Goal: Information Seeking & Learning: Learn about a topic

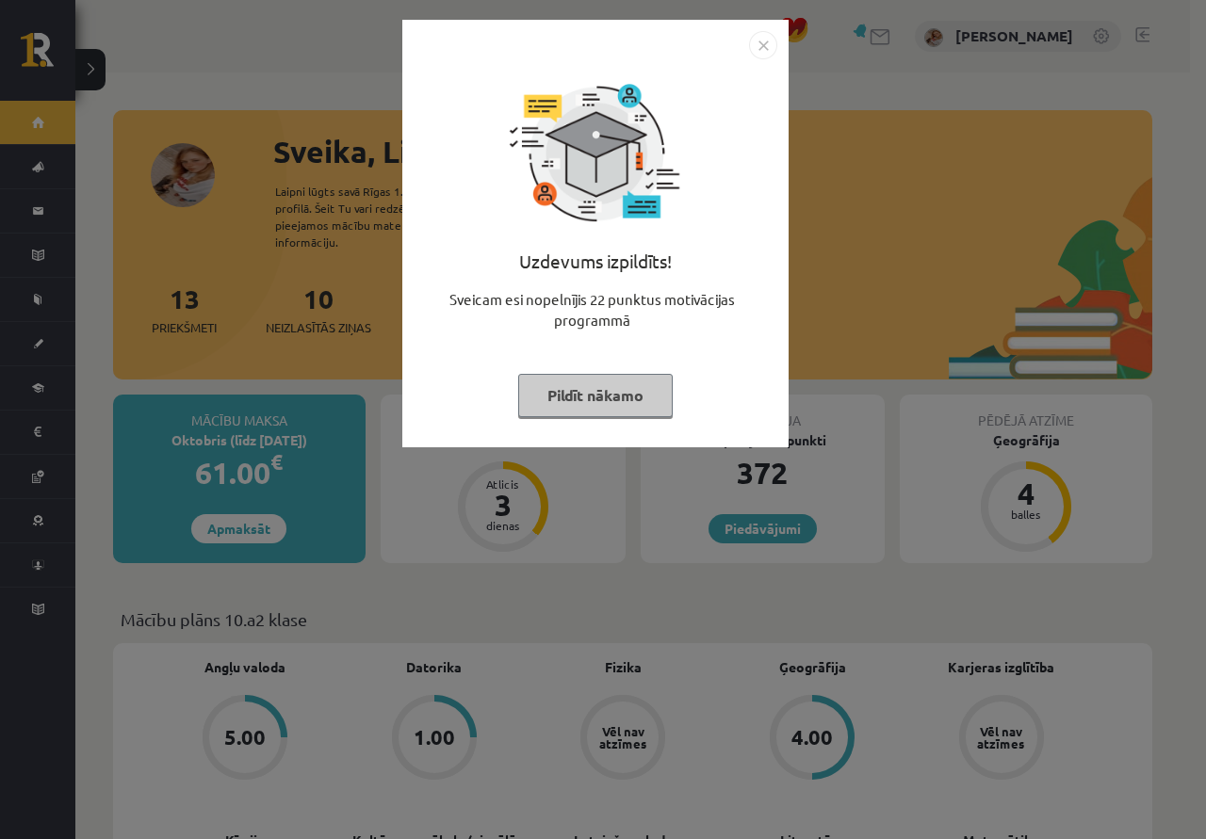
click at [618, 391] on button "Pildīt nākamo" at bounding box center [595, 395] width 154 height 43
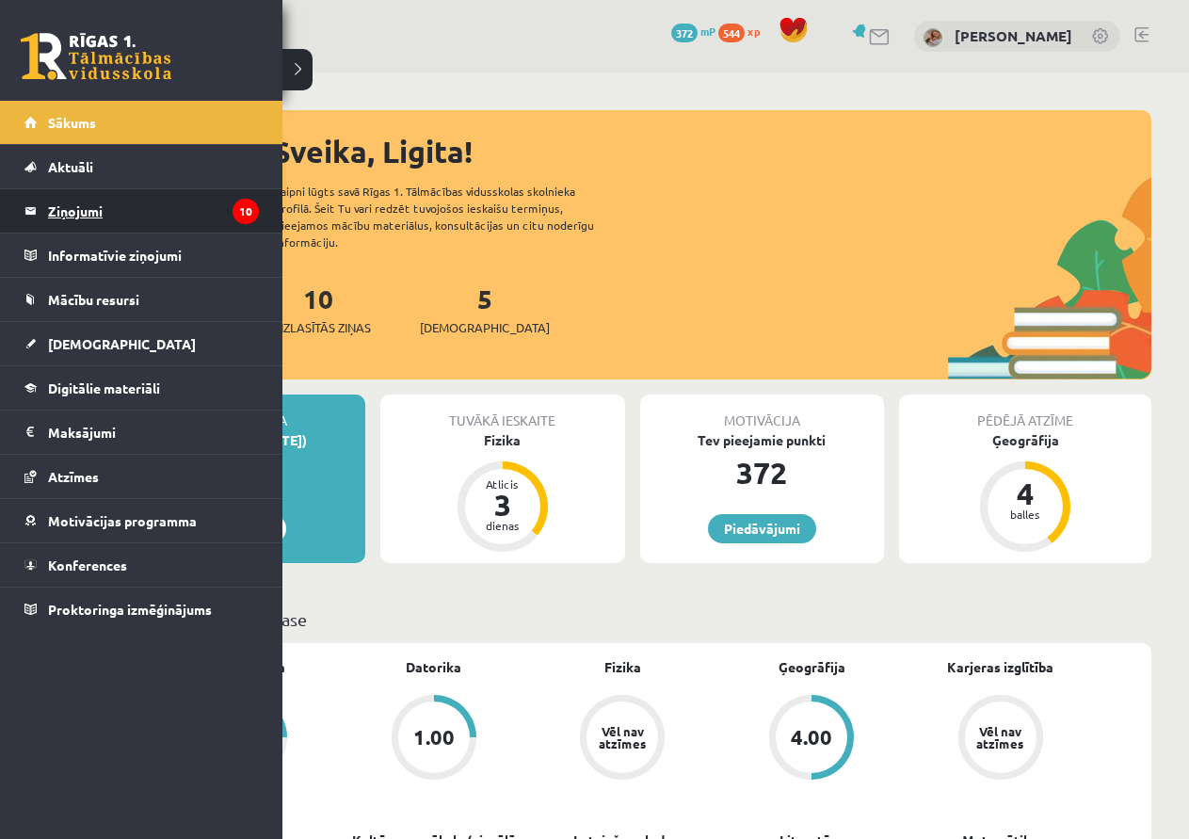
click at [66, 209] on legend "Ziņojumi 10" at bounding box center [153, 210] width 211 height 43
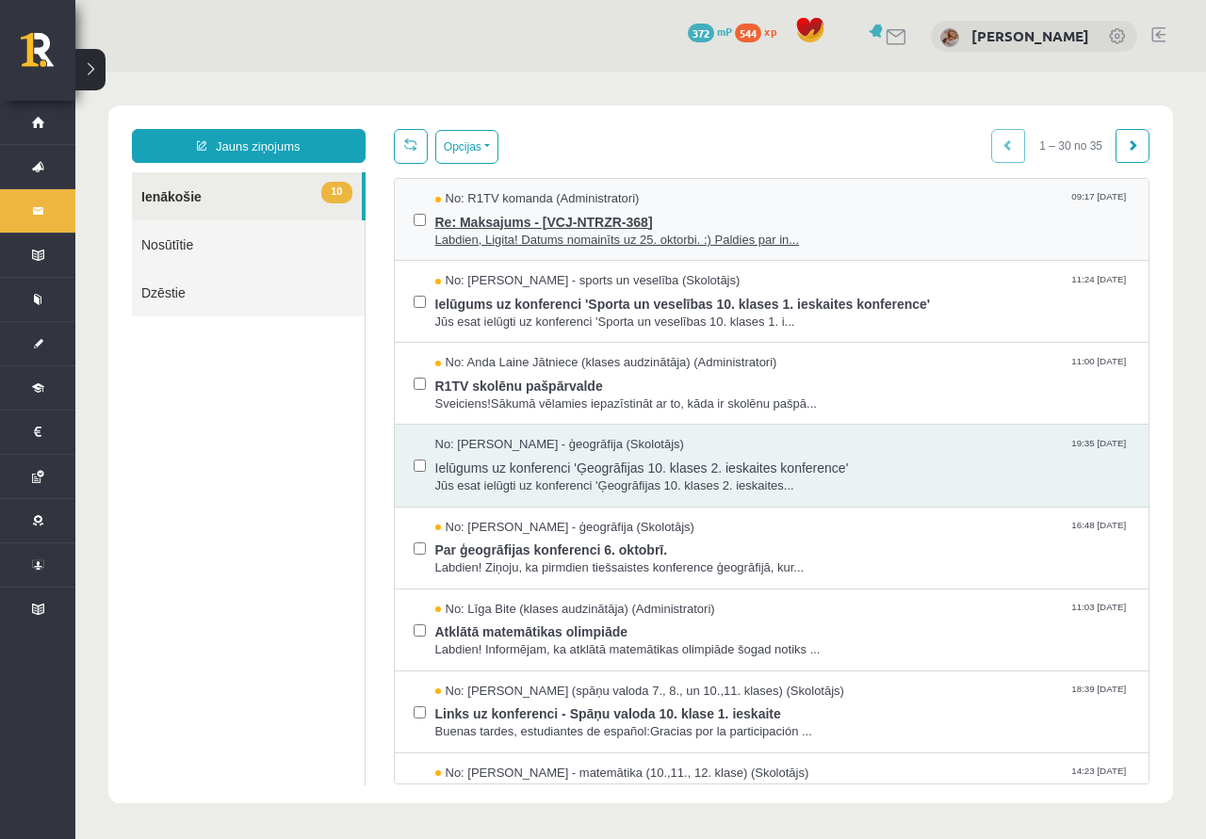
click at [623, 225] on span "Re: Maksajums - [VCJ-NTRZR-368]" at bounding box center [782, 220] width 695 height 24
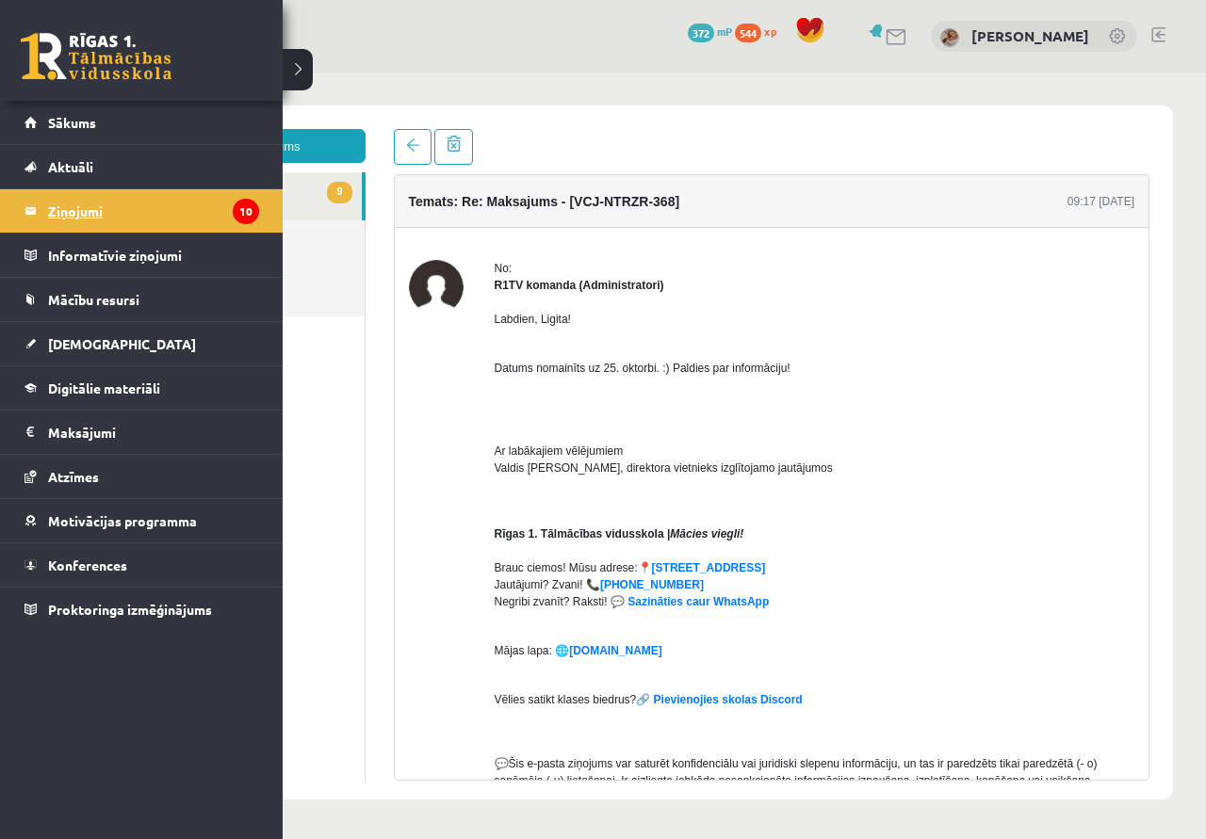
click at [191, 206] on legend "Ziņojumi 10" at bounding box center [153, 210] width 211 height 43
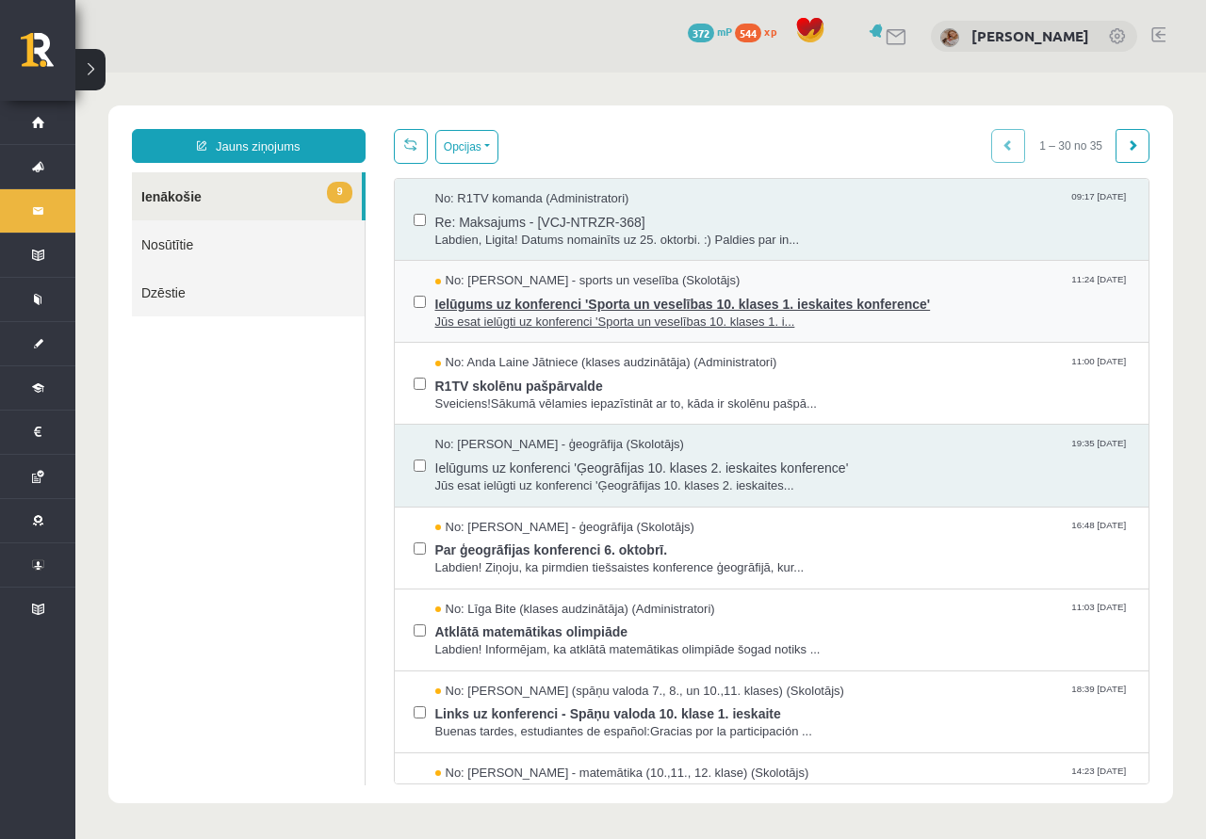
click at [643, 307] on span "Ielūgums uz konferenci 'Sporta un veselības 10. klases 1. ieskaites konference'" at bounding box center [782, 302] width 695 height 24
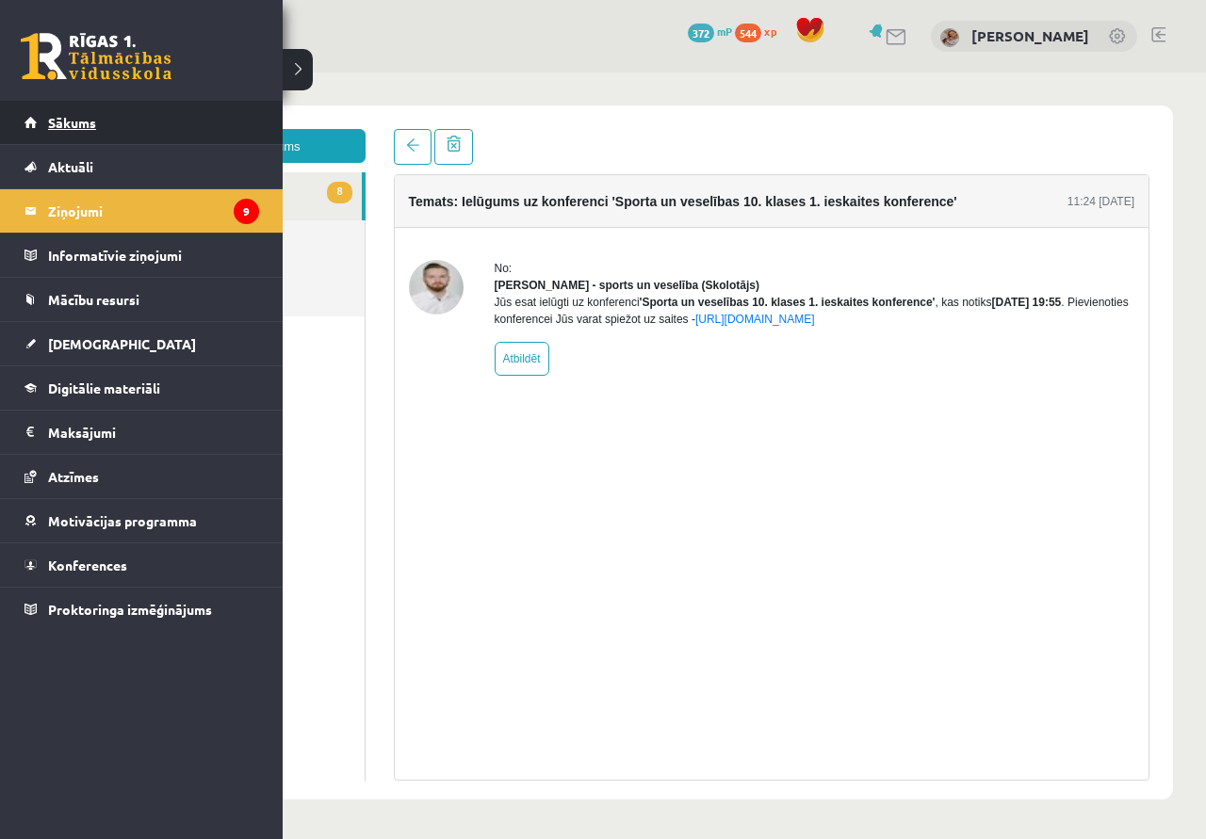
click at [153, 120] on link "Sākums" at bounding box center [141, 122] width 235 height 43
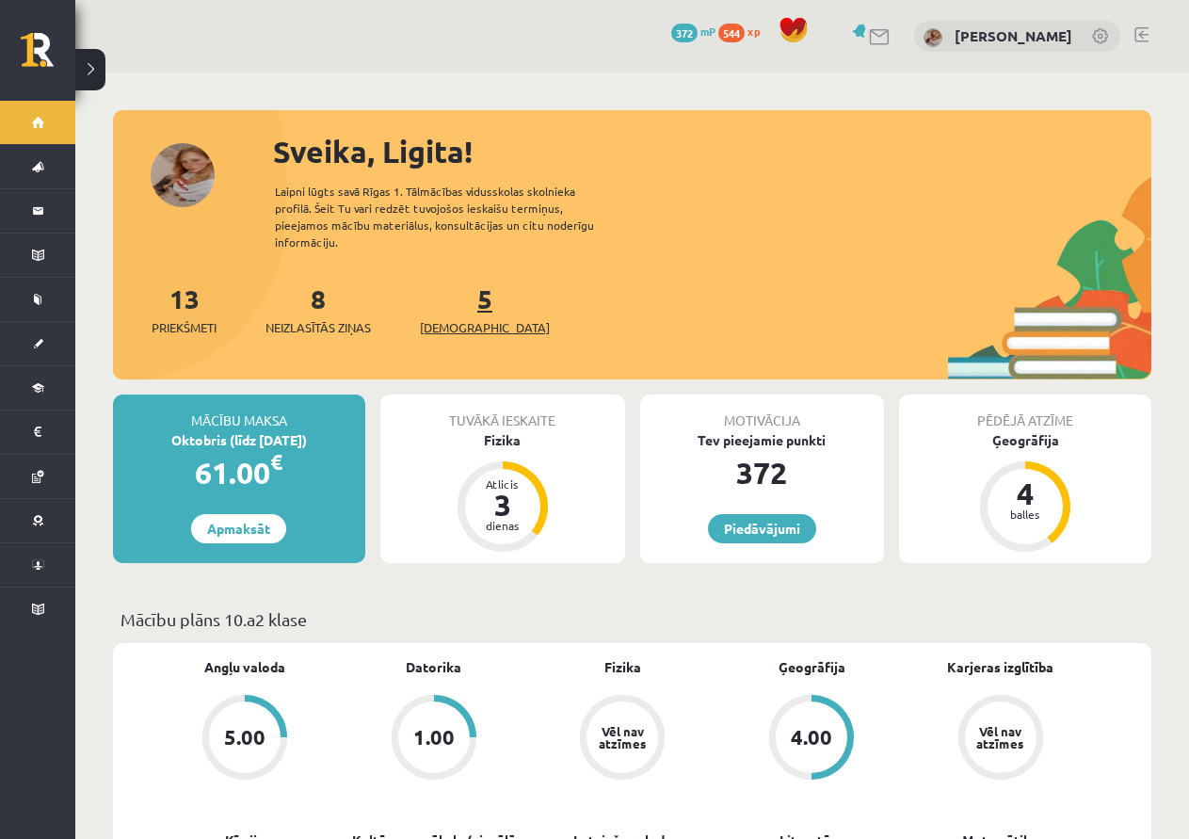
click at [456, 318] on span "[DEMOGRAPHIC_DATA]" at bounding box center [485, 327] width 130 height 19
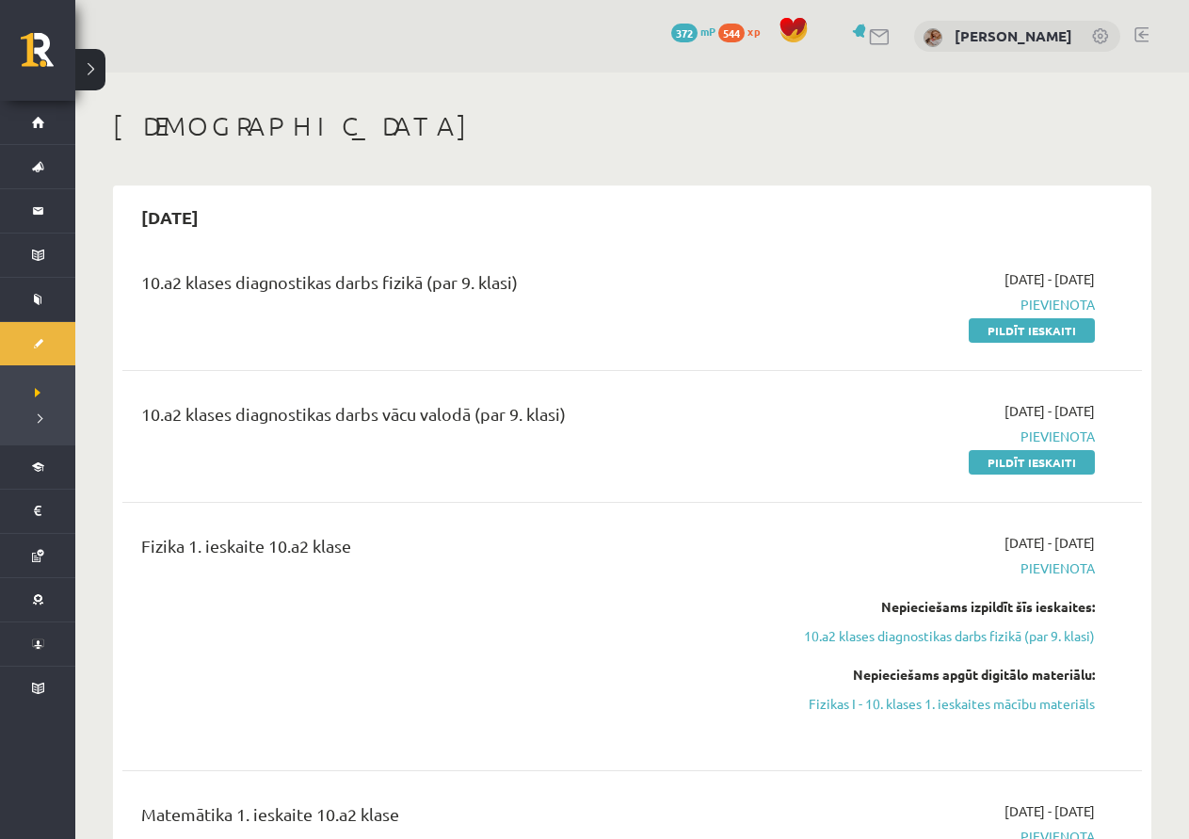
drag, startPoint x: 903, startPoint y: 313, endPoint x: 821, endPoint y: 415, distance: 131.3
drag, startPoint x: 821, startPoint y: 415, endPoint x: 659, endPoint y: 522, distance: 193.8
click at [659, 522] on div "Fizika 1. ieskaite 10.a2 klase 2025-10-01 - 2025-10-15 Pievienota Nepieciešams …" at bounding box center [632, 636] width 1020 height 245
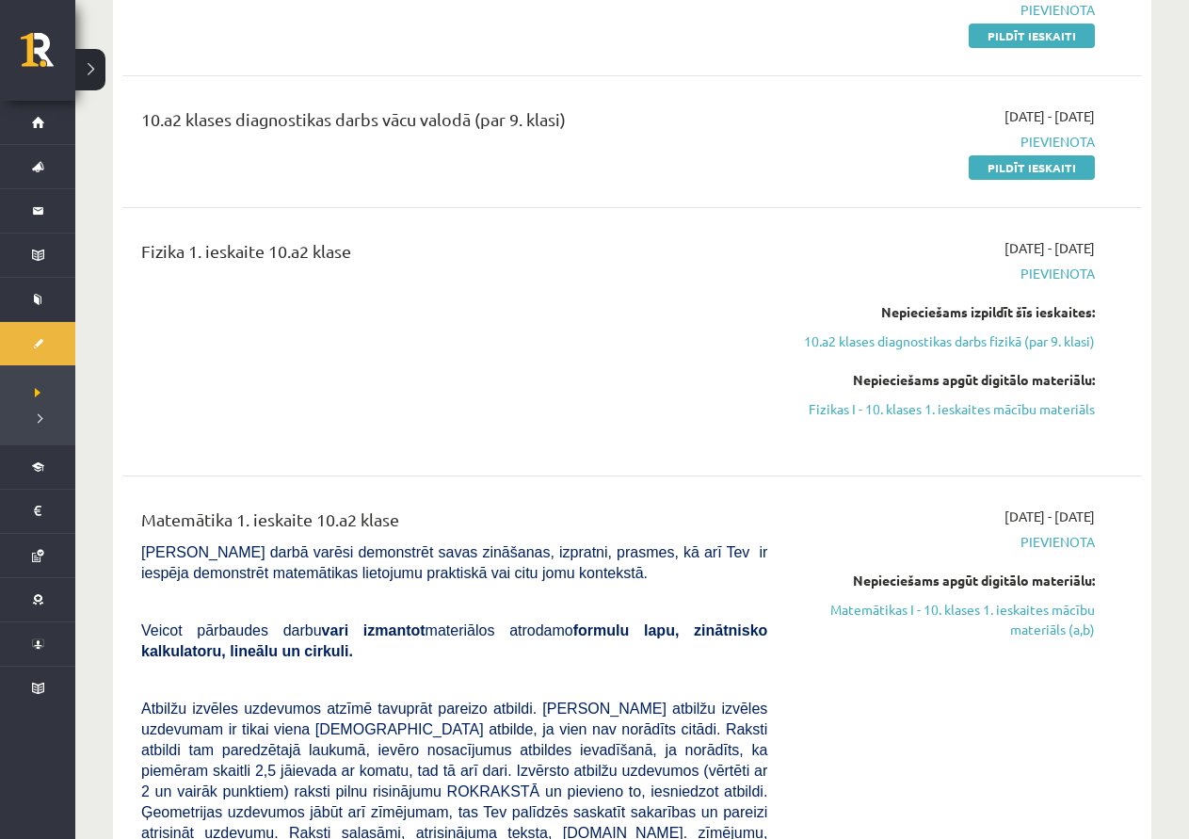
scroll to position [377, 0]
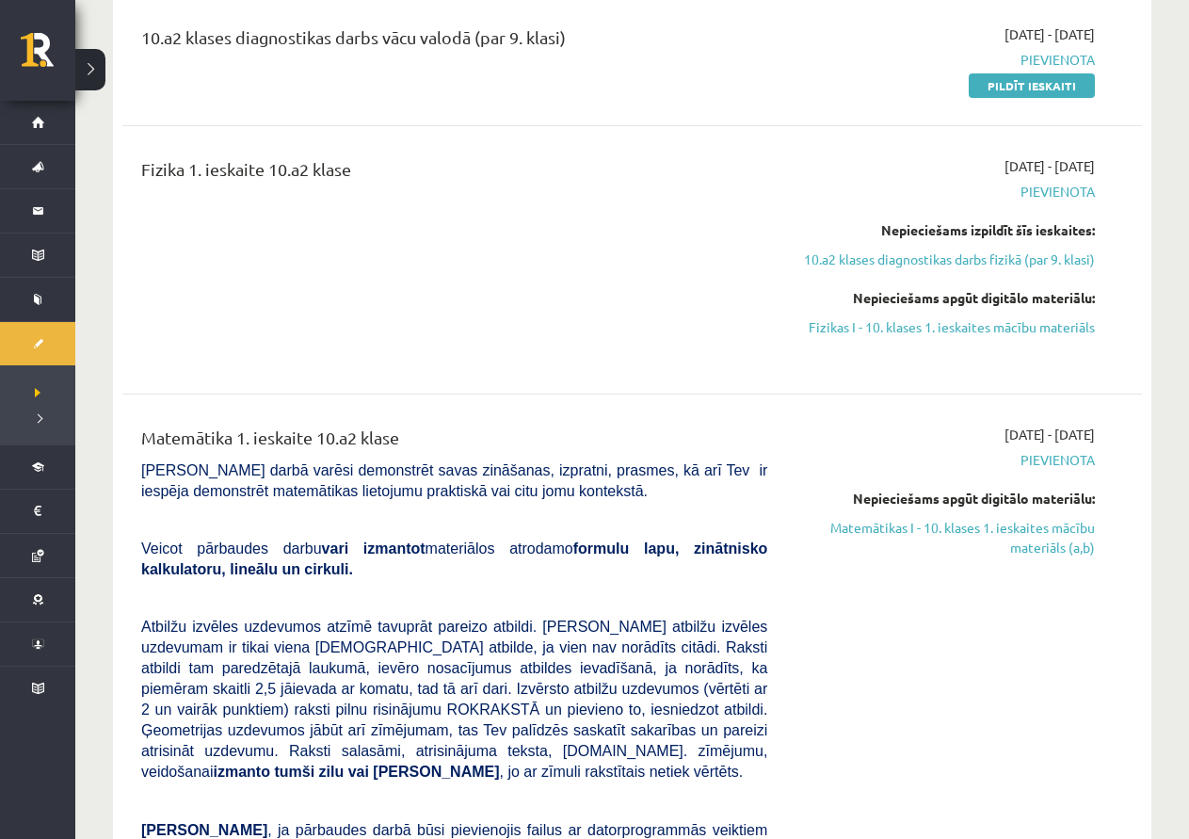
click at [1118, 437] on div "Matemātika 1. ieskaite 10.a2 klase Pārbaudes darbā varēsi demonstrēt savas zinā…" at bounding box center [632, 774] width 982 height 699
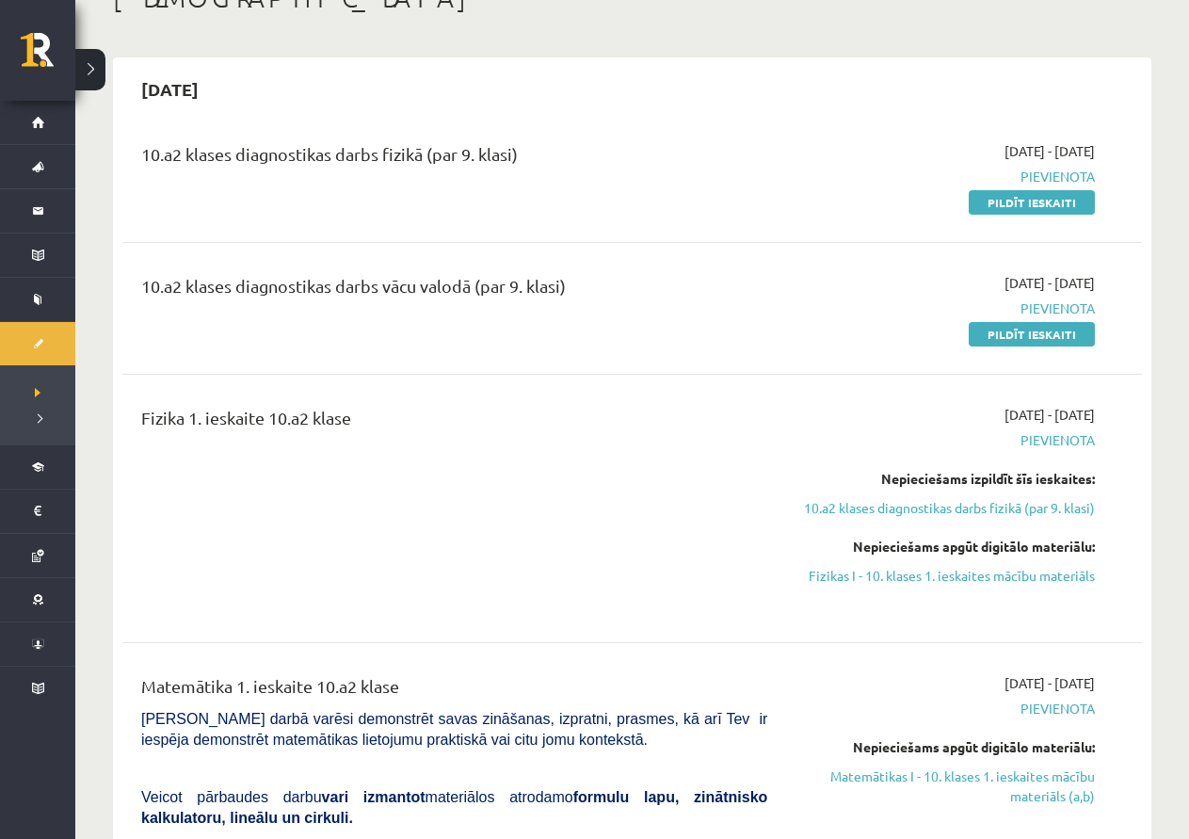
scroll to position [94, 0]
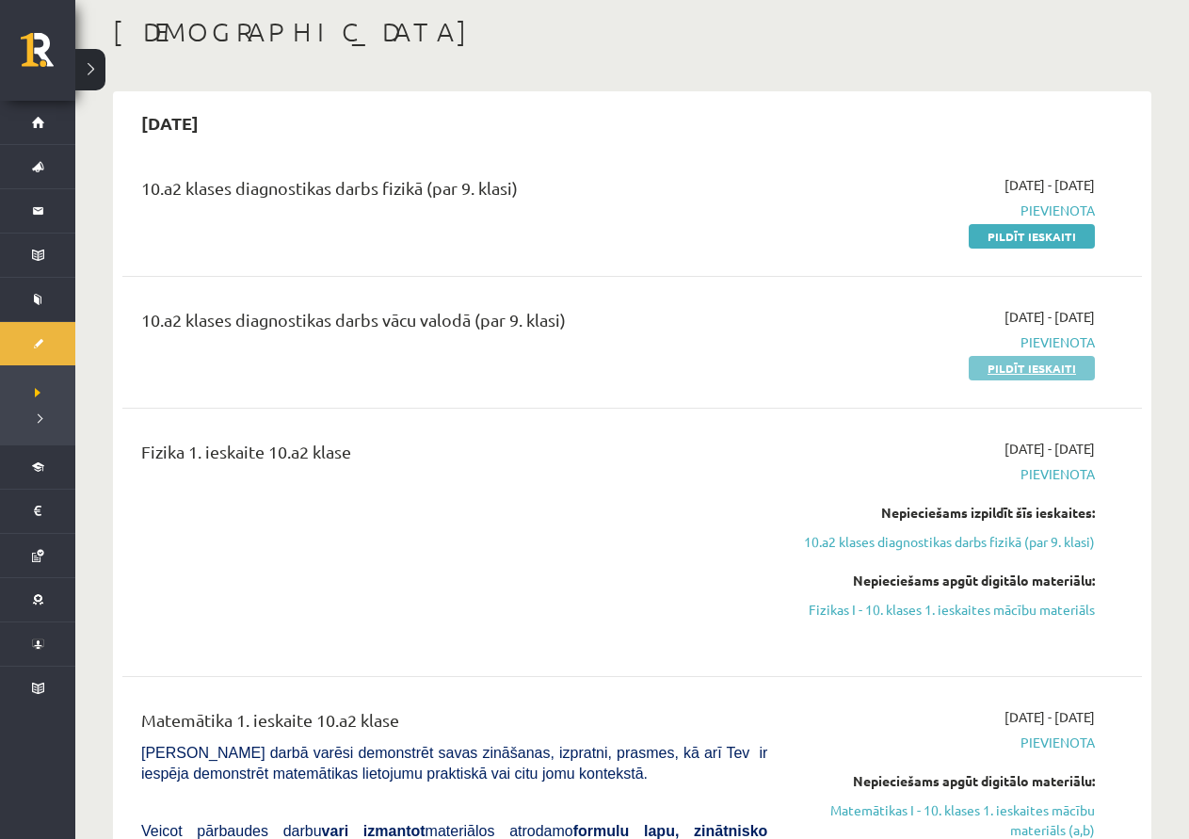
click at [1073, 366] on link "Pildīt ieskaiti" at bounding box center [1032, 368] width 126 height 24
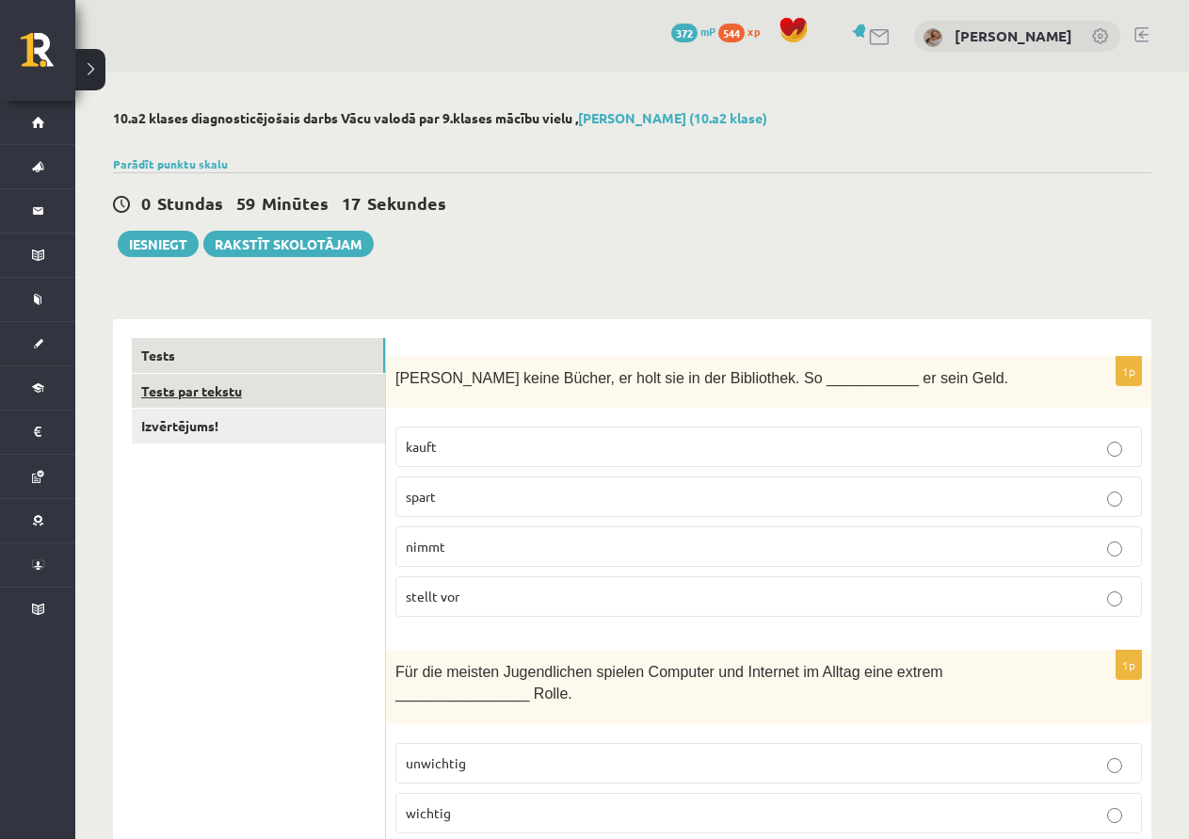
click at [249, 380] on link "Tests par tekstu" at bounding box center [258, 391] width 253 height 35
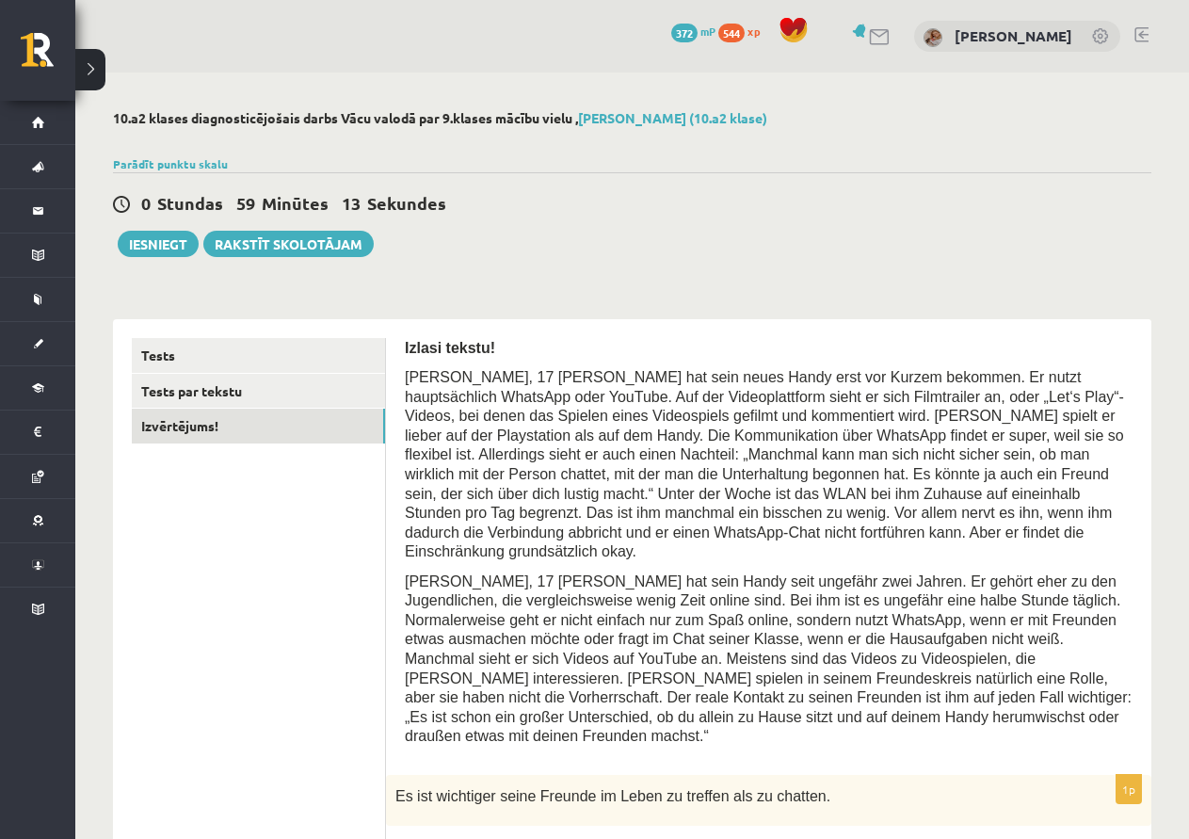
click at [258, 417] on link "Izvērtējums!" at bounding box center [258, 426] width 253 height 35
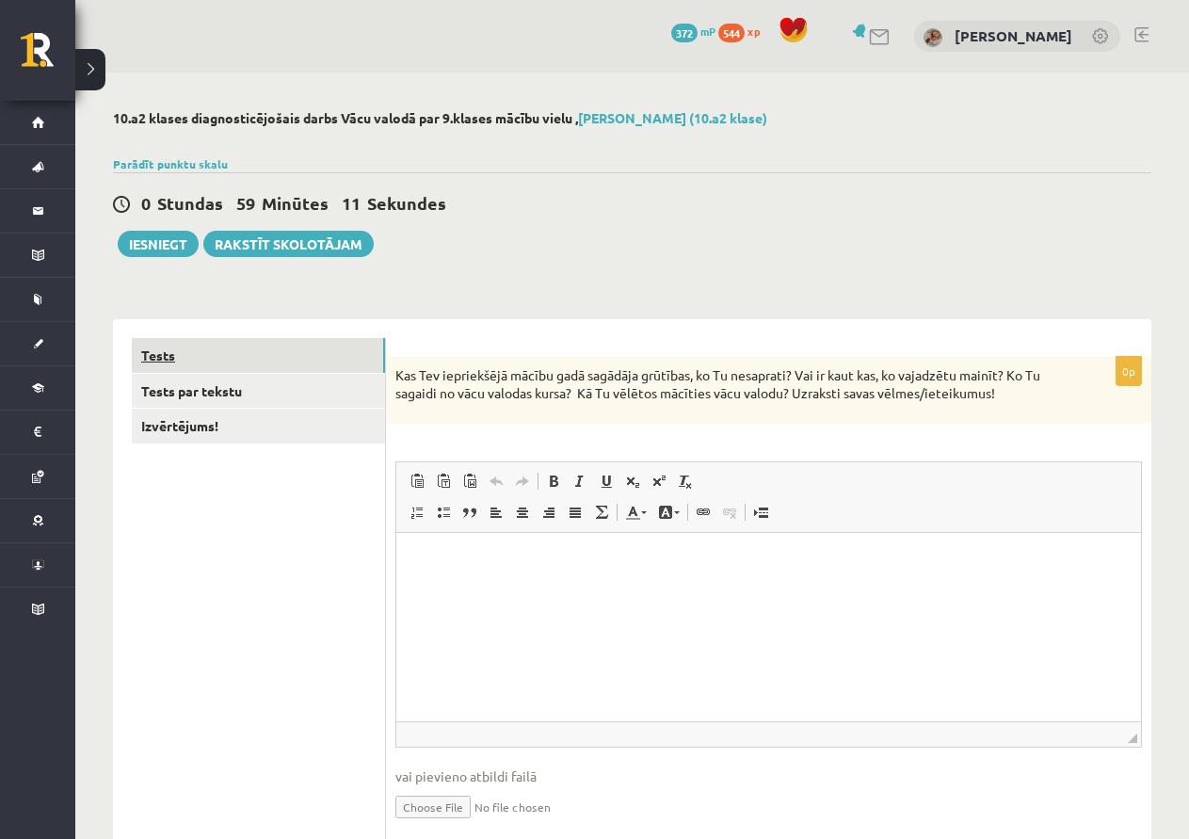
click at [330, 362] on link "Tests" at bounding box center [258, 355] width 253 height 35
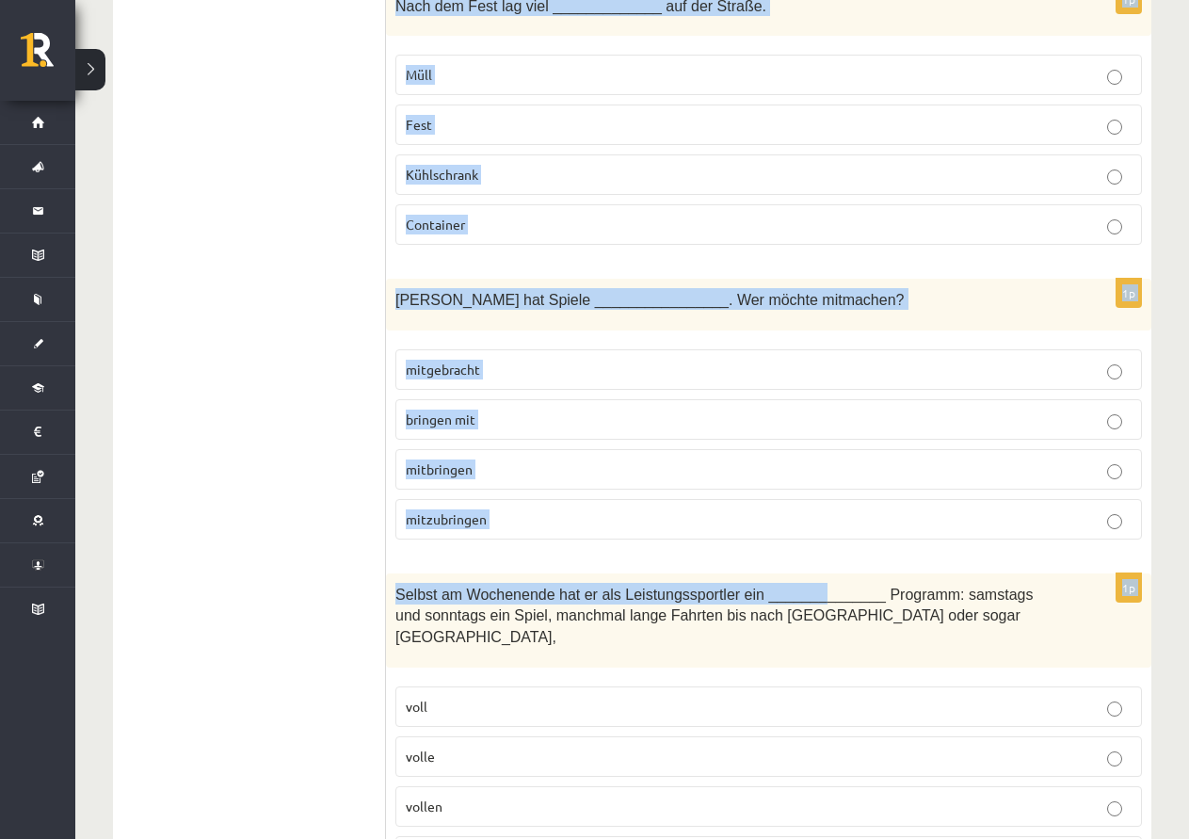
scroll to position [6414, 0]
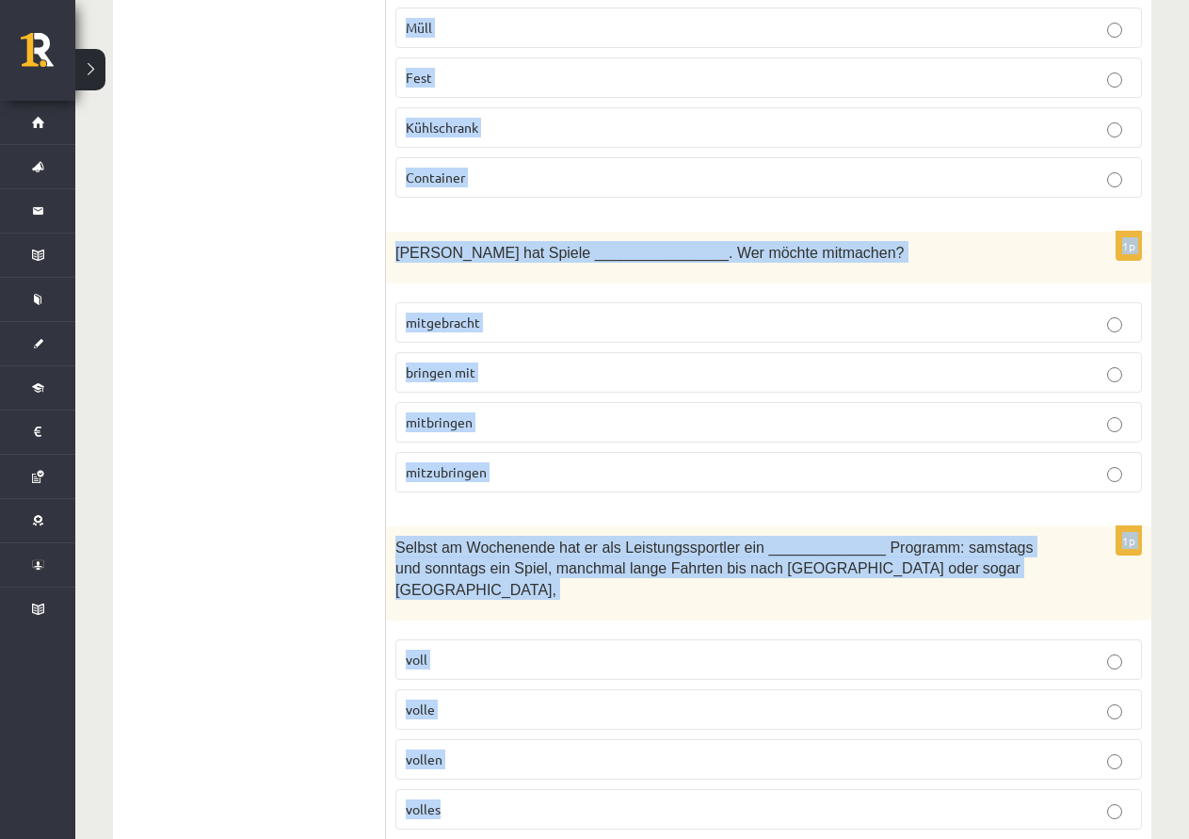
drag, startPoint x: 396, startPoint y: 374, endPoint x: 772, endPoint y: 736, distance: 521.5
copy form "Leo kauft keine Bücher, er holt sie in der Bibliothek. So ___________ er sein G…"
click at [636, 413] on p "mitbringen" at bounding box center [769, 423] width 726 height 20
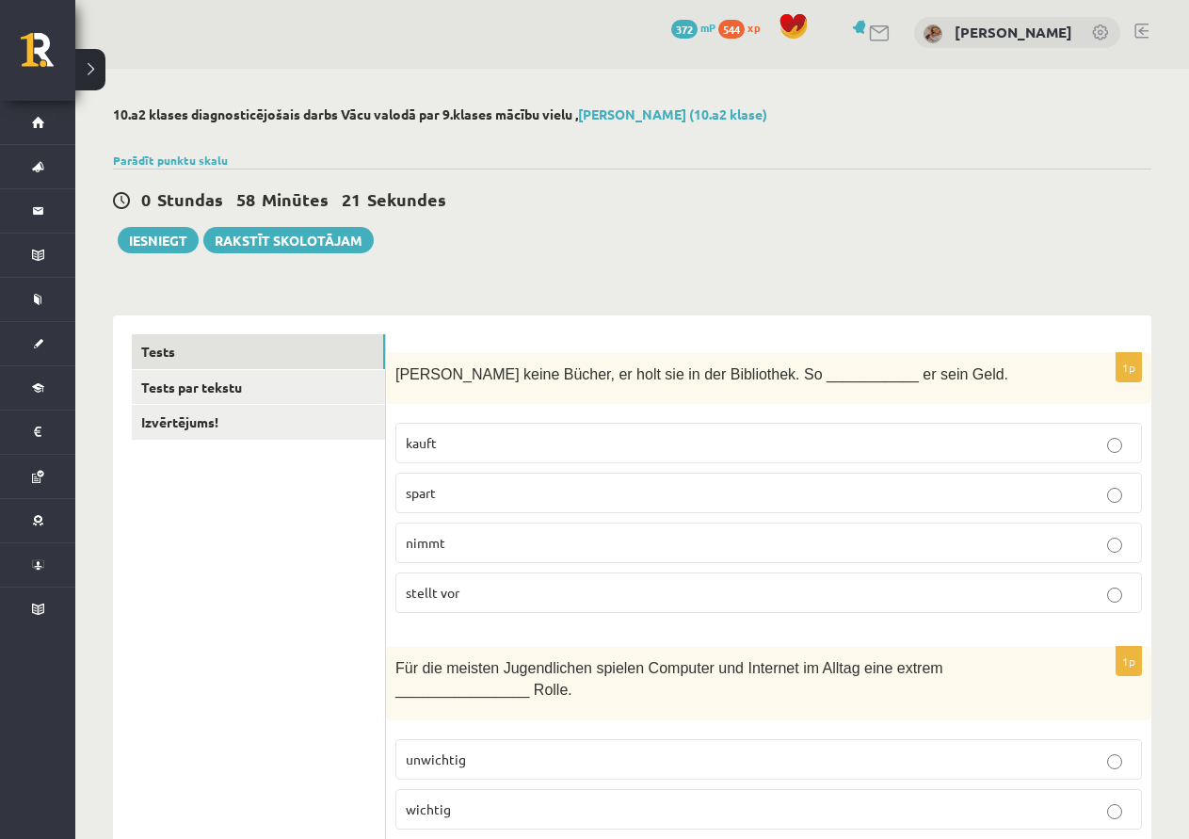
scroll to position [0, 0]
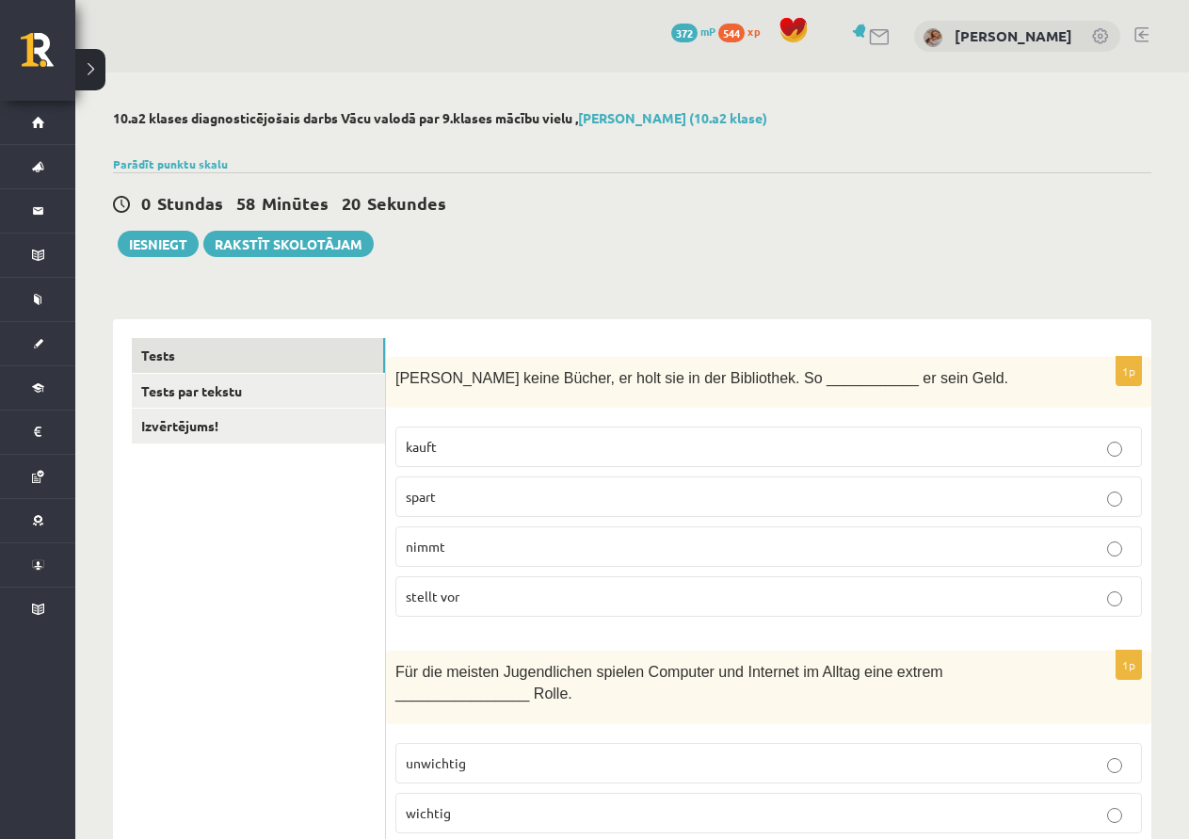
click at [629, 484] on label "spart" at bounding box center [769, 497] width 747 height 40
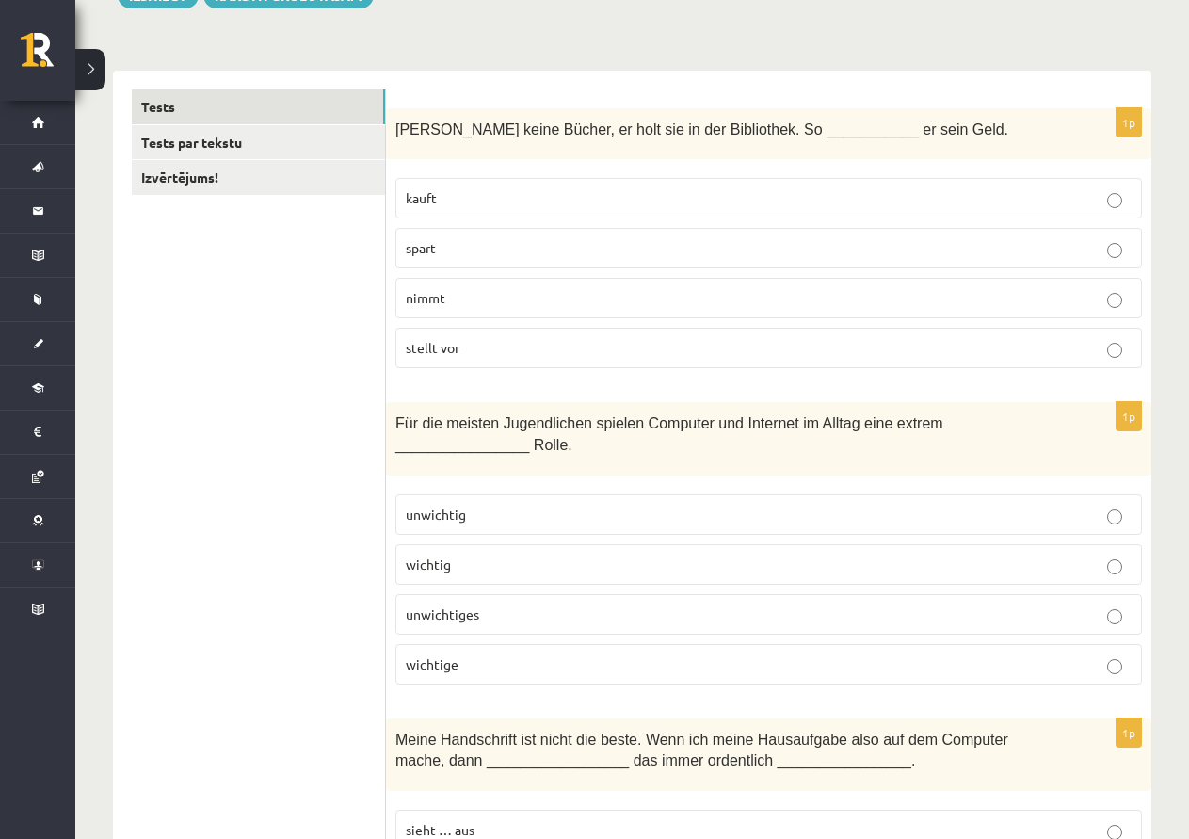
scroll to position [283, 0]
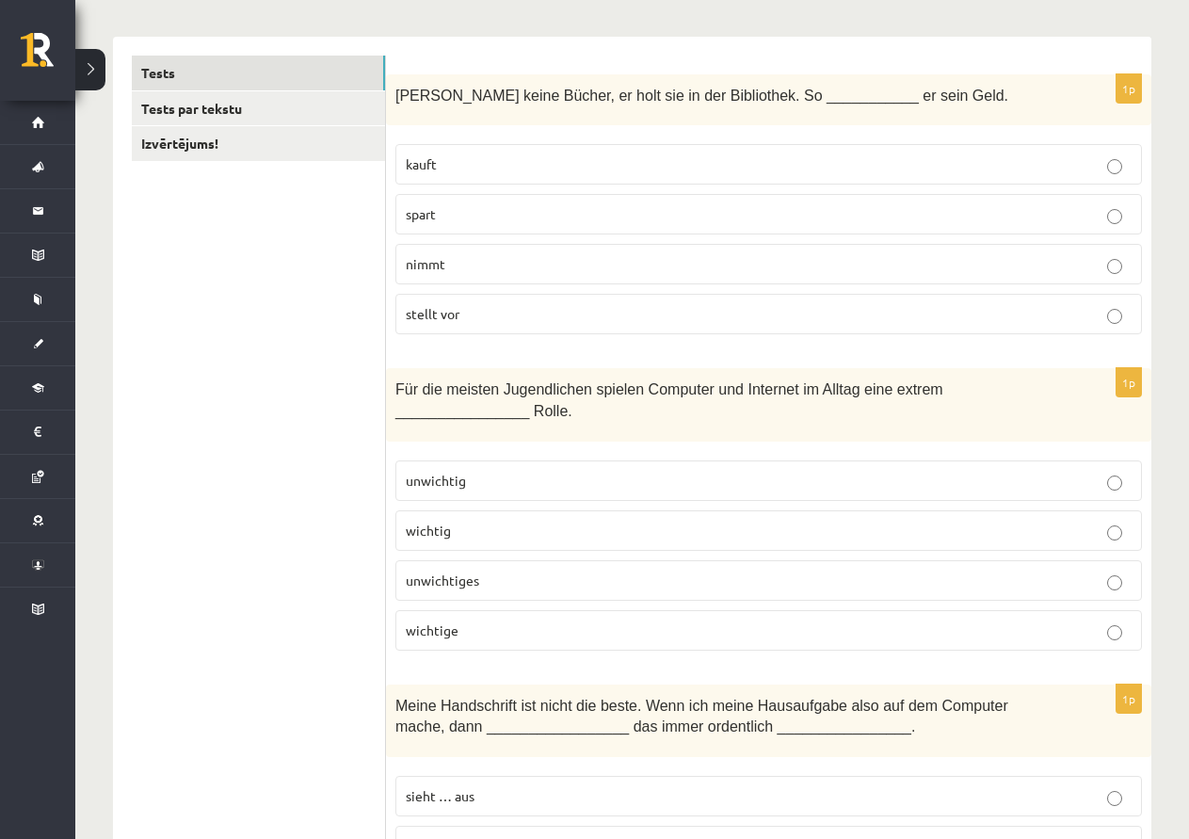
click at [515, 621] on p "wichtige" at bounding box center [769, 631] width 726 height 20
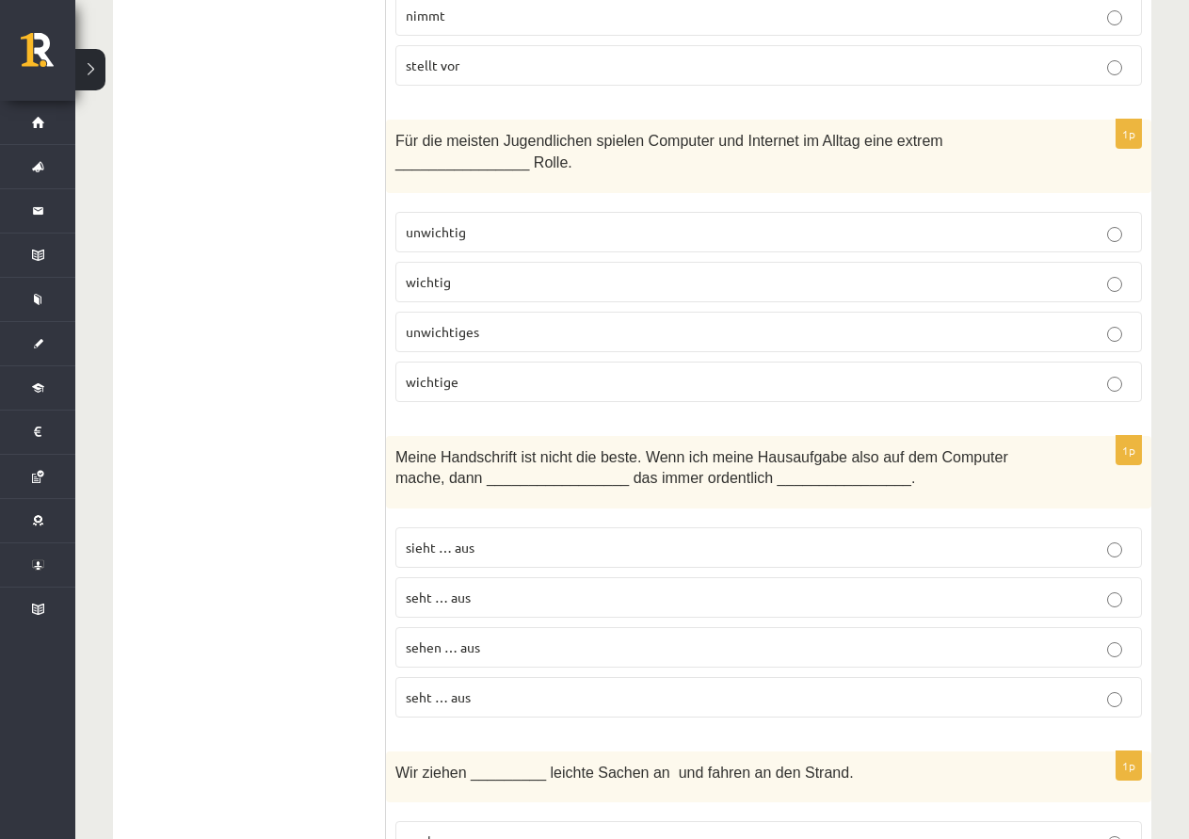
scroll to position [565, 0]
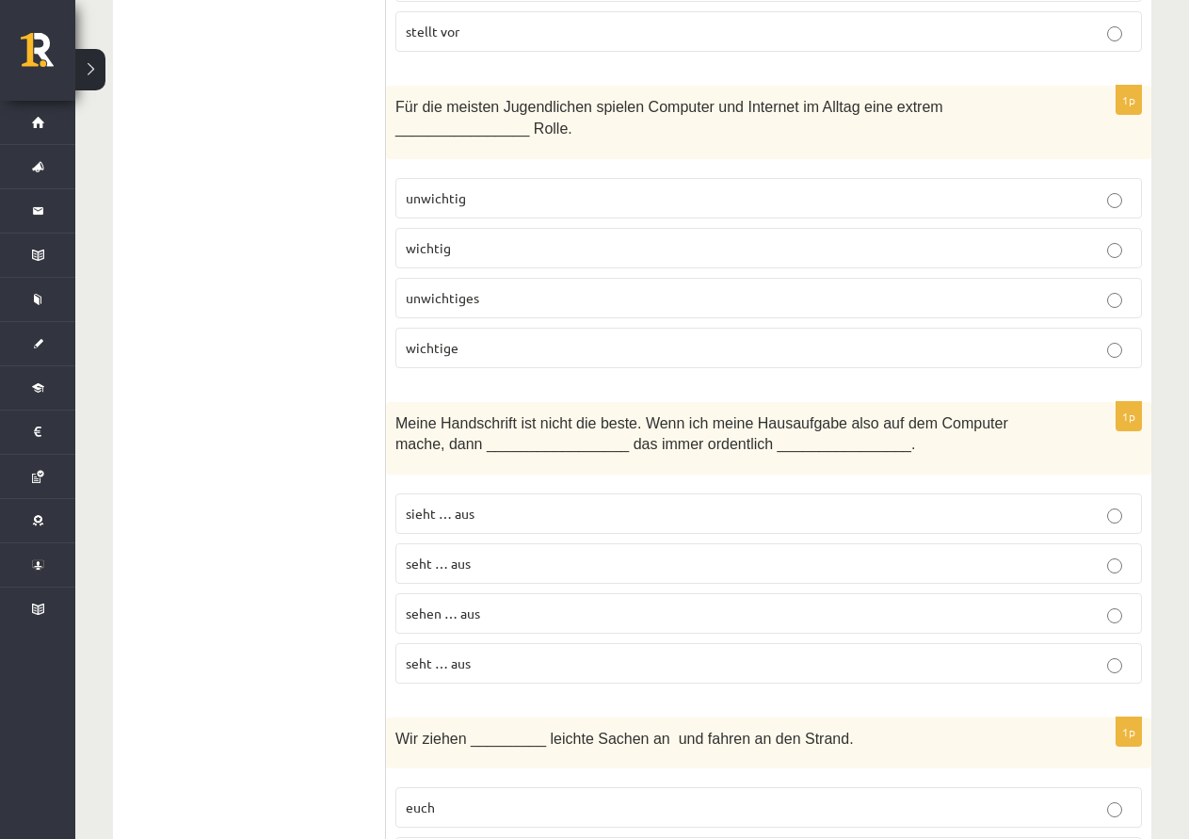
click at [521, 502] on label "sieht … aus" at bounding box center [769, 514] width 747 height 40
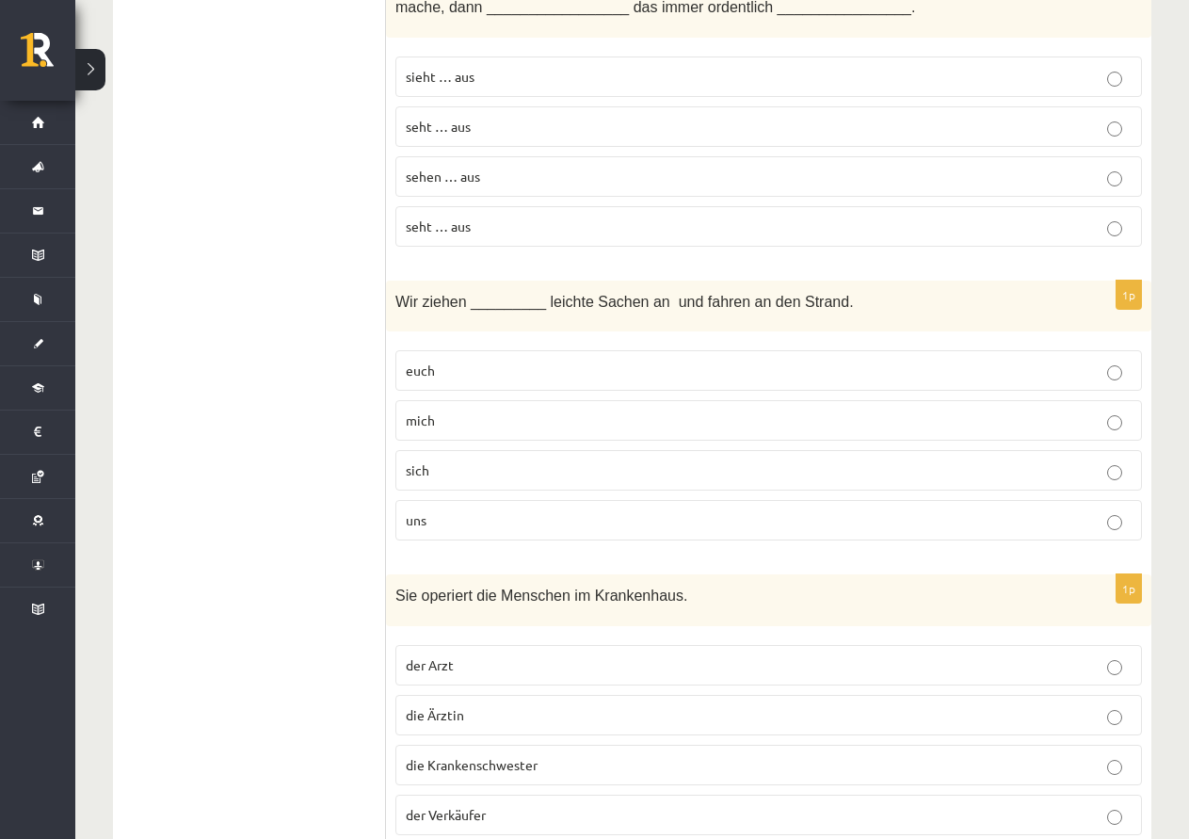
scroll to position [1036, 0]
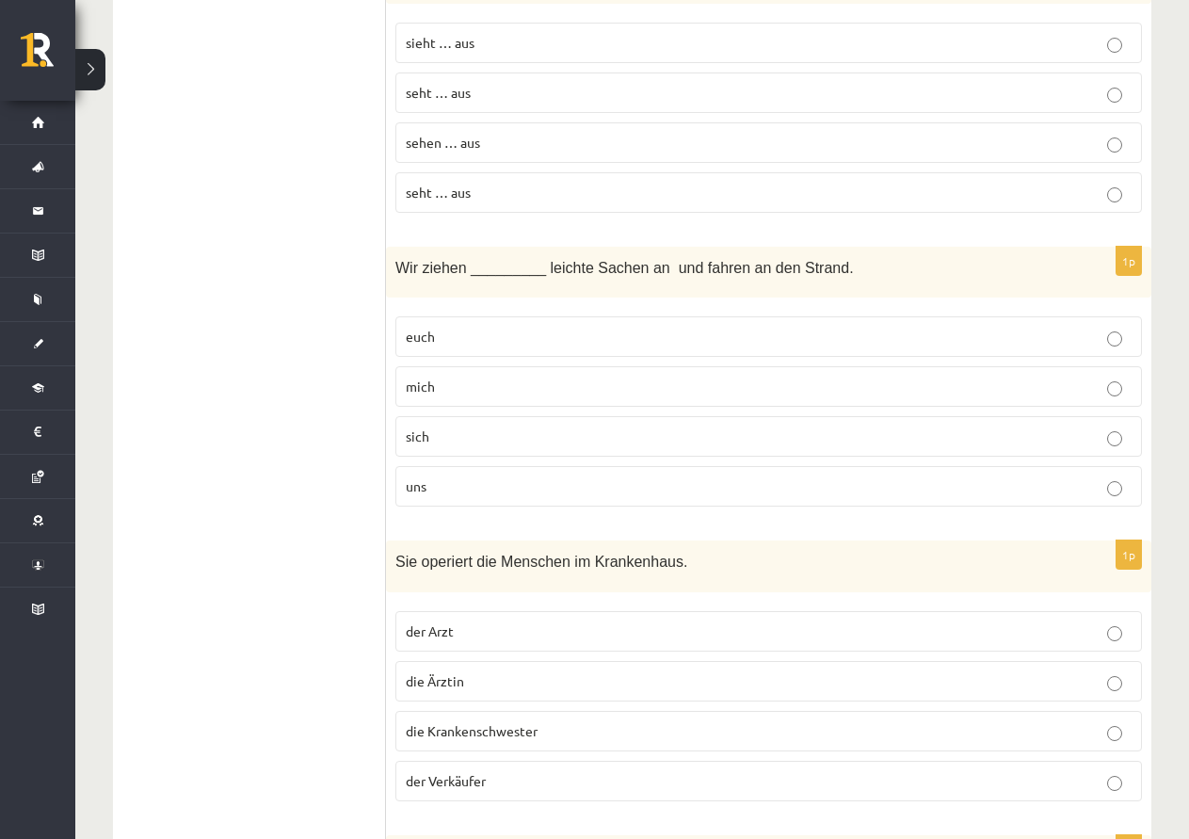
click at [525, 479] on p "uns" at bounding box center [769, 487] width 726 height 20
click at [520, 667] on label "die Ärztin" at bounding box center [769, 681] width 747 height 40
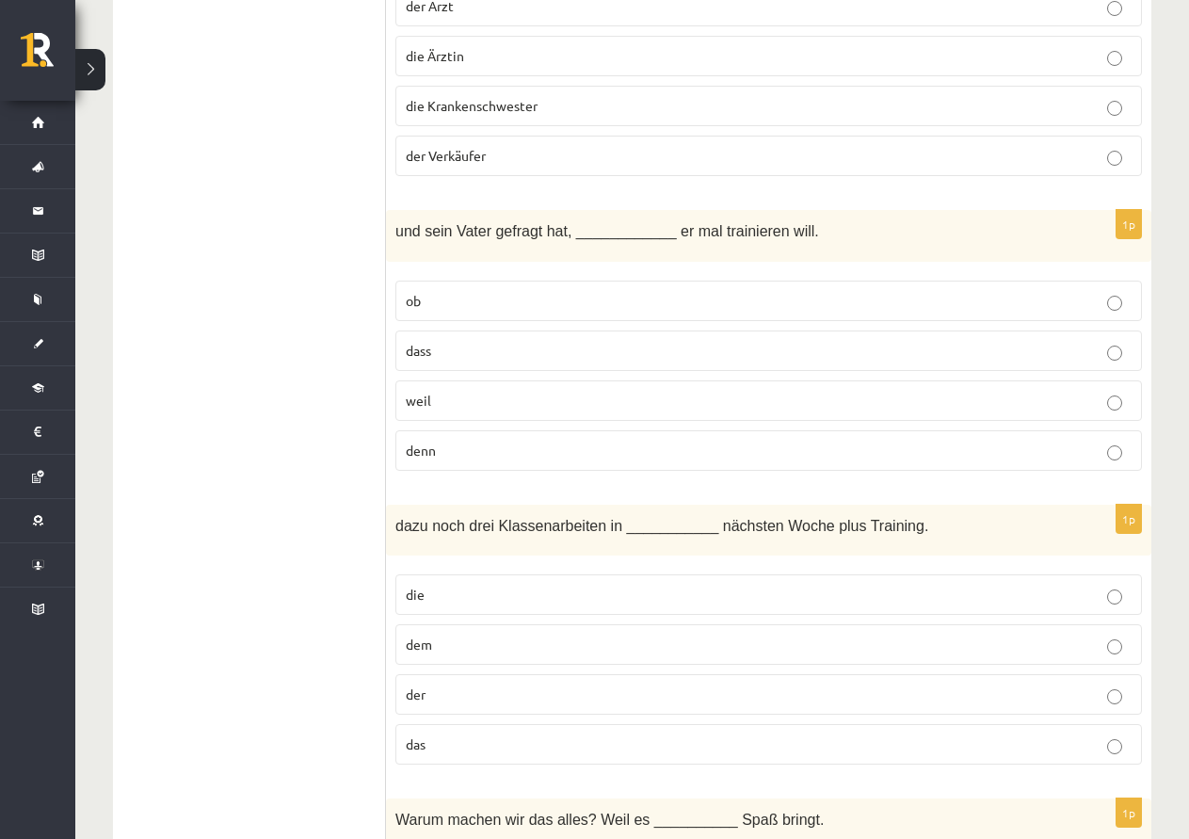
scroll to position [1695, 0]
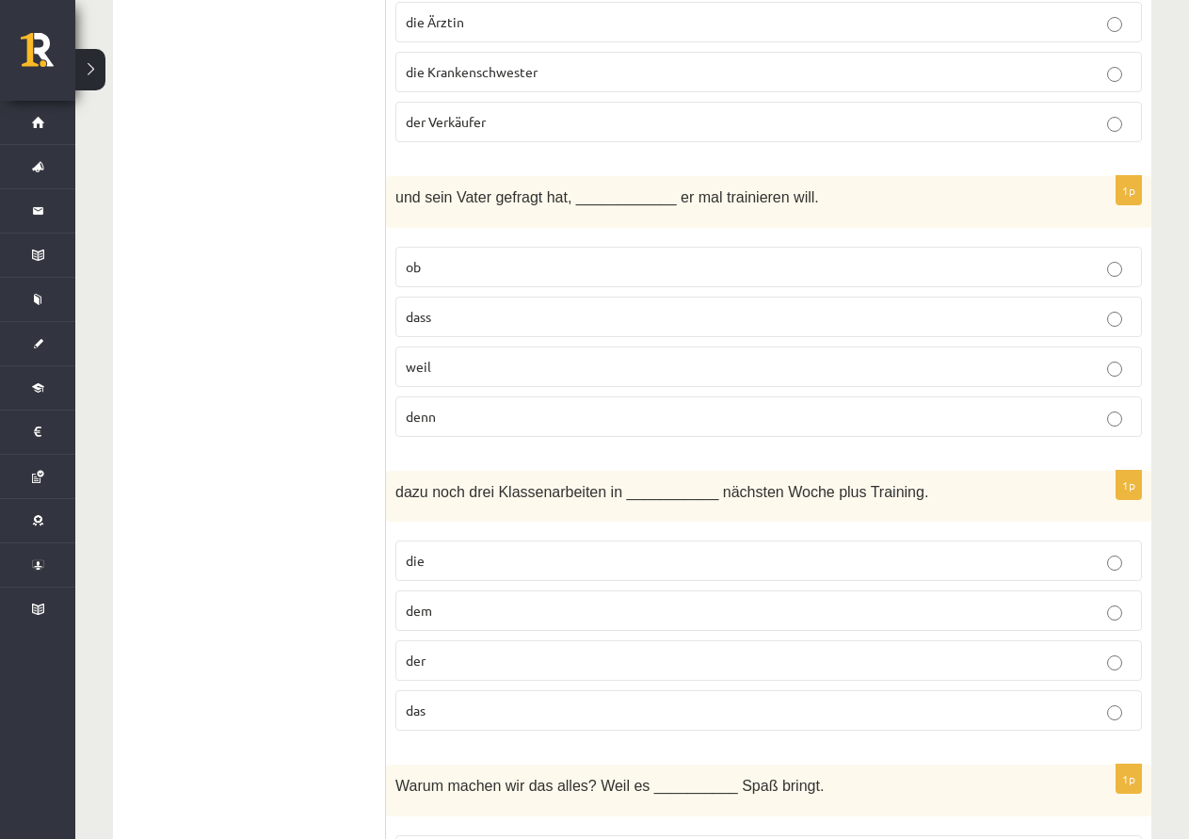
click at [544, 650] on label "der" at bounding box center [769, 660] width 747 height 40
click at [467, 272] on p "ob" at bounding box center [769, 267] width 726 height 20
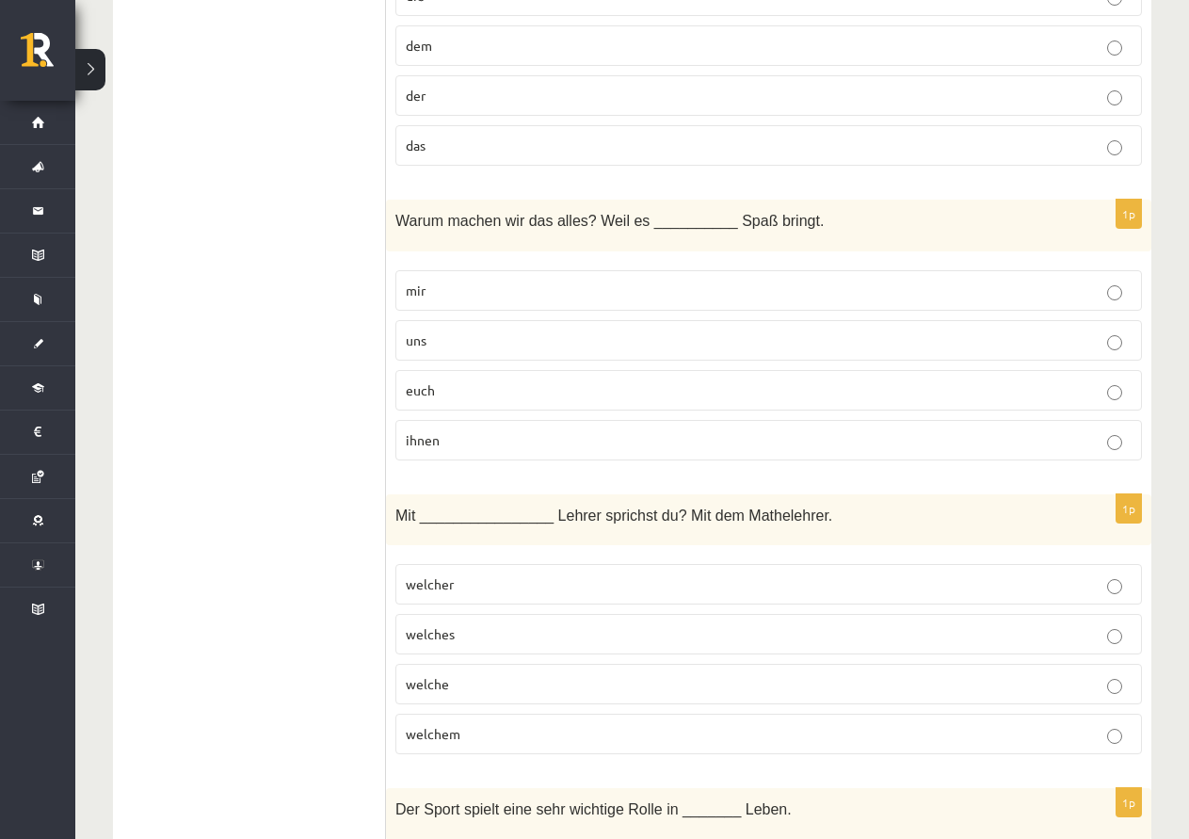
scroll to position [2354, 0]
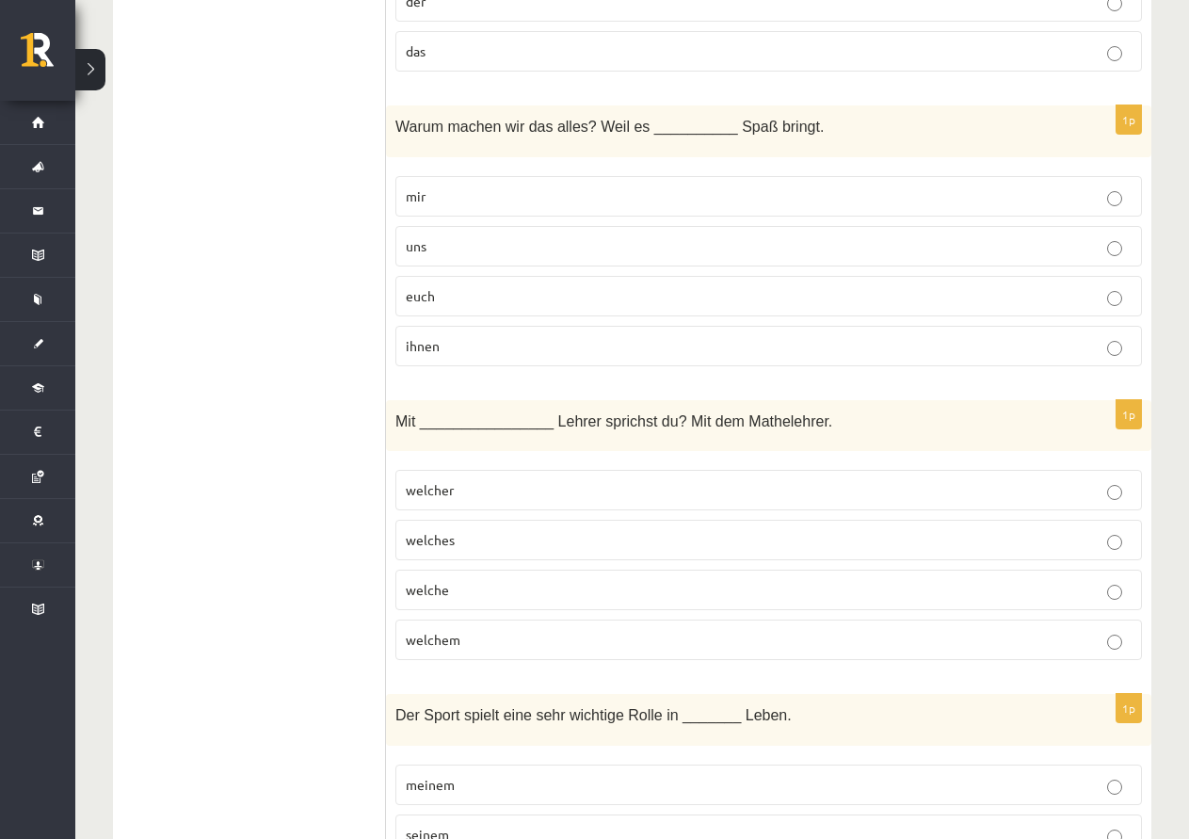
click at [477, 251] on p "uns" at bounding box center [769, 246] width 726 height 20
click at [475, 626] on label "welchem" at bounding box center [769, 640] width 747 height 40
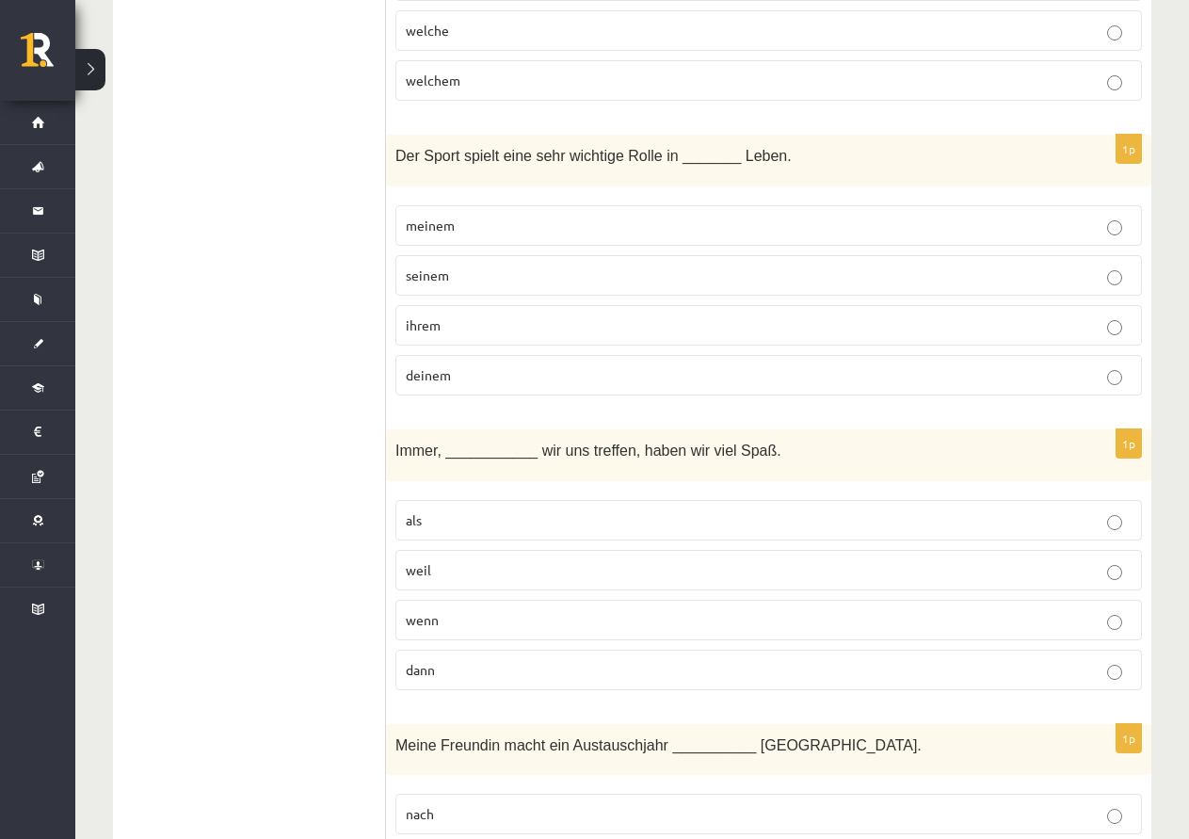
scroll to position [2920, 0]
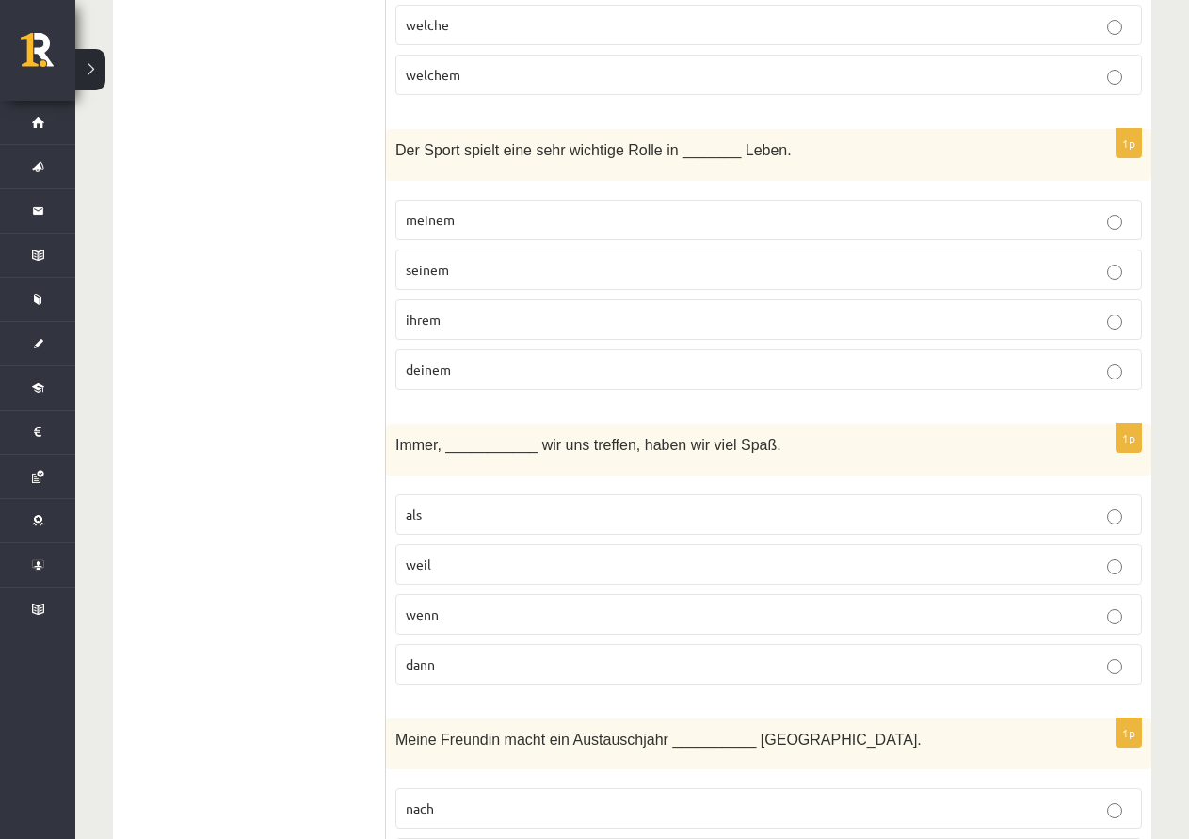
click at [461, 267] on p "seinem" at bounding box center [769, 270] width 726 height 20
click at [469, 628] on label "wenn" at bounding box center [769, 614] width 747 height 40
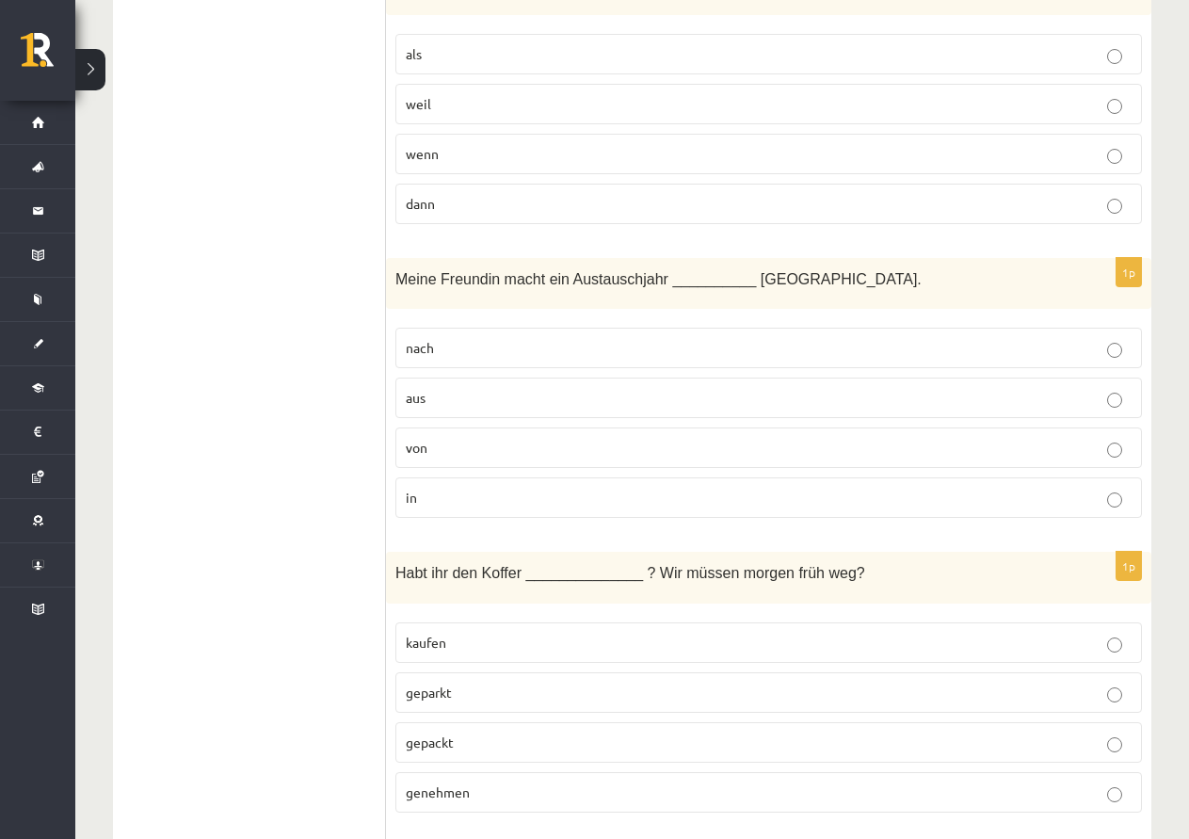
scroll to position [3485, 0]
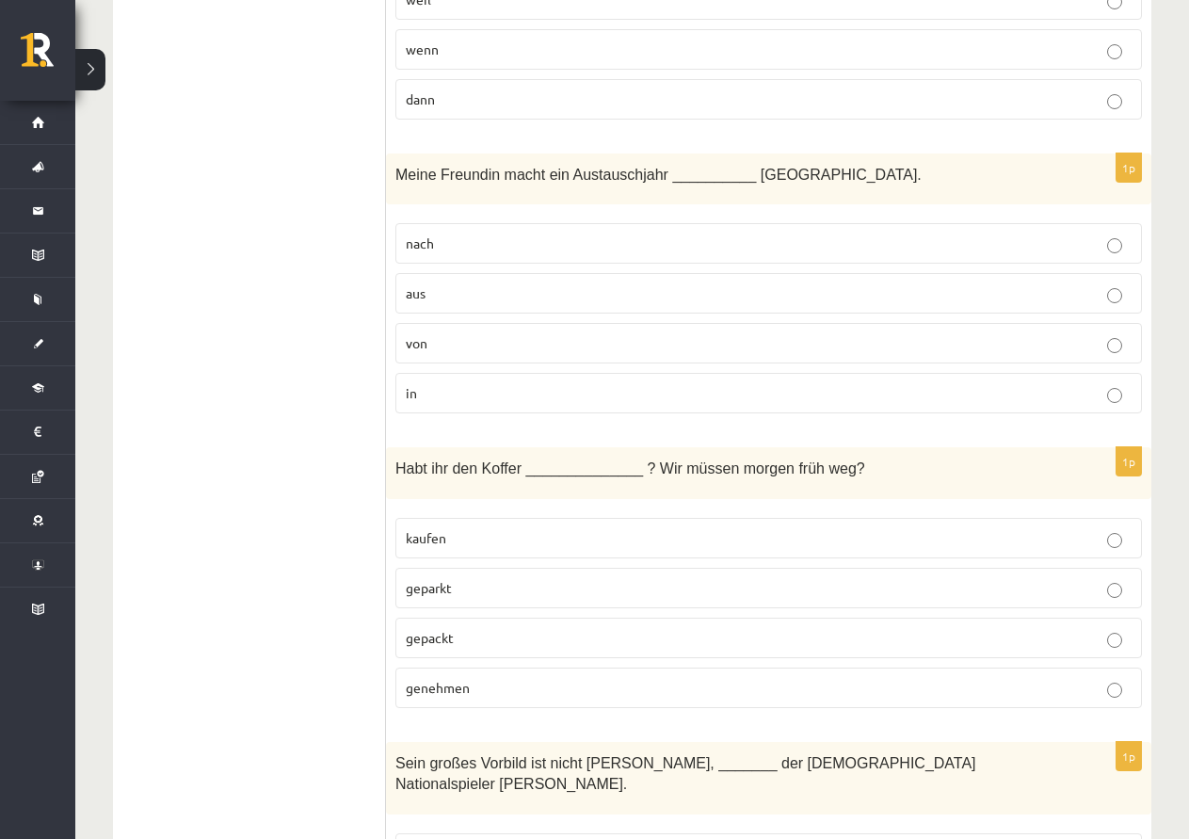
click at [523, 401] on p "in" at bounding box center [769, 393] width 726 height 20
click at [573, 666] on fieldset "kaufen geparkt gepackt genehmen" at bounding box center [769, 611] width 747 height 205
click at [472, 627] on label "gepackt" at bounding box center [769, 638] width 747 height 40
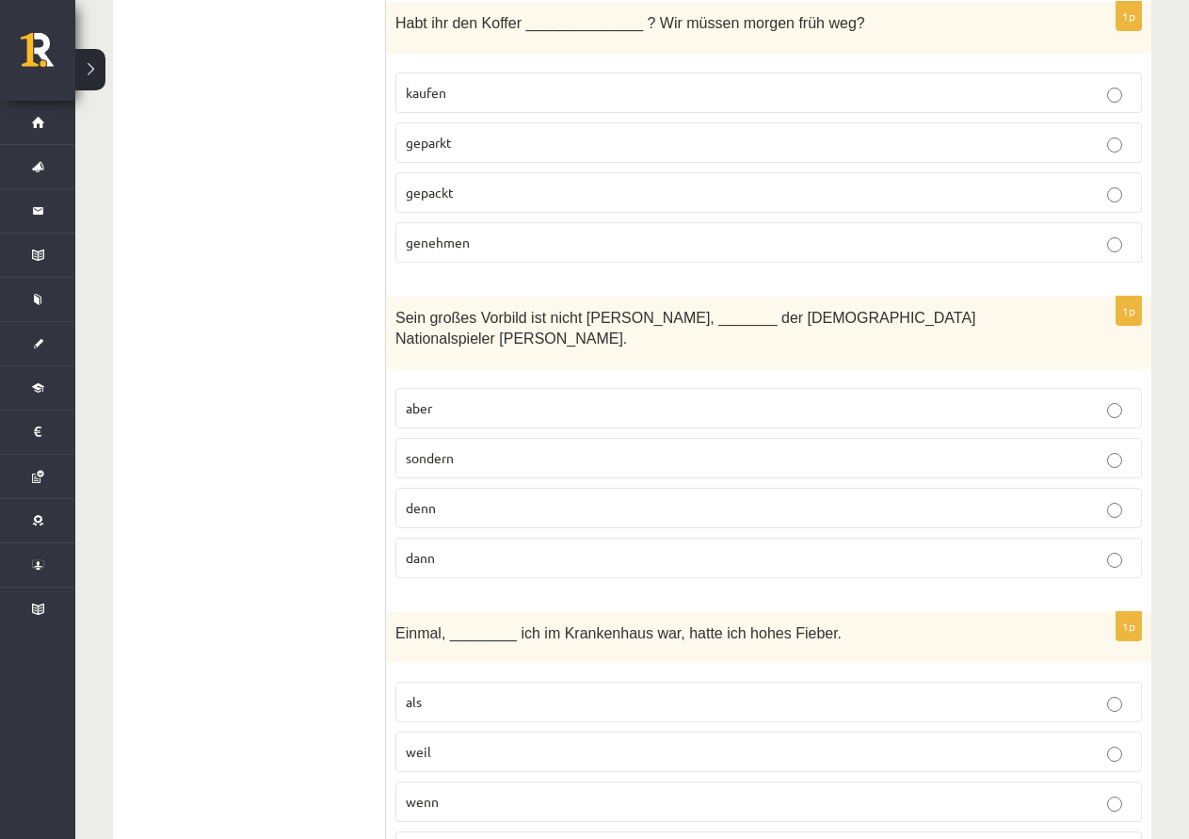
scroll to position [4050, 0]
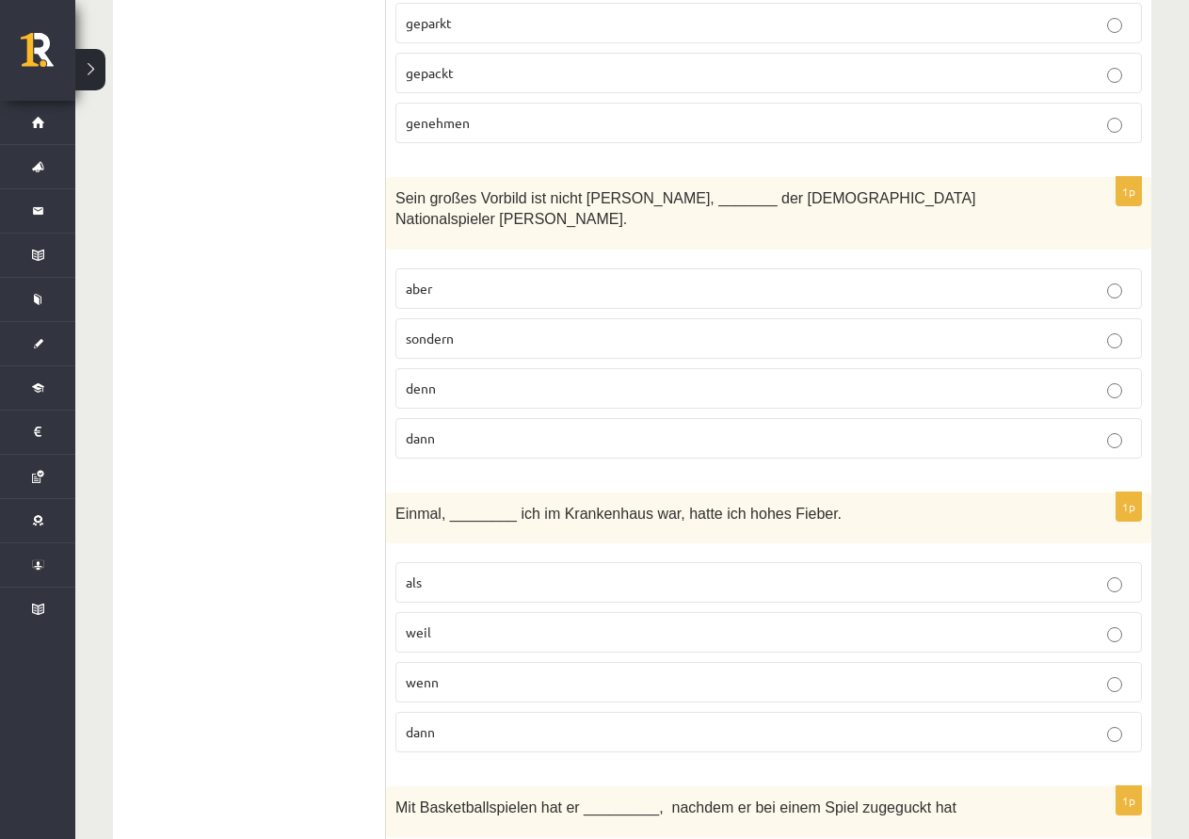
click at [471, 329] on p "sondern" at bounding box center [769, 339] width 726 height 20
click at [485, 562] on label "als" at bounding box center [769, 582] width 747 height 40
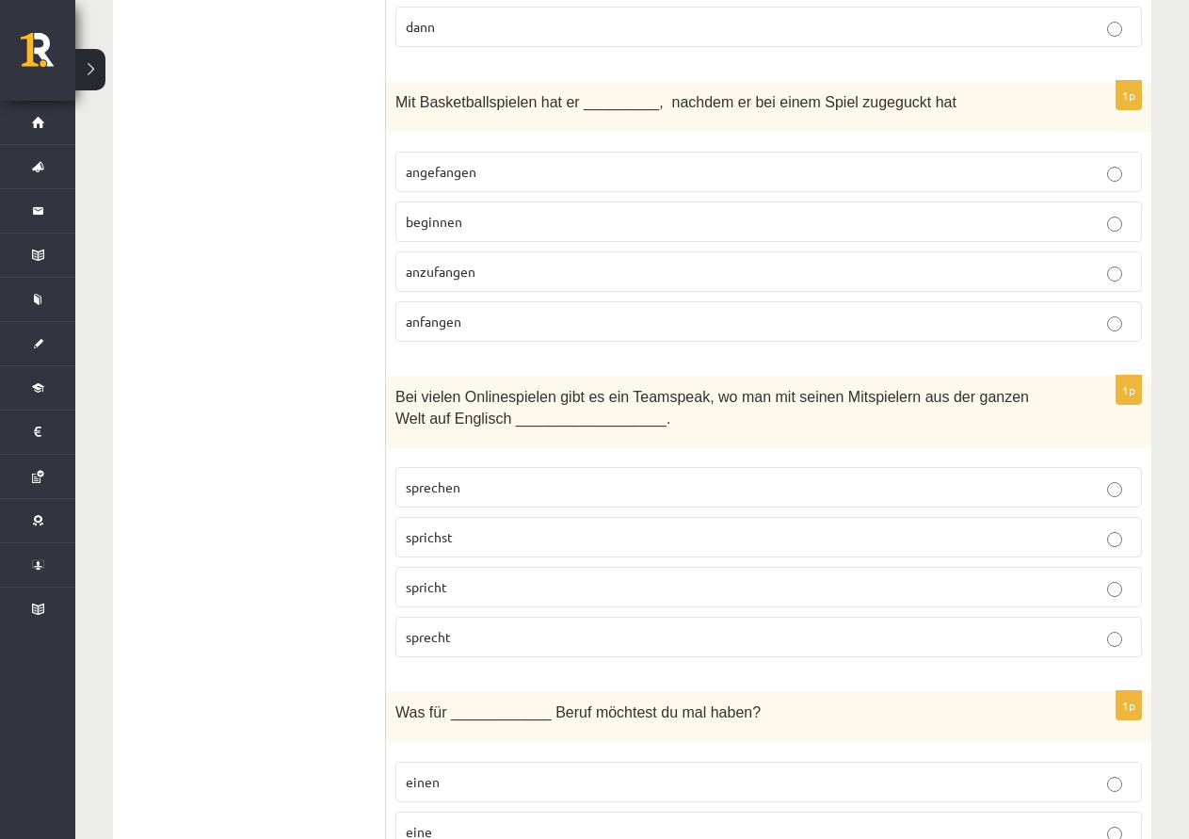
scroll to position [4803, 0]
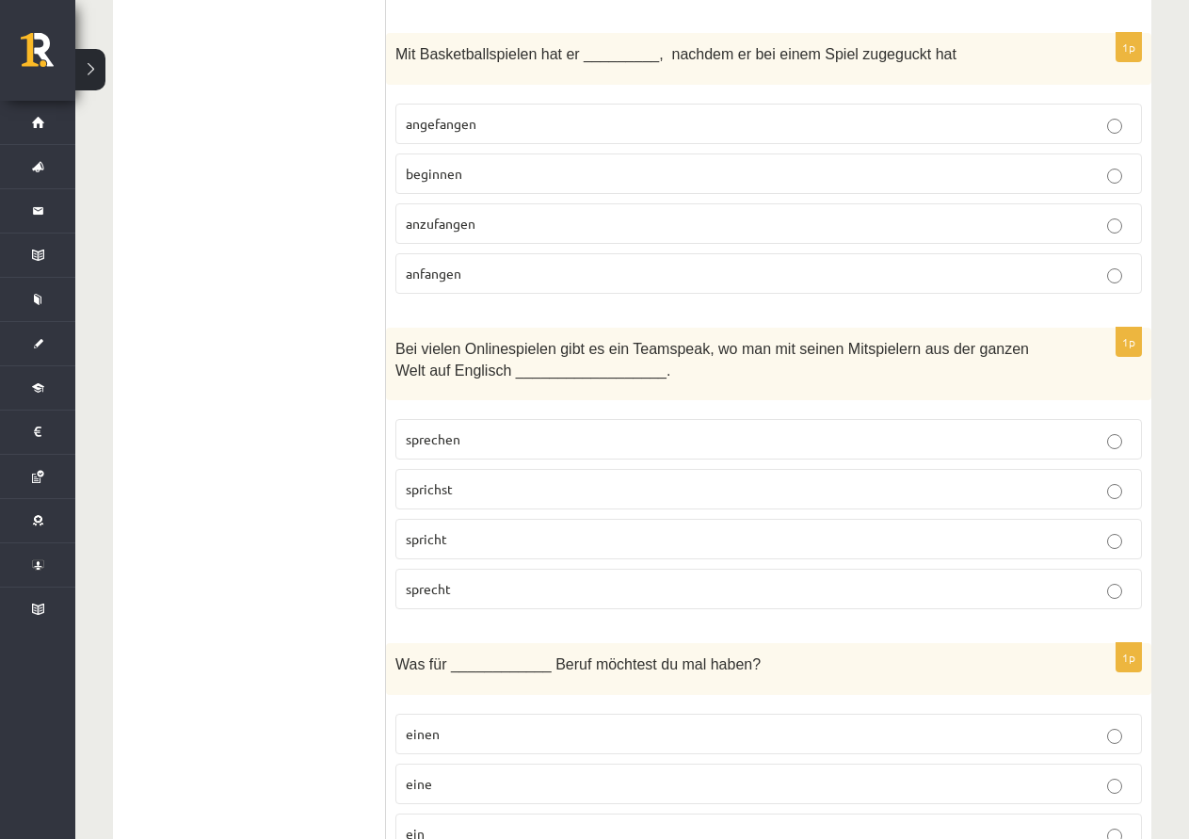
click at [458, 115] on span "angefangen" at bounding box center [441, 123] width 71 height 17
click at [485, 529] on p "spricht" at bounding box center [769, 539] width 726 height 20
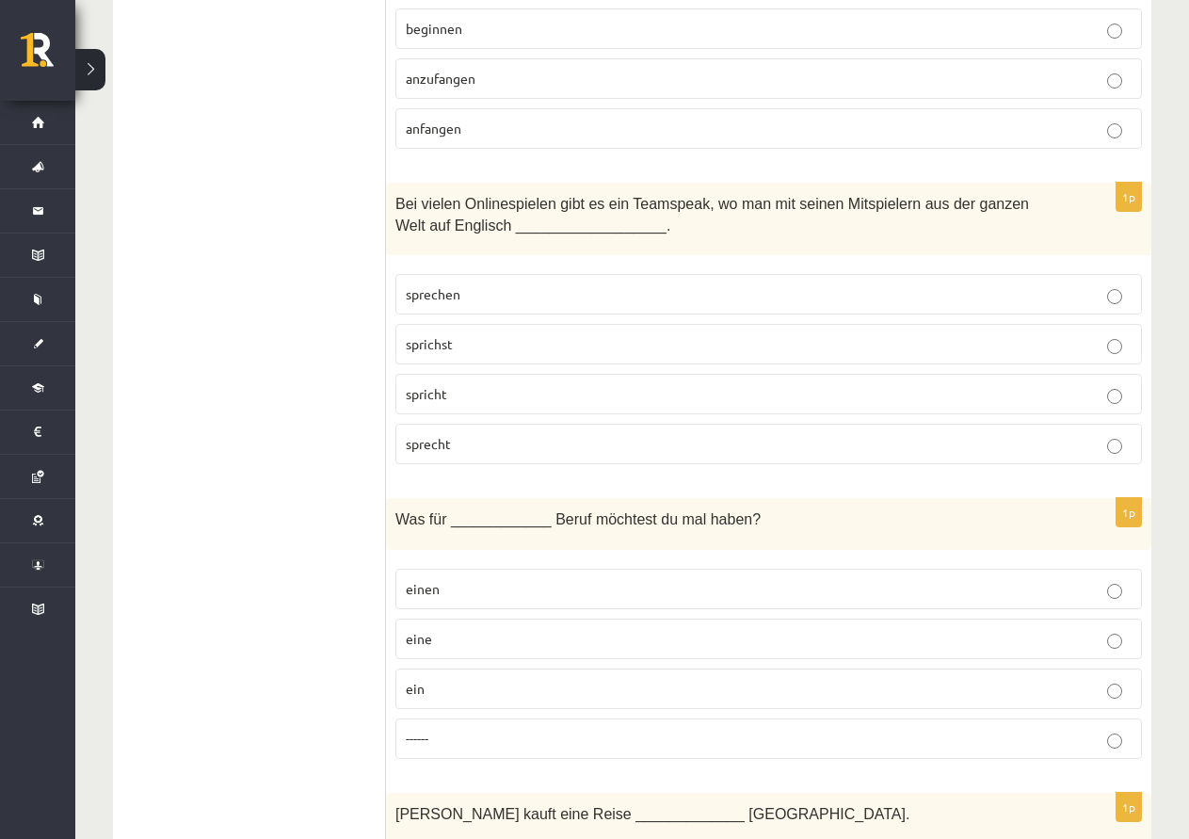
scroll to position [4992, 0]
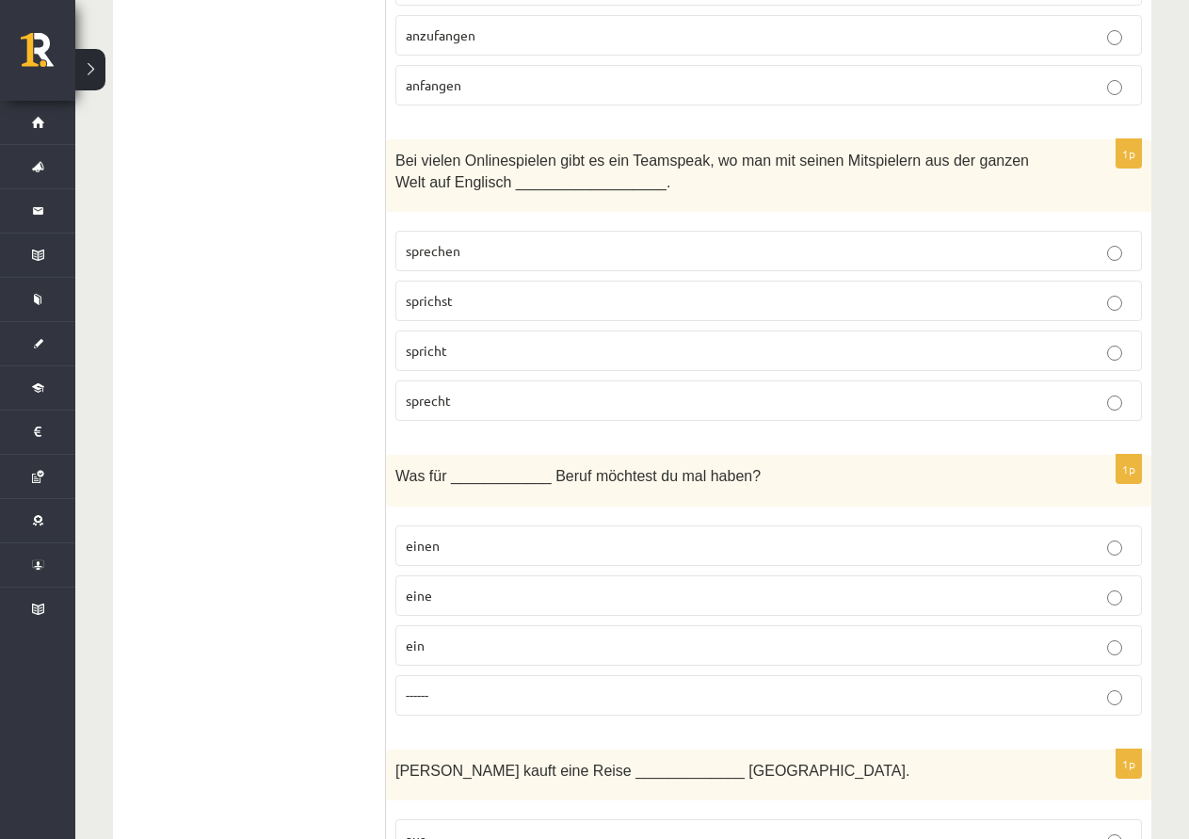
click at [505, 536] on p "einen" at bounding box center [769, 546] width 726 height 20
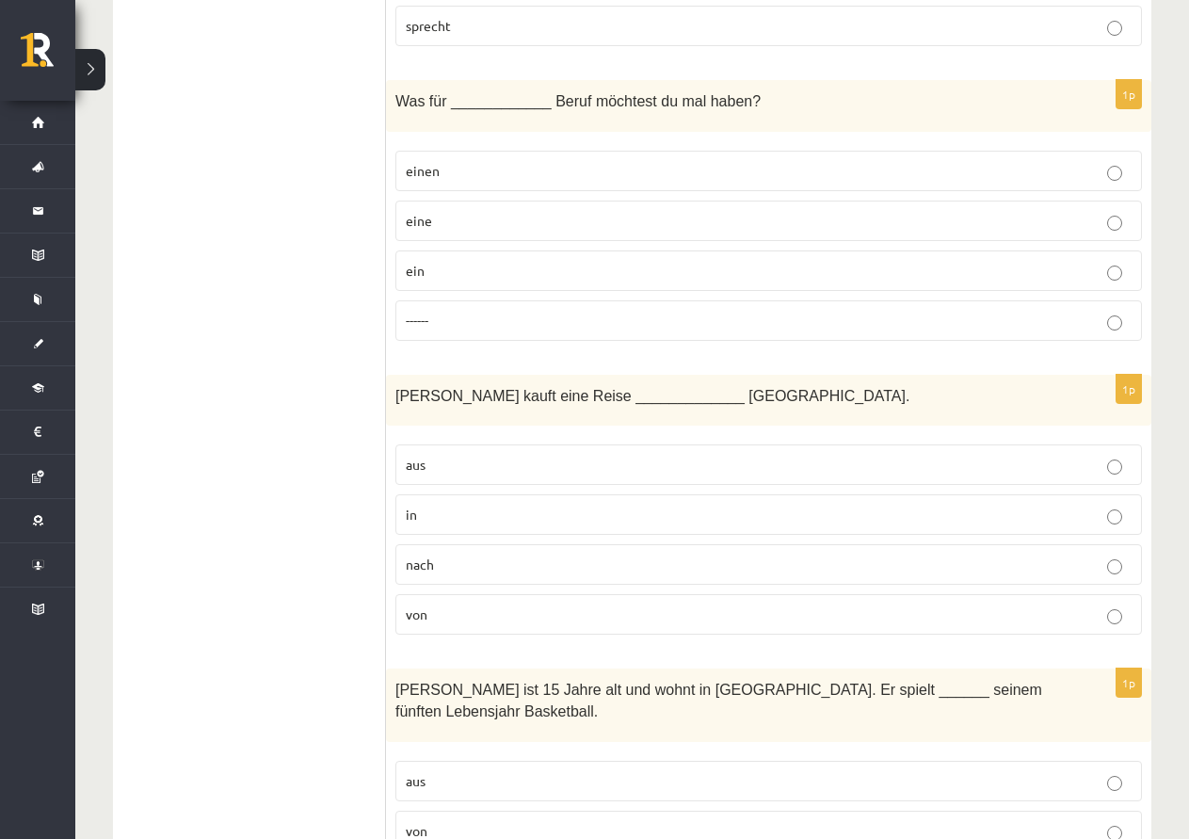
scroll to position [5368, 0]
drag, startPoint x: 457, startPoint y: 529, endPoint x: 472, endPoint y: 526, distance: 15.3
click at [458, 542] on label "nach" at bounding box center [769, 562] width 747 height 40
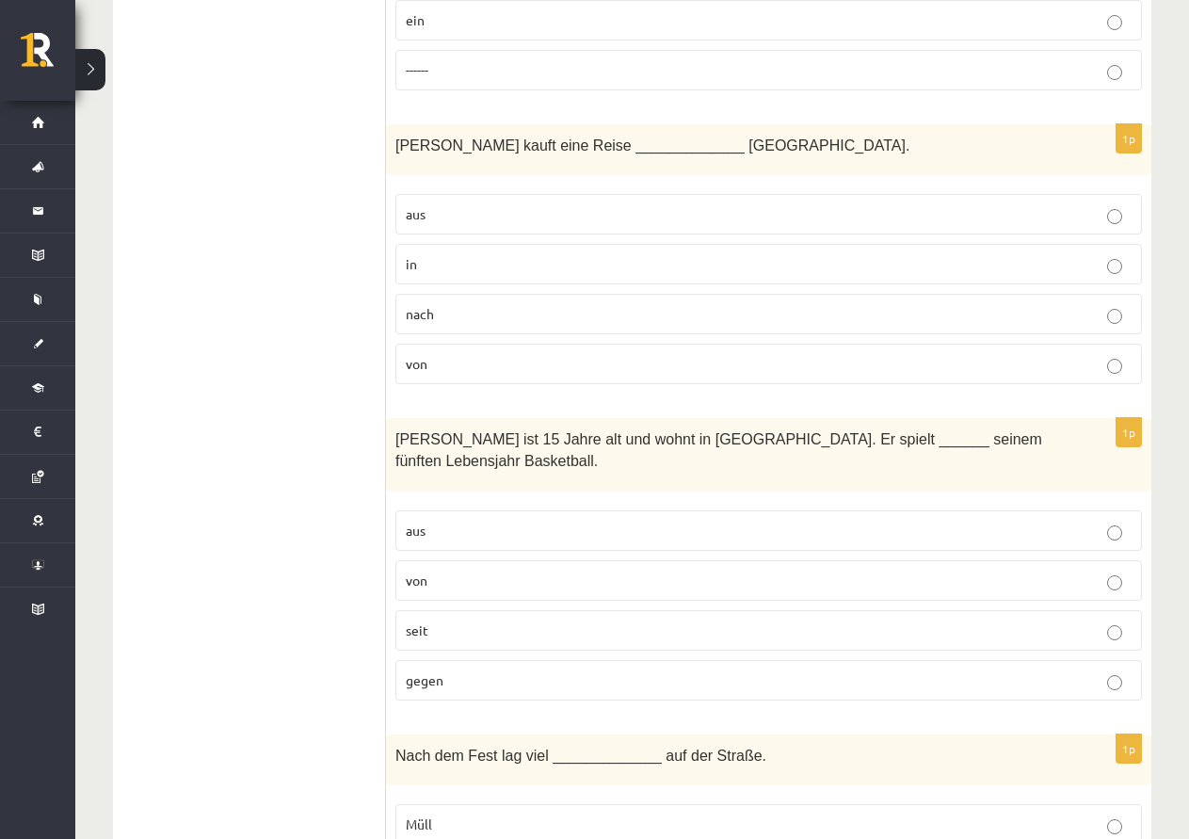
scroll to position [5651, 0]
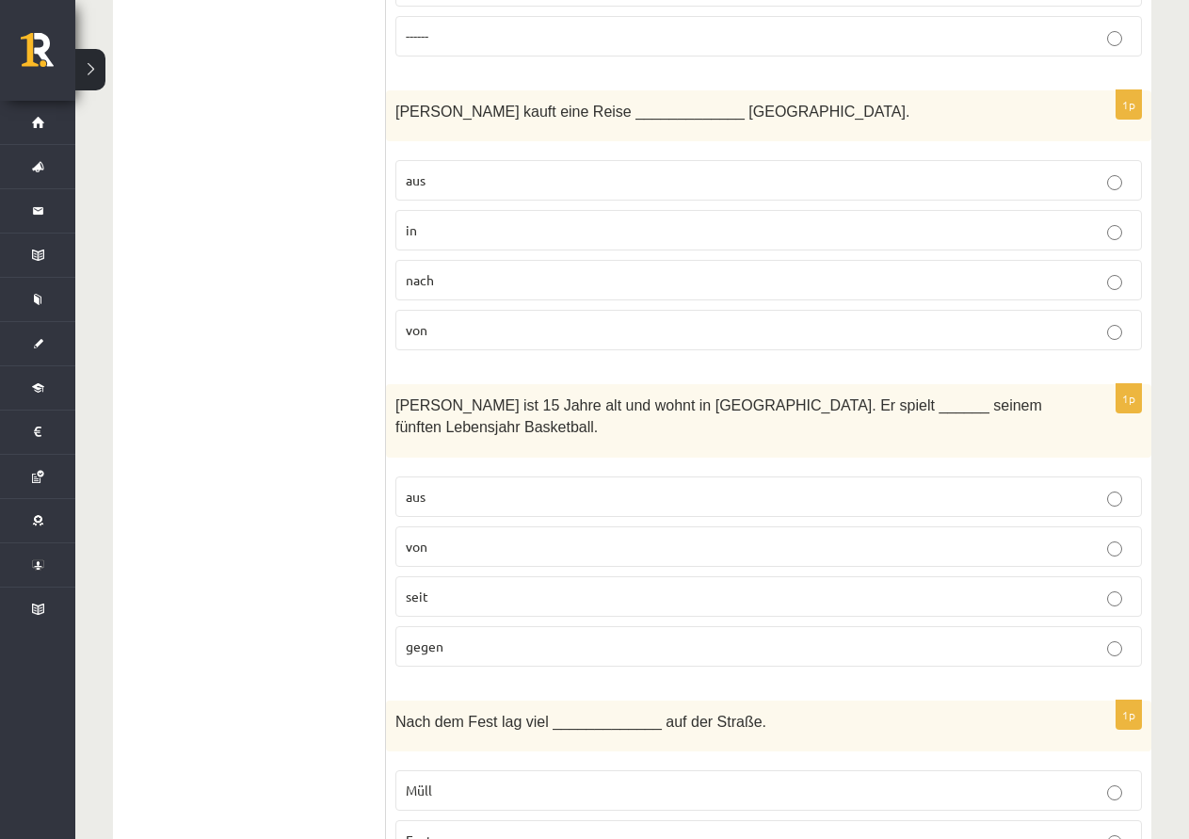
click at [499, 576] on label "seit" at bounding box center [769, 596] width 747 height 40
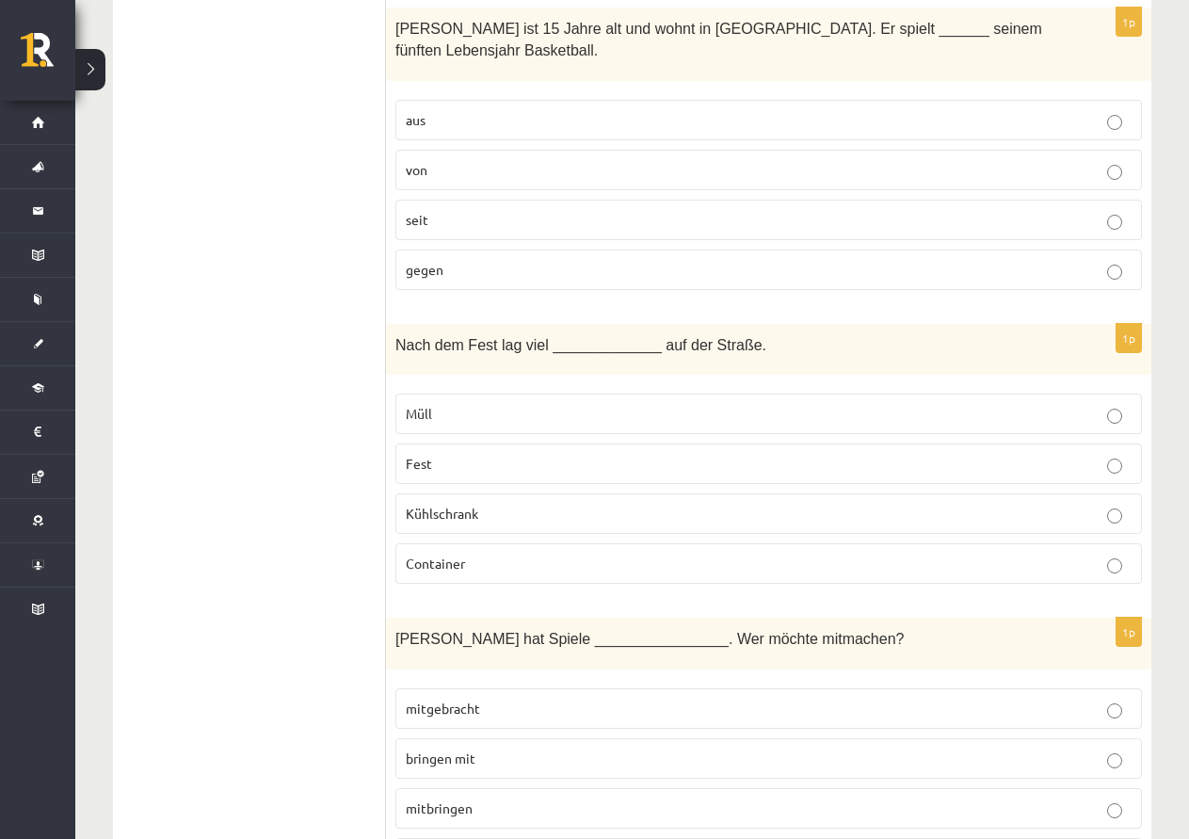
scroll to position [6122, 0]
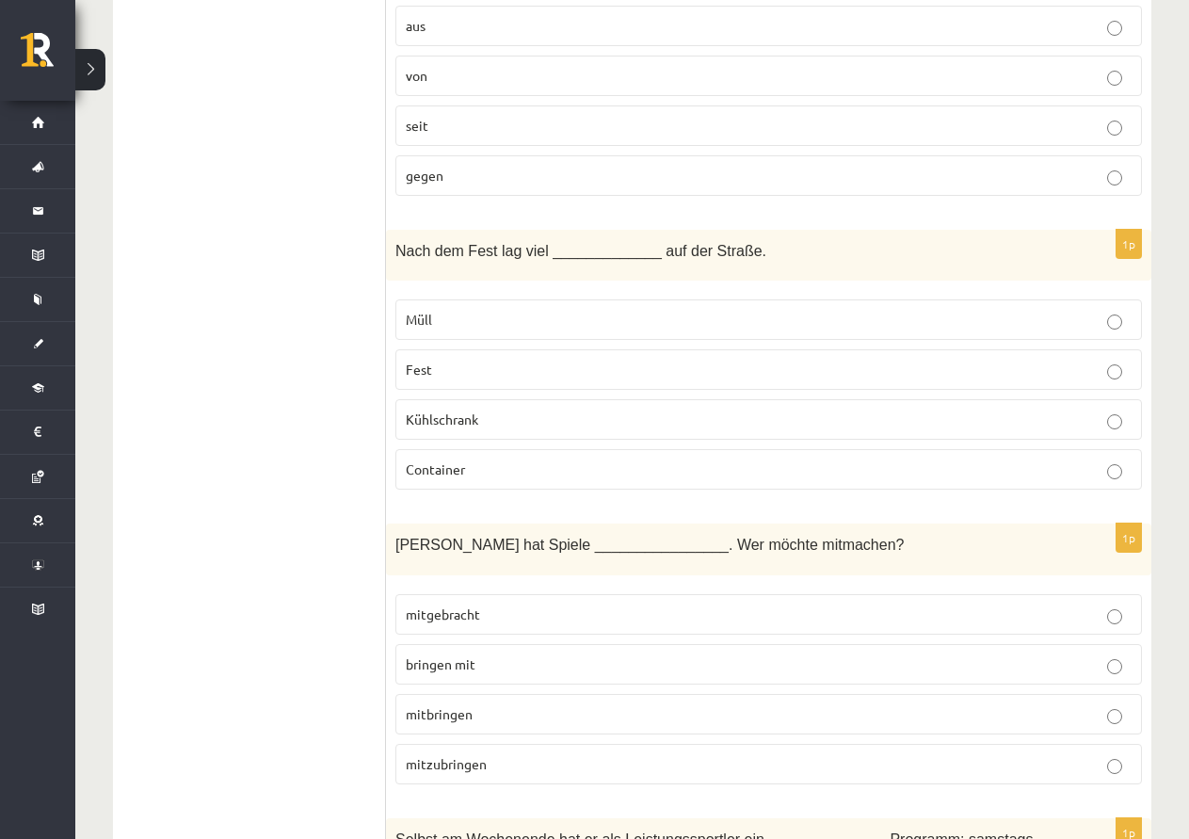
click at [447, 310] on p "Müll" at bounding box center [769, 320] width 726 height 20
click at [483, 605] on p "mitgebracht" at bounding box center [769, 615] width 726 height 20
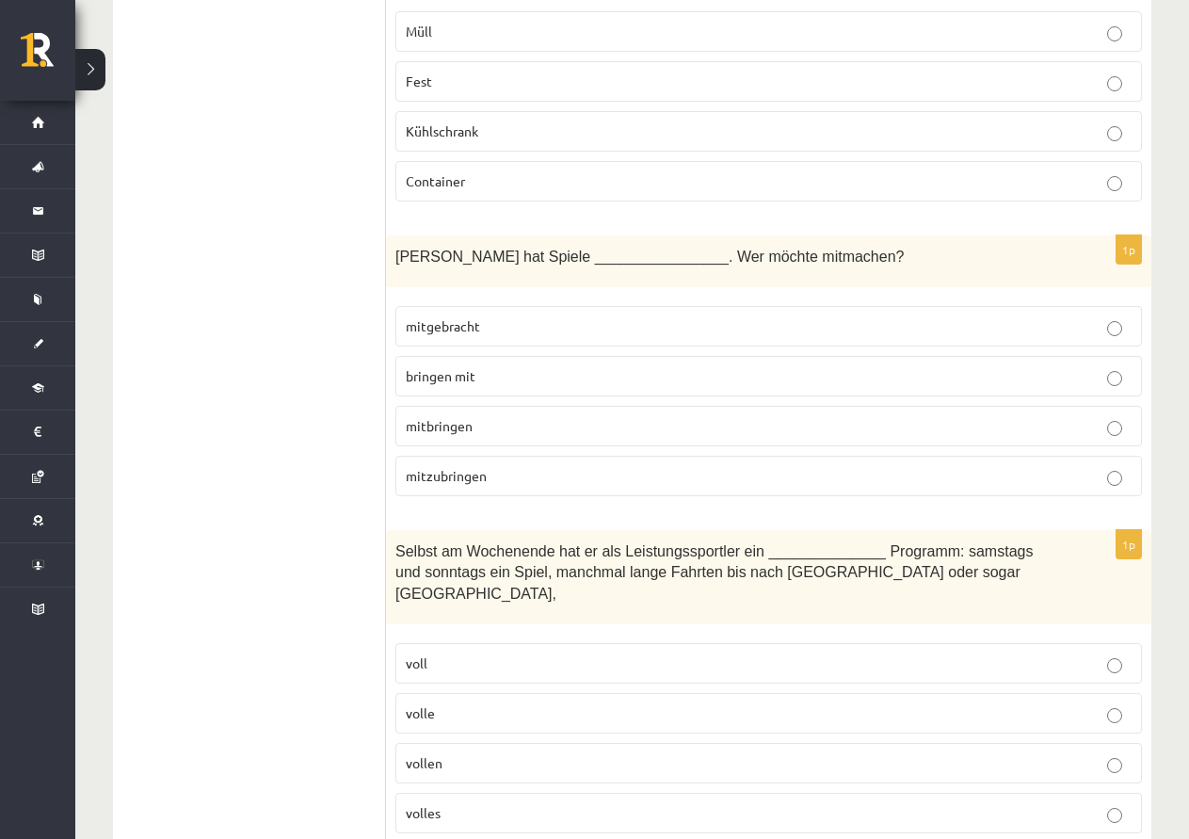
scroll to position [6414, 0]
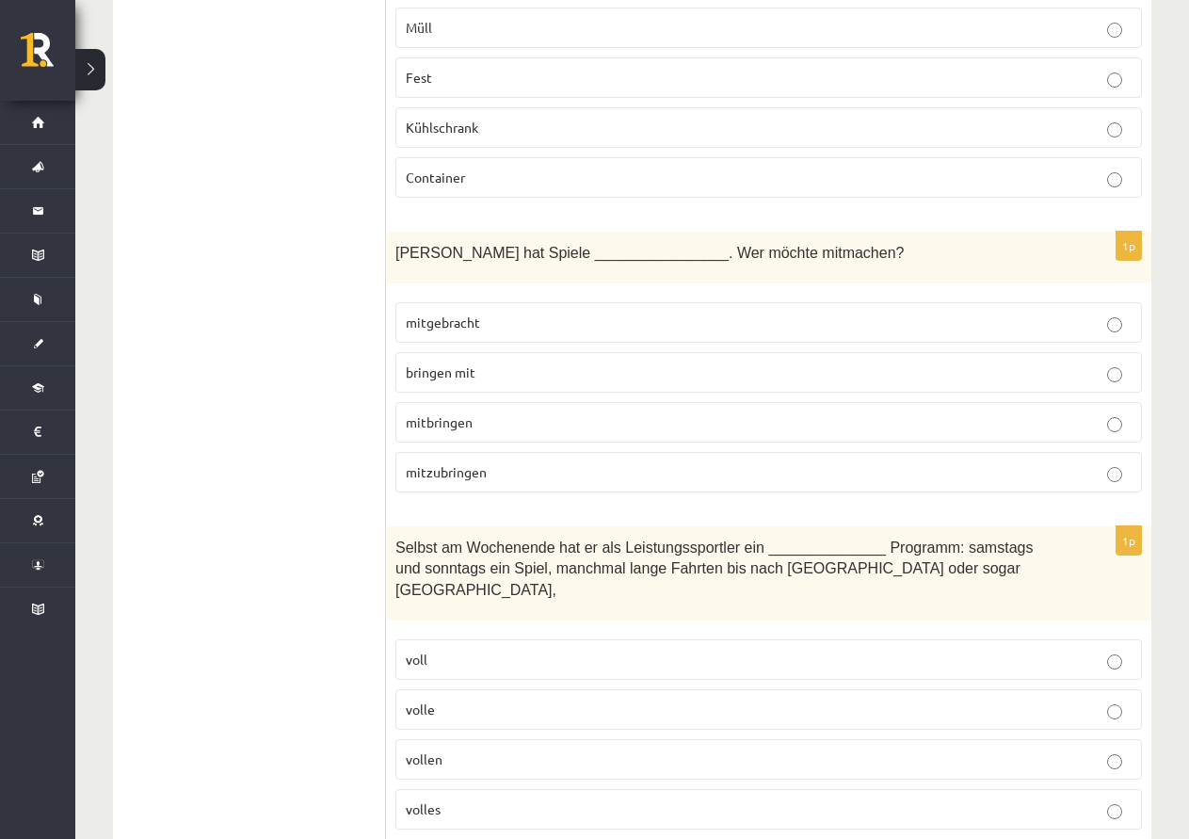
click at [587, 789] on label "volles" at bounding box center [769, 809] width 747 height 40
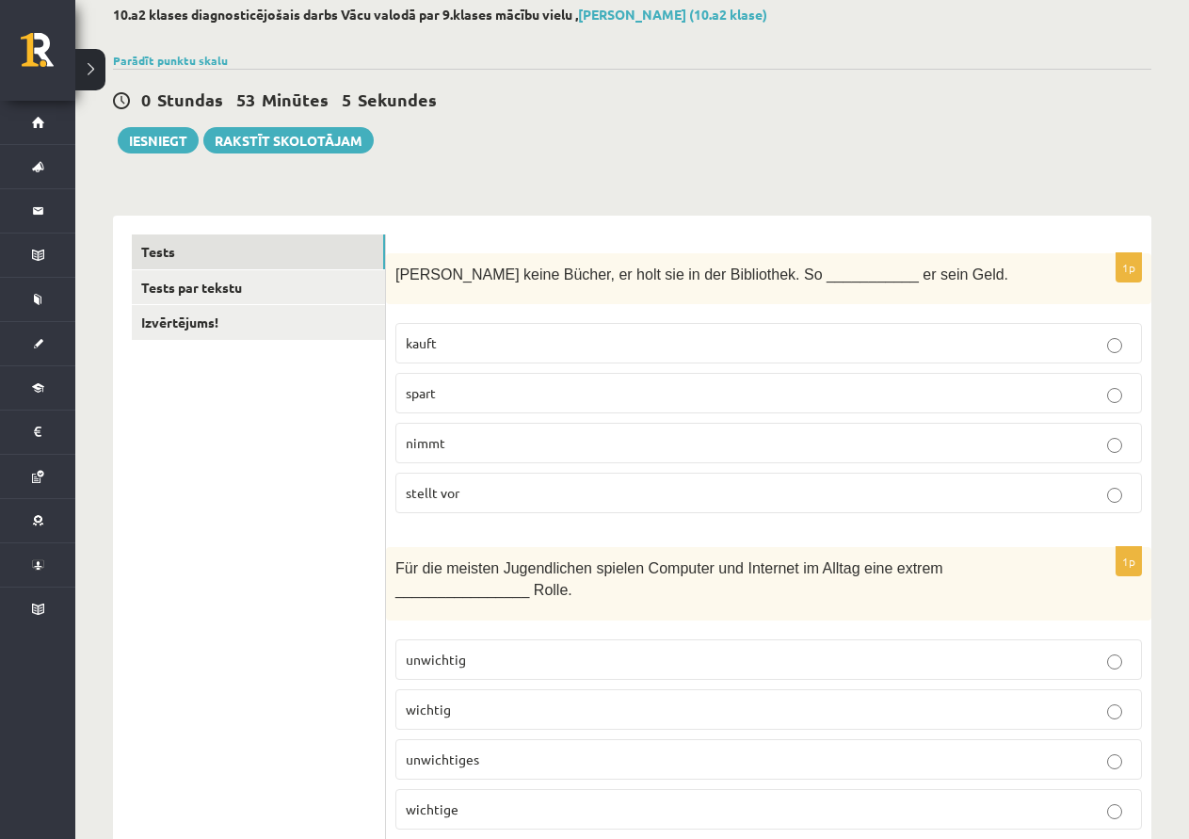
scroll to position [0, 0]
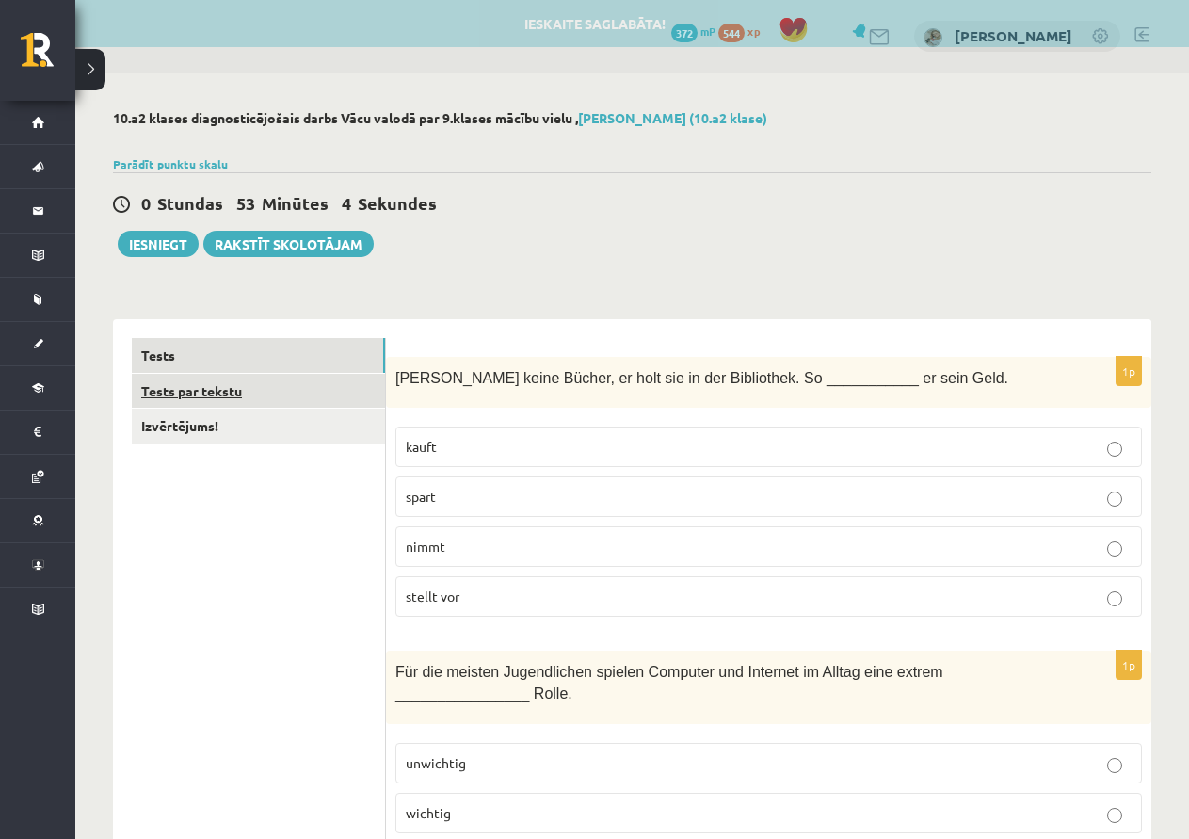
click at [298, 387] on link "Tests par tekstu" at bounding box center [258, 391] width 253 height 35
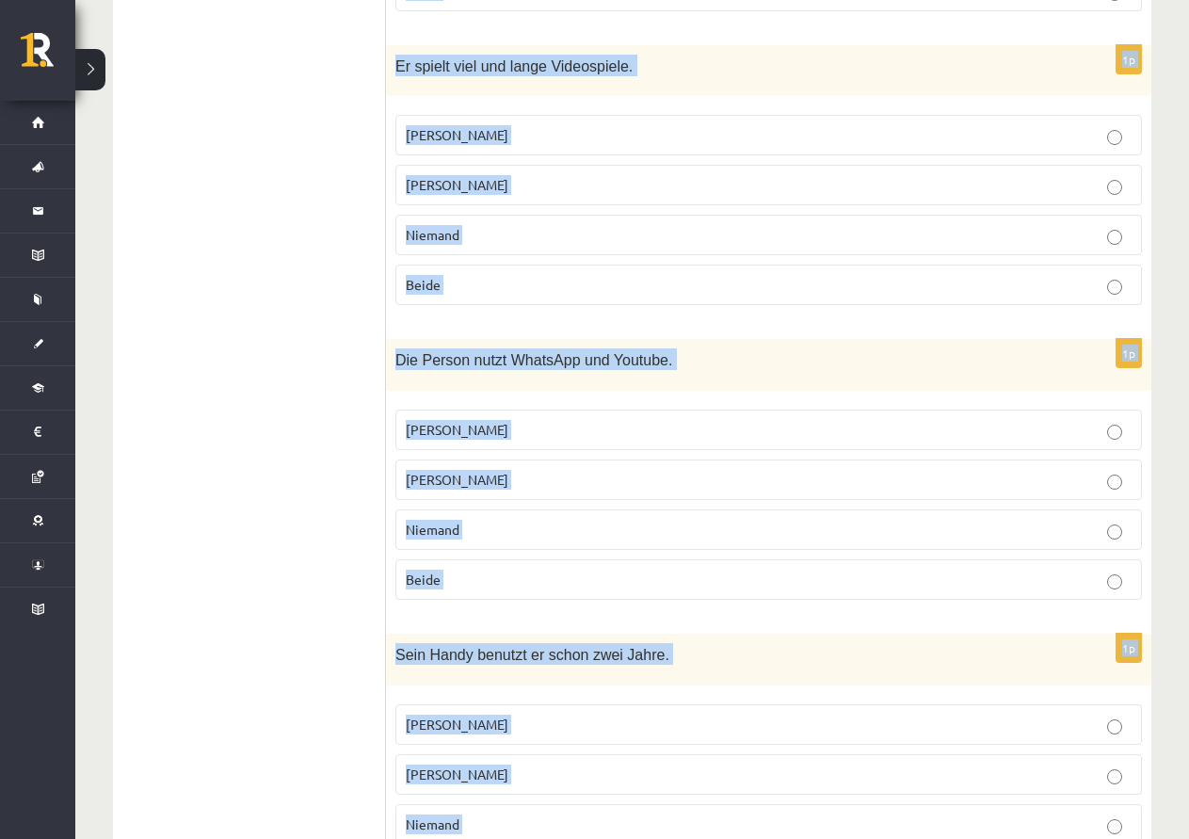
scroll to position [1703, 0]
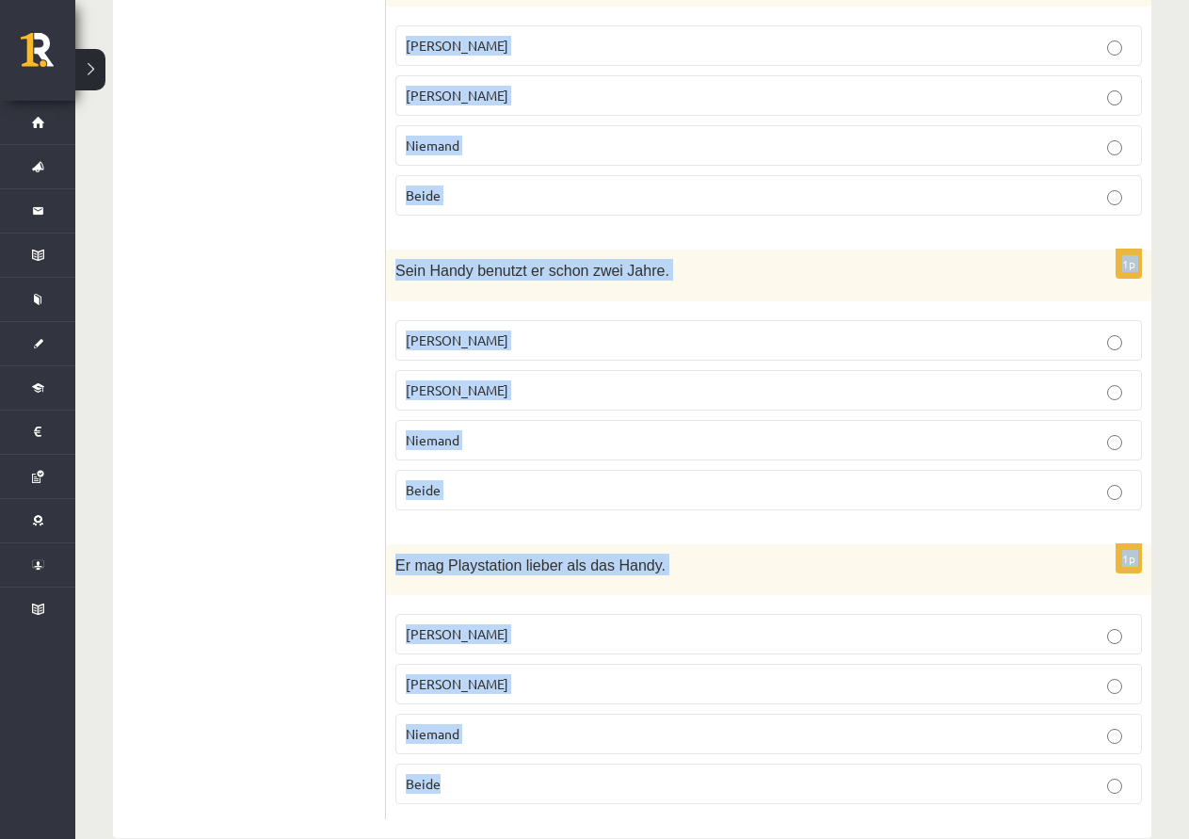
drag, startPoint x: 407, startPoint y: 371, endPoint x: 729, endPoint y: 722, distance: 476.6
copy form "Jacob, 17 Jacob hat sein neues Handy erst vor Kurzem bekommen. Er nutzt hauptsä…"
click at [603, 331] on p "Jacob" at bounding box center [769, 341] width 726 height 20
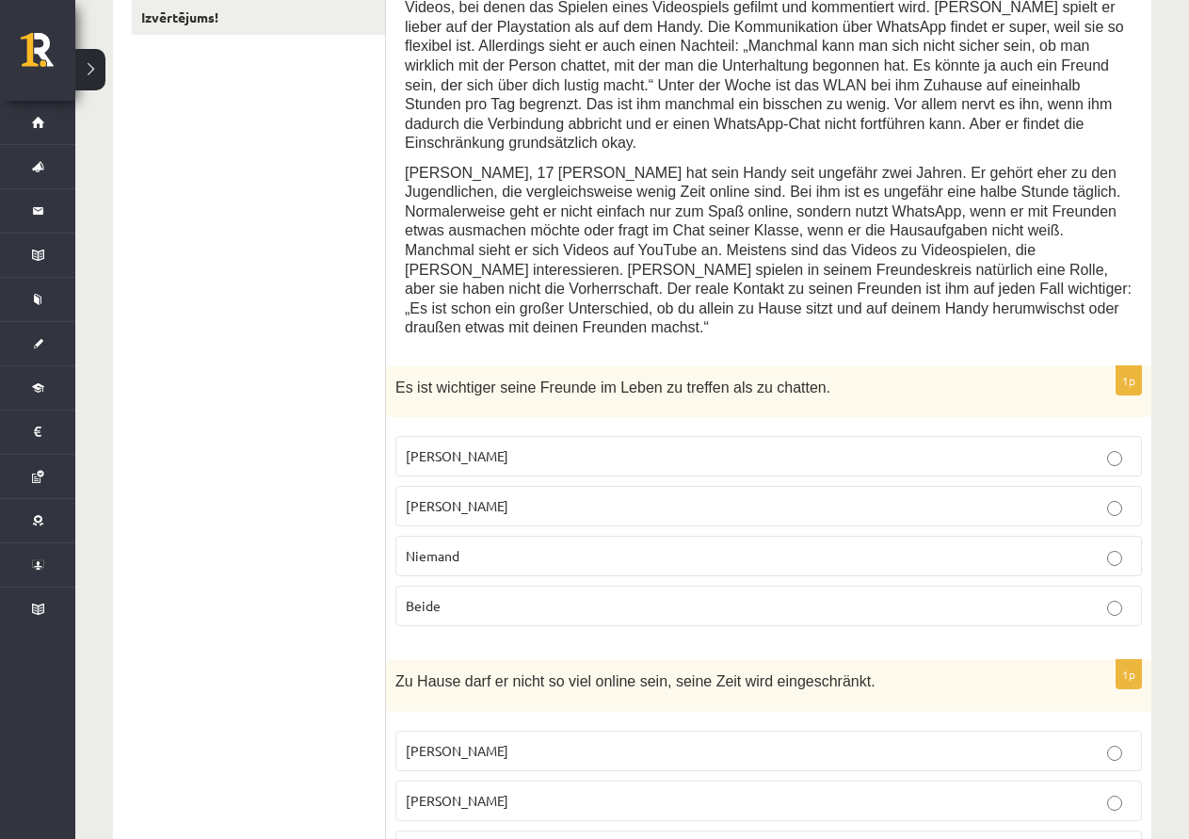
scroll to position [478, 0]
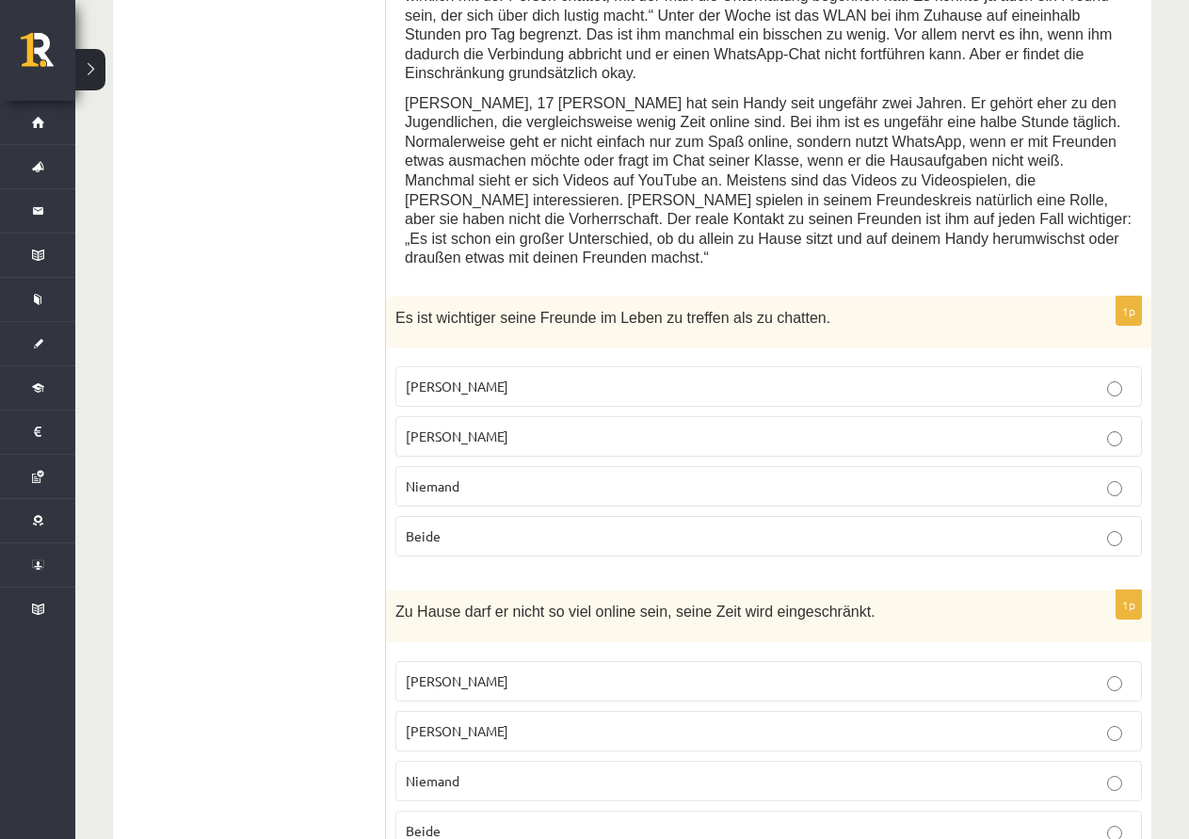
click at [497, 427] on p "Jonathan" at bounding box center [769, 437] width 726 height 20
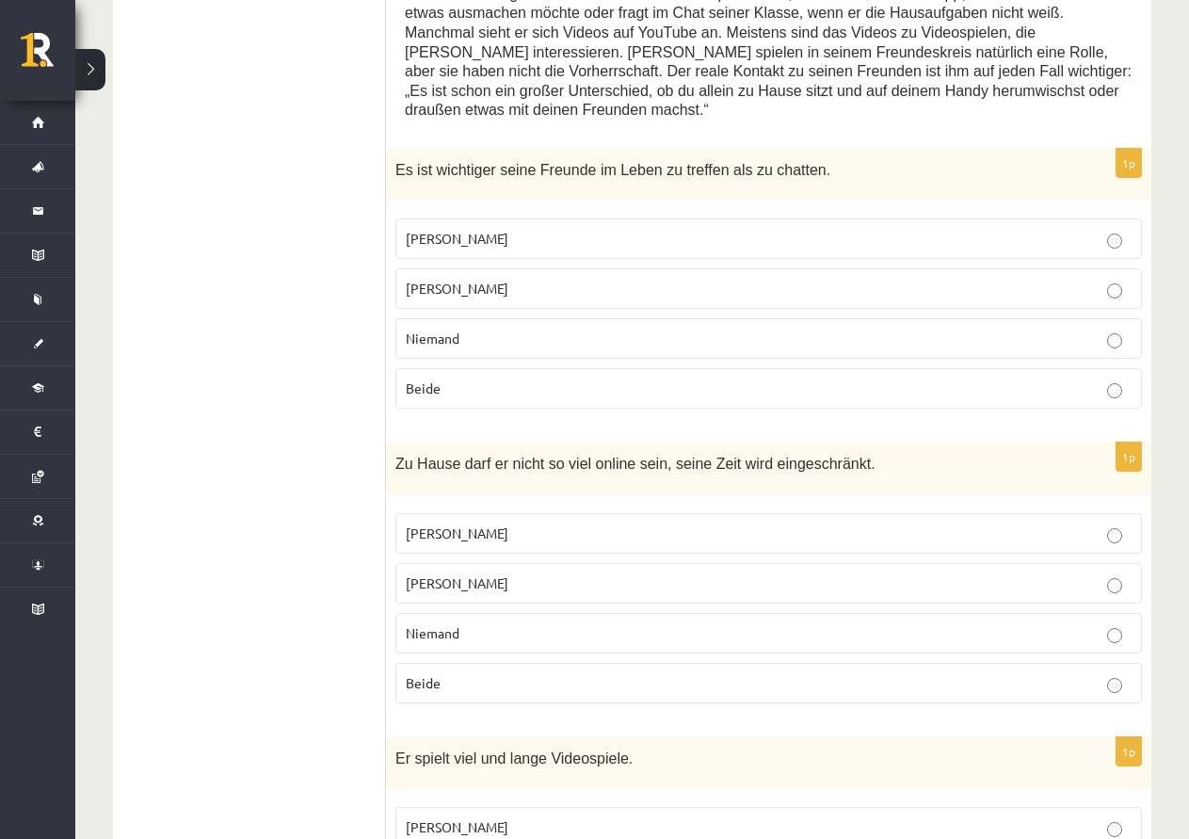
scroll to position [667, 0]
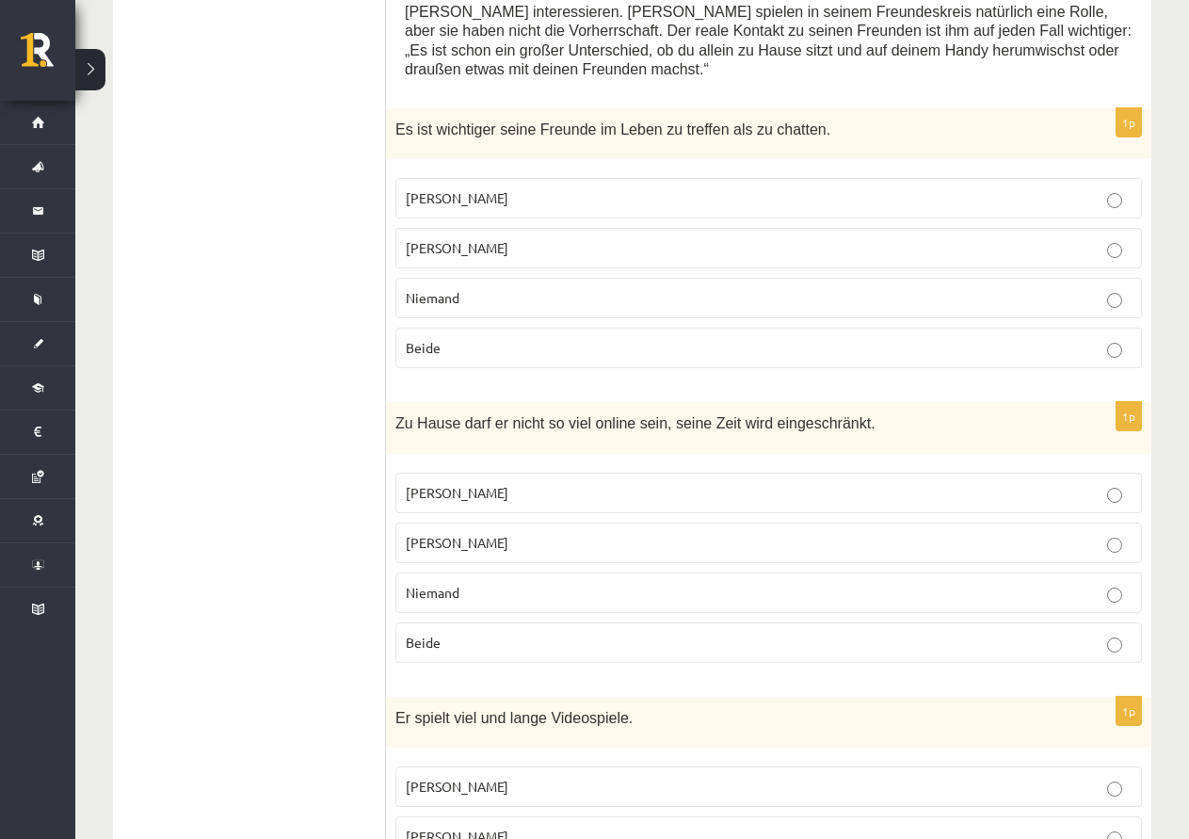
click at [518, 473] on label "Jacob" at bounding box center [769, 493] width 747 height 40
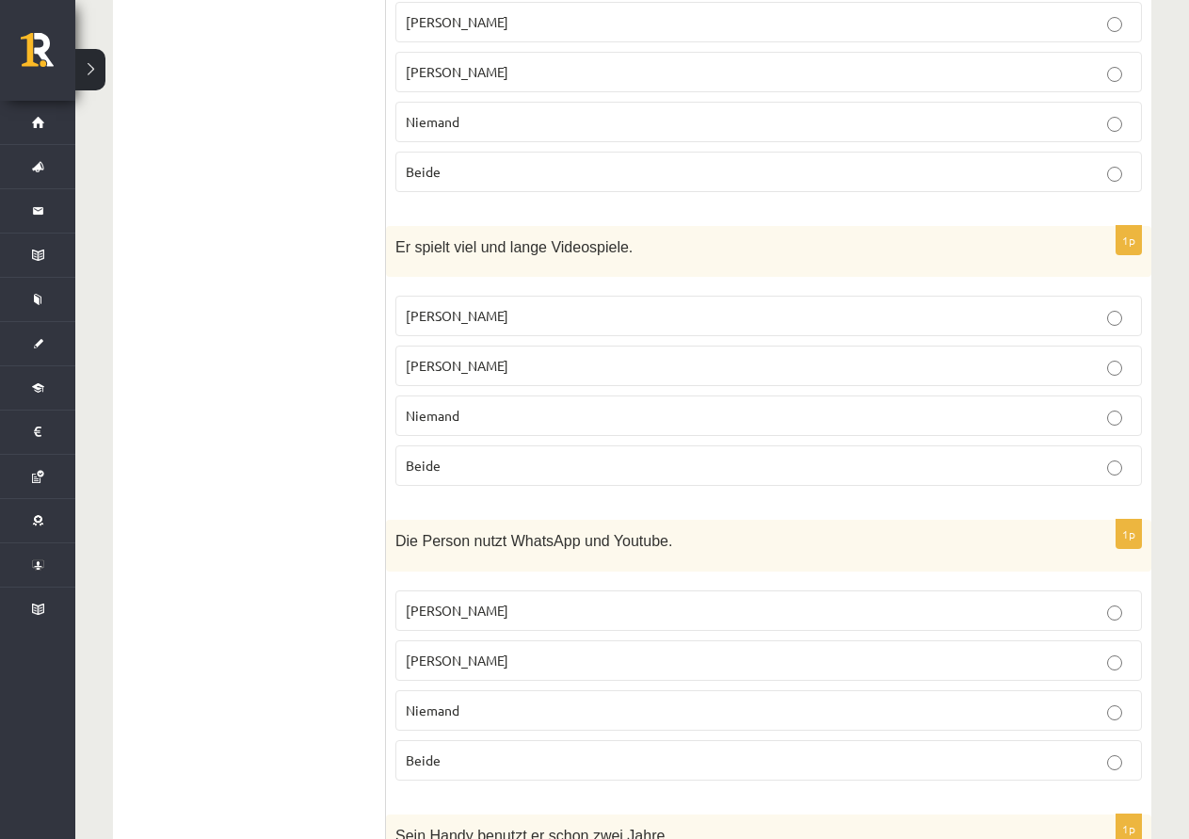
scroll to position [1232, 0]
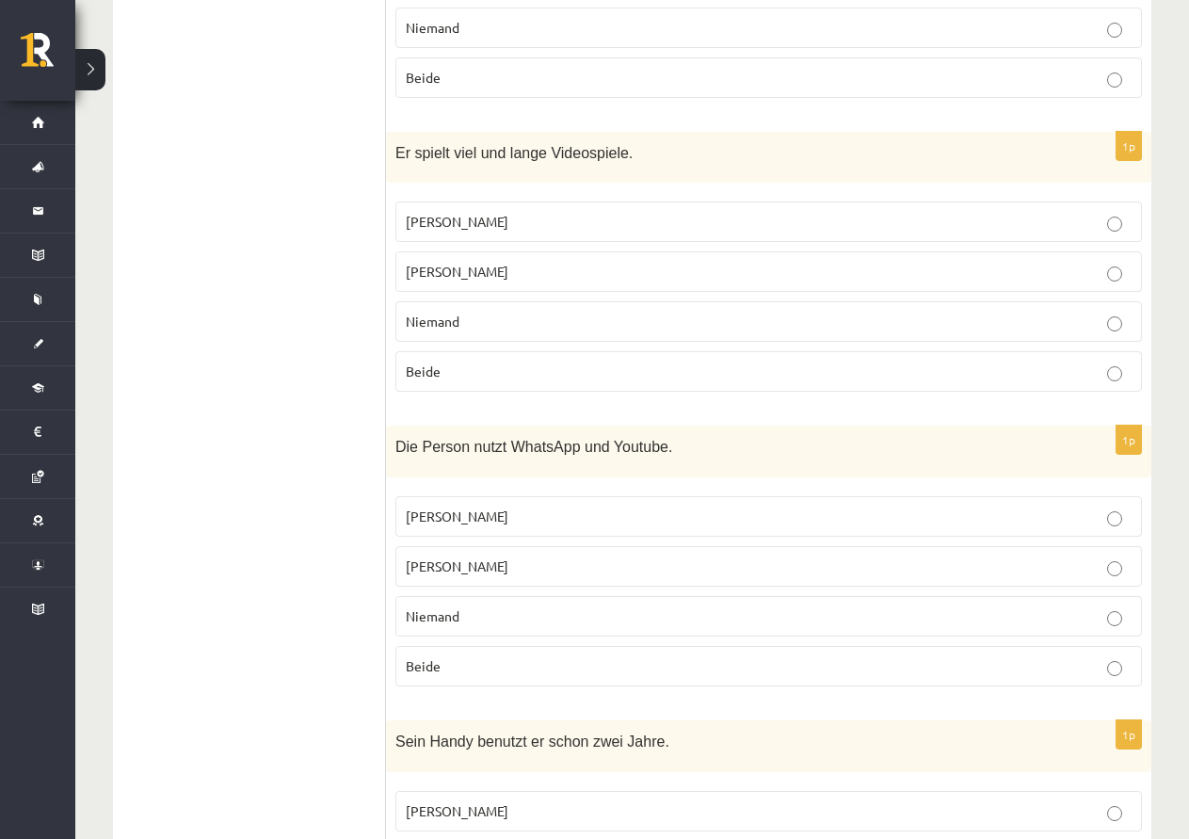
click at [504, 507] on p "Jacob" at bounding box center [769, 517] width 726 height 20
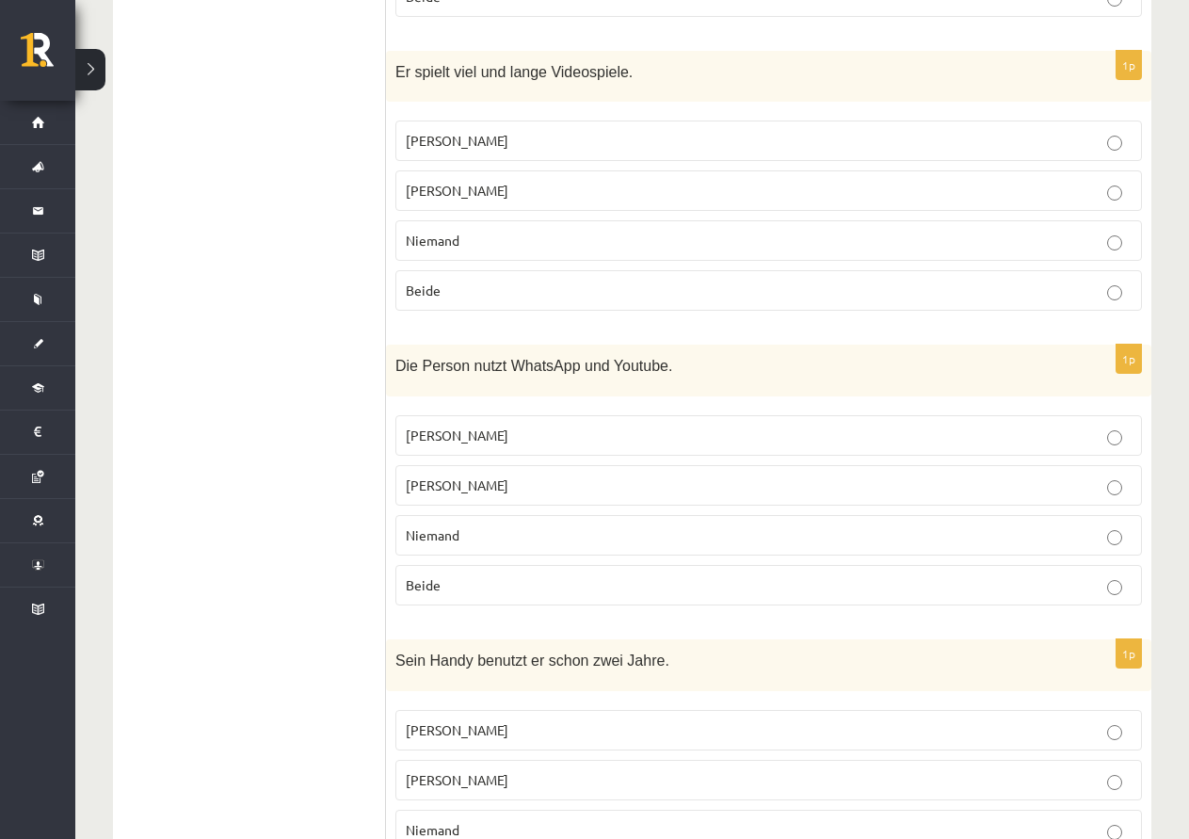
scroll to position [1514, 0]
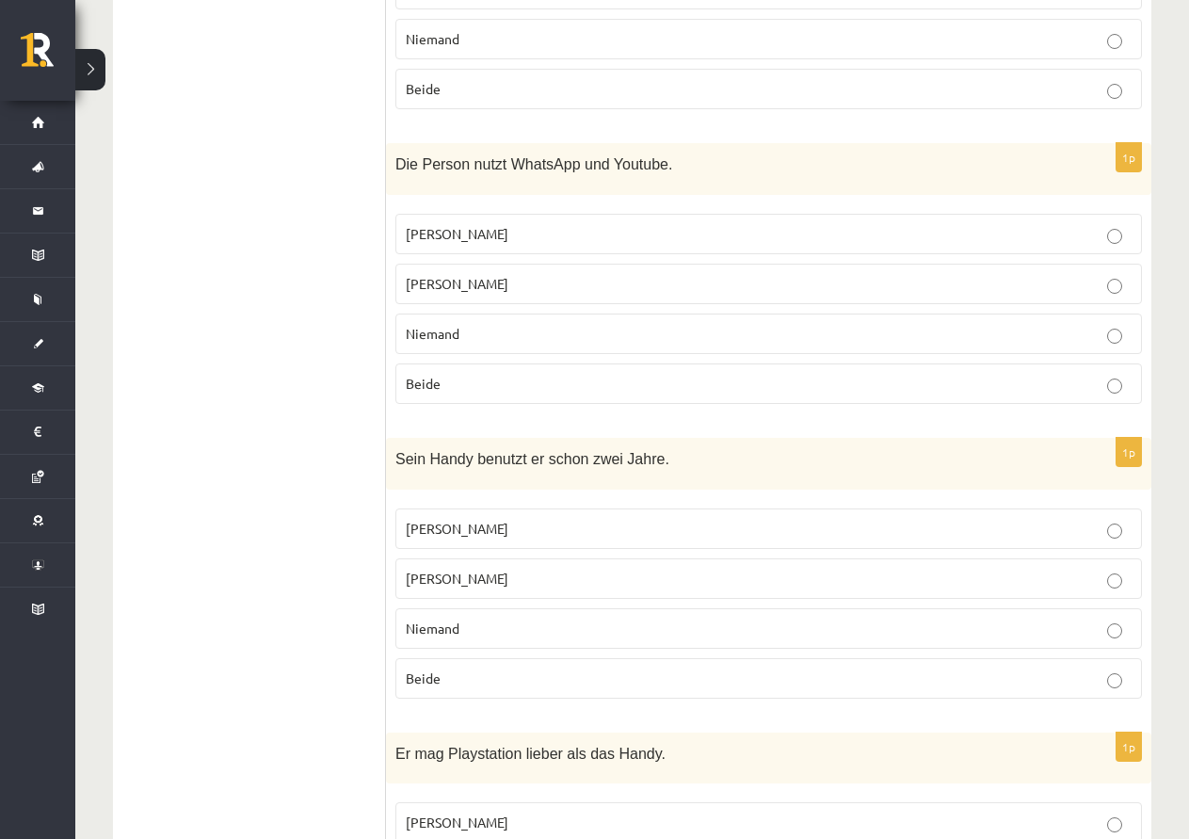
click at [531, 669] on p "Beide" at bounding box center [769, 679] width 726 height 20
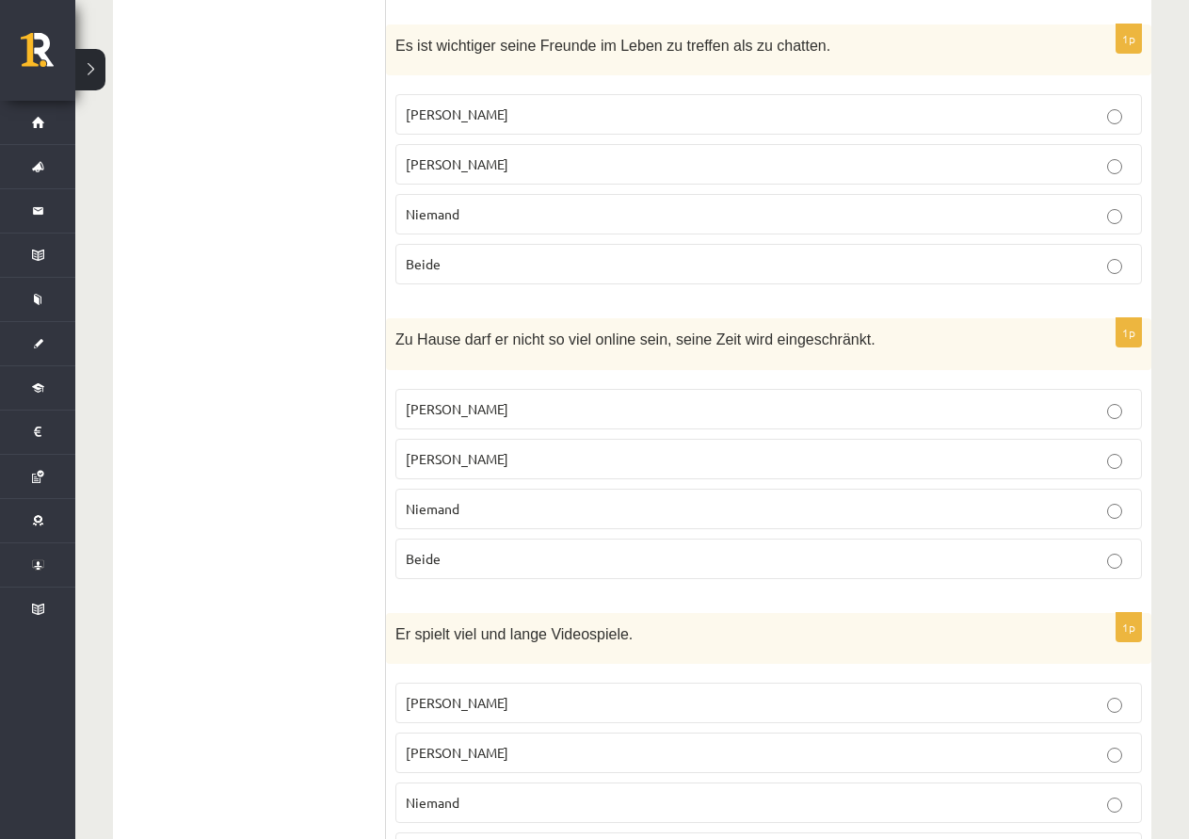
scroll to position [761, 0]
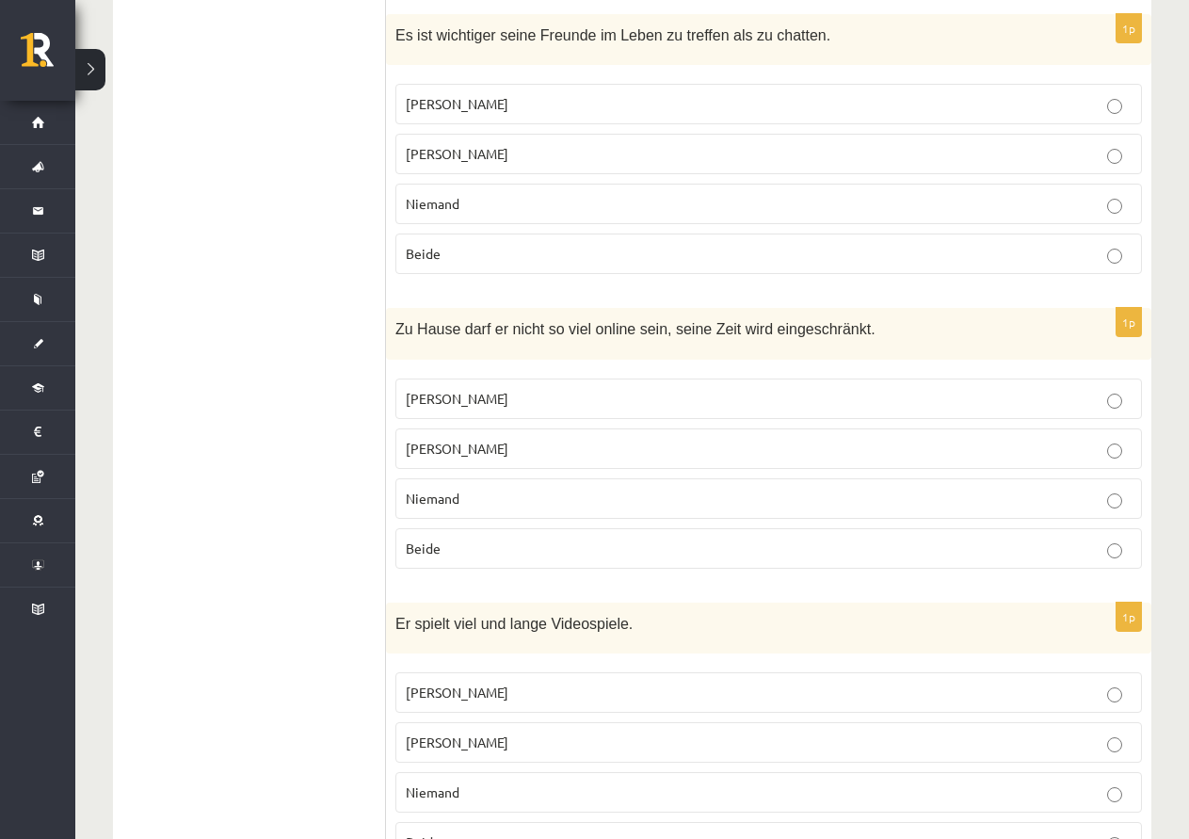
click at [533, 439] on p "Jonathan" at bounding box center [769, 449] width 726 height 20
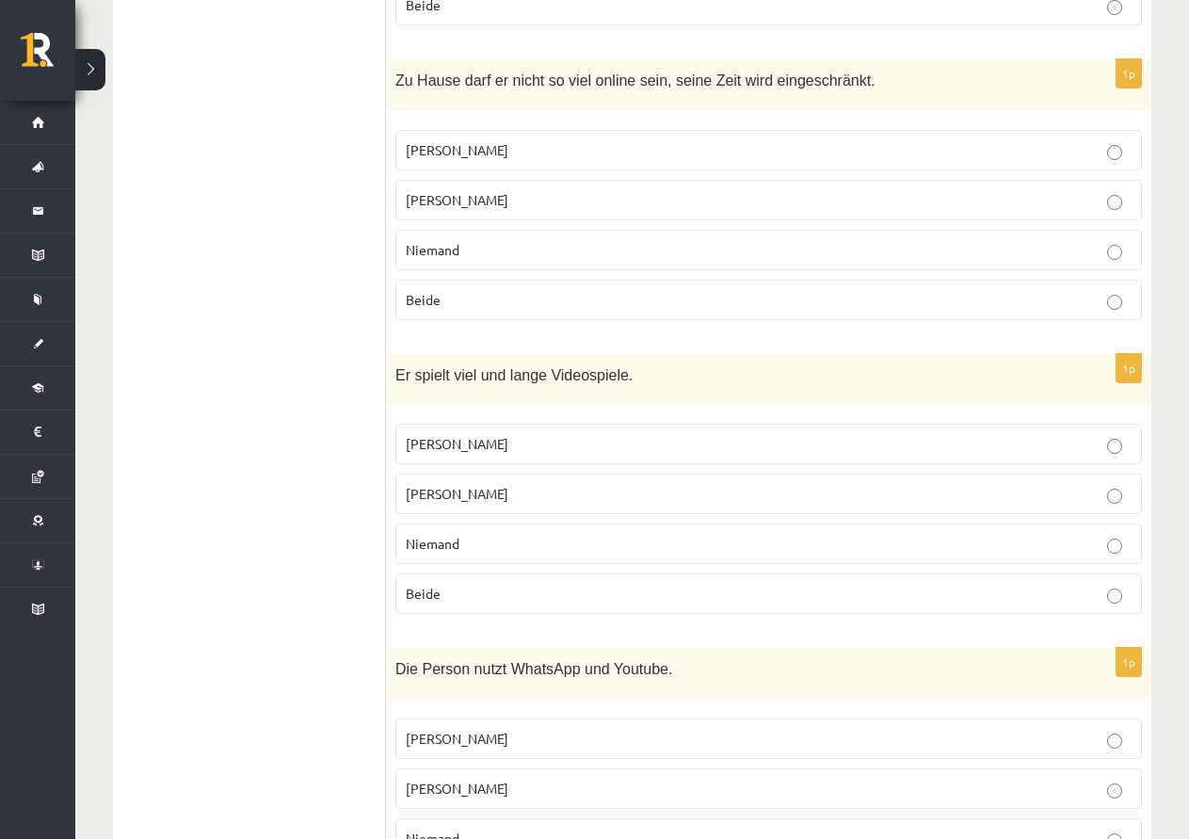
scroll to position [1044, 0]
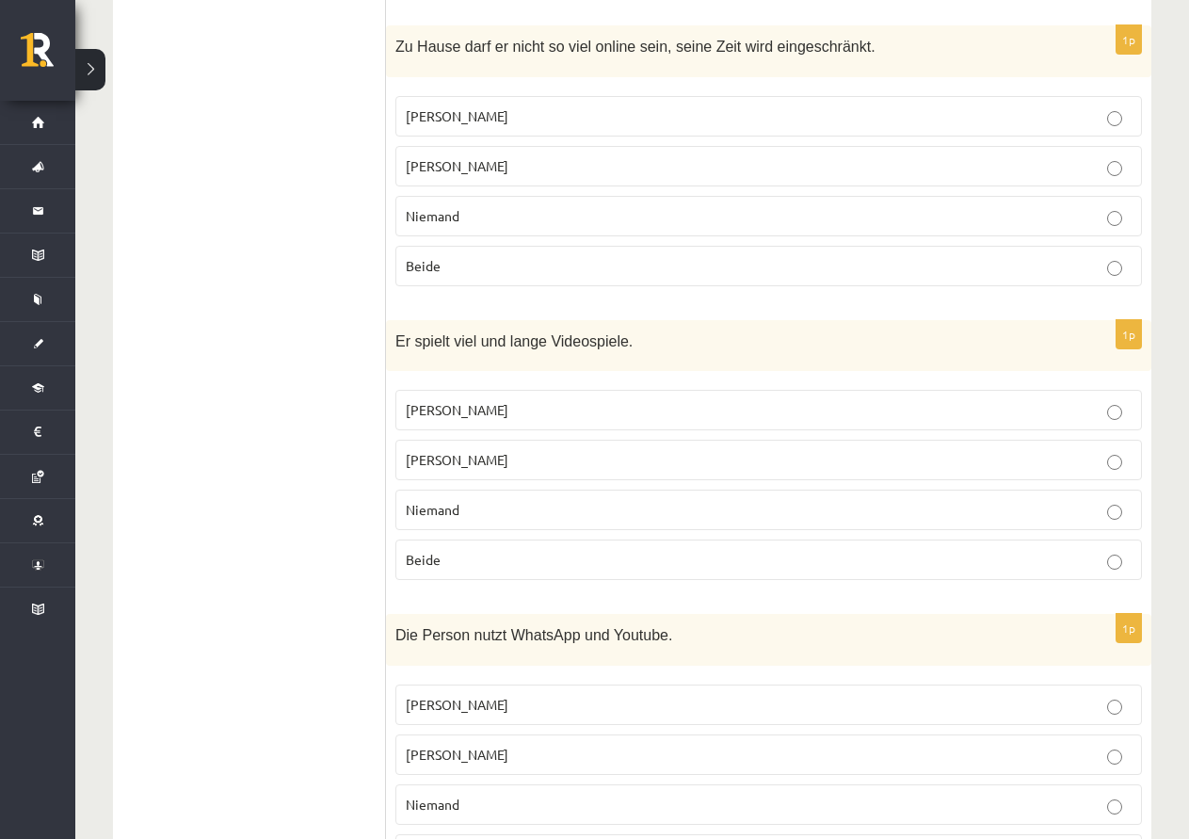
click at [493, 390] on label "Jacob" at bounding box center [769, 410] width 747 height 40
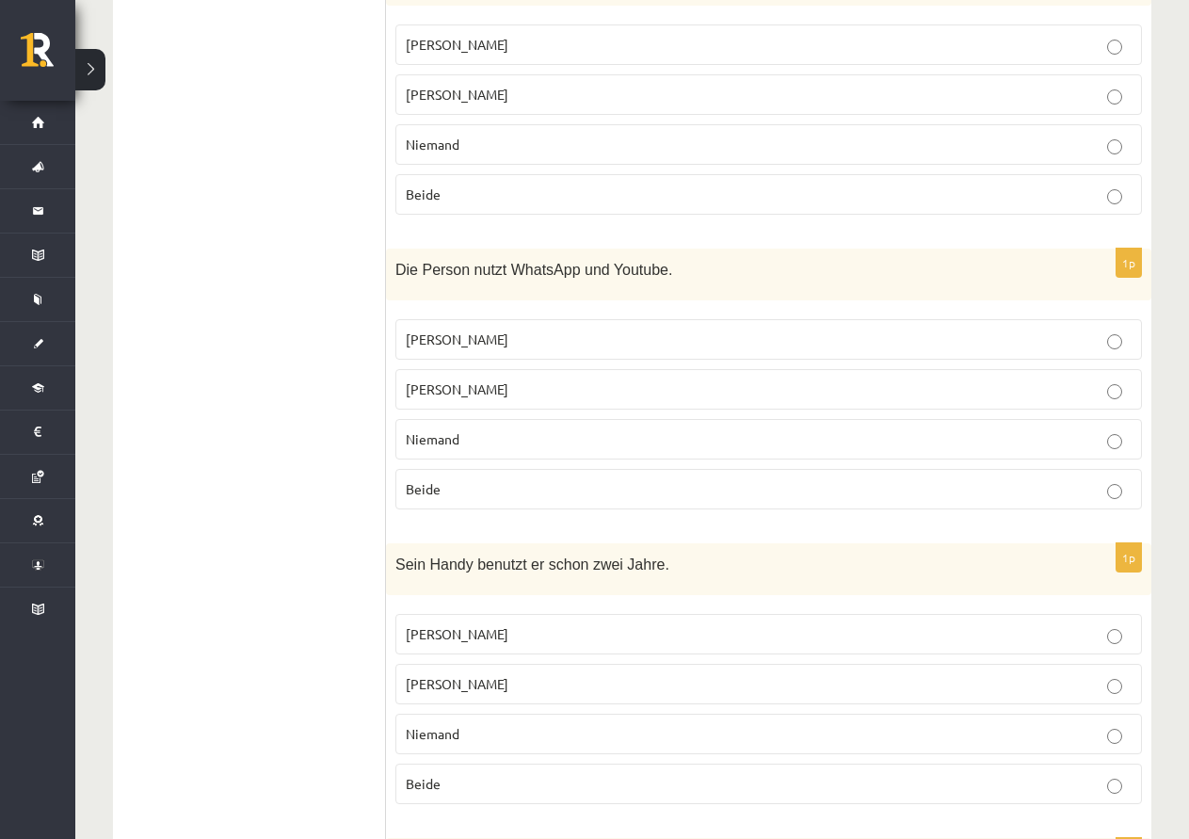
scroll to position [1420, 0]
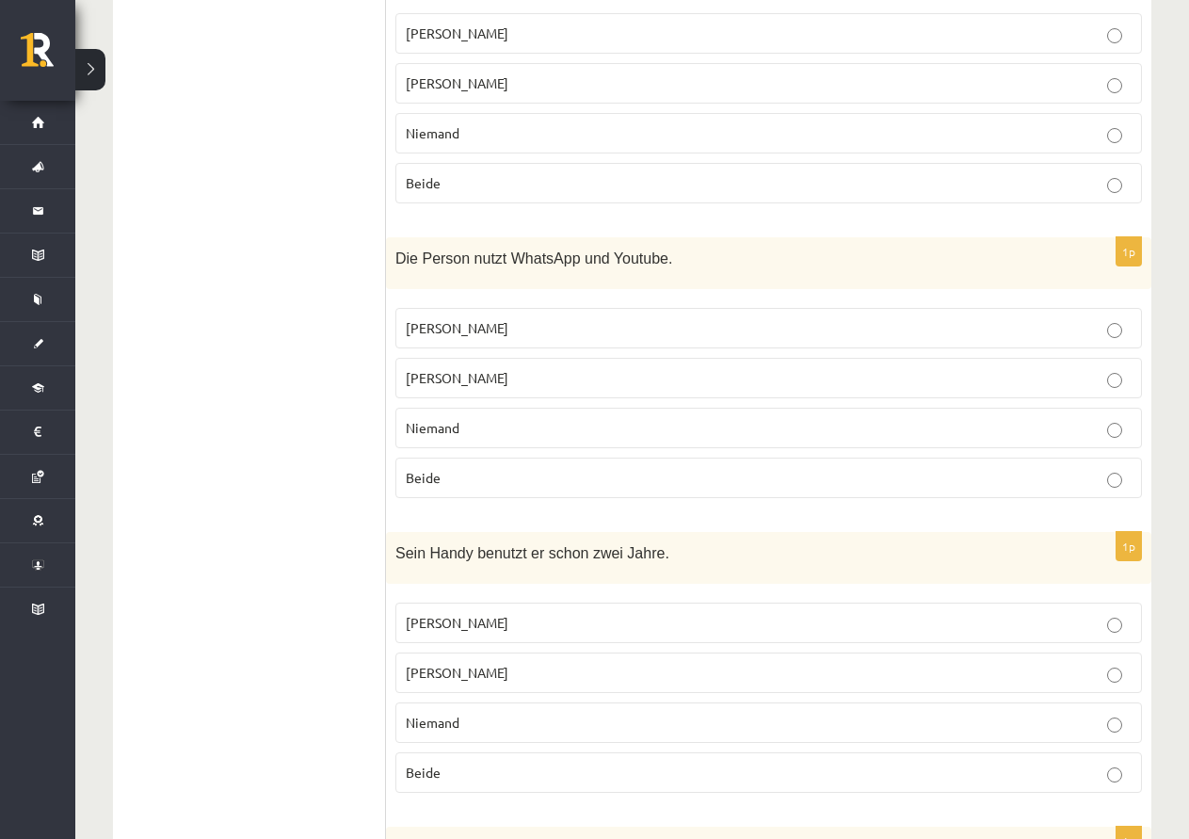
click at [542, 468] on p "Beide" at bounding box center [769, 478] width 726 height 20
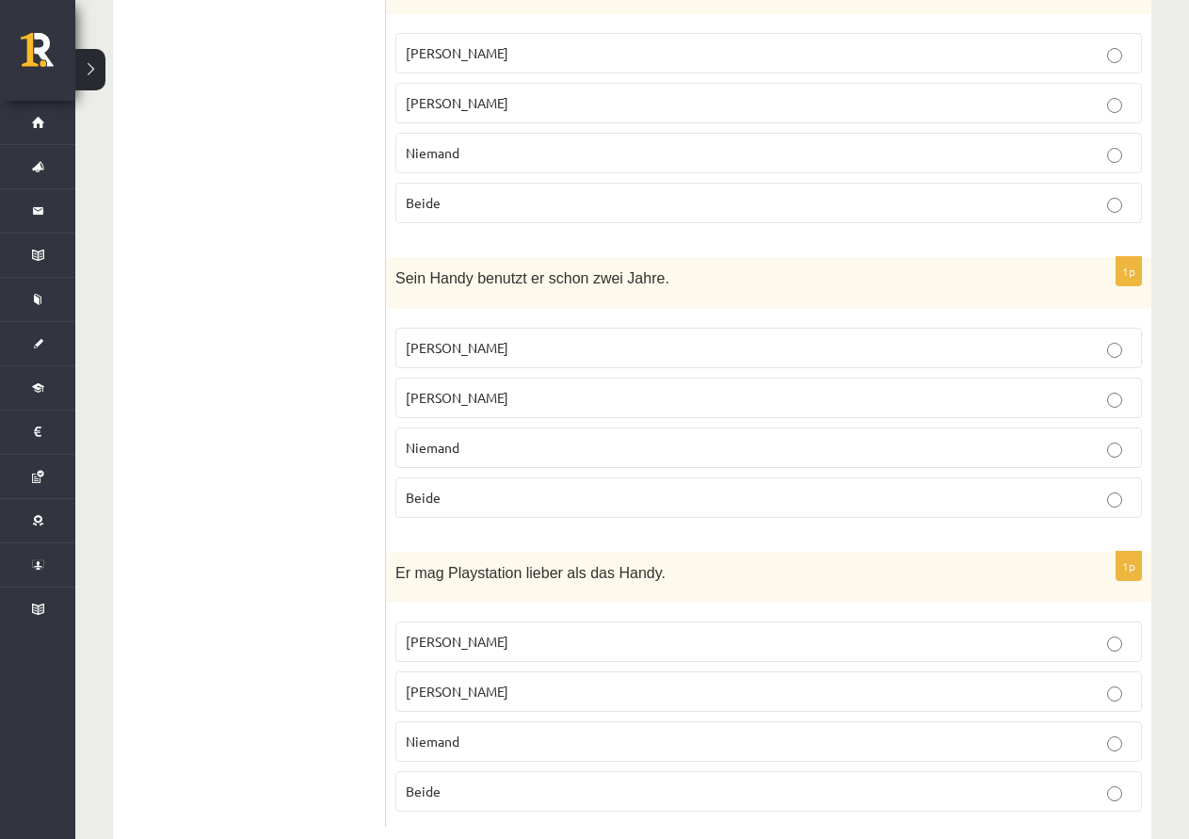
scroll to position [1703, 0]
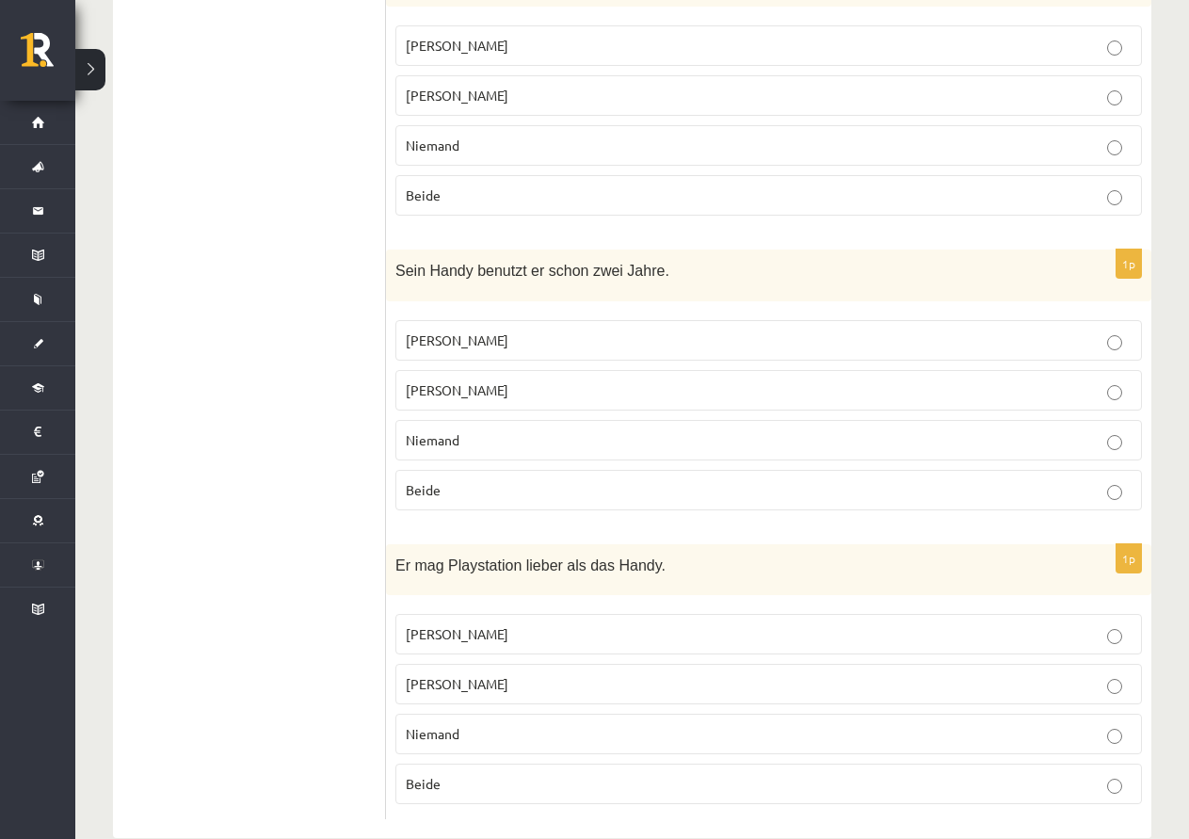
click at [529, 380] on p "Jonathan" at bounding box center [769, 390] width 726 height 20
click at [539, 614] on label "Jacob" at bounding box center [769, 634] width 747 height 40
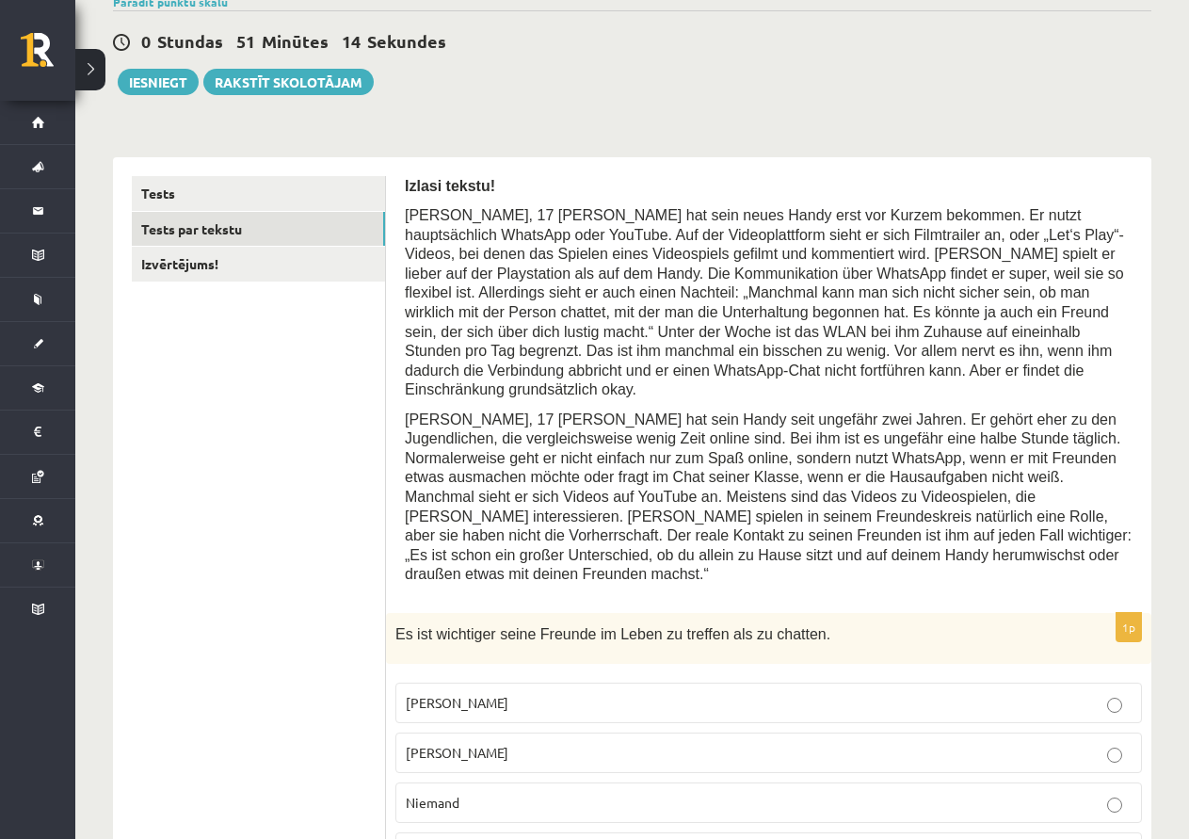
scroll to position [102, 0]
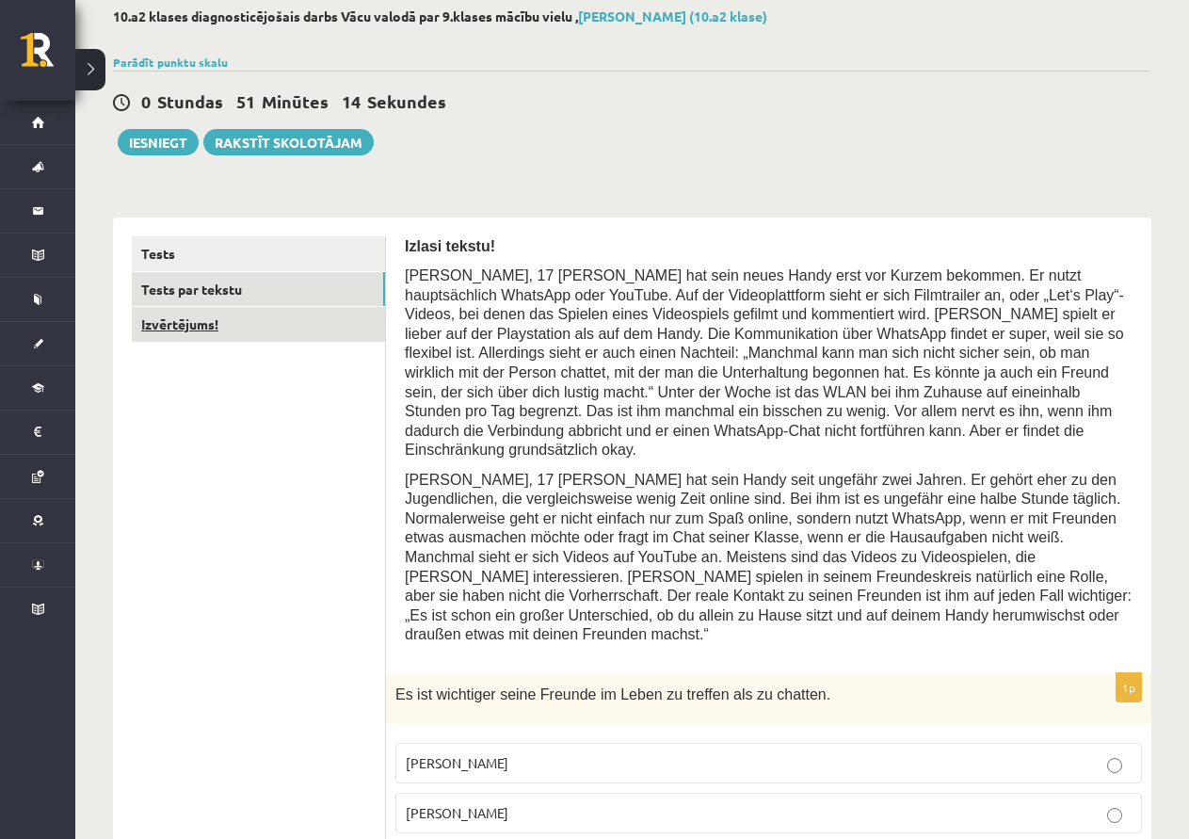
click at [281, 324] on link "Izvērtējums!" at bounding box center [258, 324] width 253 height 35
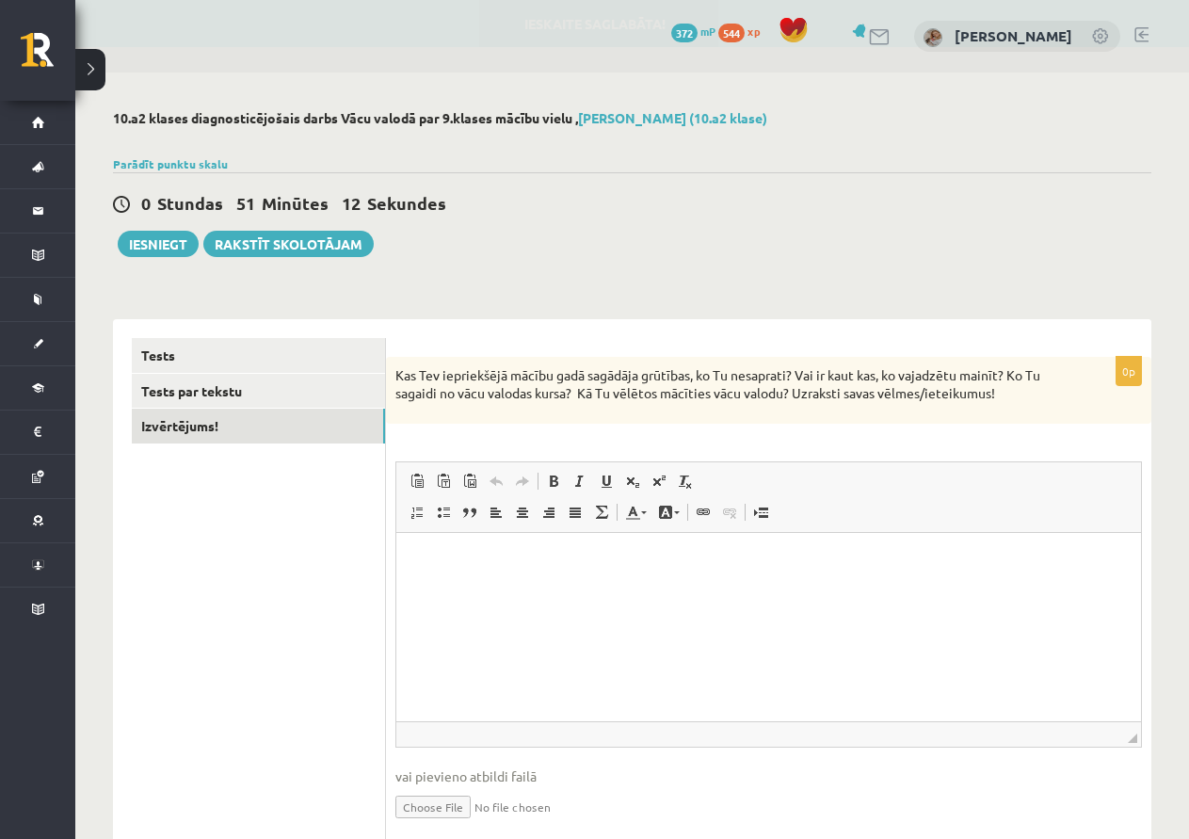
scroll to position [0, 0]
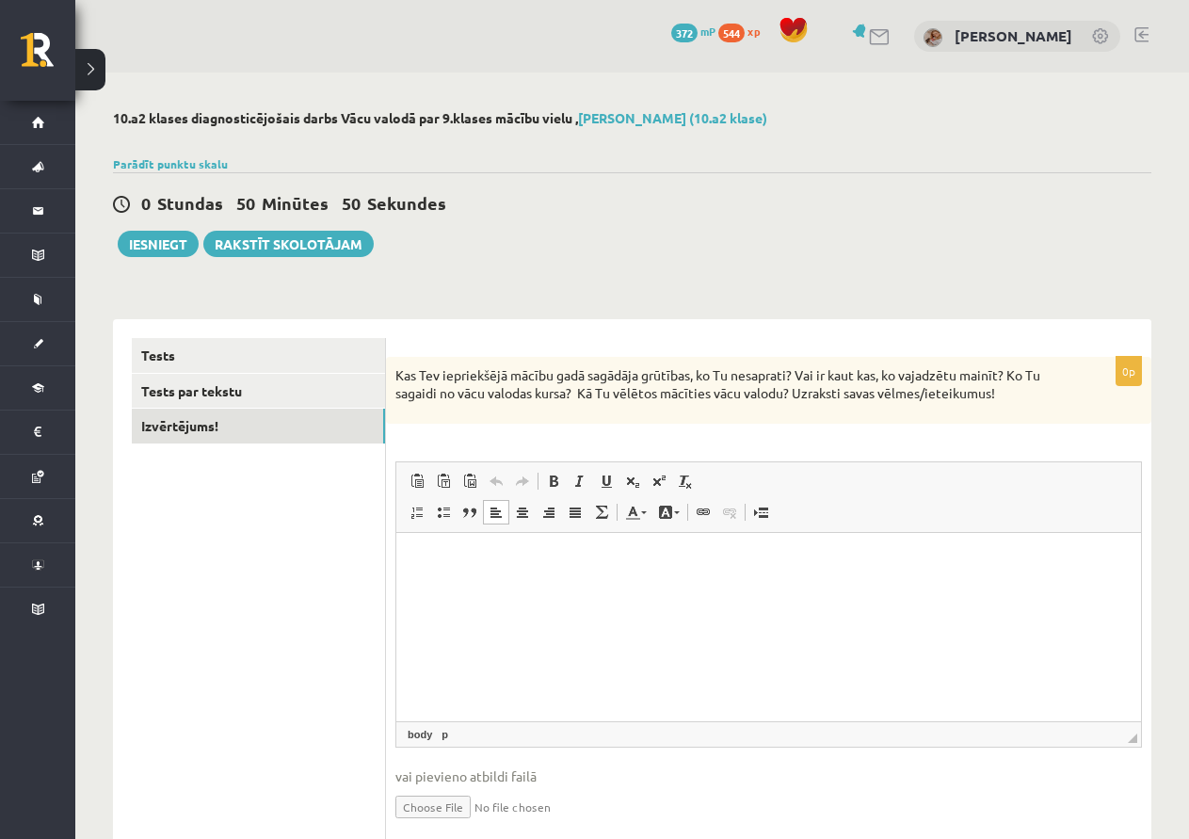
click at [749, 561] on p "Editor, wiswyg-editor-user-answer-47434015372420" at bounding box center [768, 561] width 707 height 20
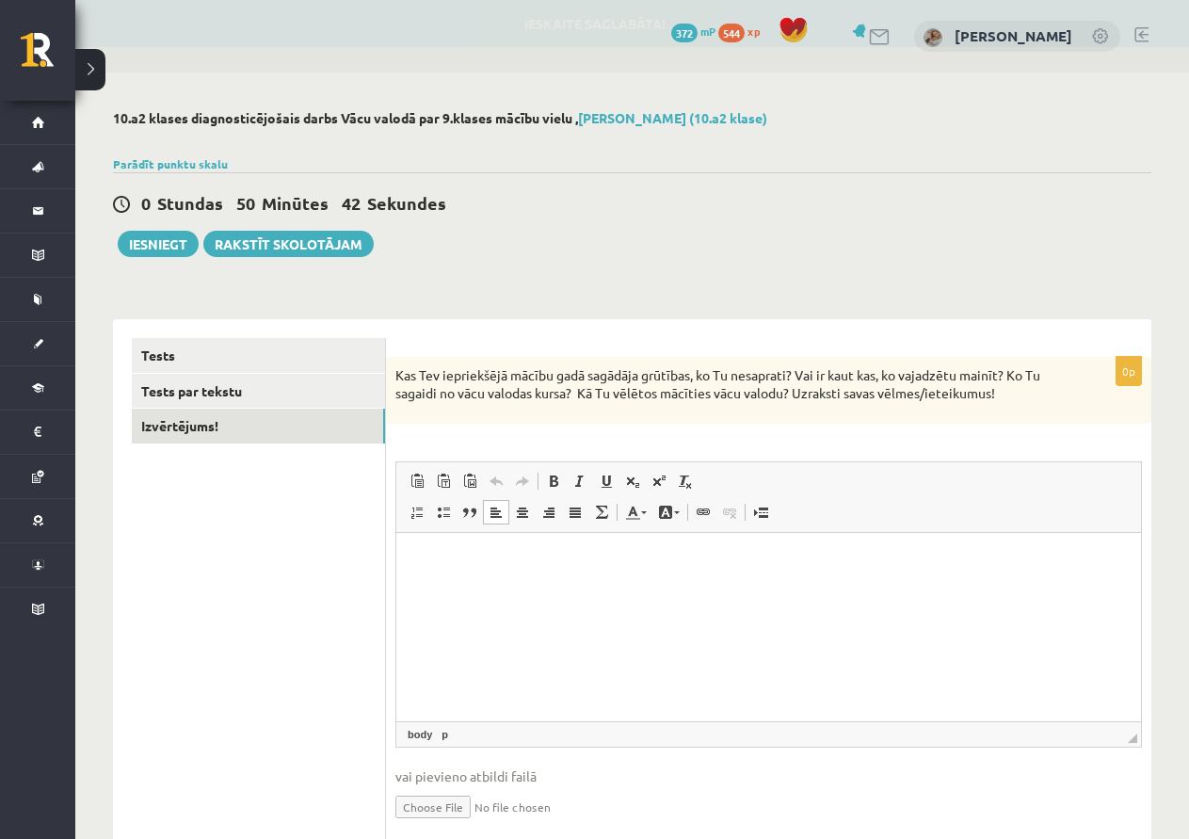
click at [580, 590] on html at bounding box center [768, 560] width 745 height 57
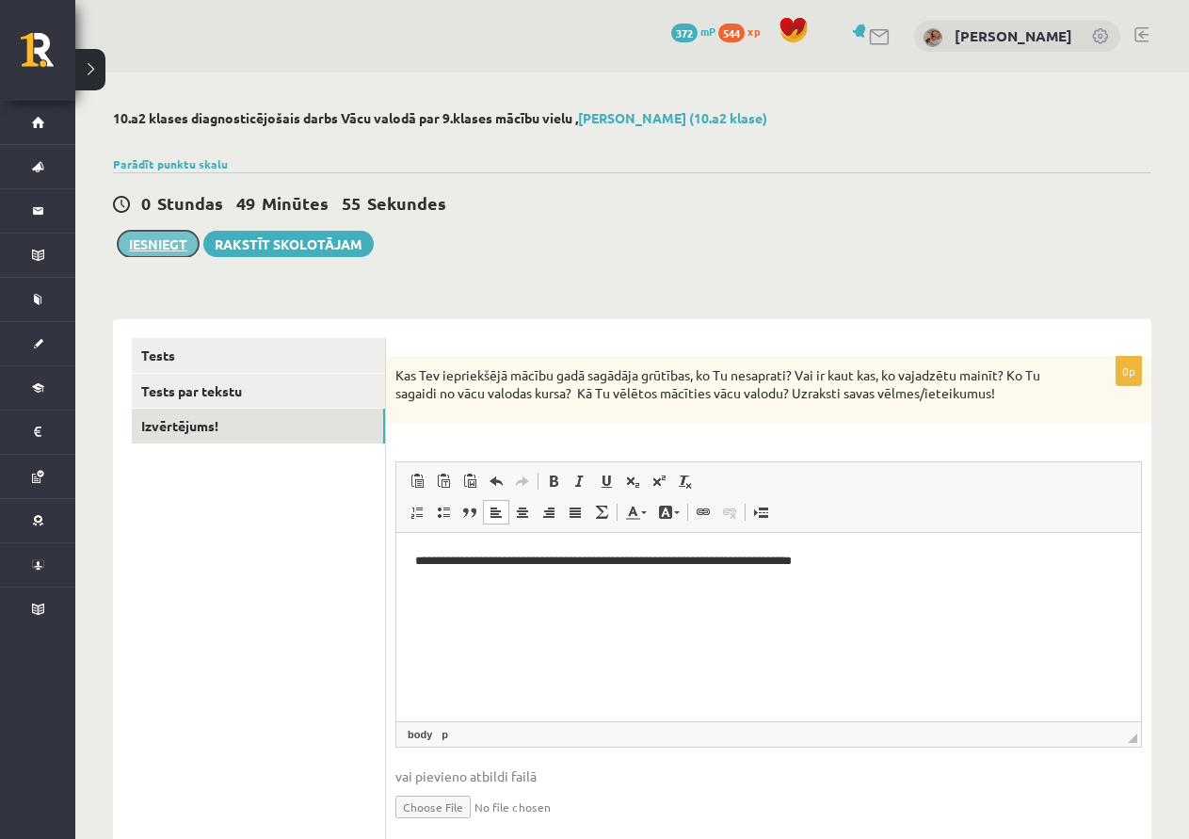
click at [169, 242] on button "Iesniegt" at bounding box center [158, 244] width 81 height 26
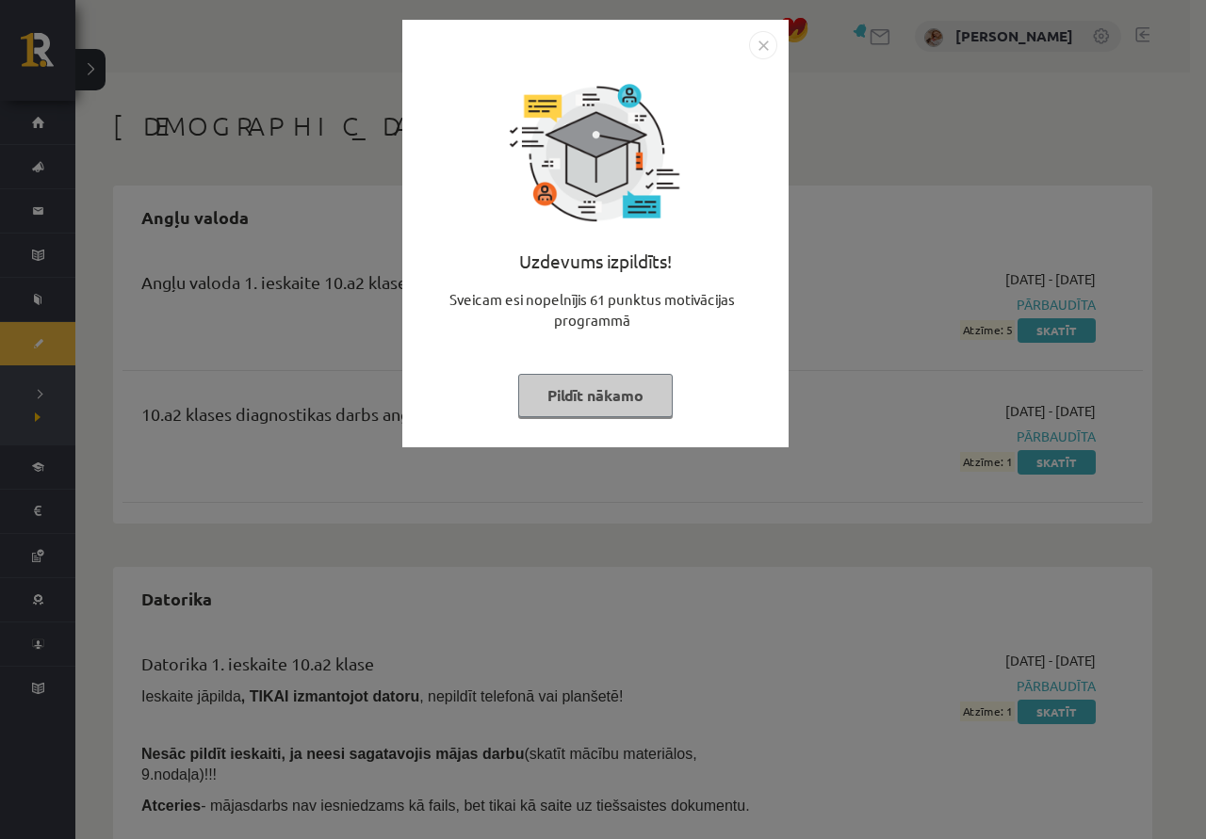
click at [607, 391] on button "Pildīt nākamo" at bounding box center [595, 395] width 154 height 43
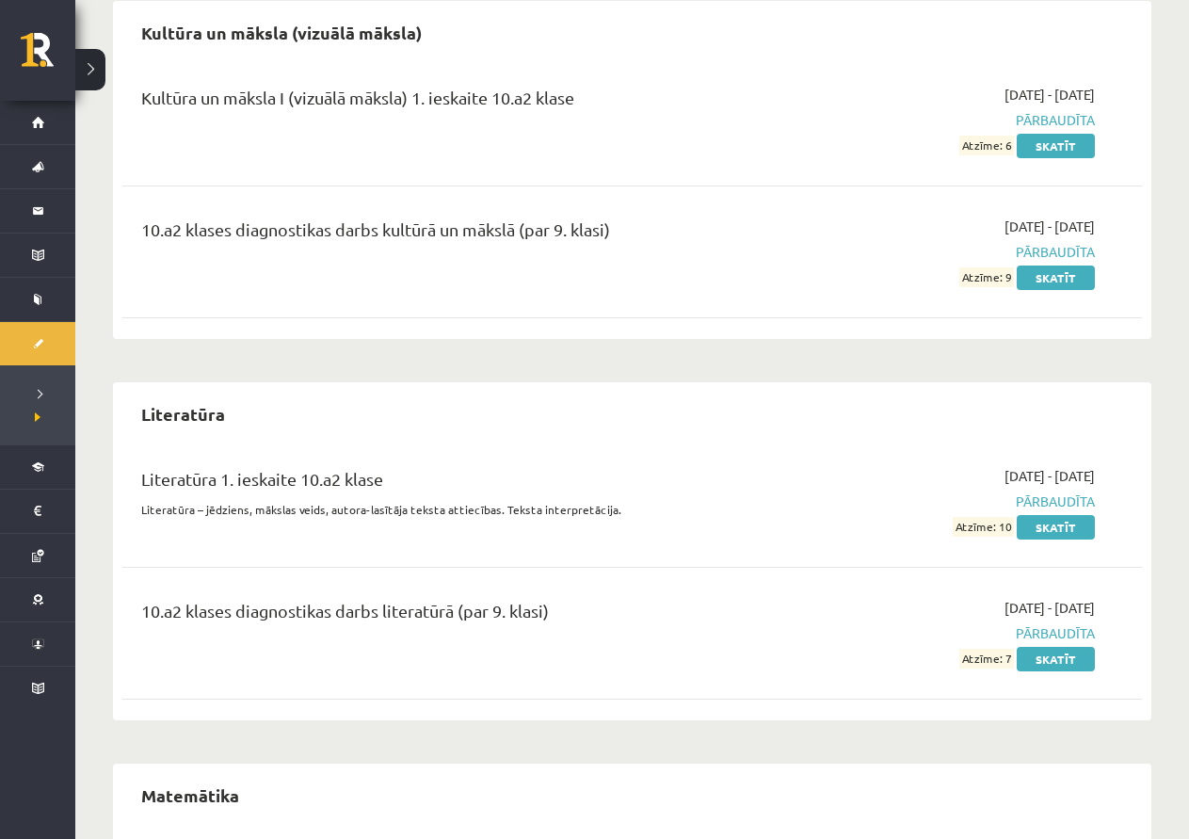
scroll to position [1799, 0]
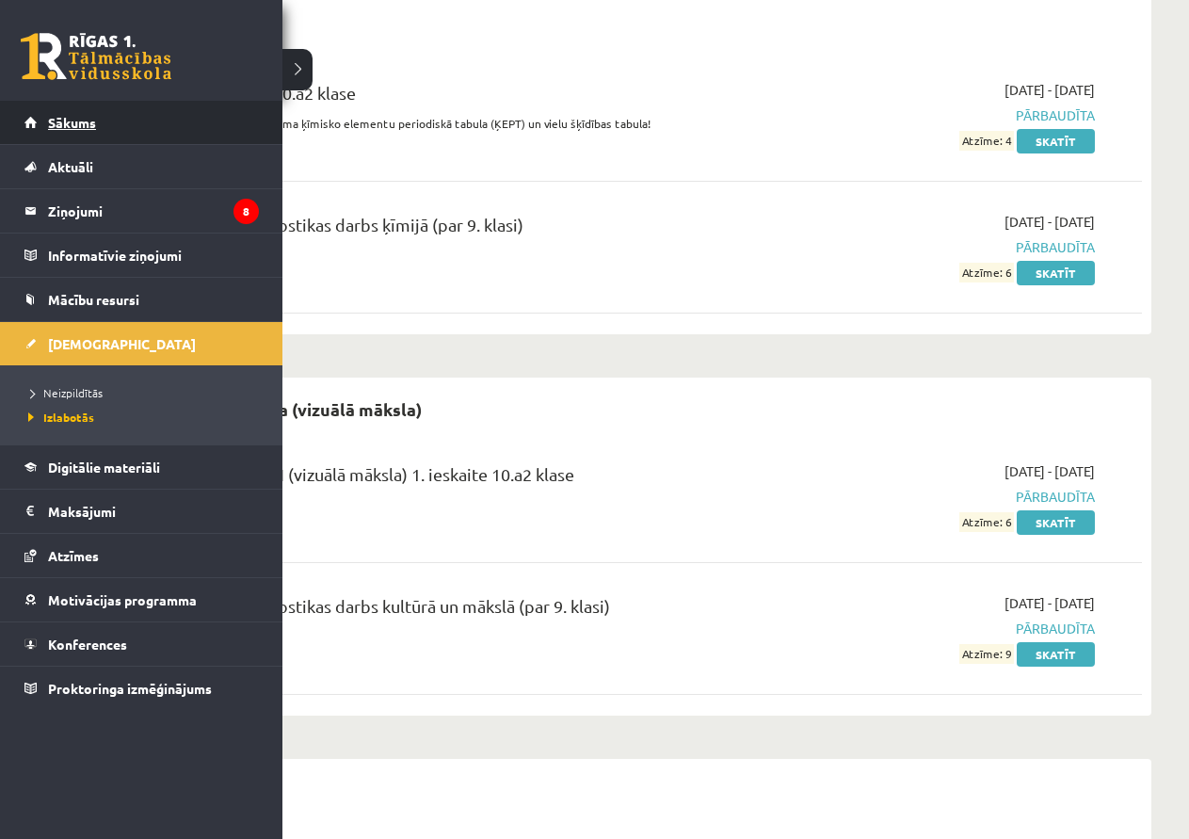
click at [183, 105] on link "Sākums" at bounding box center [141, 122] width 235 height 43
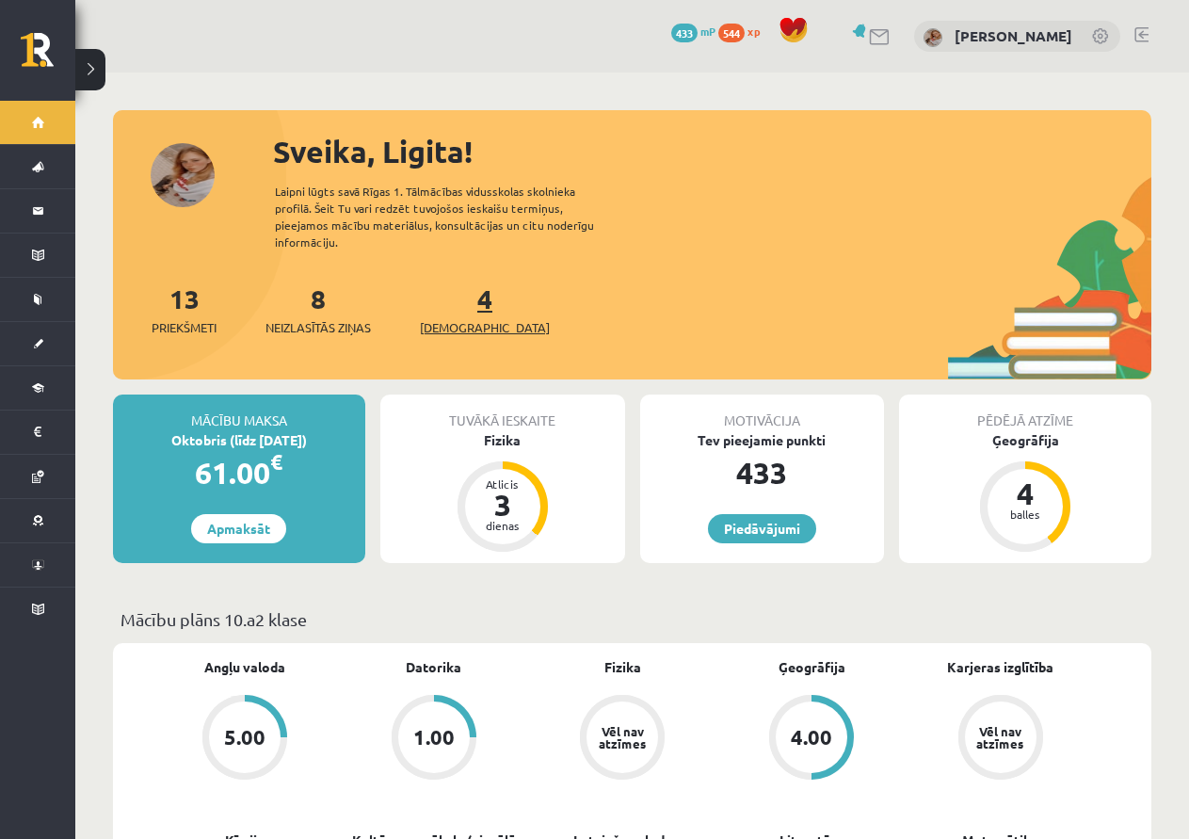
click at [459, 318] on span "[DEMOGRAPHIC_DATA]" at bounding box center [485, 327] width 130 height 19
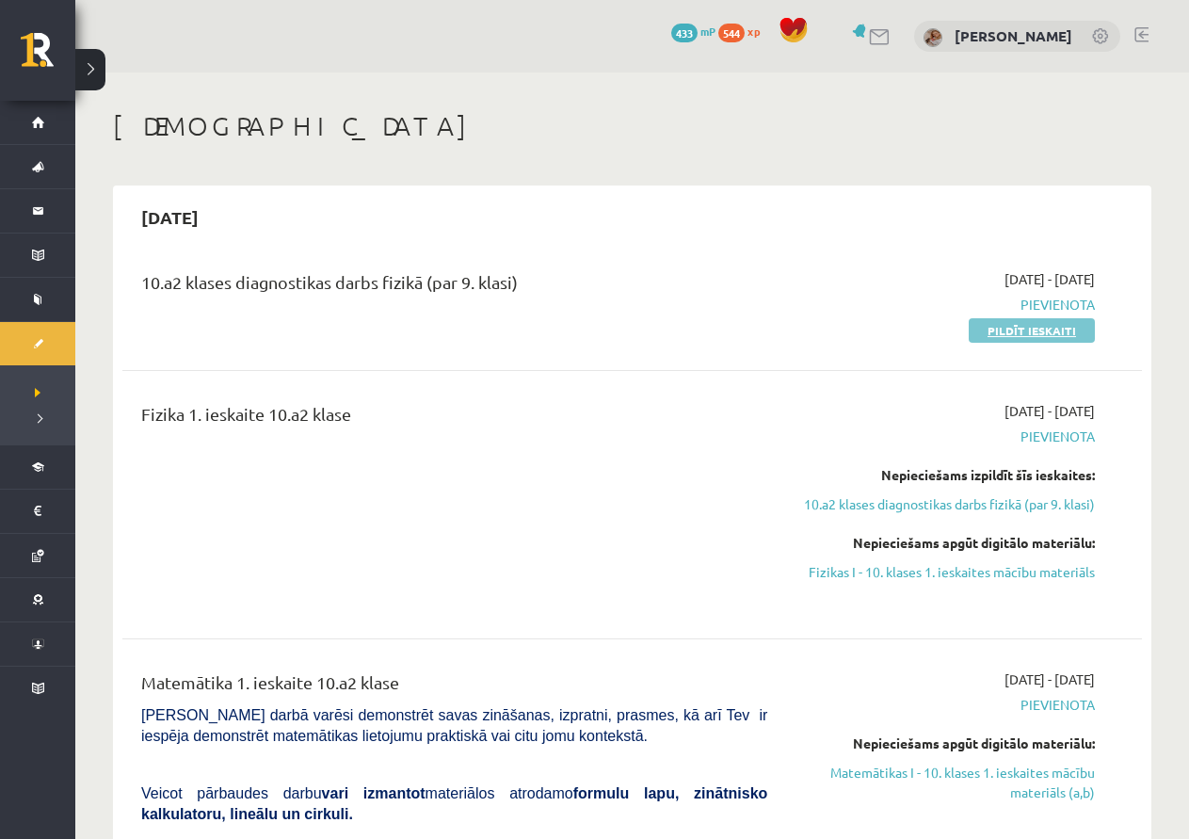
click at [1063, 332] on link "Pildīt ieskaiti" at bounding box center [1032, 330] width 126 height 24
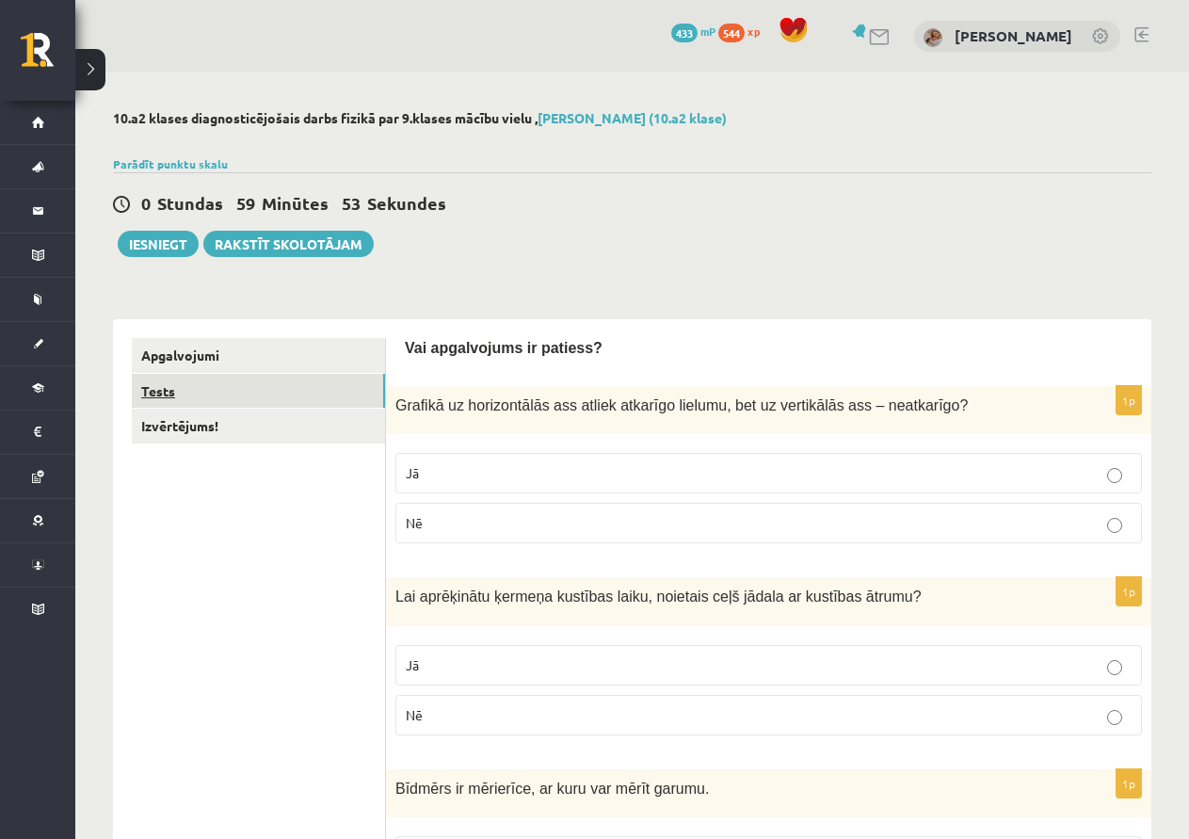
click at [195, 380] on link "Tests" at bounding box center [258, 391] width 253 height 35
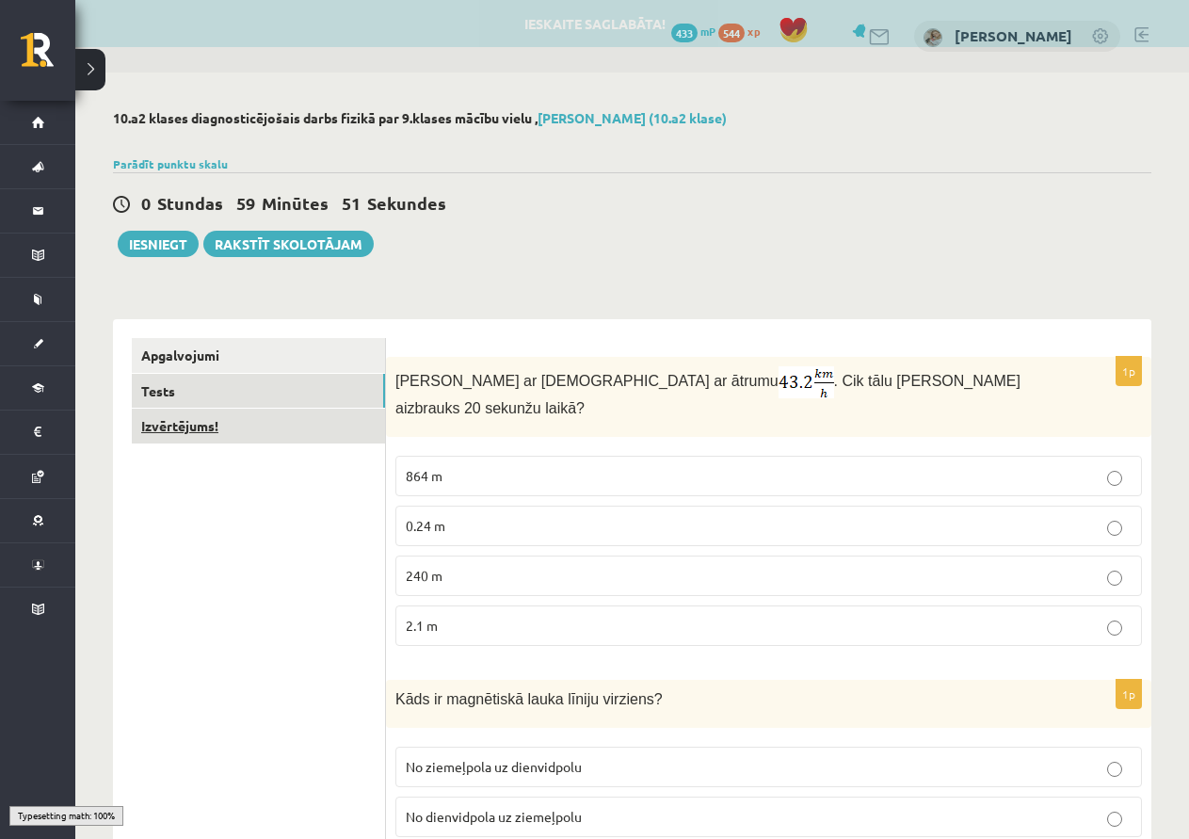
click at [190, 424] on link "Izvērtējums!" at bounding box center [258, 426] width 253 height 35
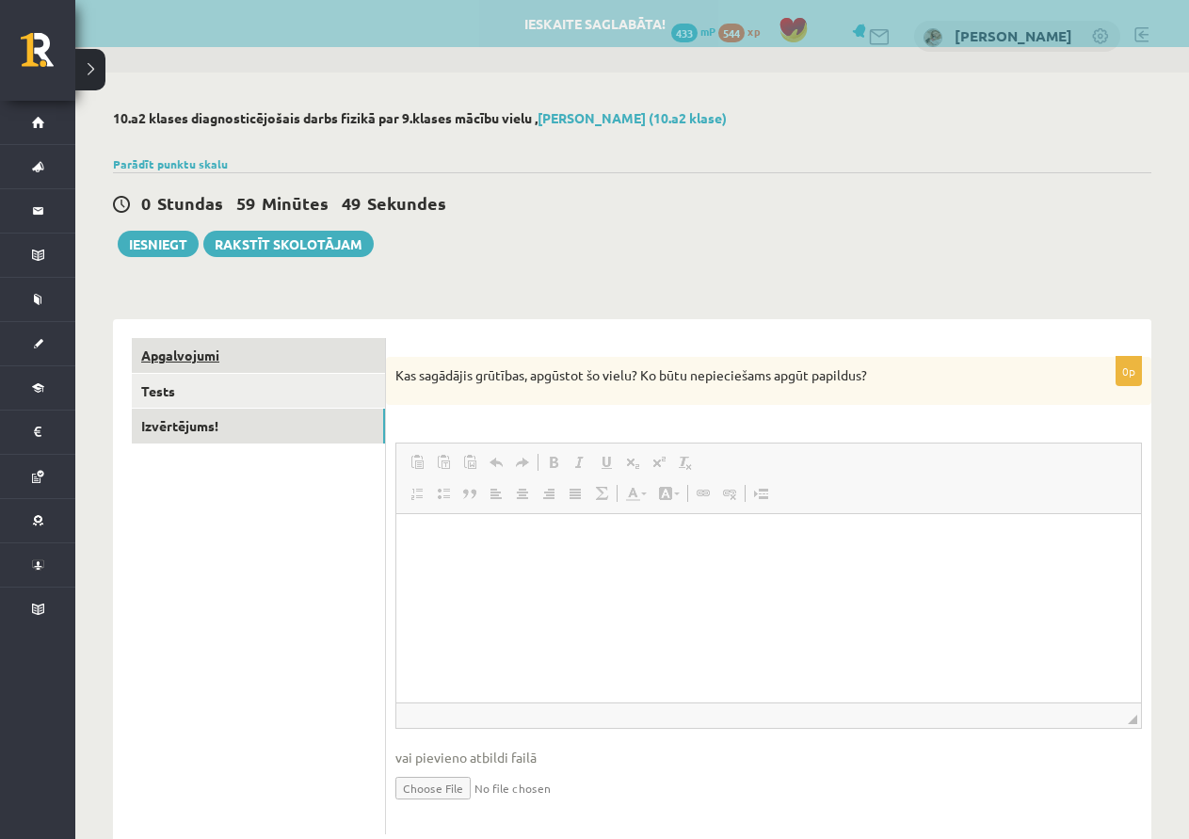
click at [183, 346] on link "Apgalvojumi" at bounding box center [258, 355] width 253 height 35
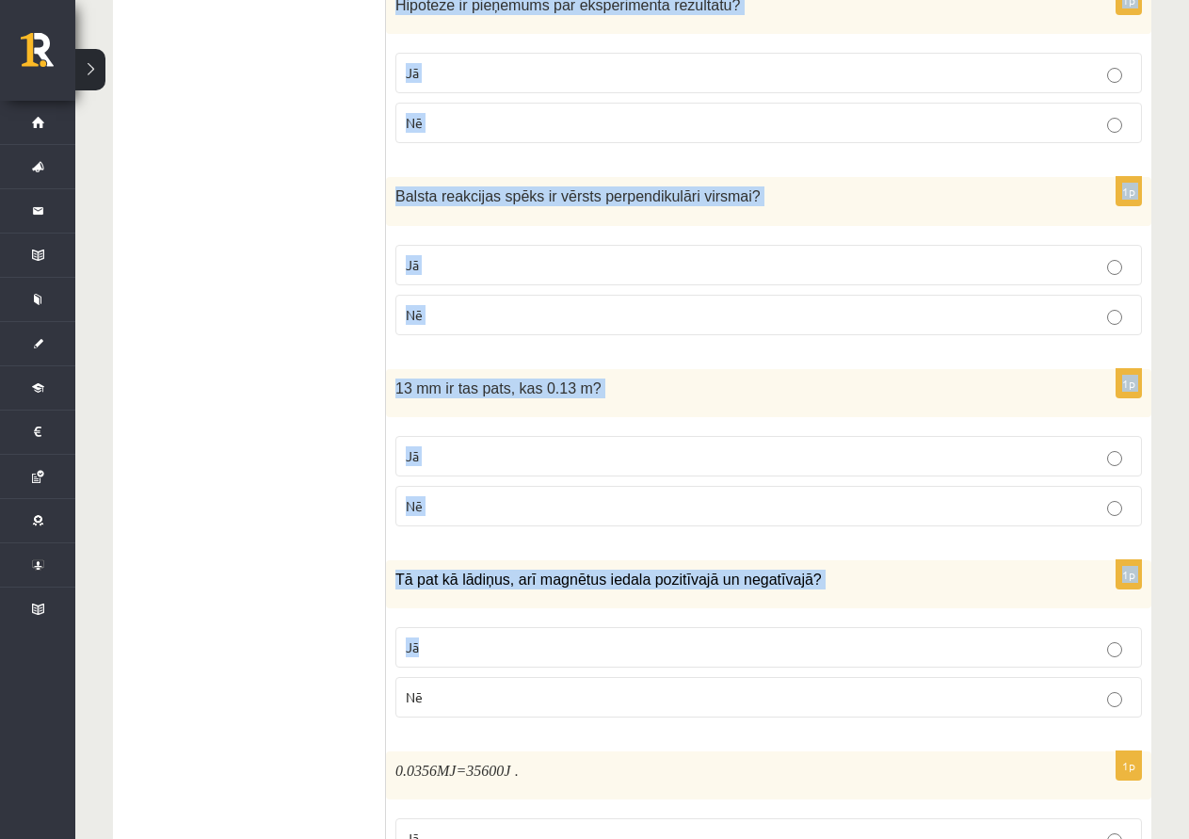
scroll to position [2889, 0]
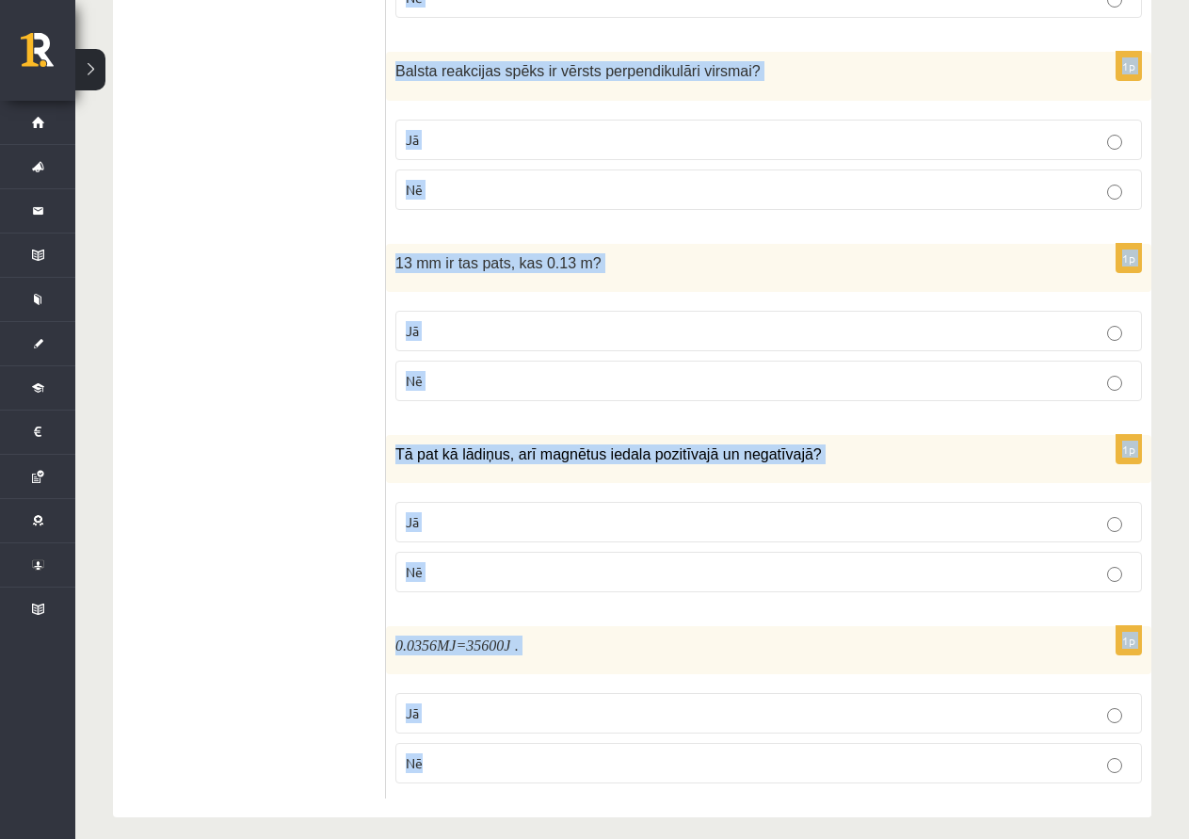
drag, startPoint x: 408, startPoint y: 345, endPoint x: 945, endPoint y: 696, distance: 641.5
copy form "Vai apgalvojums ir patiess? 1p Grafikā uz horizontālās ass atliek atkarīgo liel…"
click at [615, 244] on div "13 mm ir tas pats, kas 0.13 m?" at bounding box center [769, 268] width 766 height 48
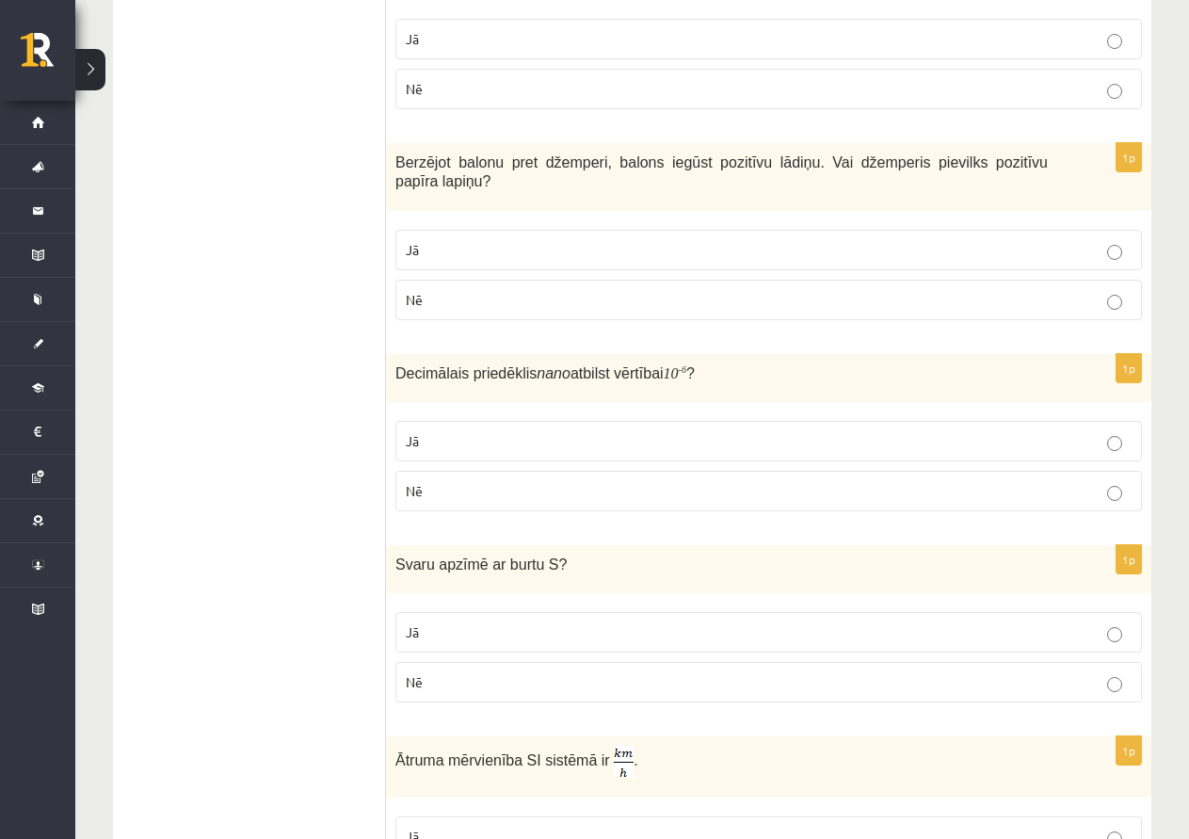
drag, startPoint x: 502, startPoint y: 204, endPoint x: 421, endPoint y: 160, distance: 92.3
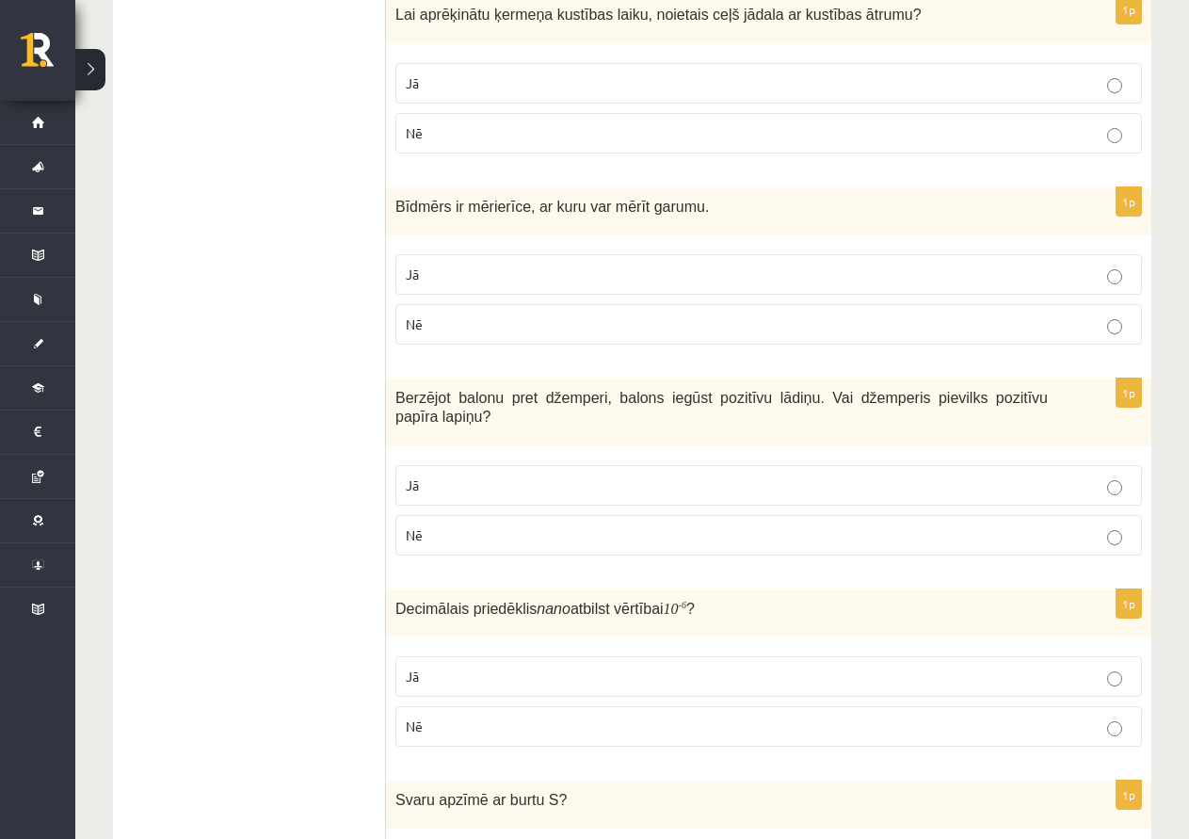
scroll to position [441, 0]
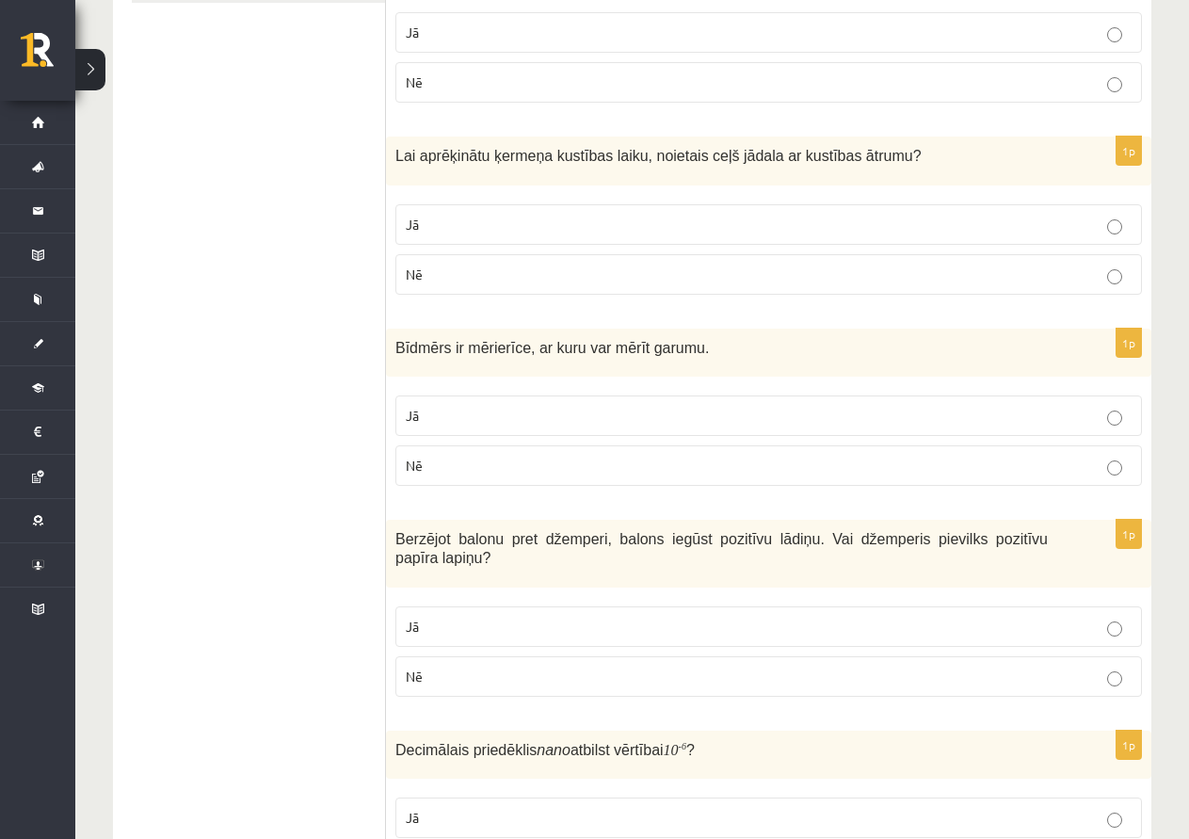
drag, startPoint x: 421, startPoint y: 160, endPoint x: 299, endPoint y: 179, distance: 122.9
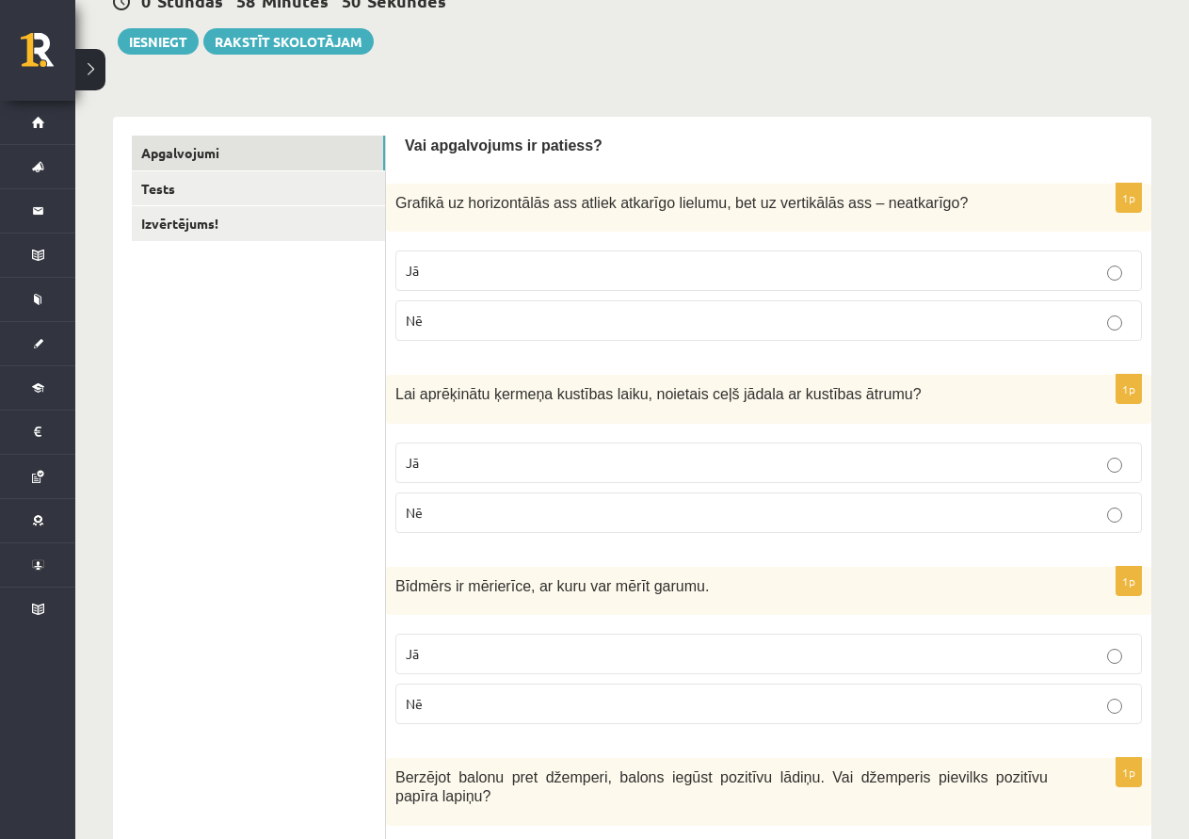
scroll to position [0, 0]
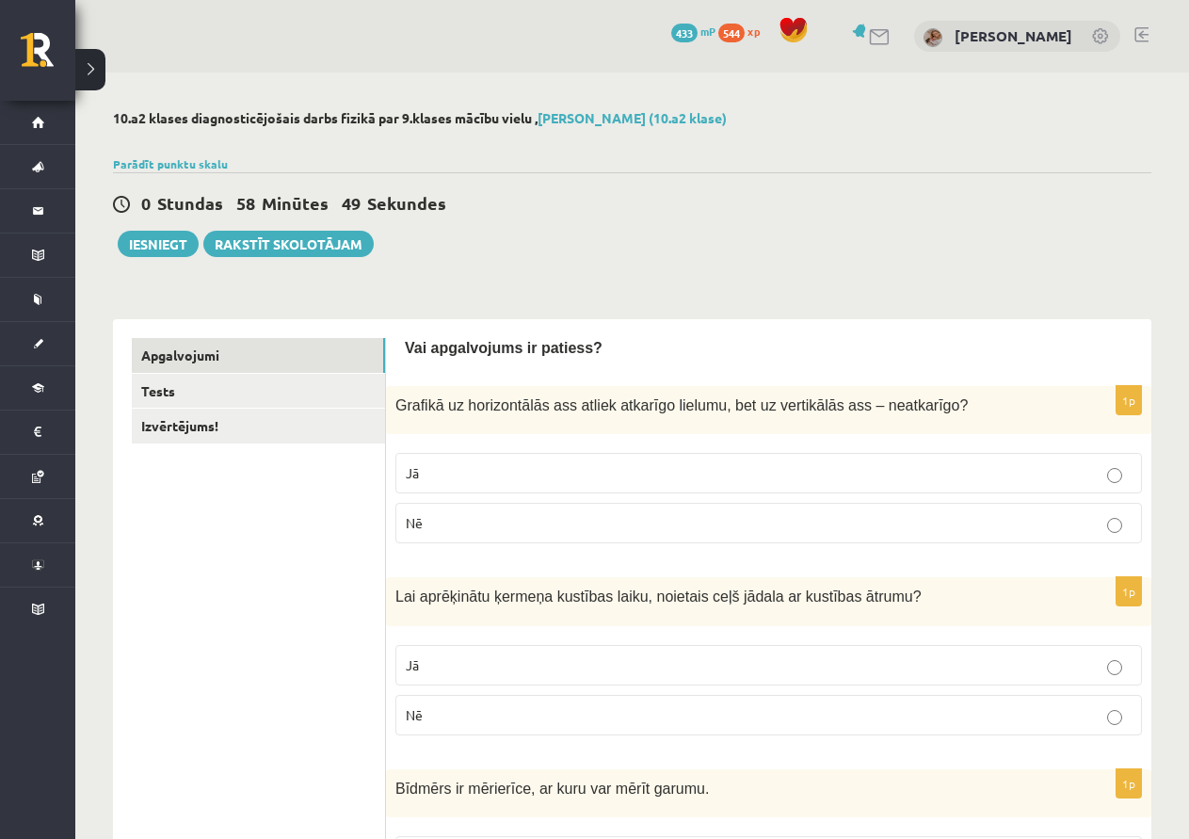
click at [702, 522] on p "Nē" at bounding box center [769, 523] width 726 height 20
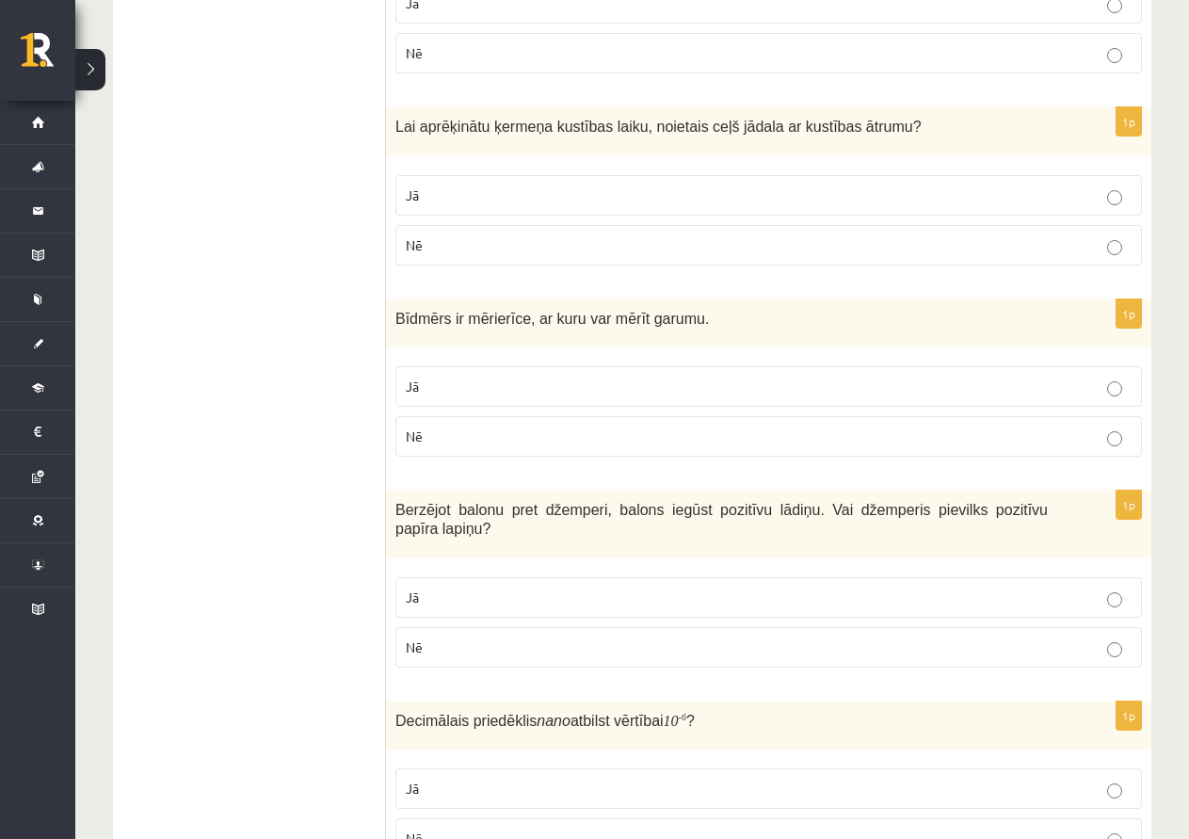
scroll to position [471, 0]
click at [750, 390] on p "Jā" at bounding box center [769, 386] width 726 height 20
click at [761, 194] on p "Jā" at bounding box center [769, 195] width 726 height 20
click at [649, 429] on p "Nē" at bounding box center [769, 436] width 726 height 20
click at [677, 369] on label "Jā" at bounding box center [769, 385] width 747 height 40
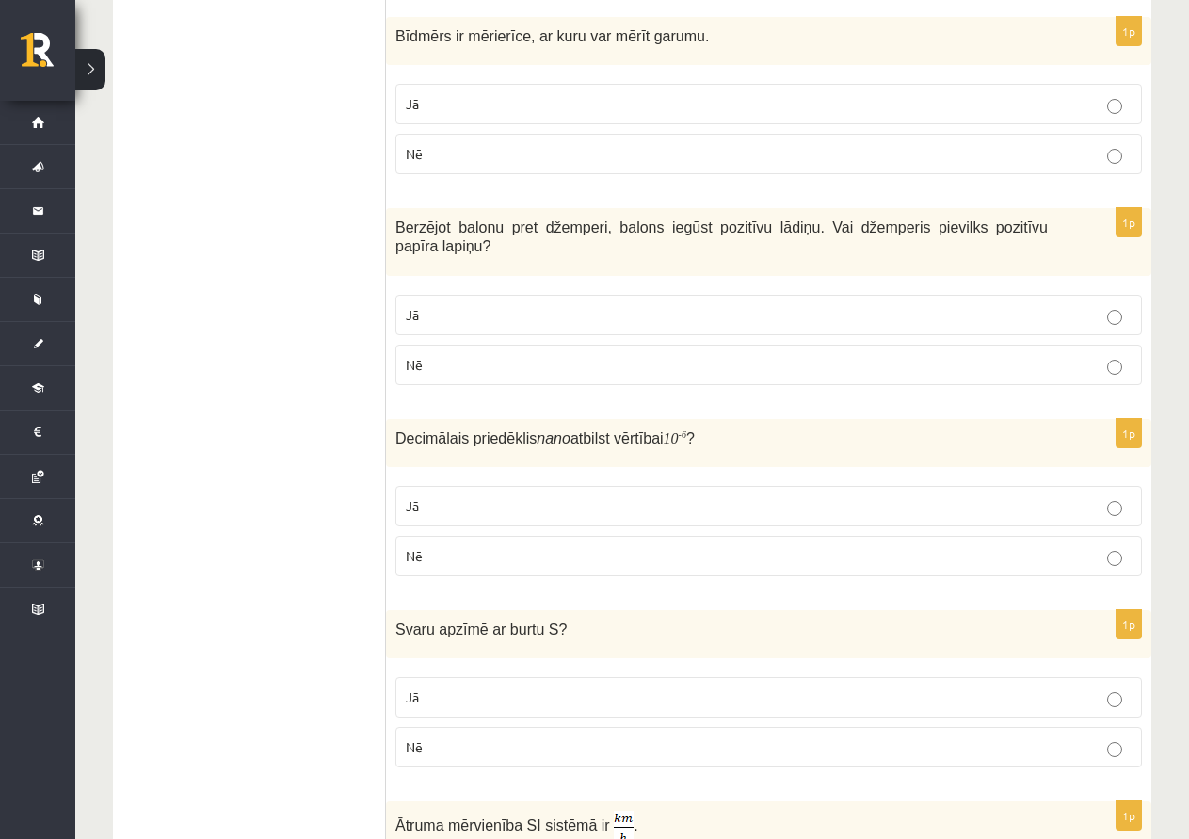
scroll to position [753, 0]
drag, startPoint x: 645, startPoint y: 333, endPoint x: 647, endPoint y: 368, distance: 34.9
click at [645, 344] on label "Nē" at bounding box center [769, 364] width 747 height 40
drag, startPoint x: 650, startPoint y: 508, endPoint x: 691, endPoint y: 583, distance: 86.0
click at [649, 509] on fieldset "Jā Nē" at bounding box center [769, 528] width 747 height 105
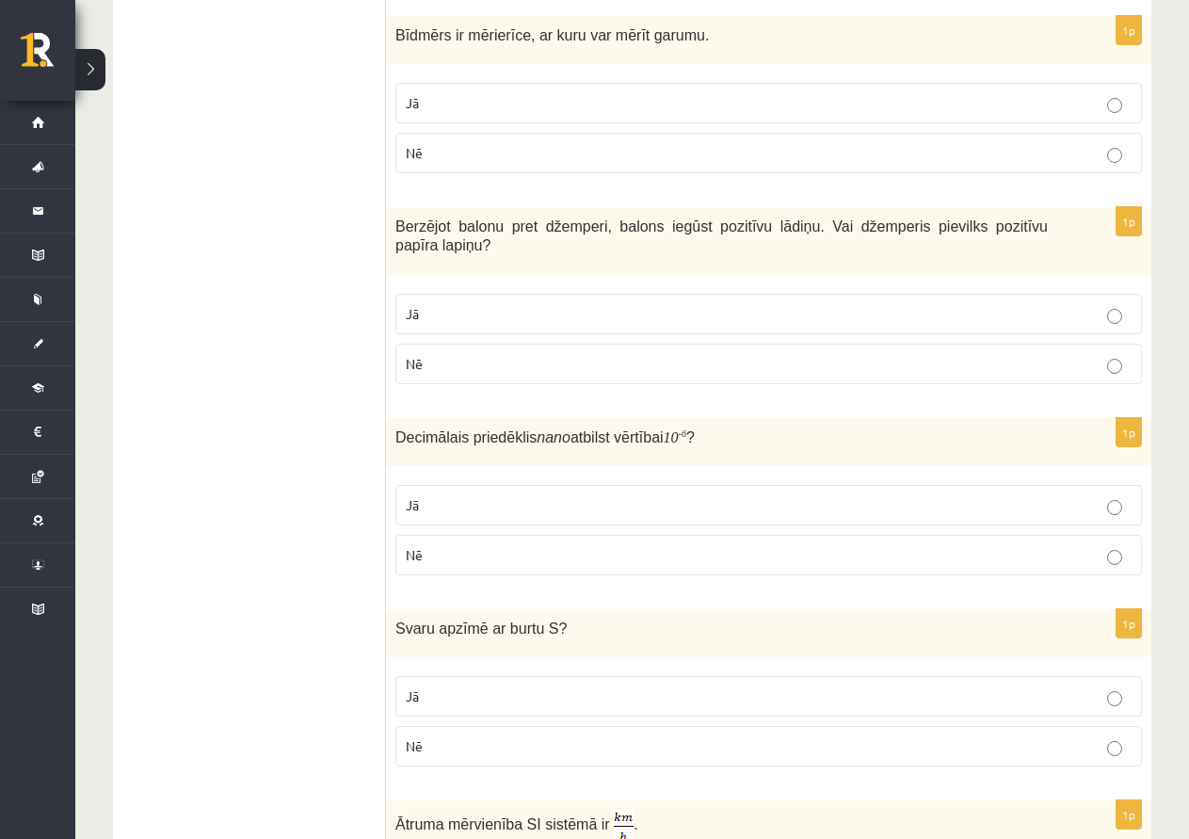
click at [697, 545] on p "Nē" at bounding box center [769, 555] width 726 height 20
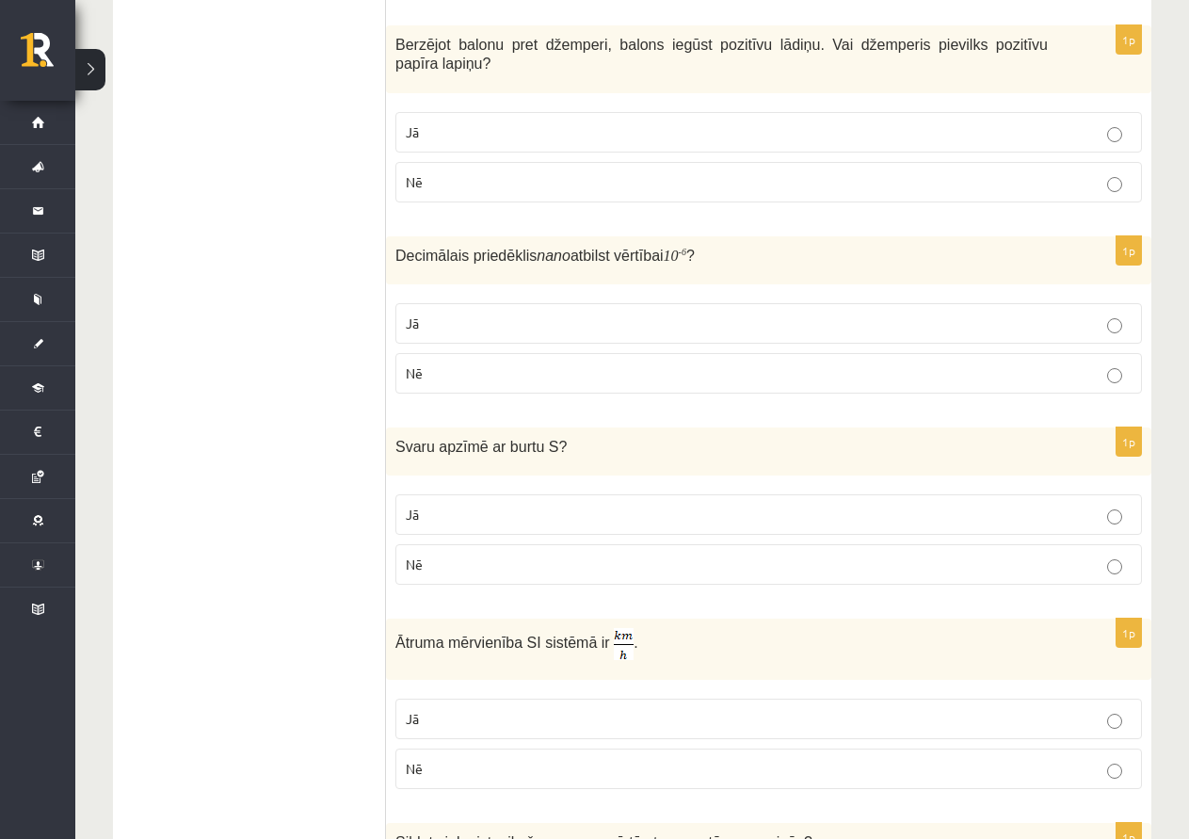
scroll to position [942, 0]
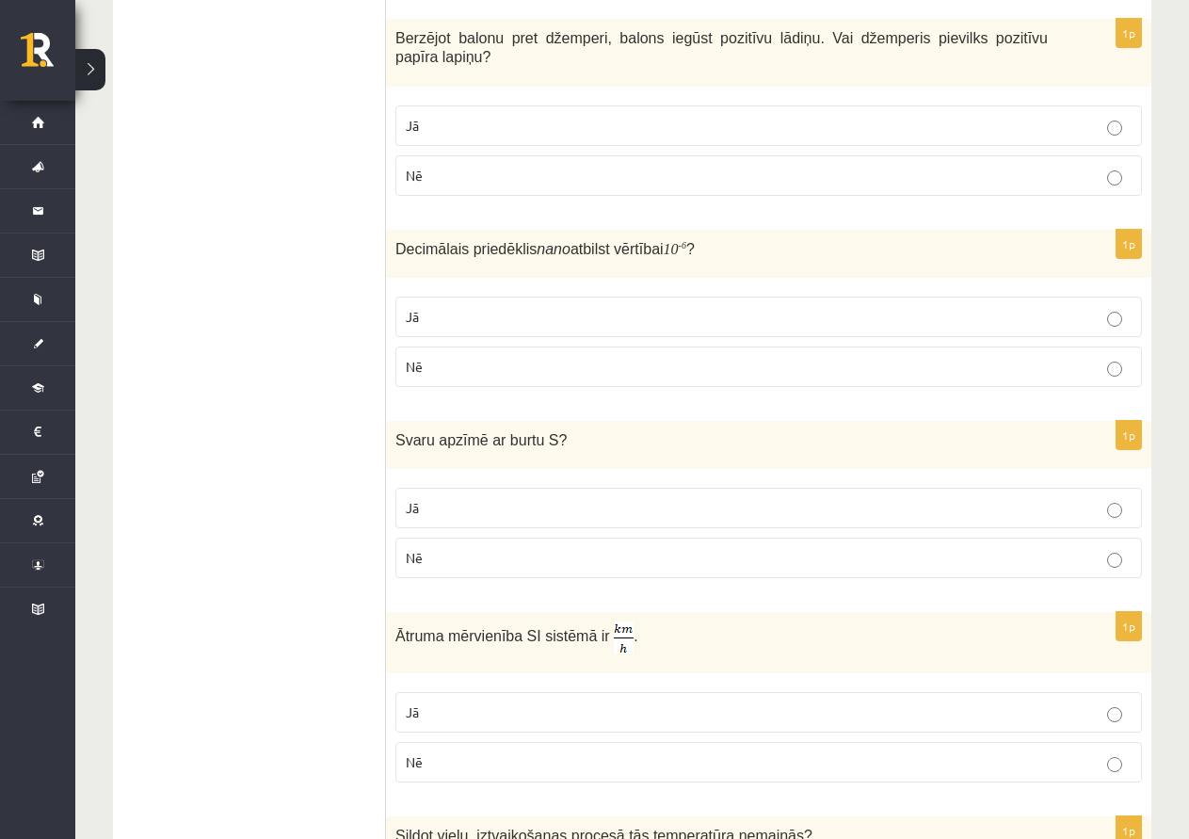
click at [712, 548] on p "Nē" at bounding box center [769, 558] width 726 height 20
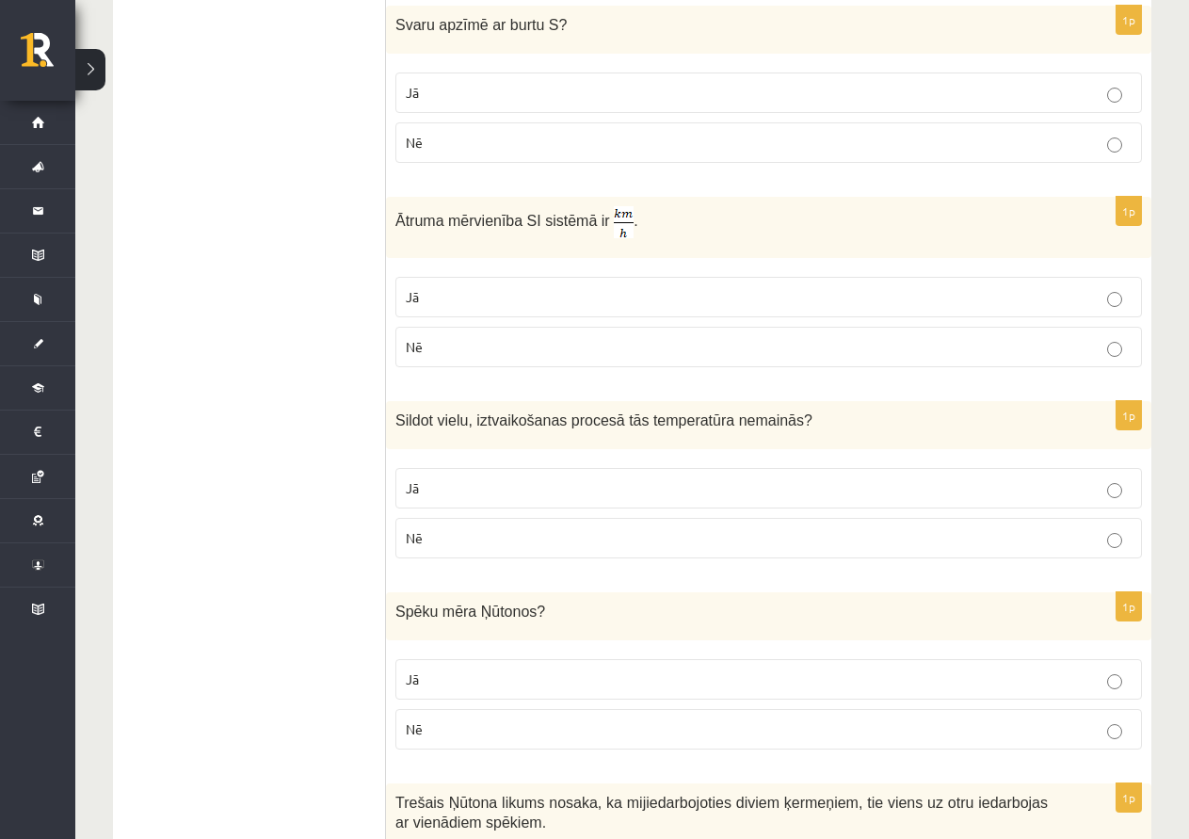
scroll to position [1413, 0]
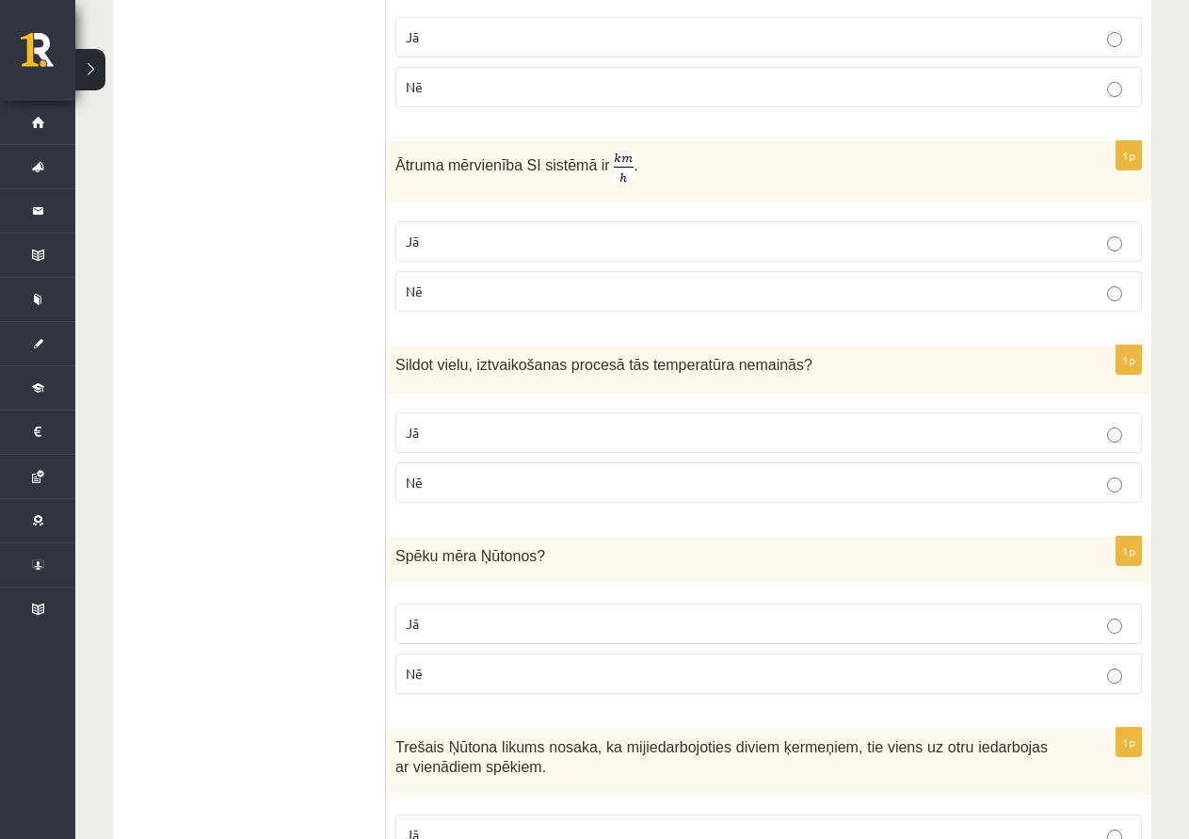
click at [709, 282] on p "Nē" at bounding box center [769, 292] width 726 height 20
click at [582, 403] on fieldset "Jā Nē" at bounding box center [769, 455] width 747 height 105
click at [500, 604] on label "Jā" at bounding box center [769, 624] width 747 height 40
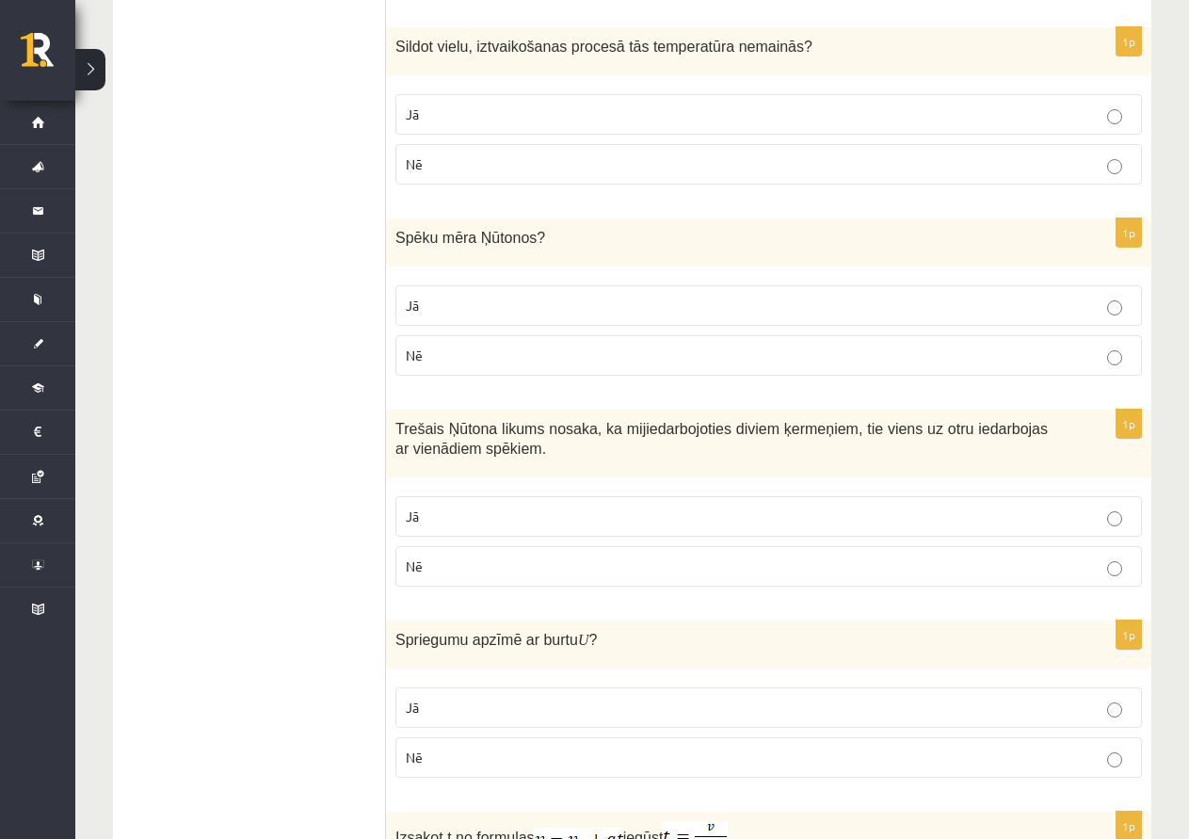
scroll to position [1789, 0]
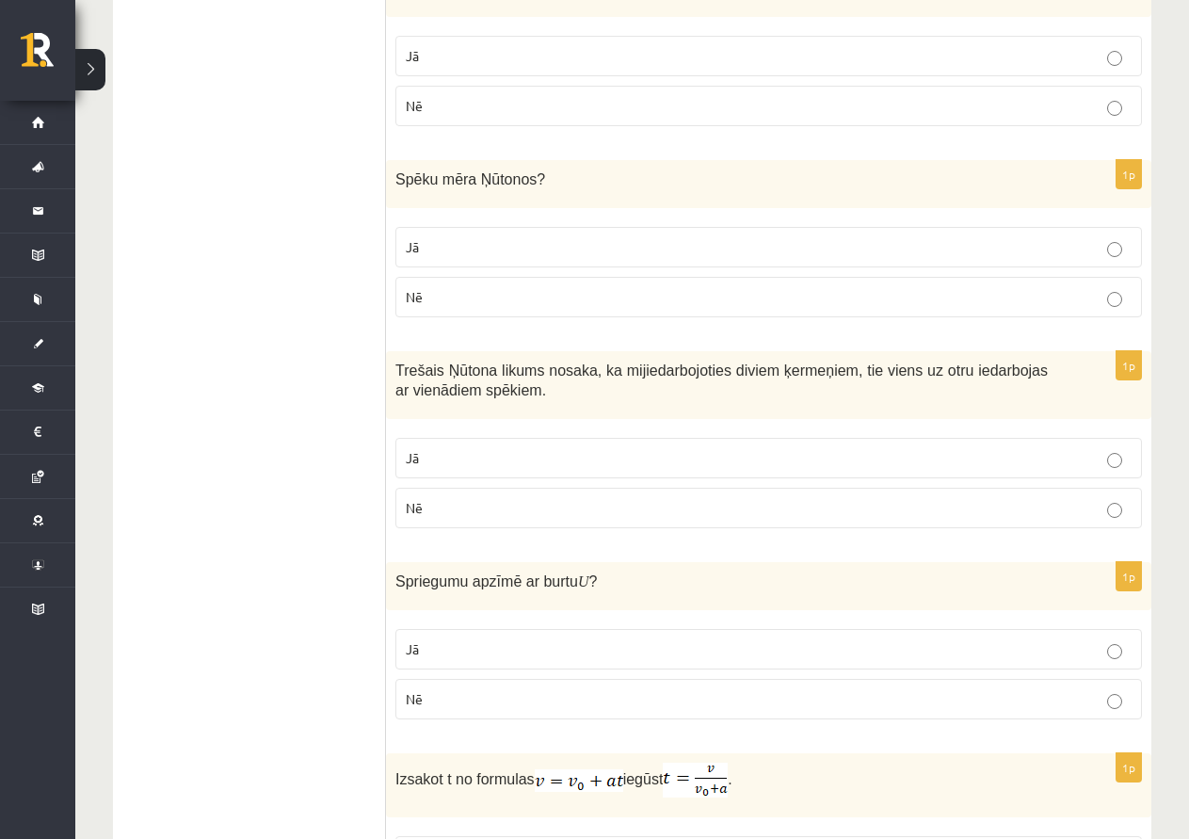
click at [520, 448] on p "Jā" at bounding box center [769, 458] width 726 height 20
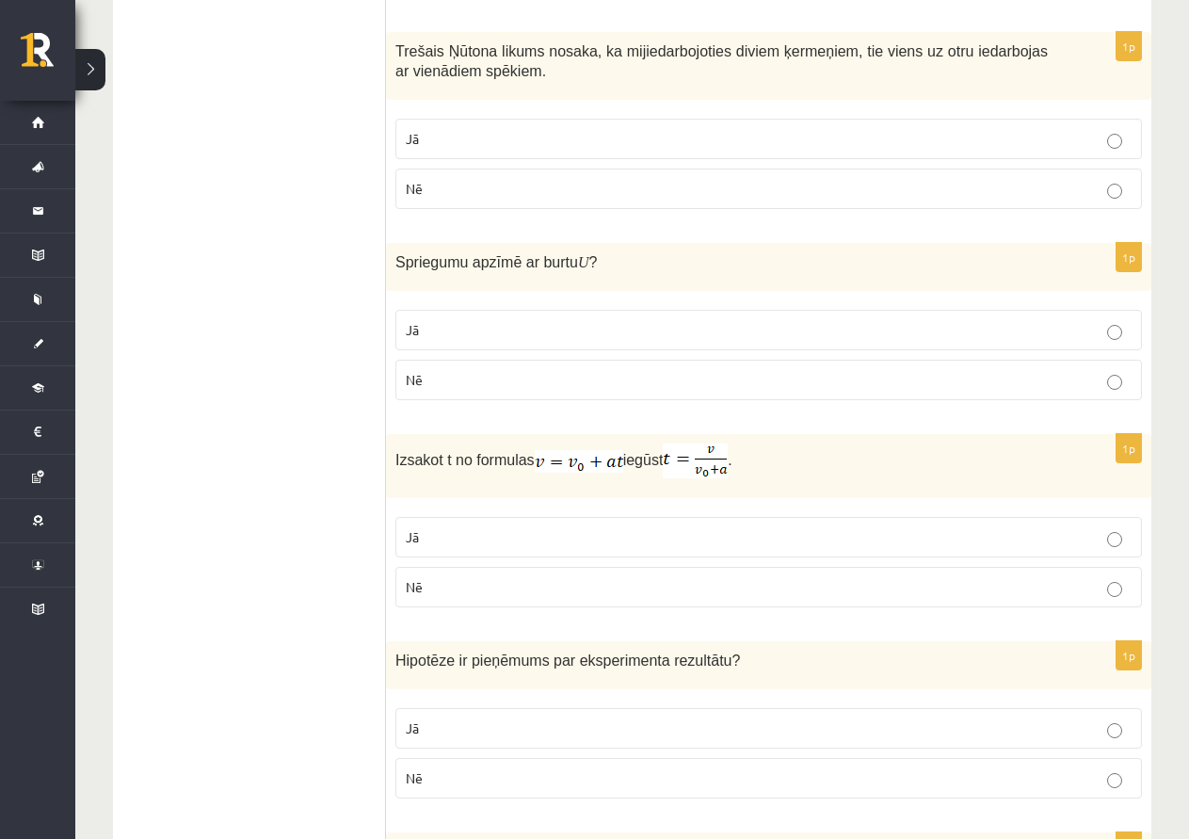
scroll to position [2166, 0]
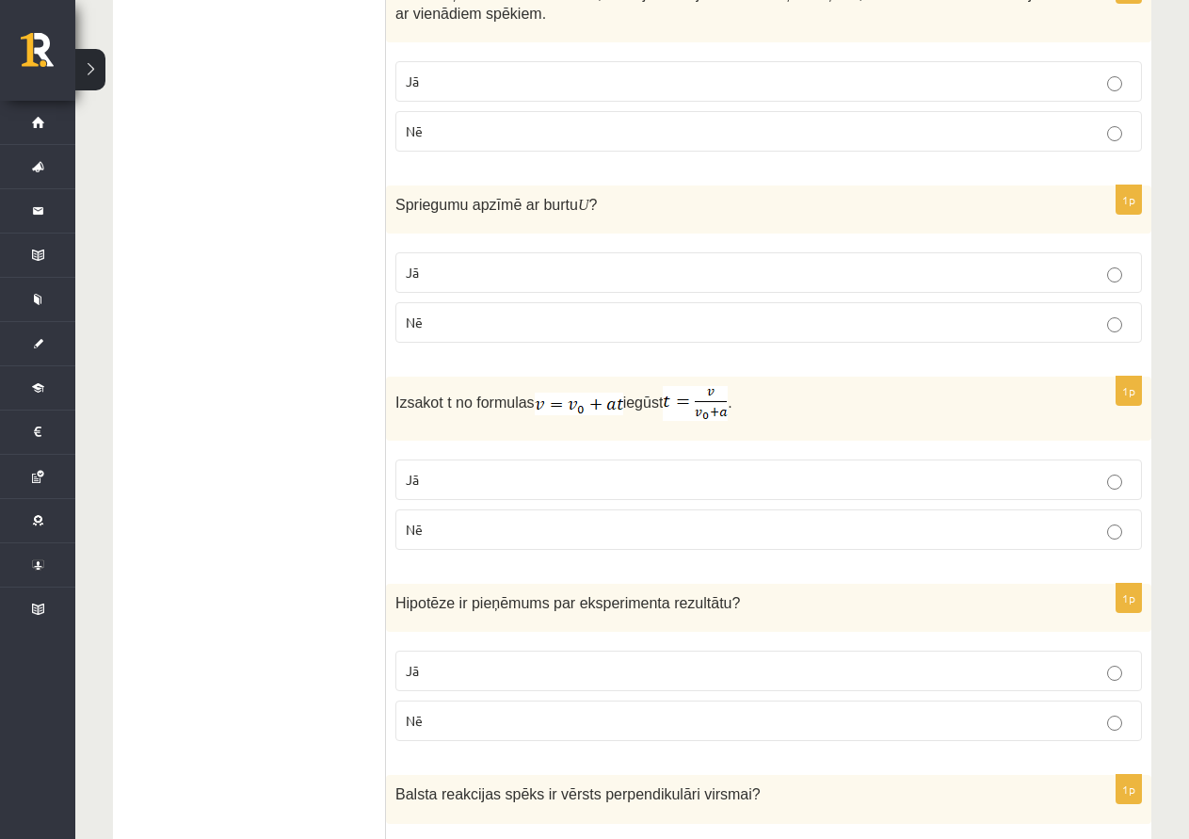
click at [510, 263] on p "Jā" at bounding box center [769, 273] width 726 height 20
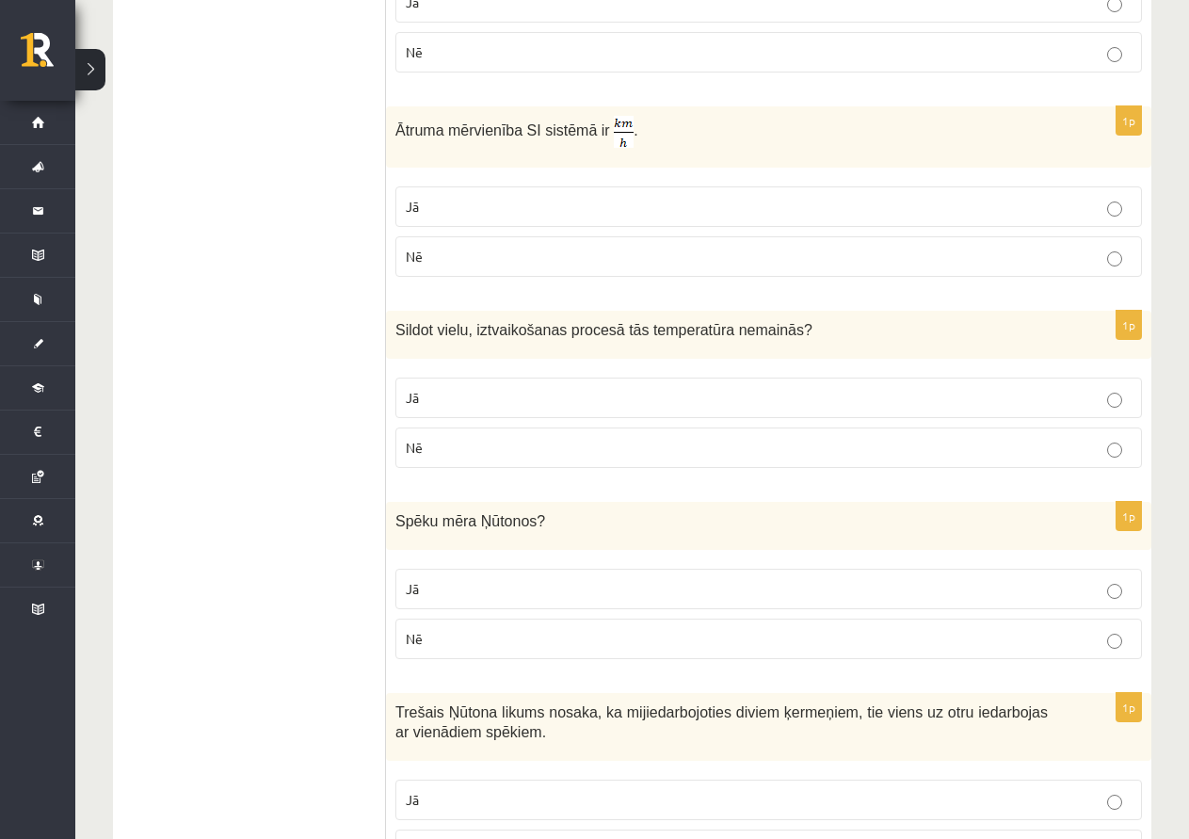
scroll to position [1507, 0]
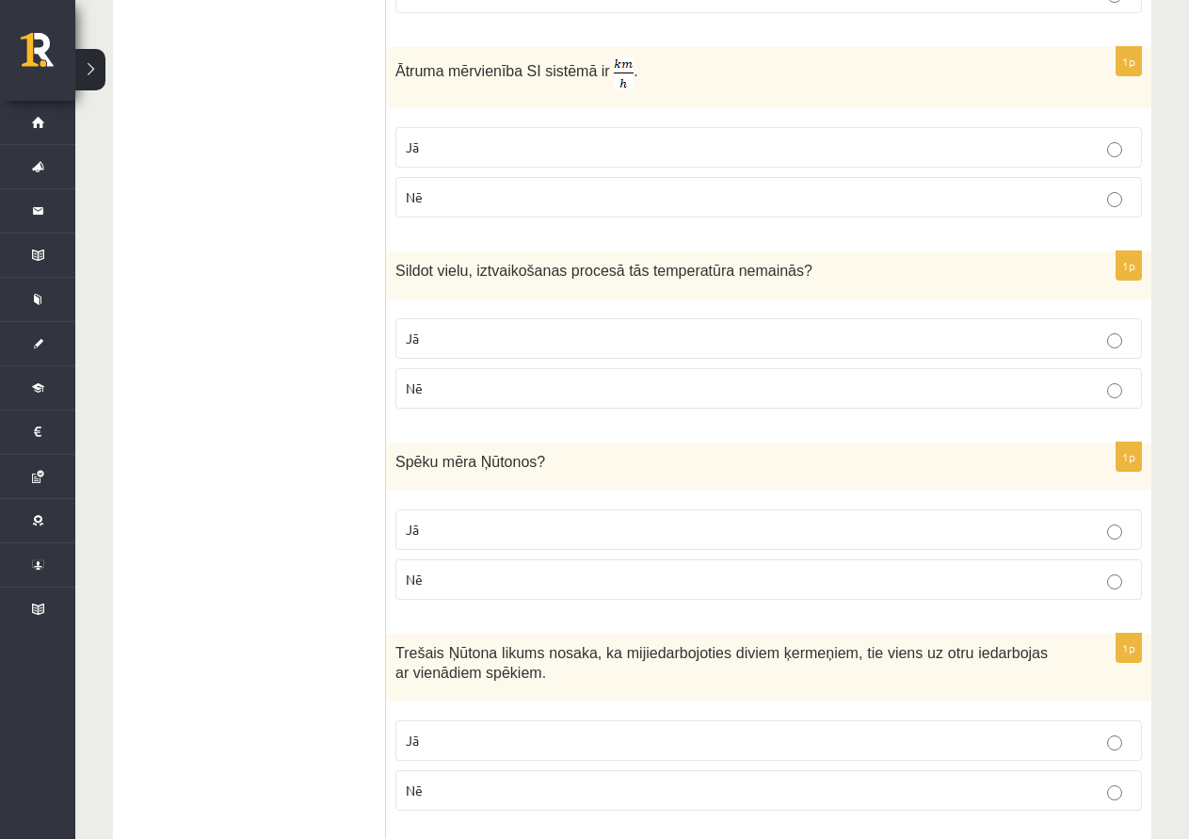
click at [639, 329] on p "Jā" at bounding box center [769, 339] width 726 height 20
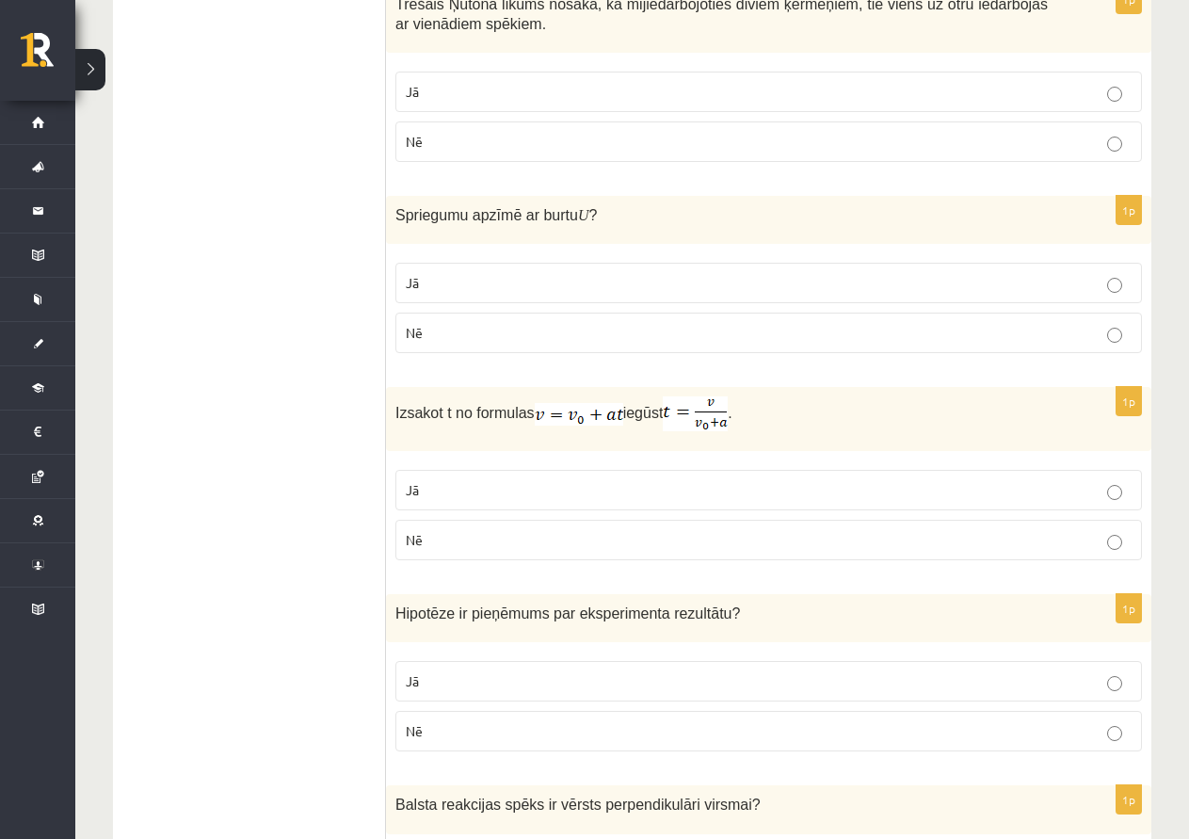
scroll to position [2166, 0]
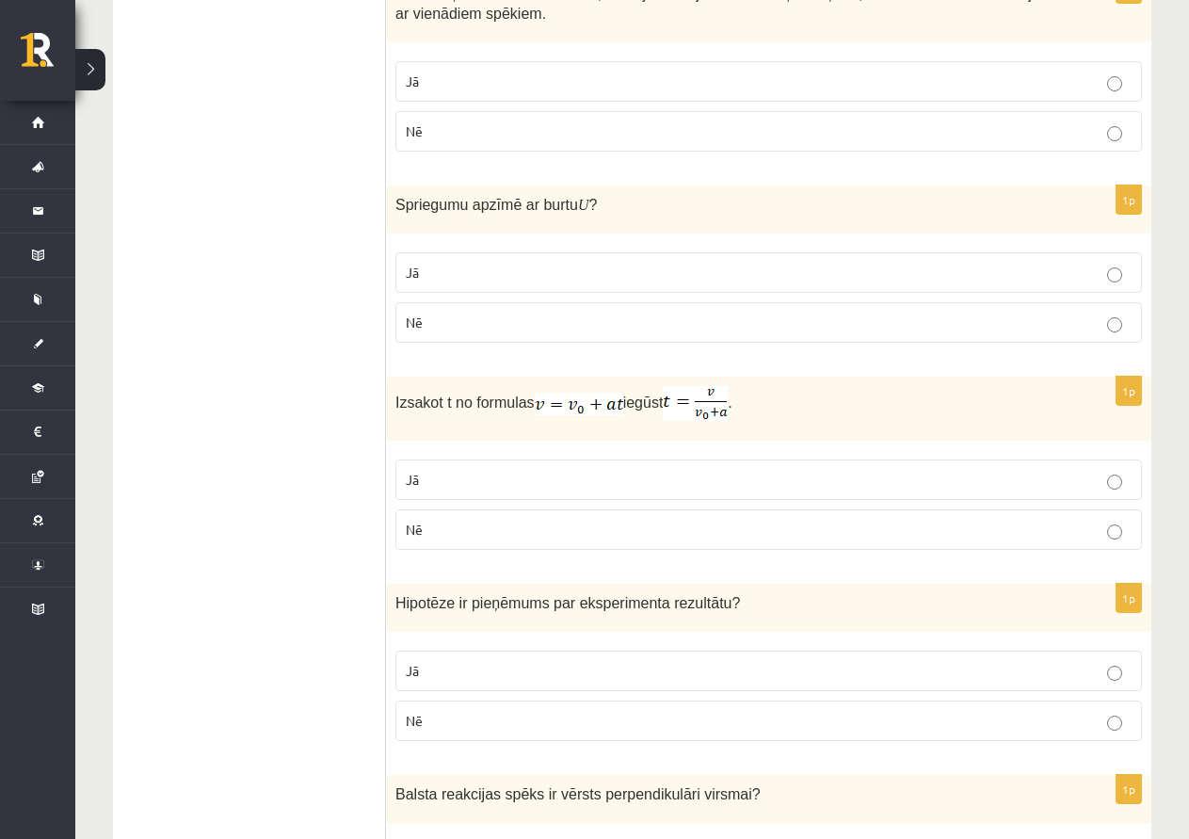
click at [783, 520] on p "Nē" at bounding box center [769, 530] width 726 height 20
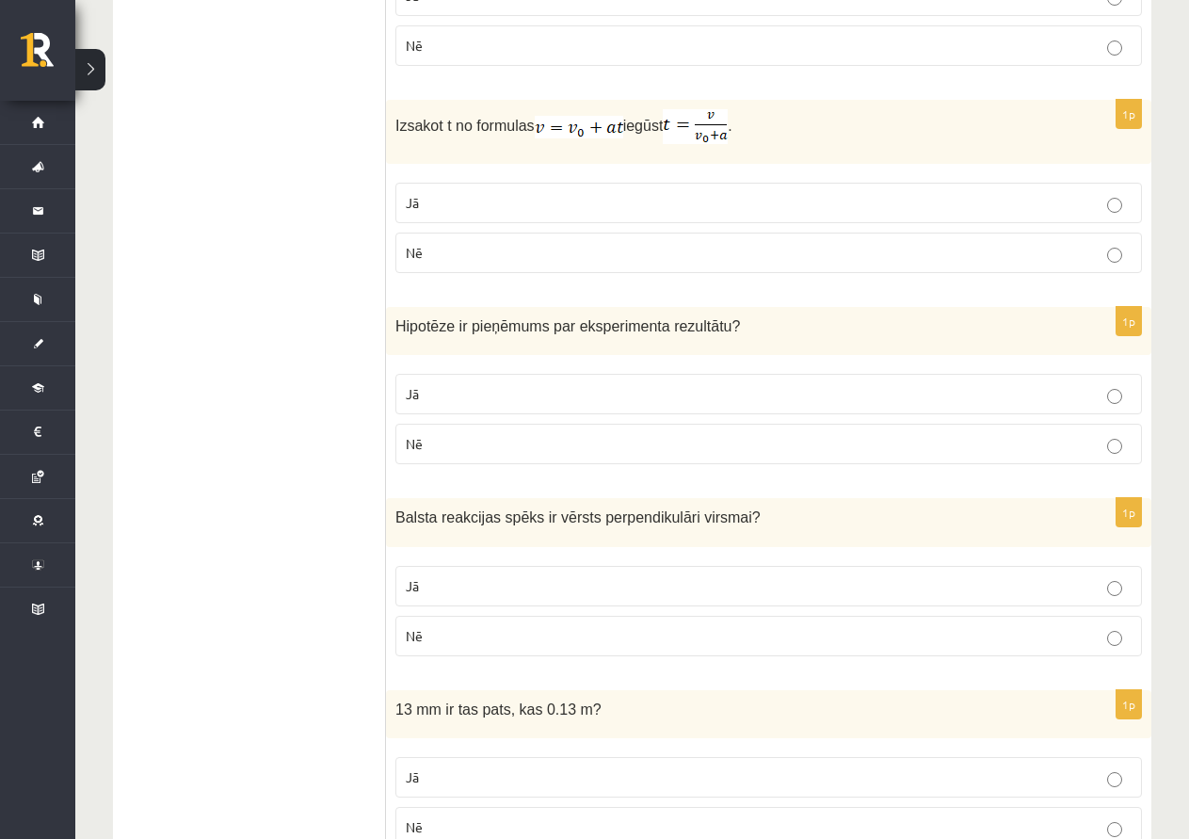
scroll to position [2449, 0]
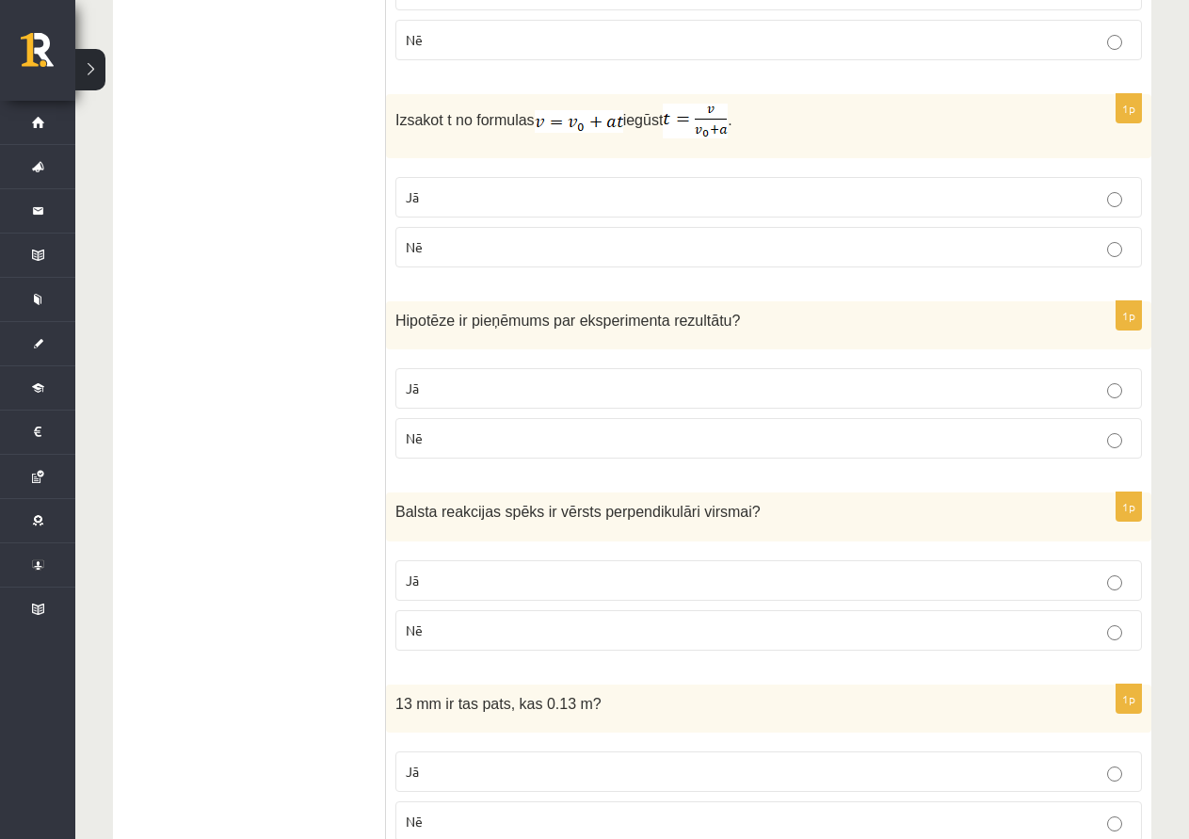
click at [716, 429] on p "Nē" at bounding box center [769, 439] width 726 height 20
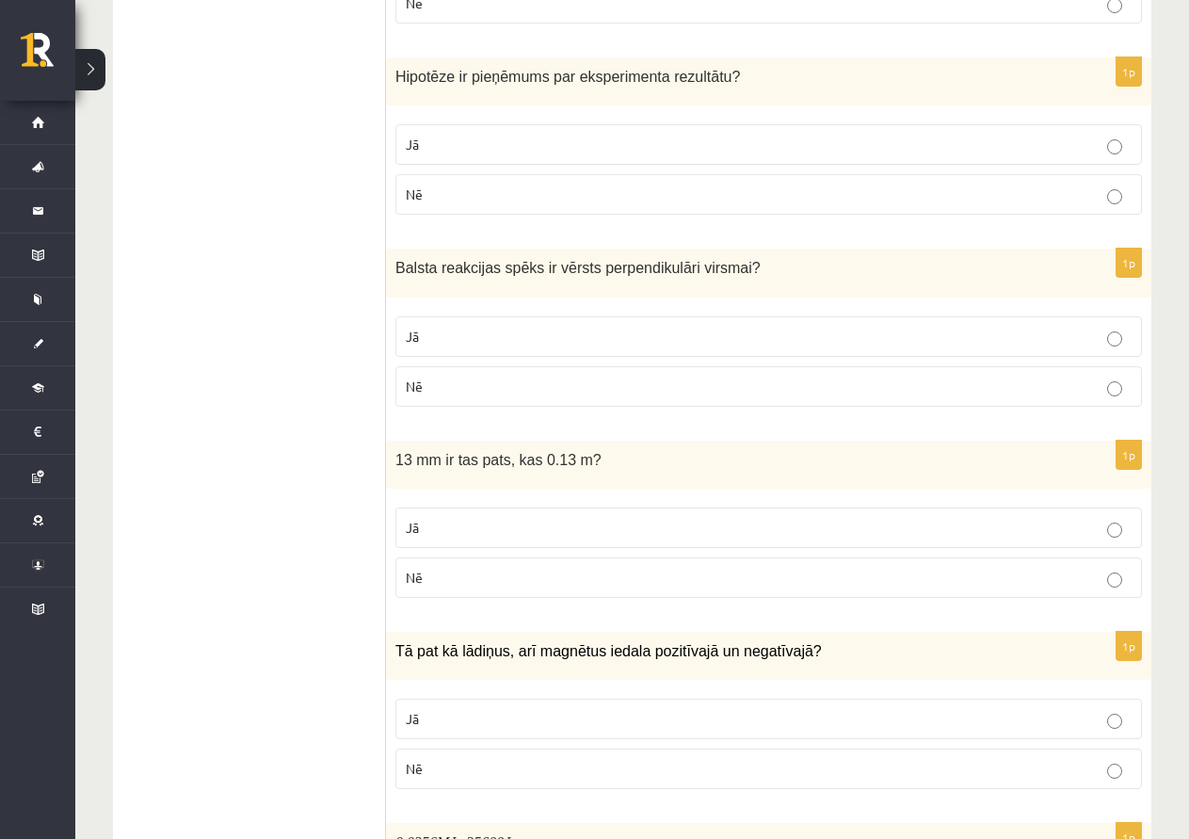
scroll to position [2731, 0]
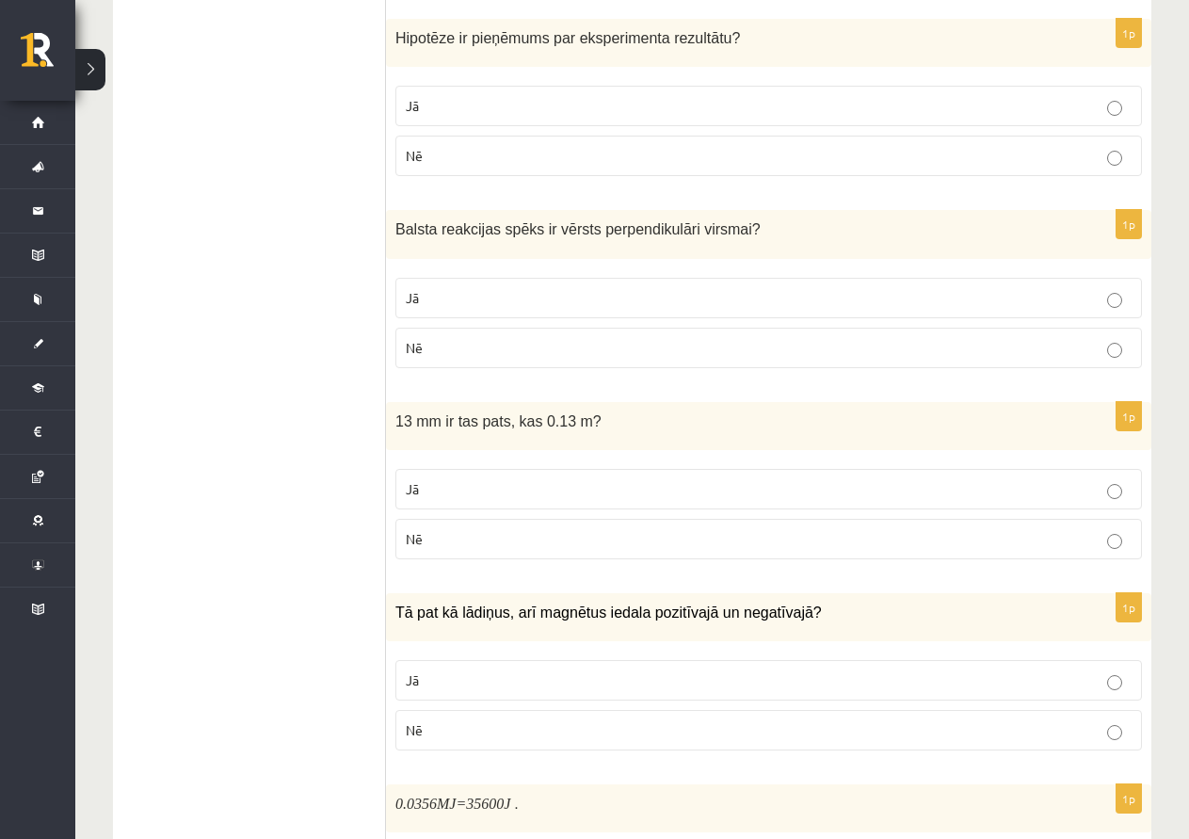
click at [639, 278] on label "Jā" at bounding box center [769, 298] width 747 height 40
click at [699, 479] on p "Jā" at bounding box center [769, 489] width 726 height 20
click at [838, 671] on p "Jā" at bounding box center [769, 681] width 726 height 20
click at [855, 720] on p "Nē" at bounding box center [769, 730] width 726 height 20
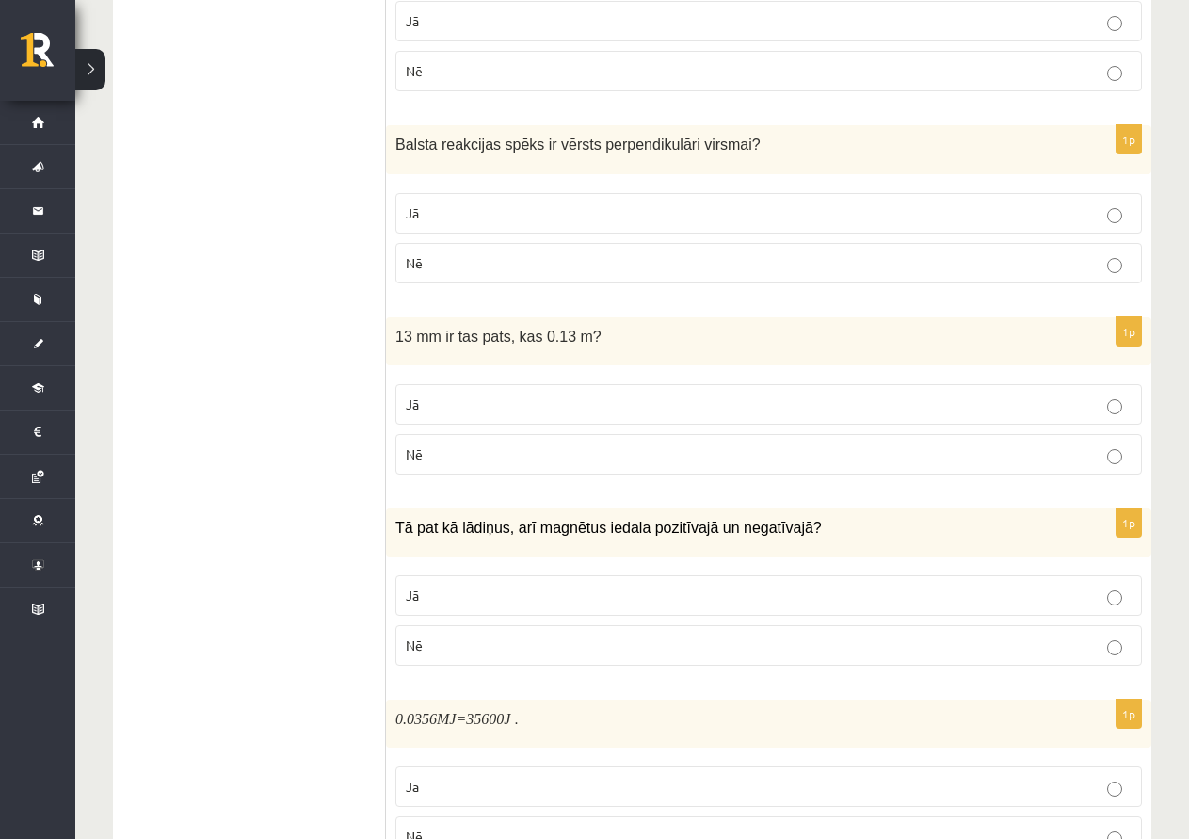
scroll to position [2889, 0]
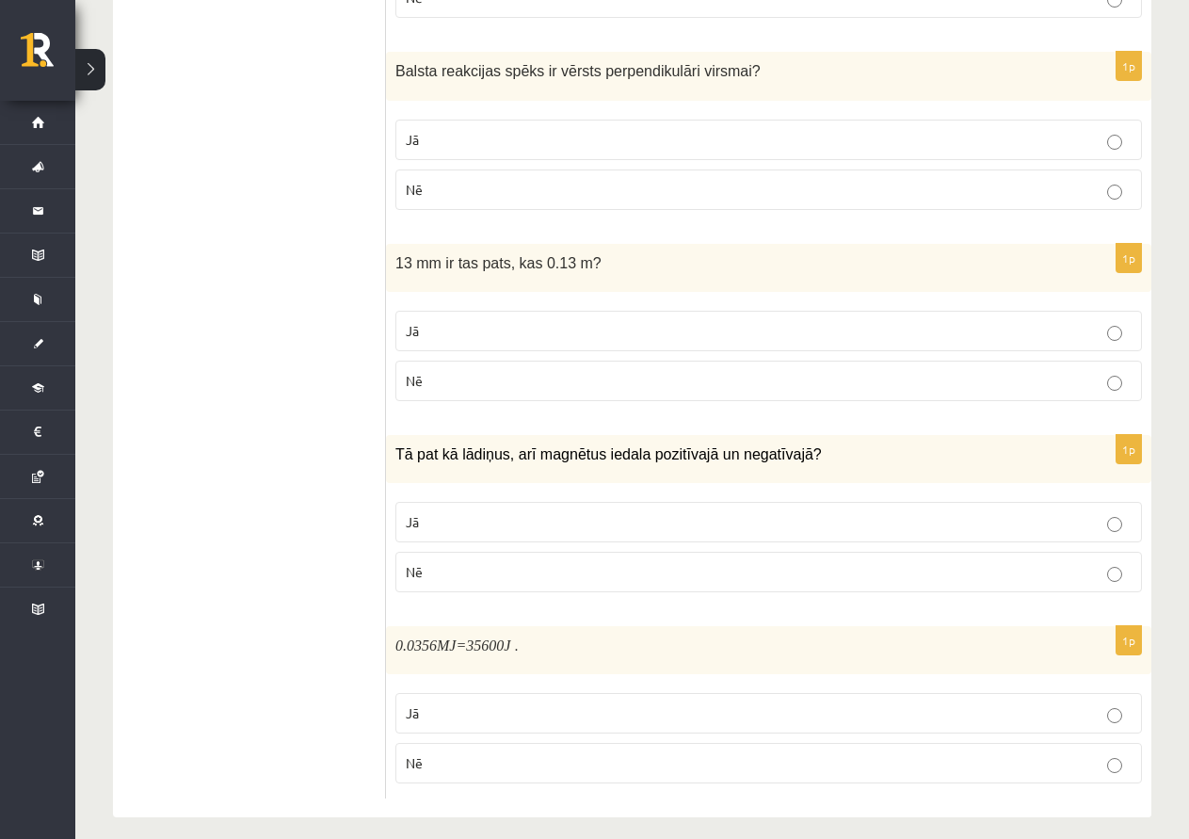
click at [710, 704] on p "Jā" at bounding box center [769, 714] width 726 height 20
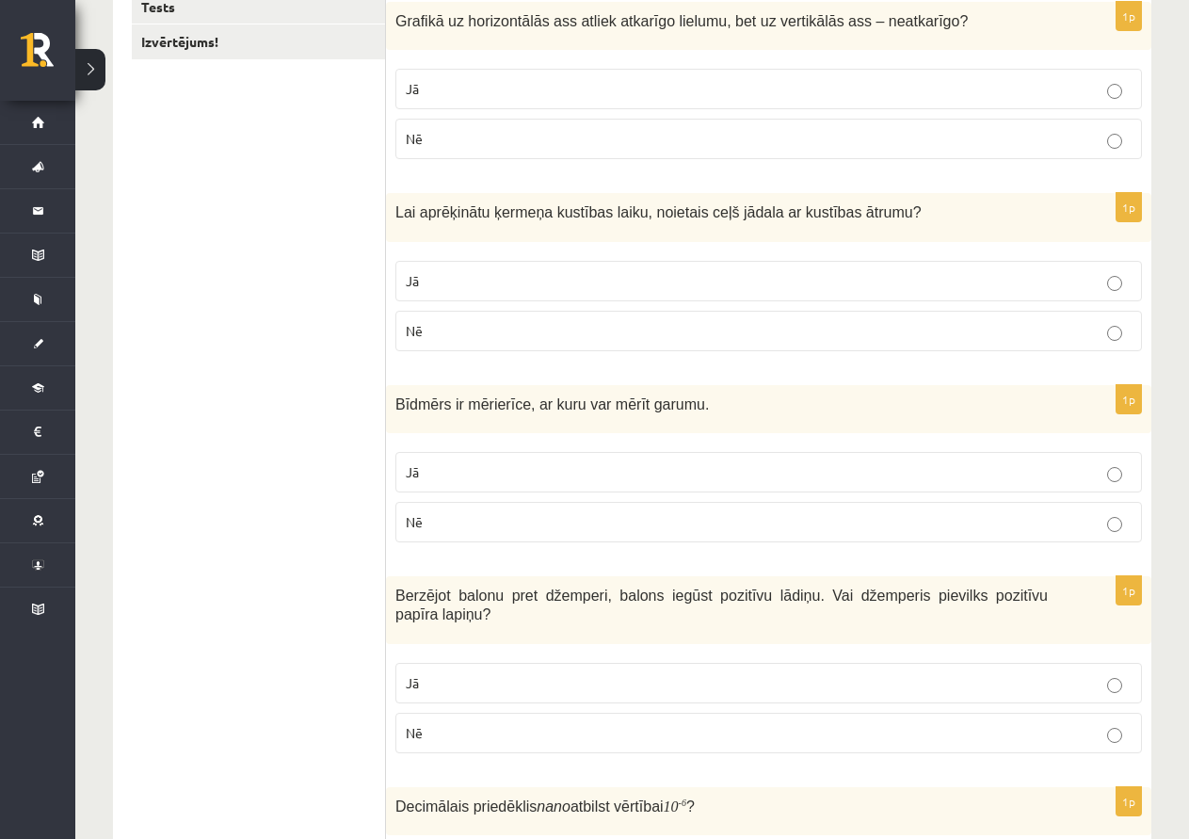
scroll to position [0, 0]
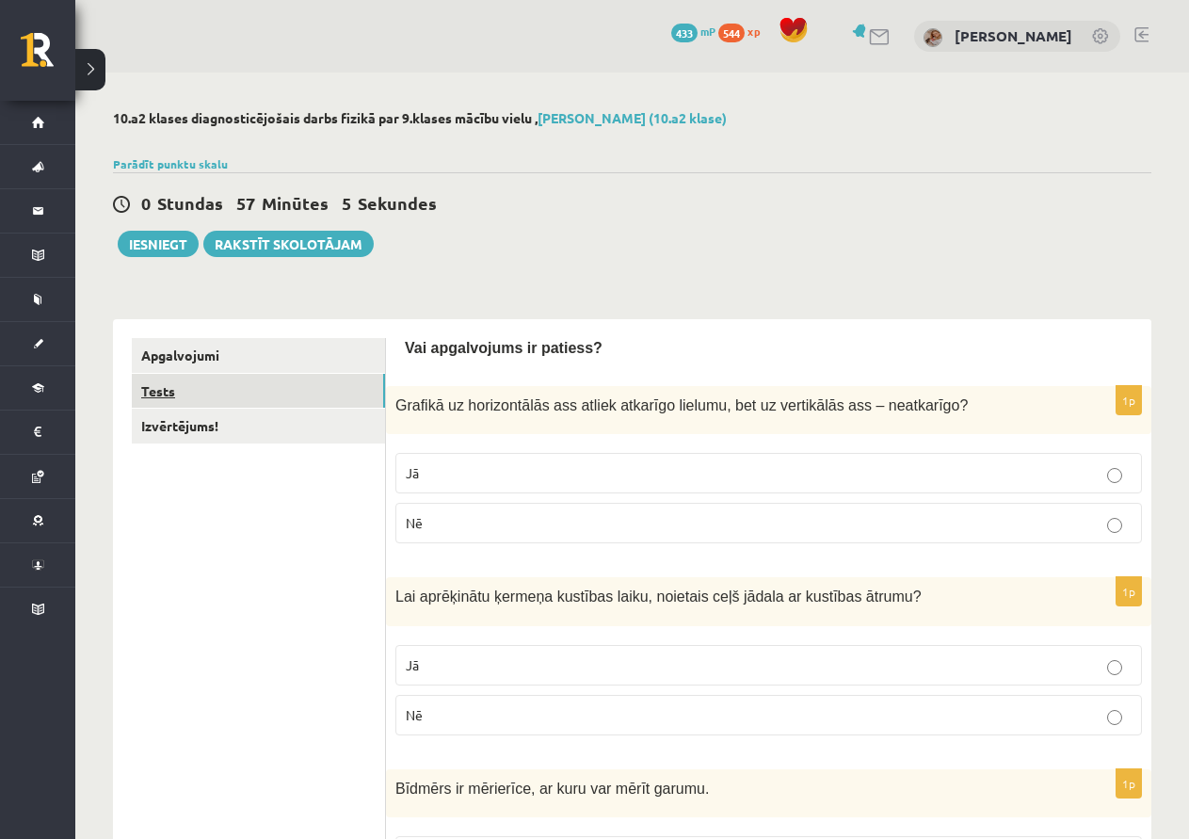
click at [141, 389] on link "Tests" at bounding box center [258, 391] width 253 height 35
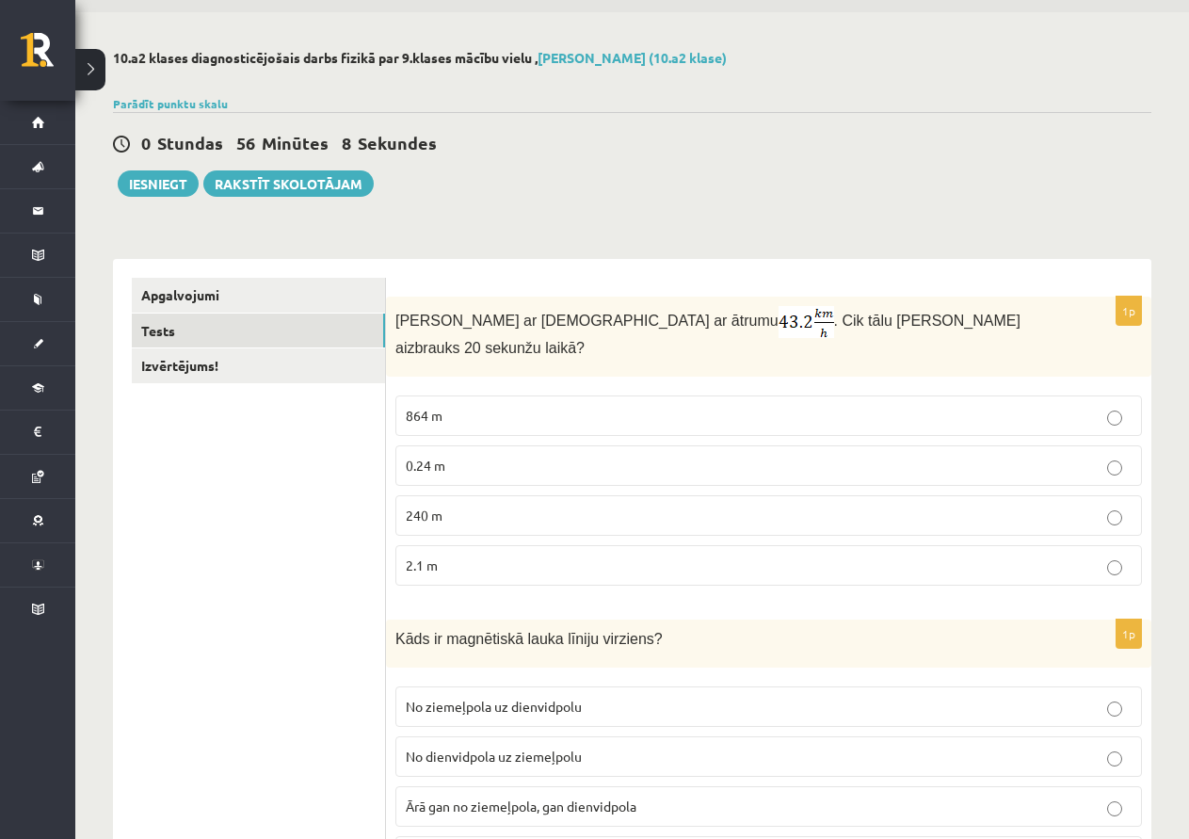
scroll to position [94, 0]
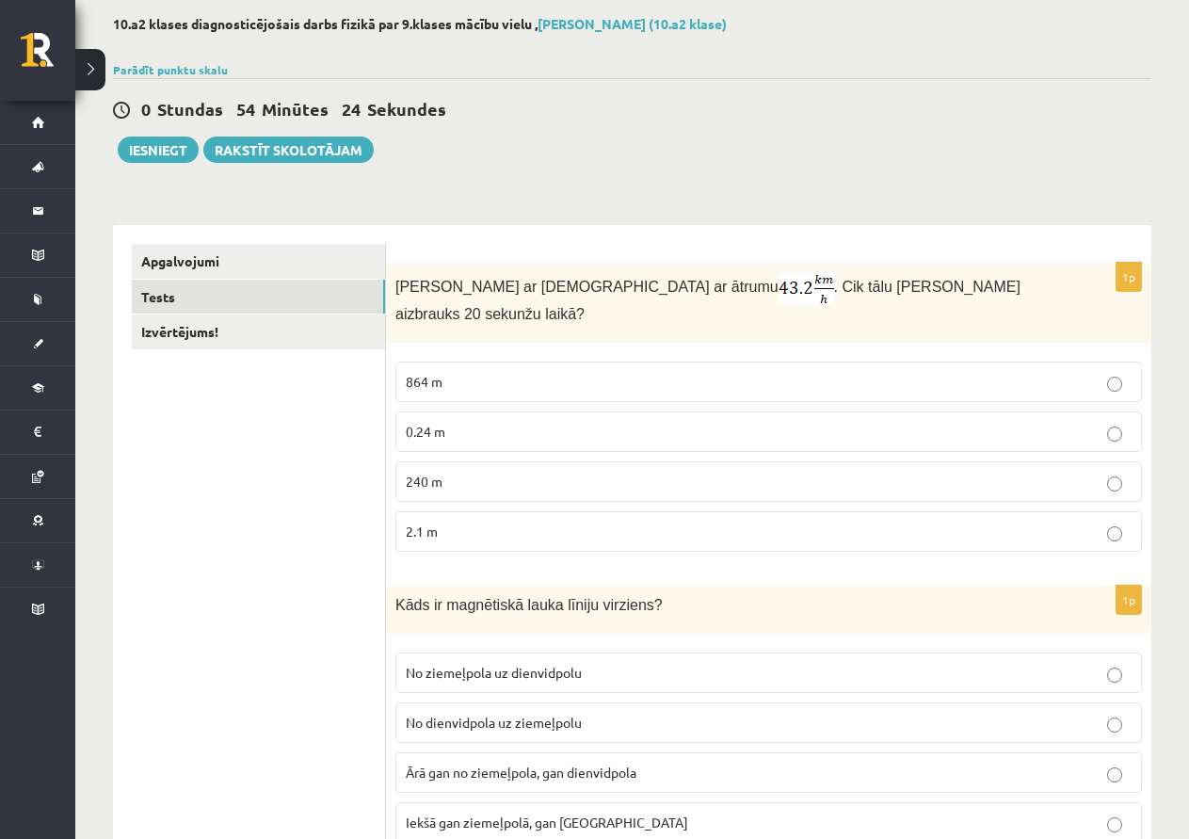
click at [884, 105] on div "0 Stundas 54 Minūtes 24 Sekundes" at bounding box center [632, 110] width 1039 height 24
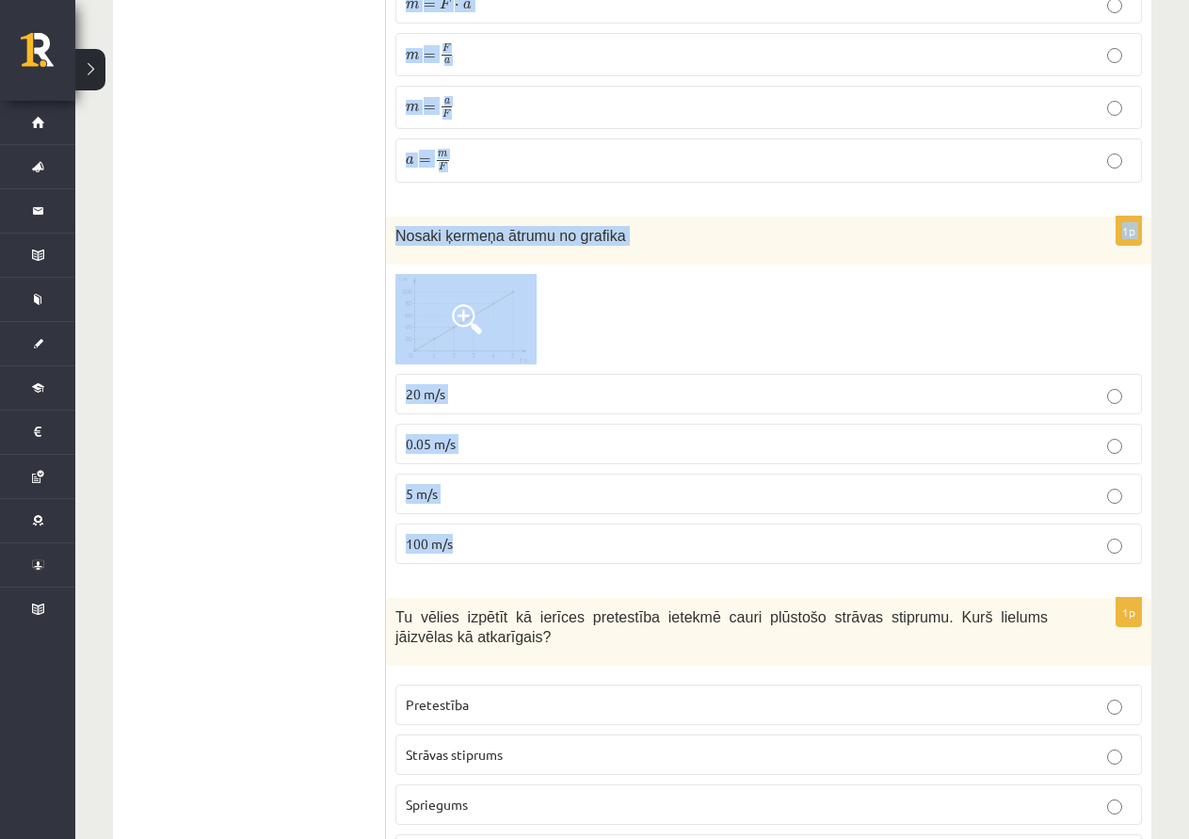
scroll to position [3652, 0]
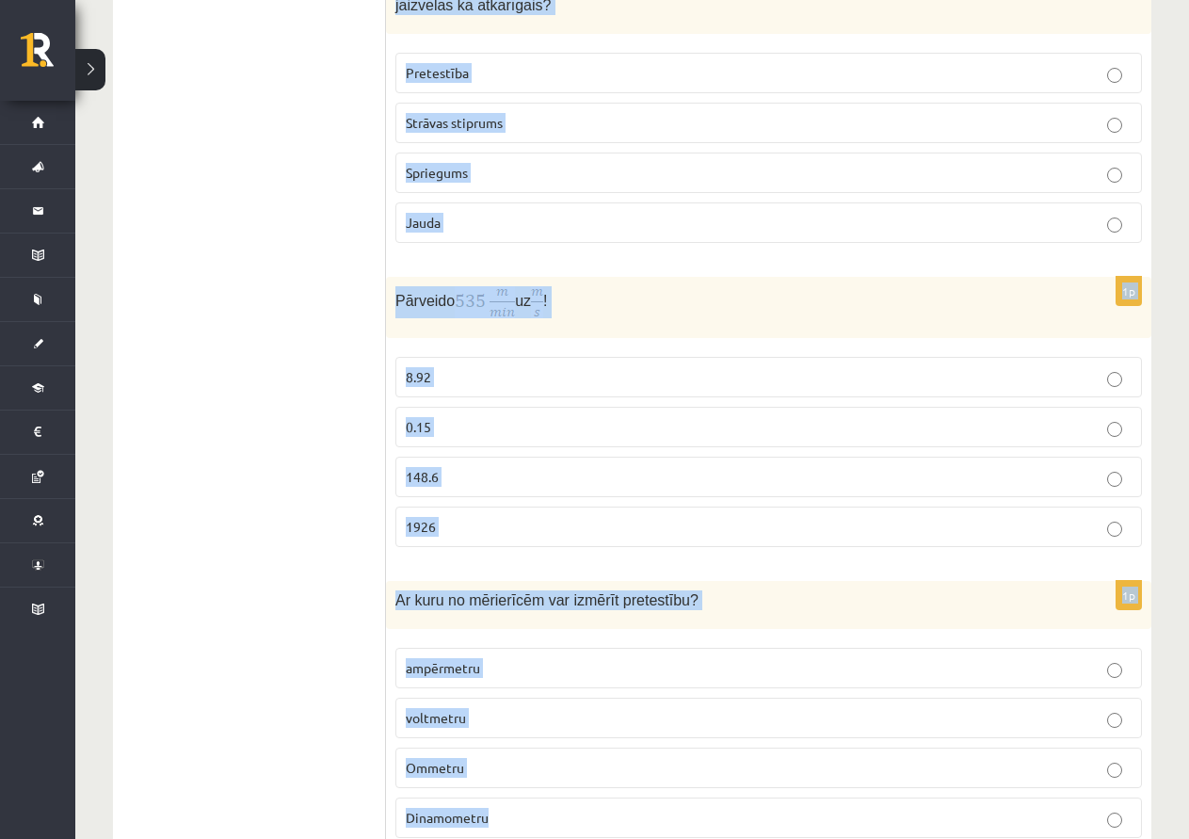
drag, startPoint x: 396, startPoint y: 284, endPoint x: 850, endPoint y: 741, distance: 644.0
copy form "Anna brauc ar skrituļslidām ar ātrumu . Cik tālu Anna aizbrauks 20 sekunžu laik…"
click at [524, 517] on p "1926" at bounding box center [769, 527] width 726 height 20
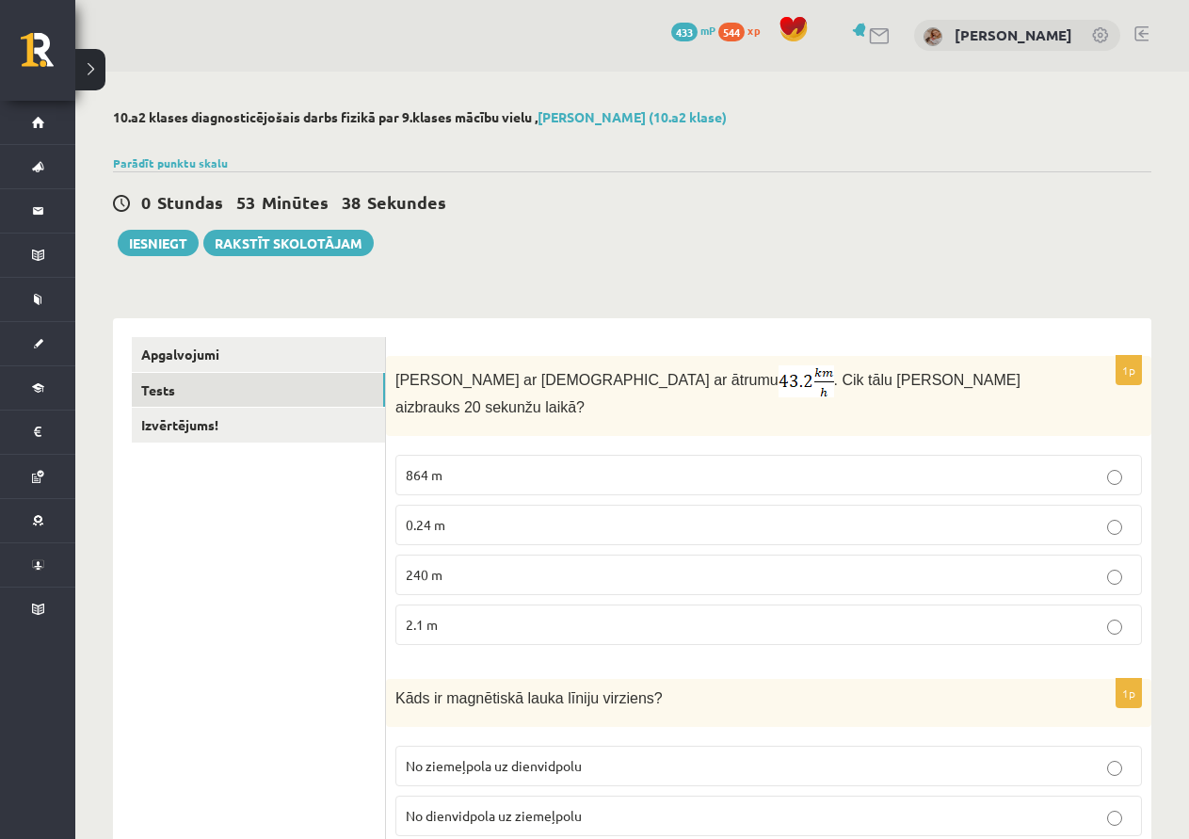
scroll to position [0, 0]
click at [430, 567] on span "240 m" at bounding box center [424, 575] width 37 height 17
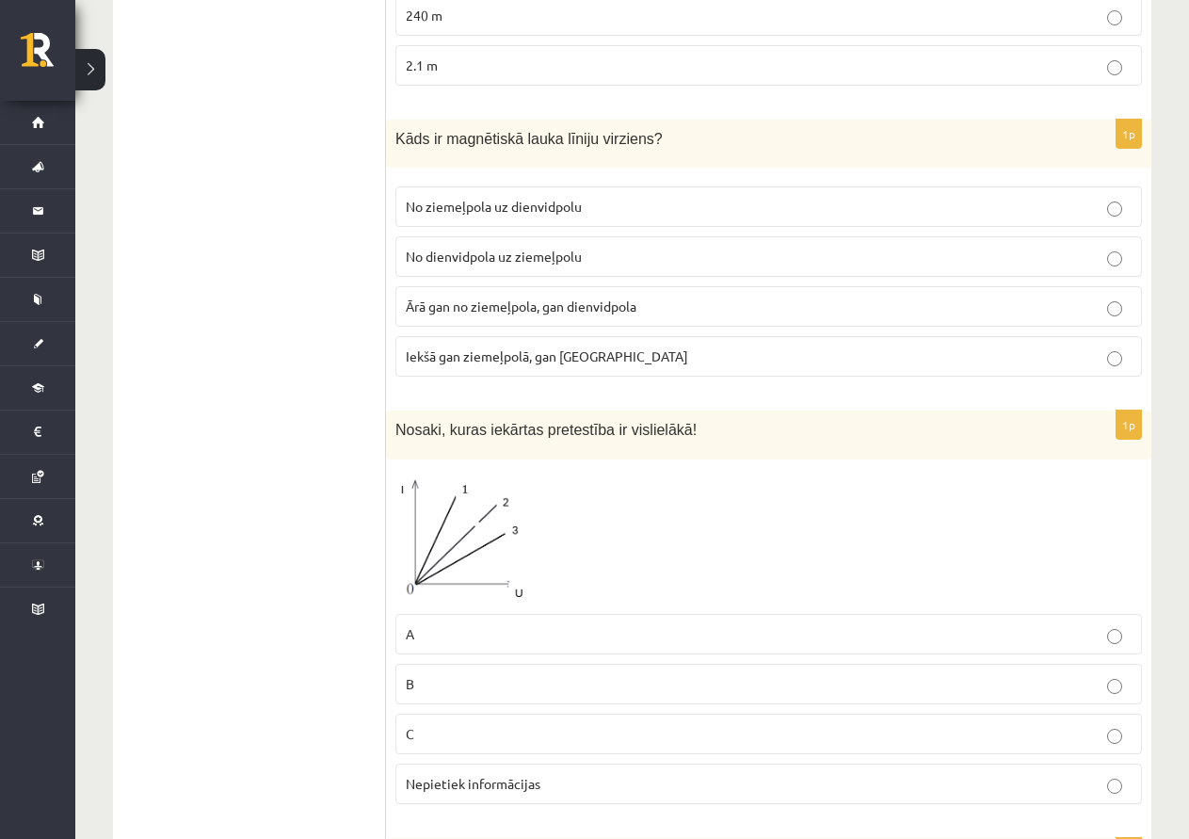
scroll to position [565, 0]
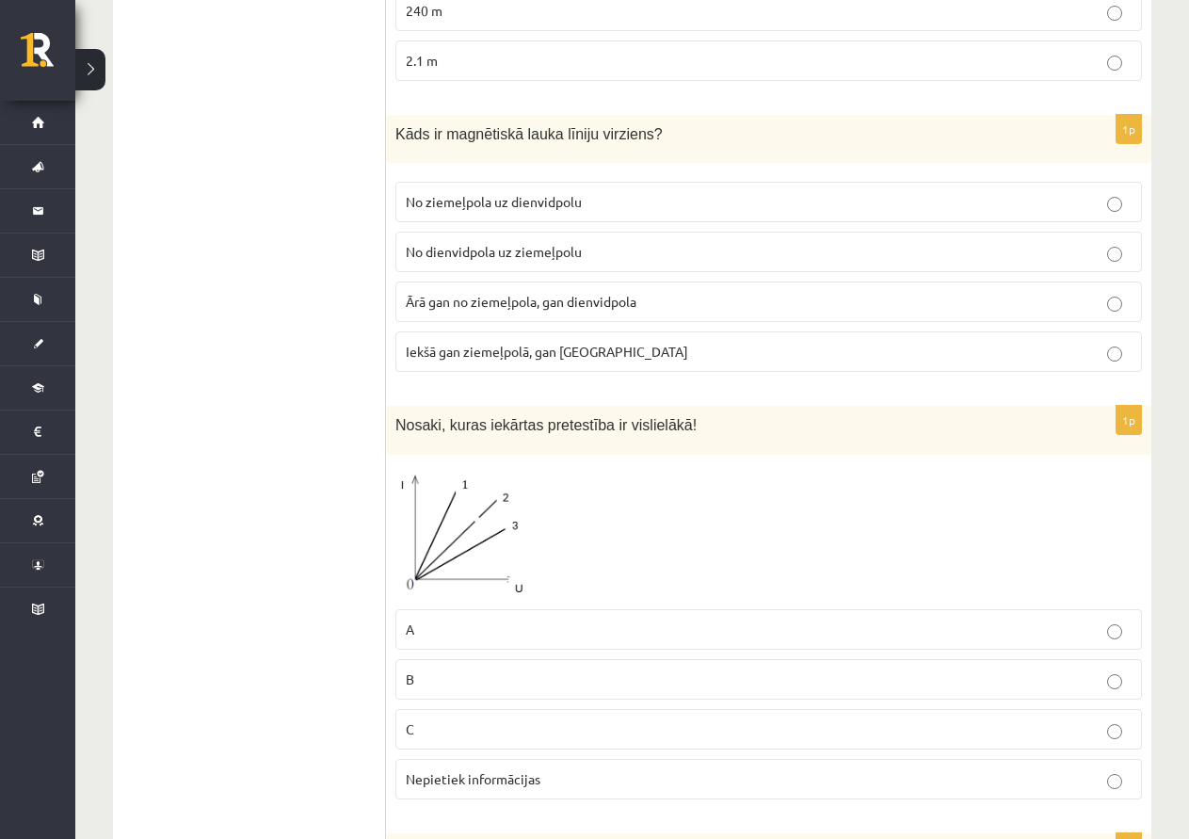
click at [607, 192] on p "No ziemeļpola uz dienvidpolu" at bounding box center [769, 202] width 726 height 20
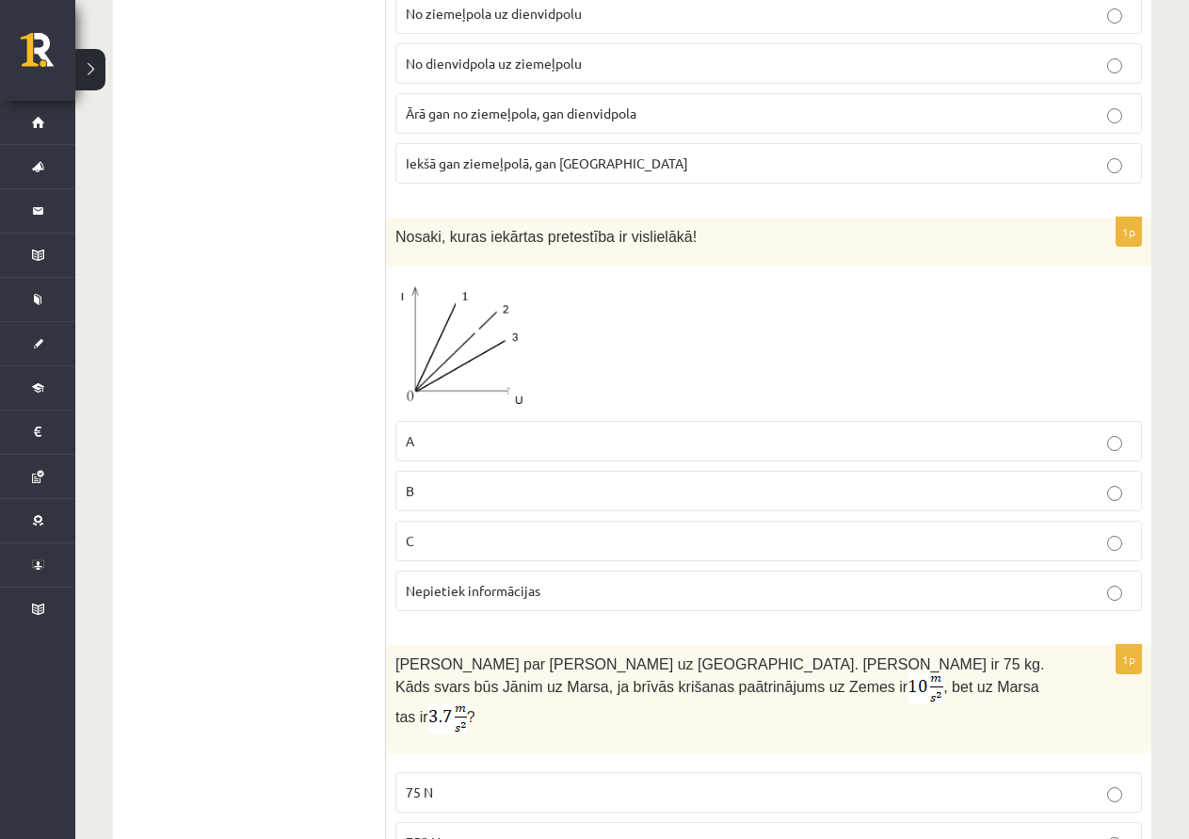
scroll to position [942, 0]
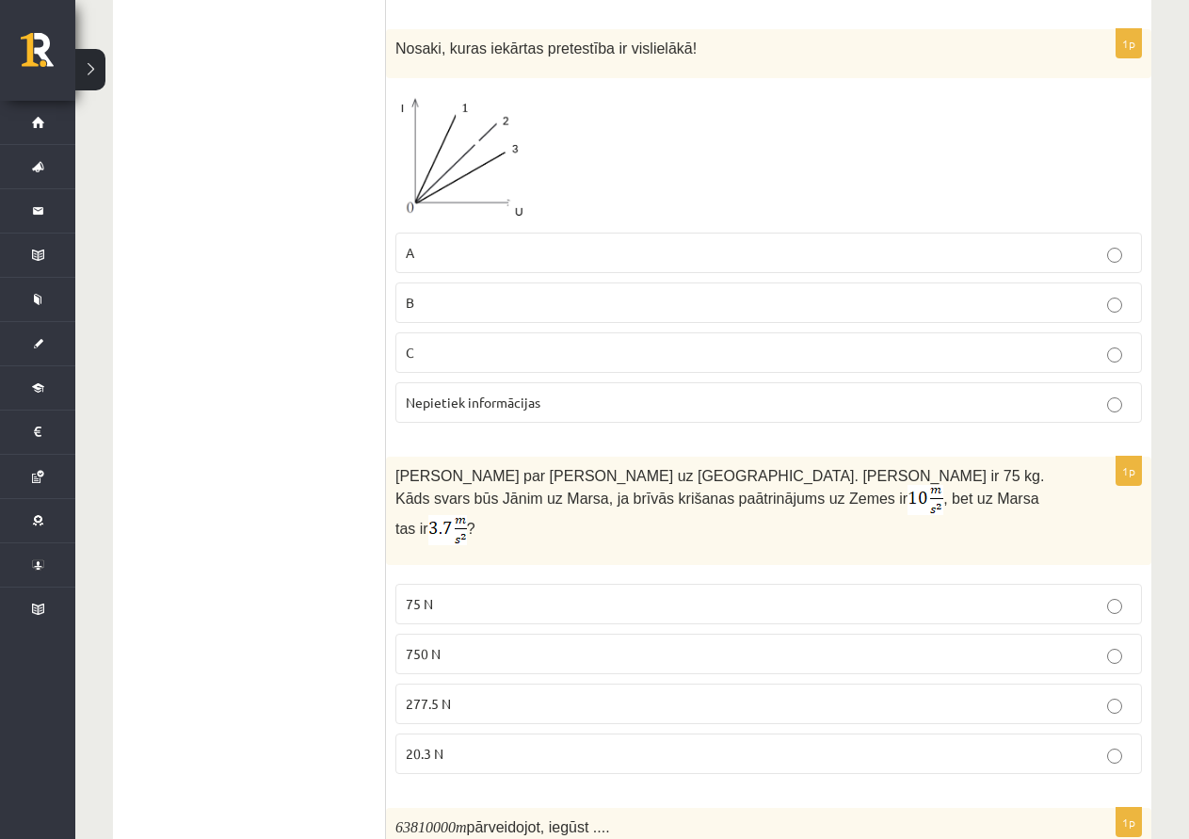
click at [588, 393] on p "Nepietiek informācijas" at bounding box center [769, 403] width 726 height 20
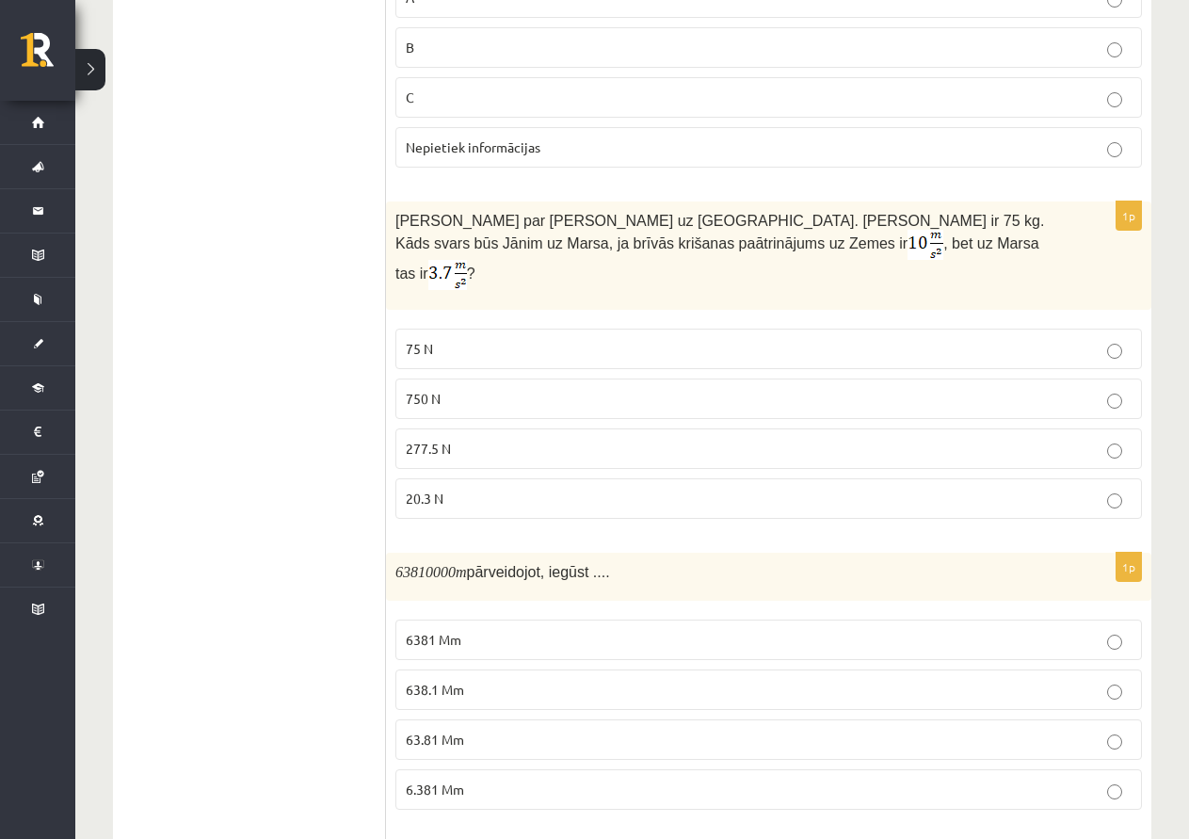
scroll to position [1224, 0]
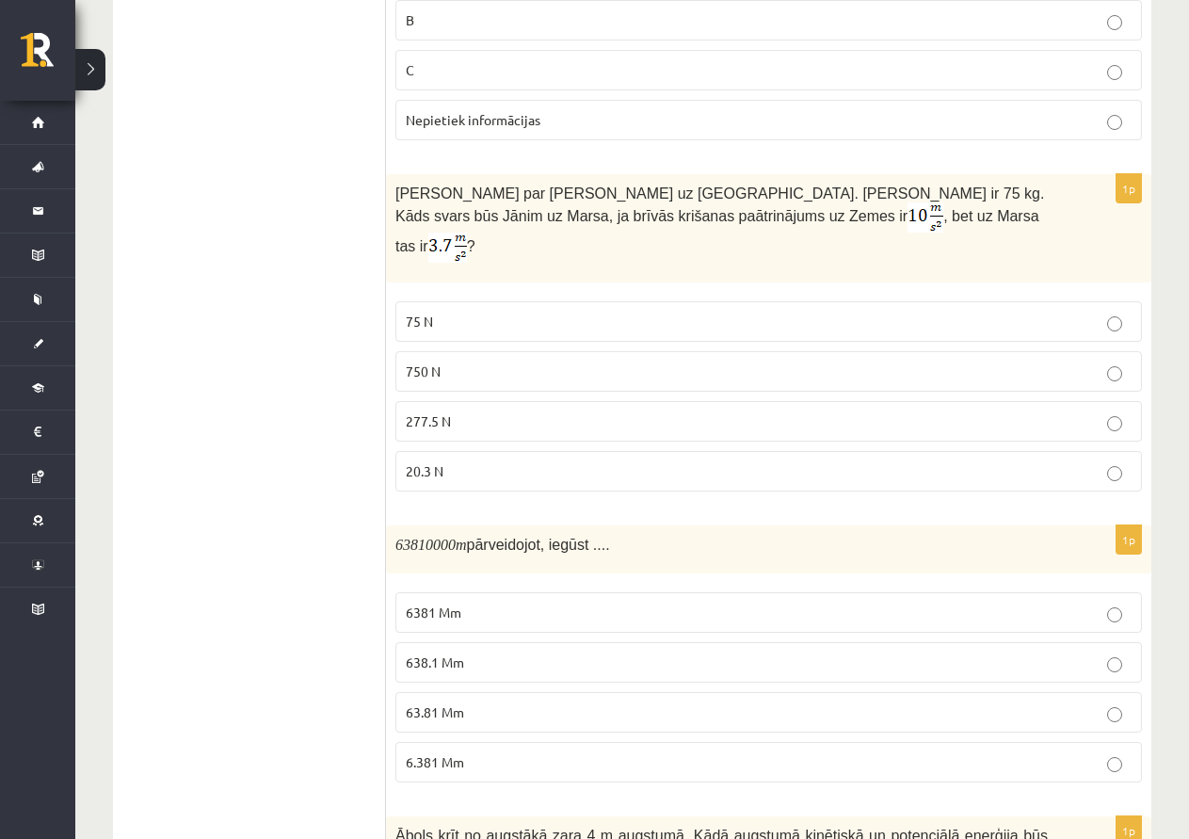
click at [477, 412] on p "277.5 N" at bounding box center [769, 422] width 726 height 20
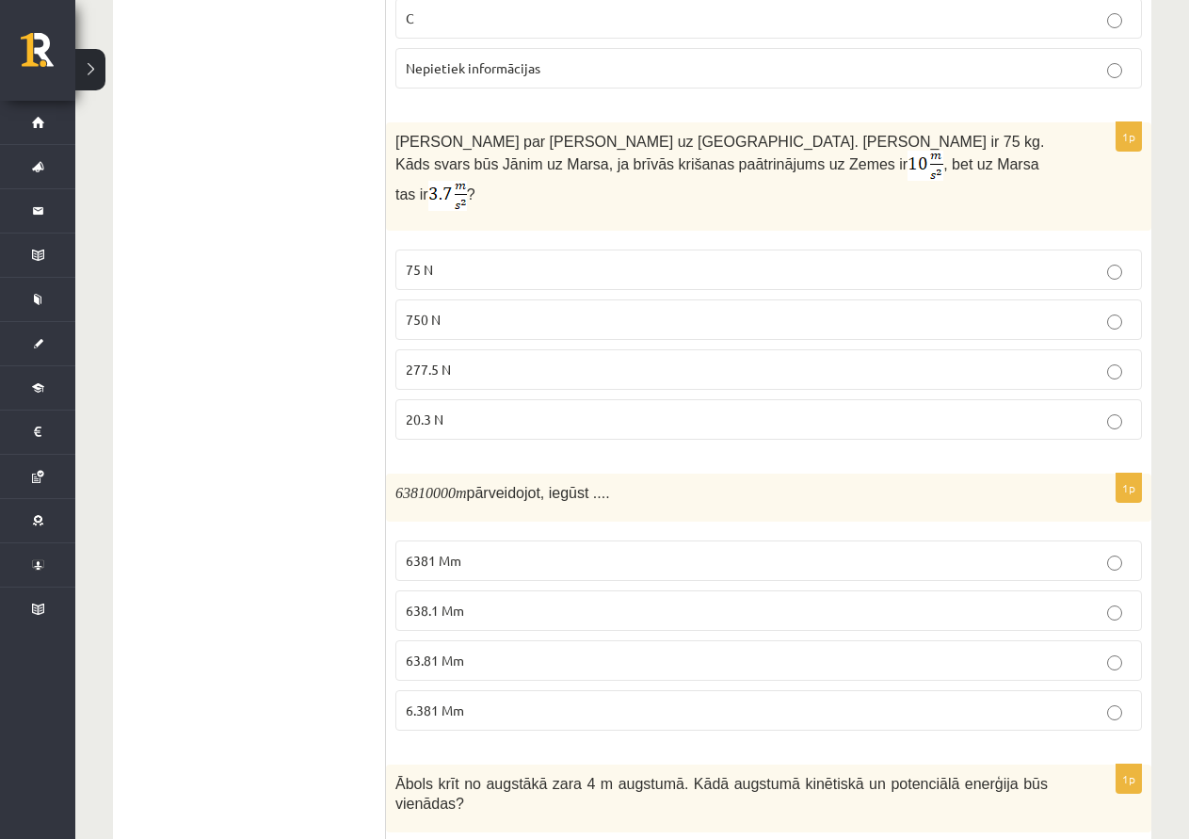
scroll to position [1601, 0]
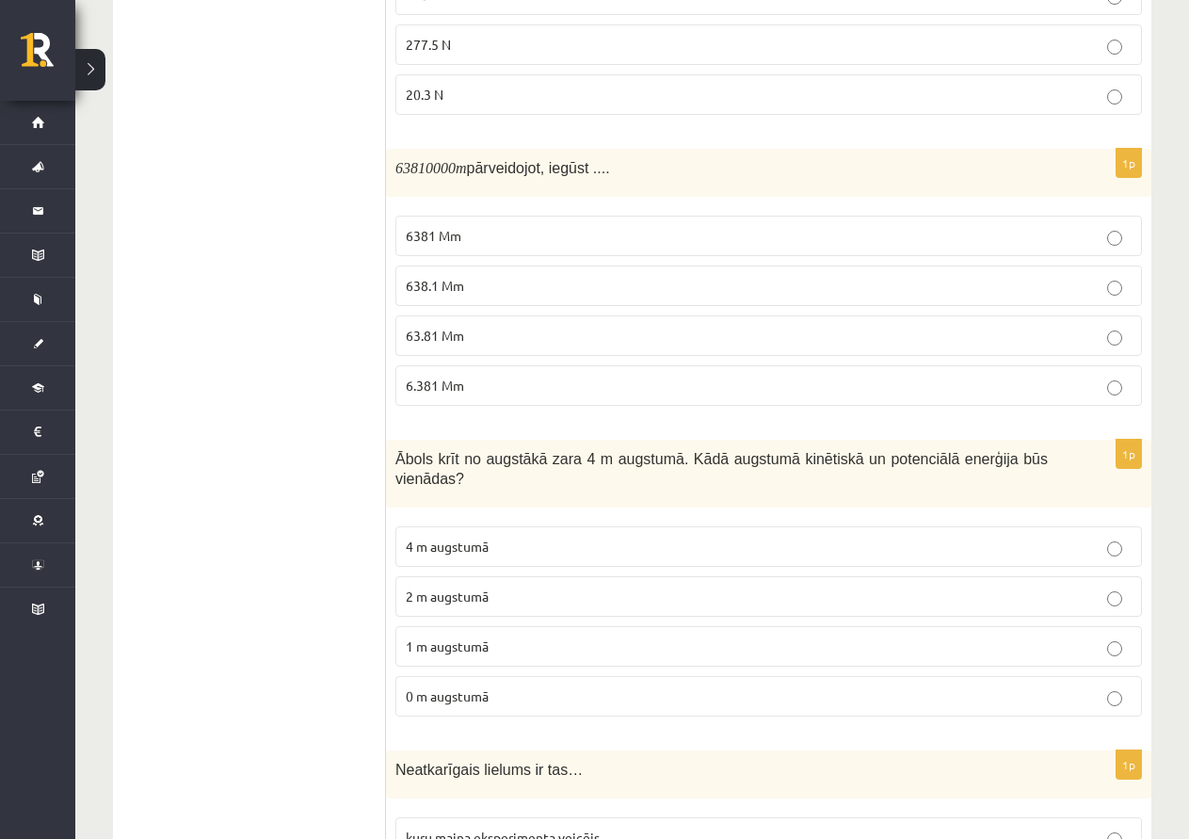
click at [480, 326] on p "63.81 Mm" at bounding box center [769, 336] width 726 height 20
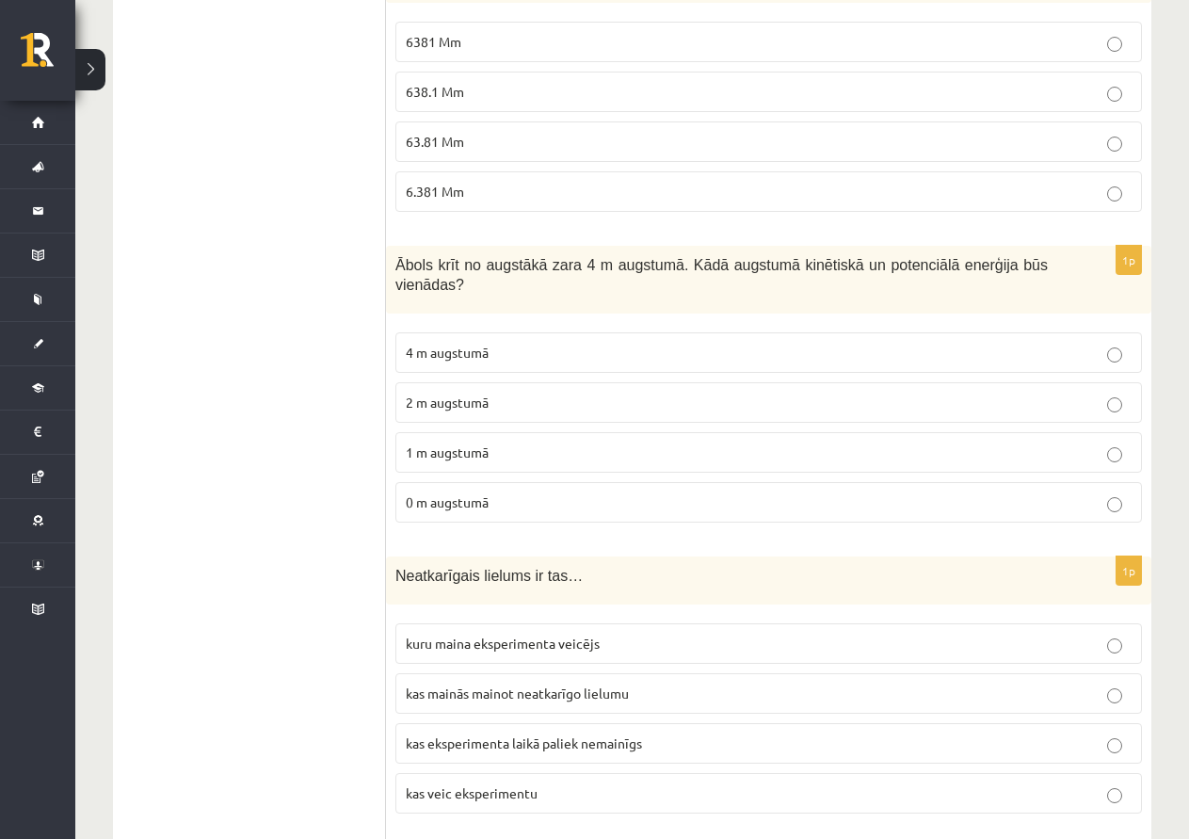
scroll to position [1884, 0]
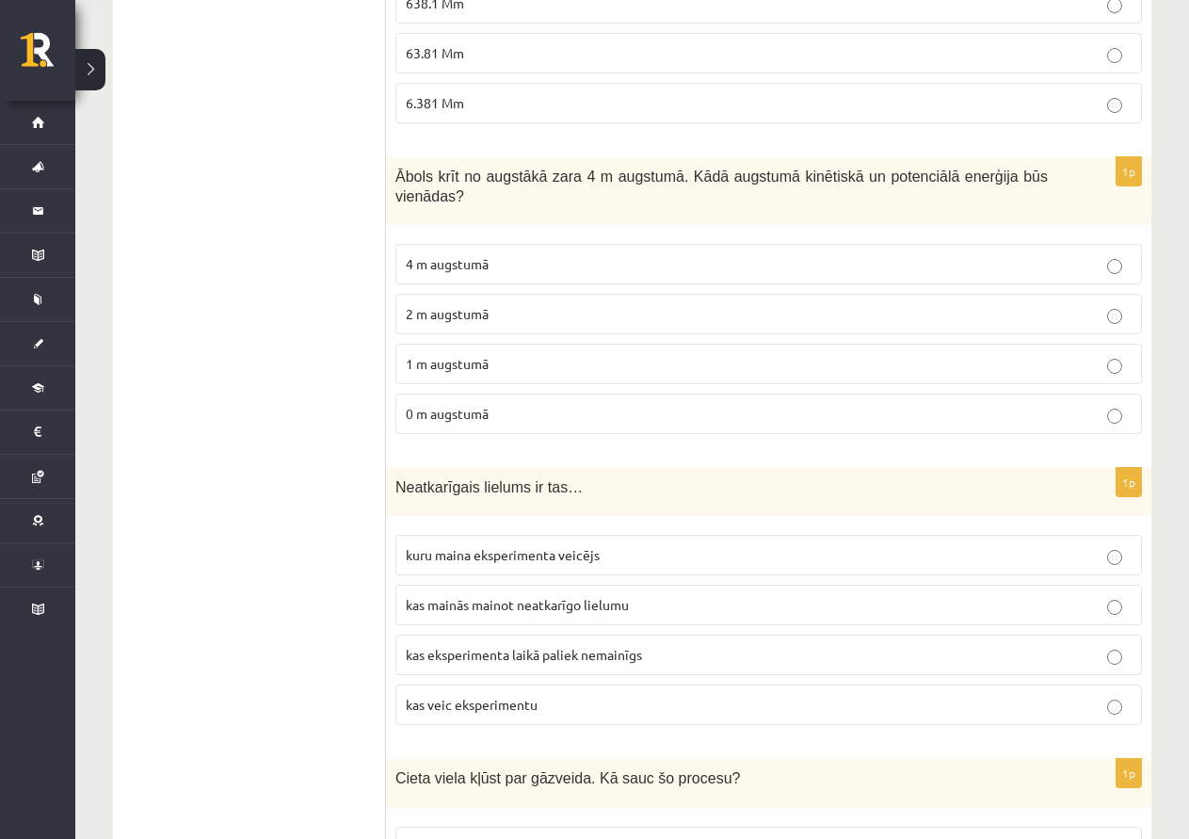
click at [533, 294] on label "2 m augstumā" at bounding box center [769, 314] width 747 height 40
click at [599, 546] on span "kuru maina eksperimenta veicējs" at bounding box center [503, 554] width 194 height 17
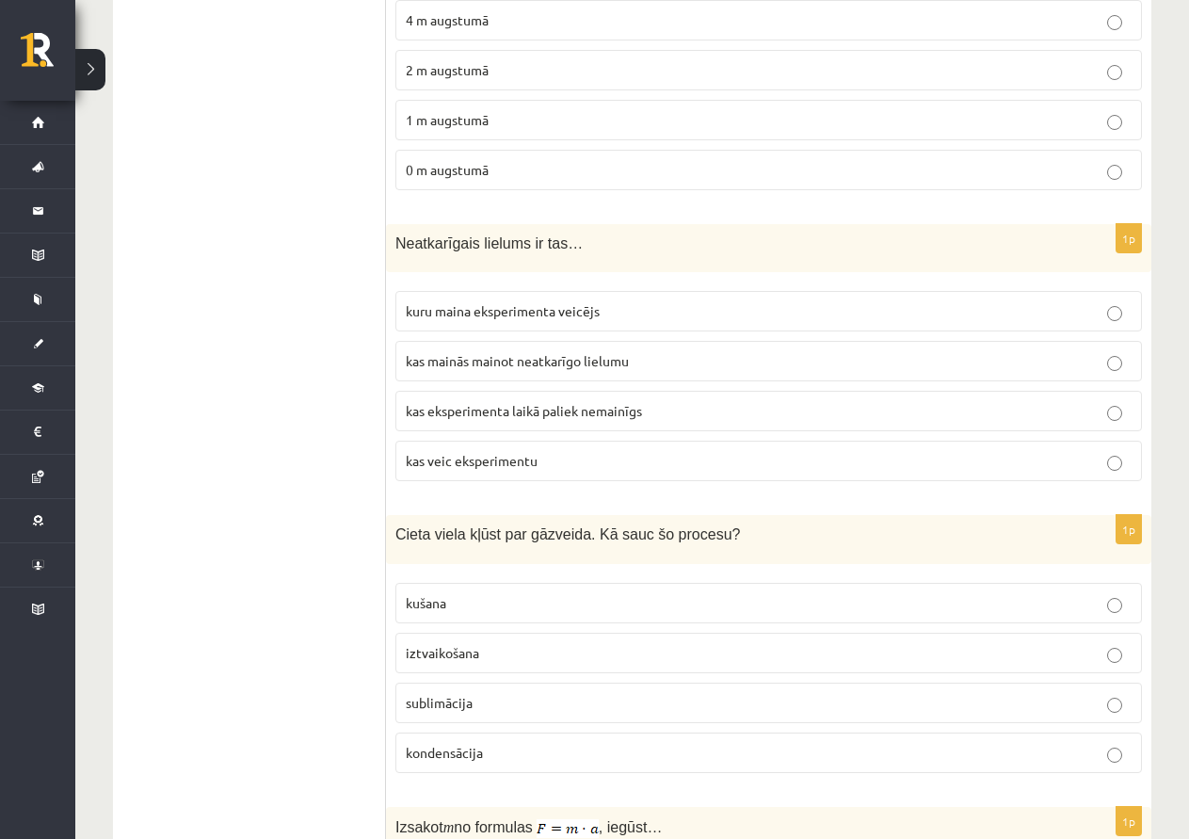
scroll to position [2166, 0]
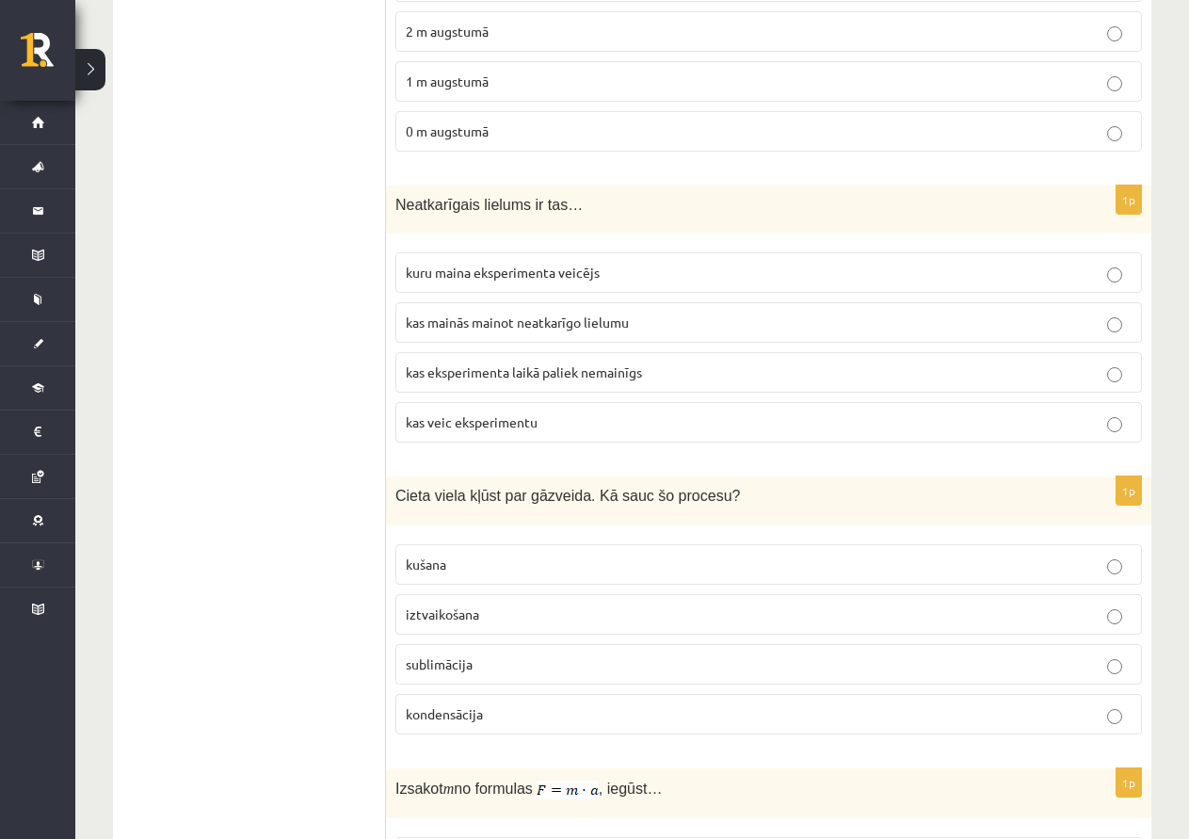
click at [484, 655] on p "sublimācija" at bounding box center [769, 665] width 726 height 20
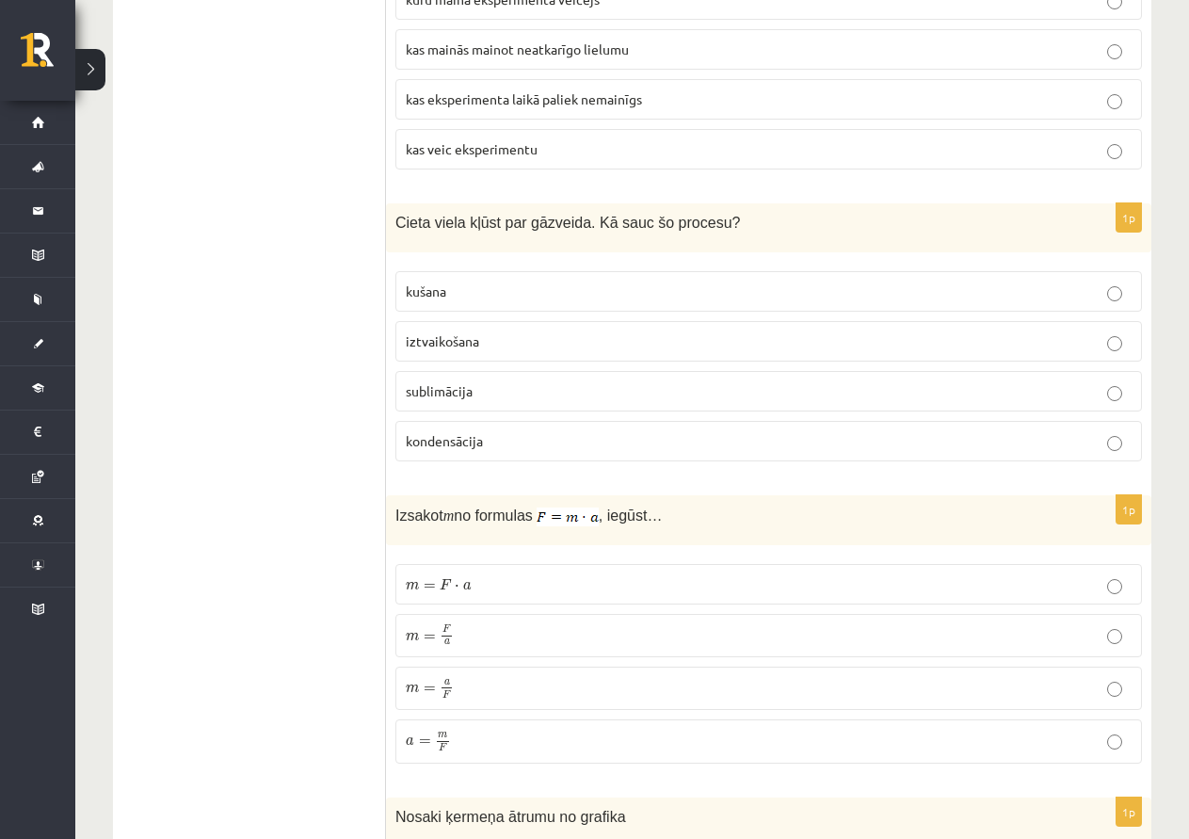
scroll to position [2449, 0]
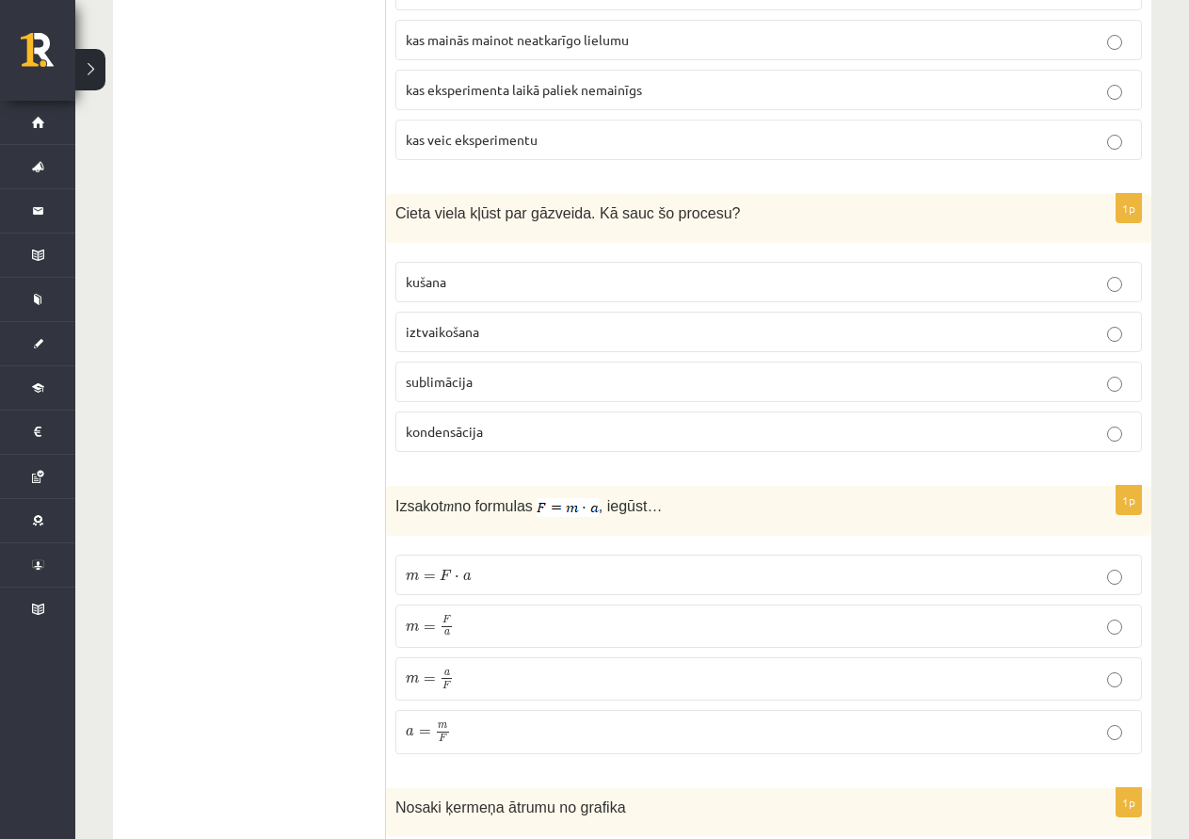
click at [540, 615] on p "m = F a m = F a" at bounding box center [769, 626] width 726 height 23
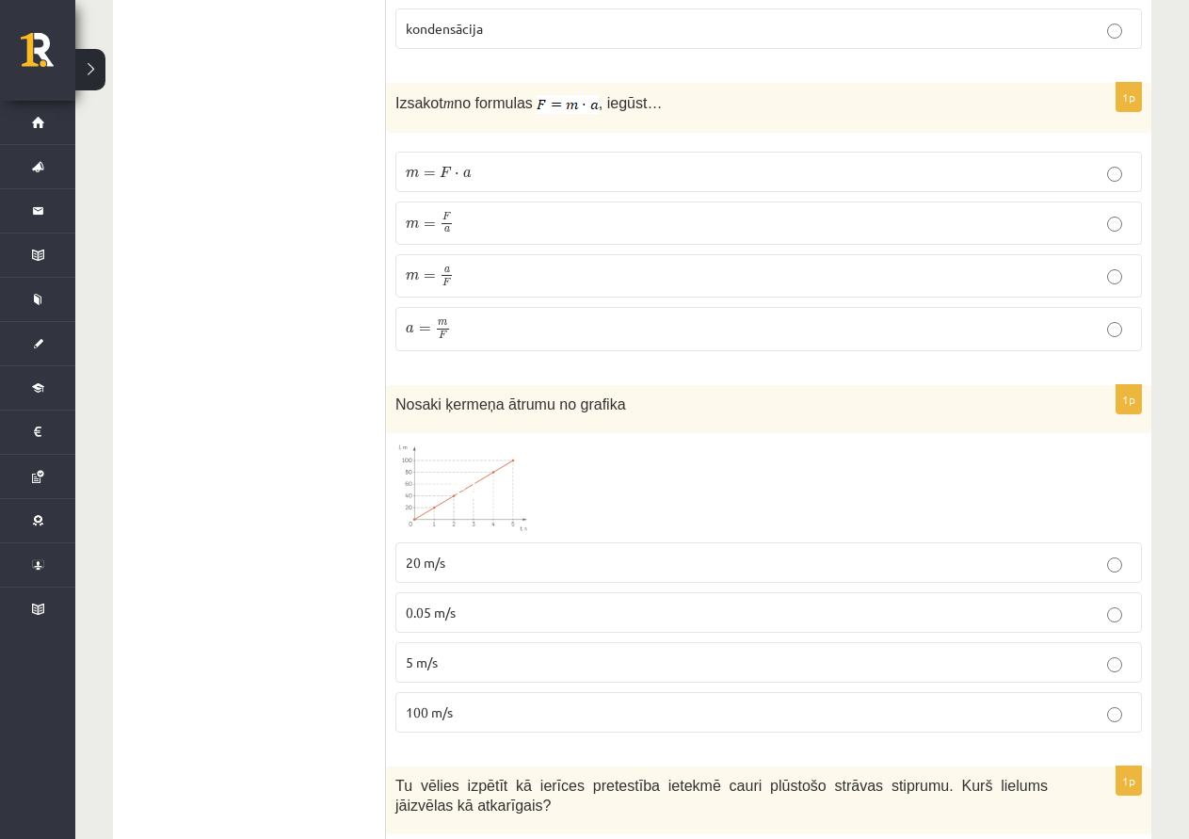
scroll to position [2920, 0]
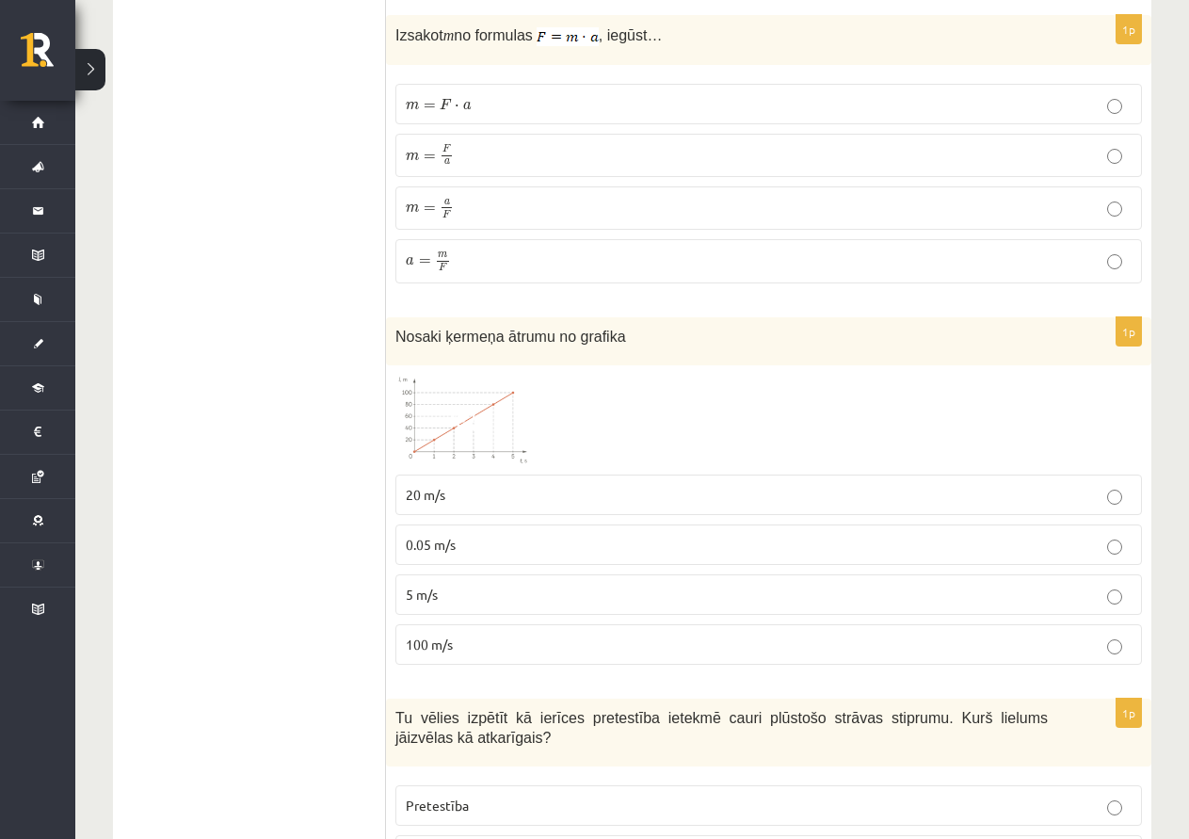
click at [475, 585] on p "5 m/s" at bounding box center [769, 595] width 726 height 20
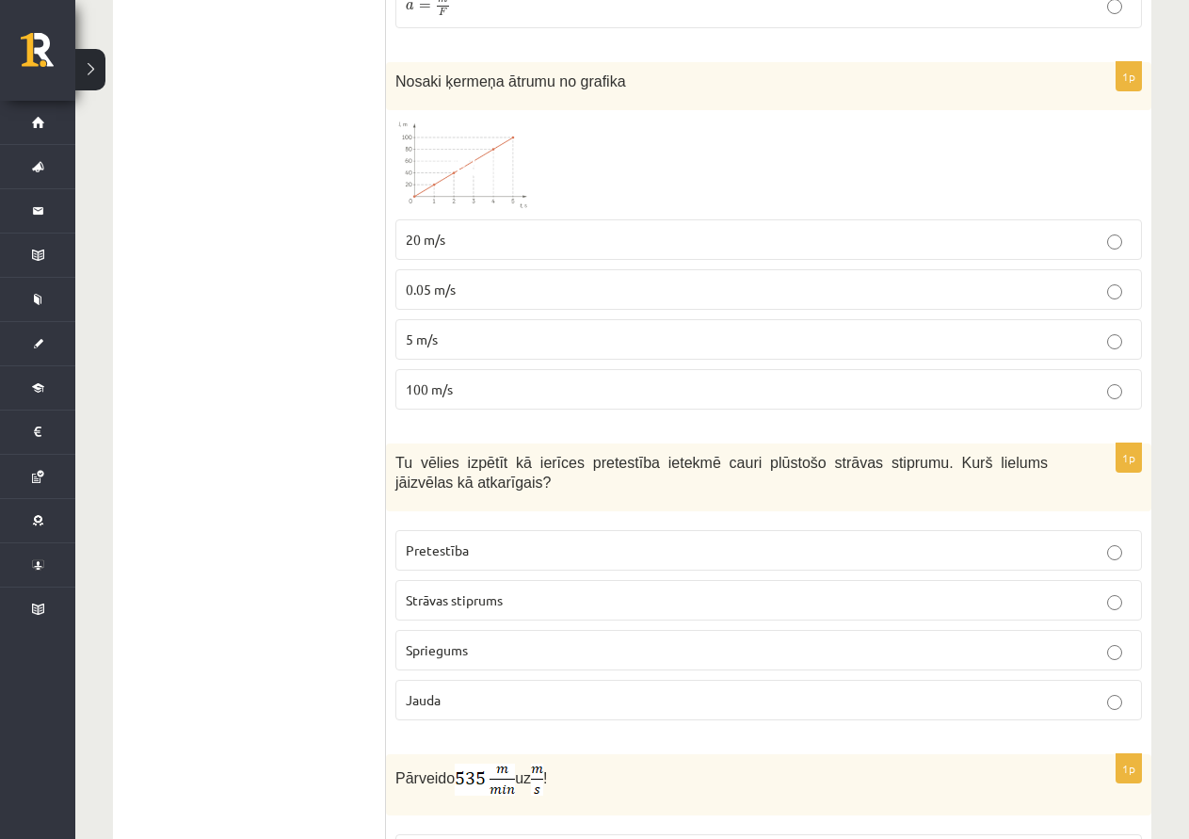
scroll to position [3296, 0]
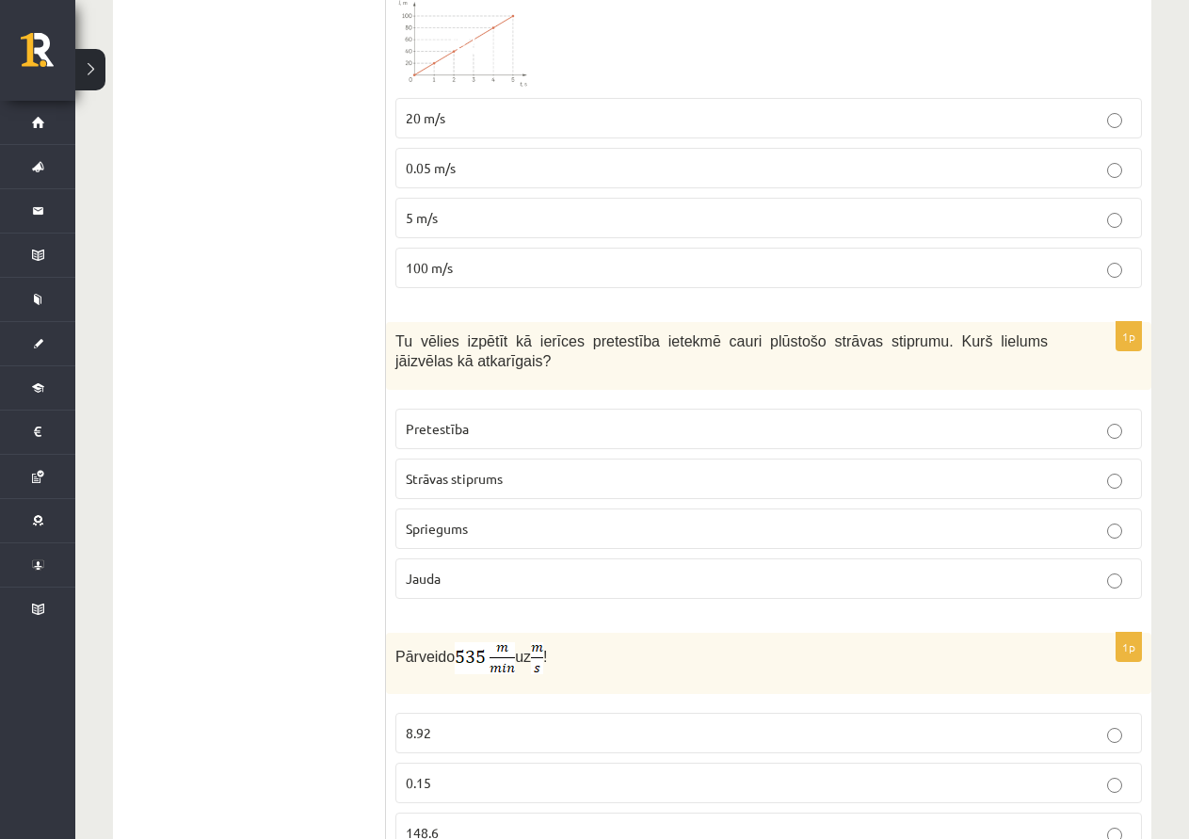
click at [480, 459] on label "Strāvas stiprums" at bounding box center [769, 479] width 747 height 40
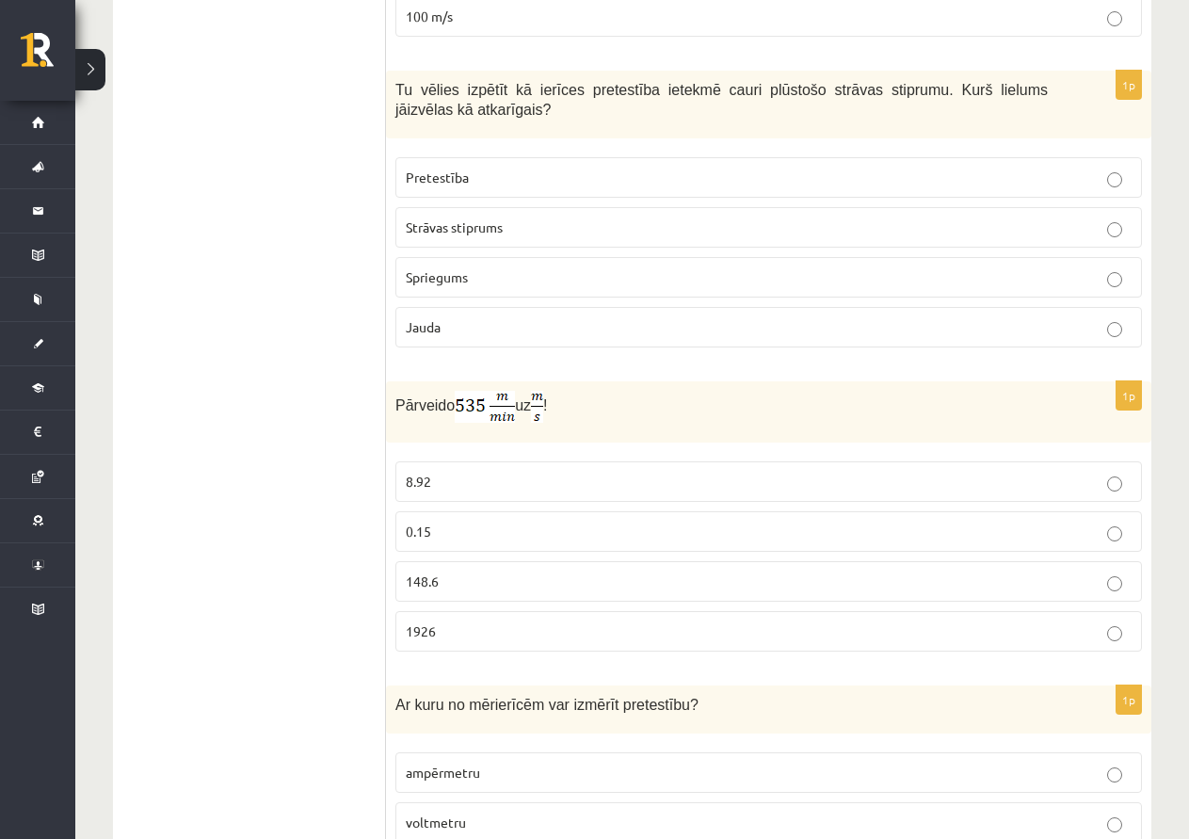
scroll to position [3579, 0]
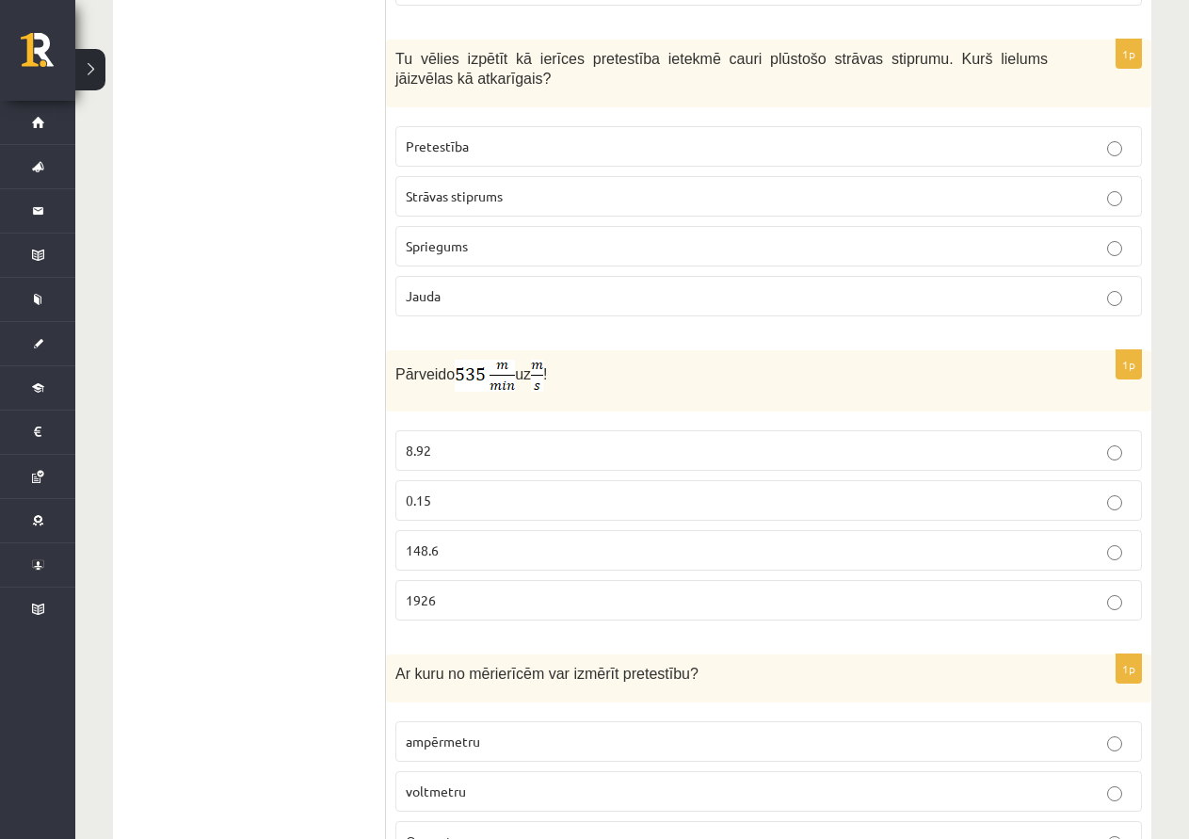
click at [469, 441] on p "8.92" at bounding box center [769, 451] width 726 height 20
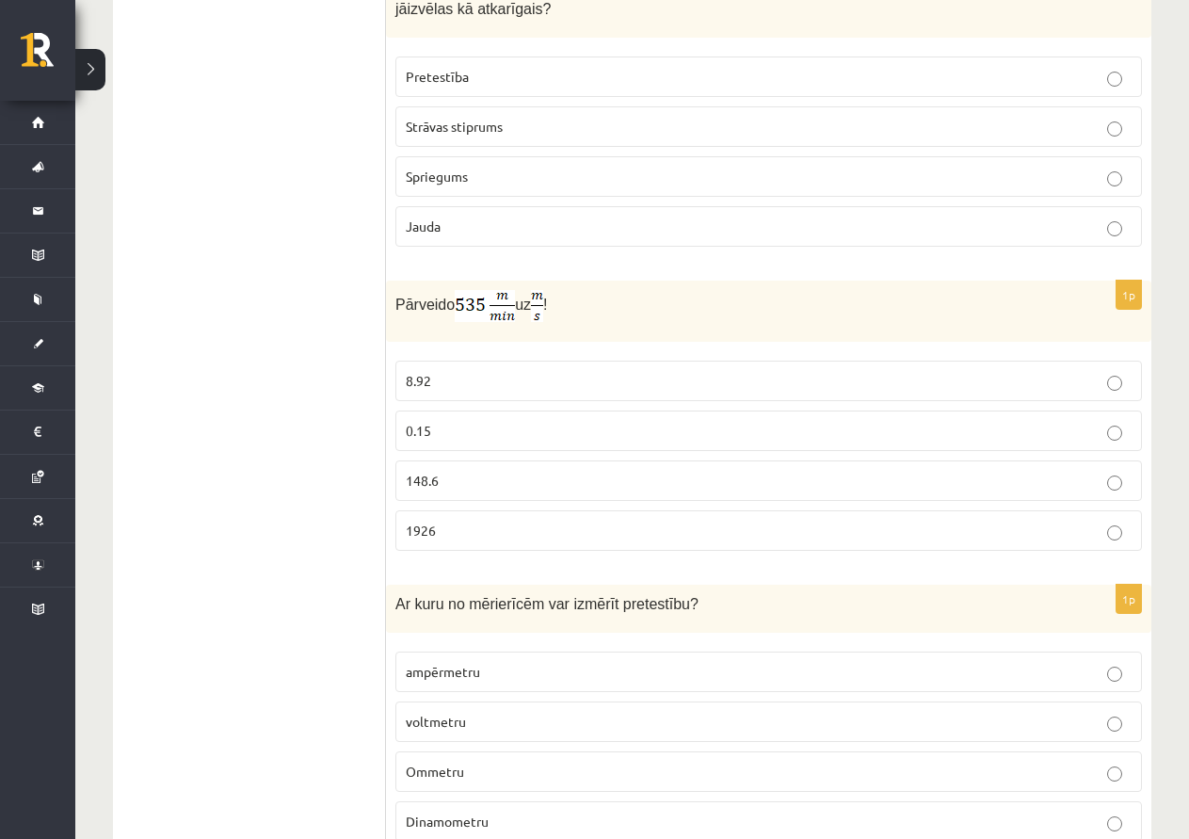
scroll to position [3652, 0]
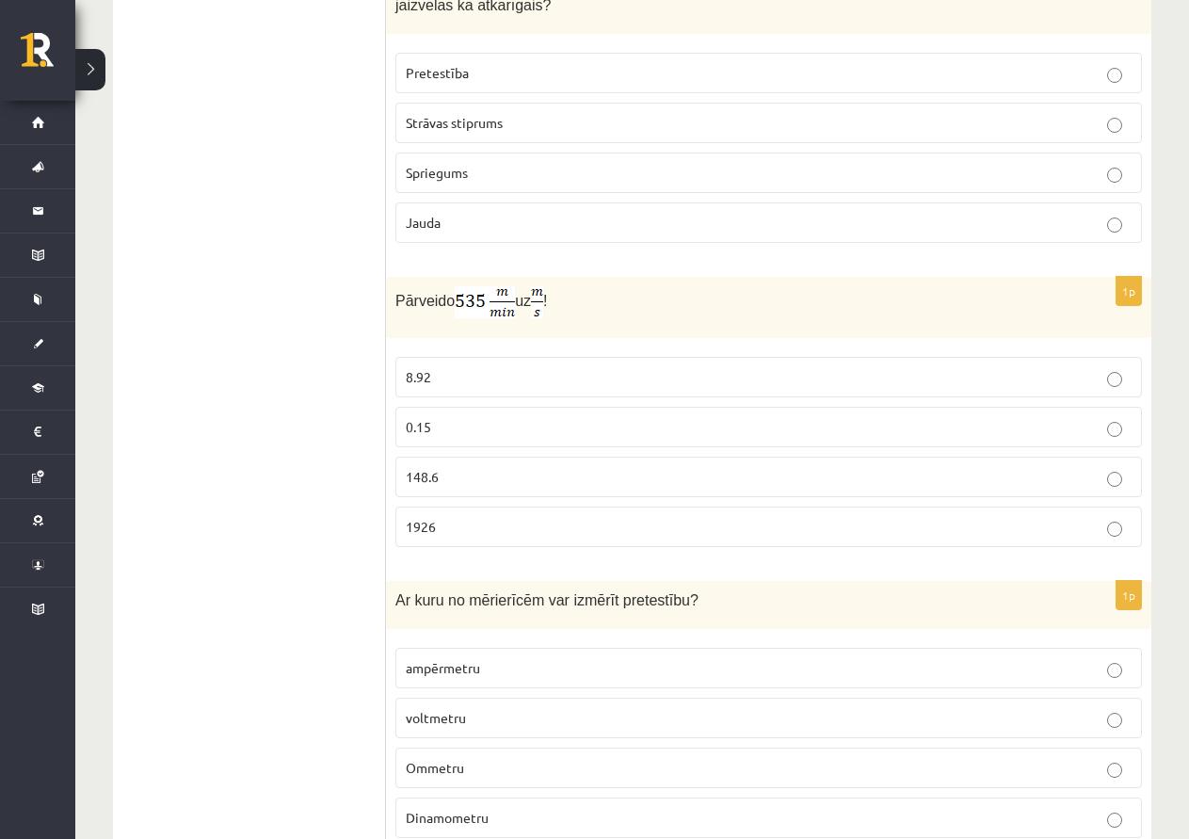
click at [543, 758] on p "Ommetru" at bounding box center [769, 768] width 726 height 20
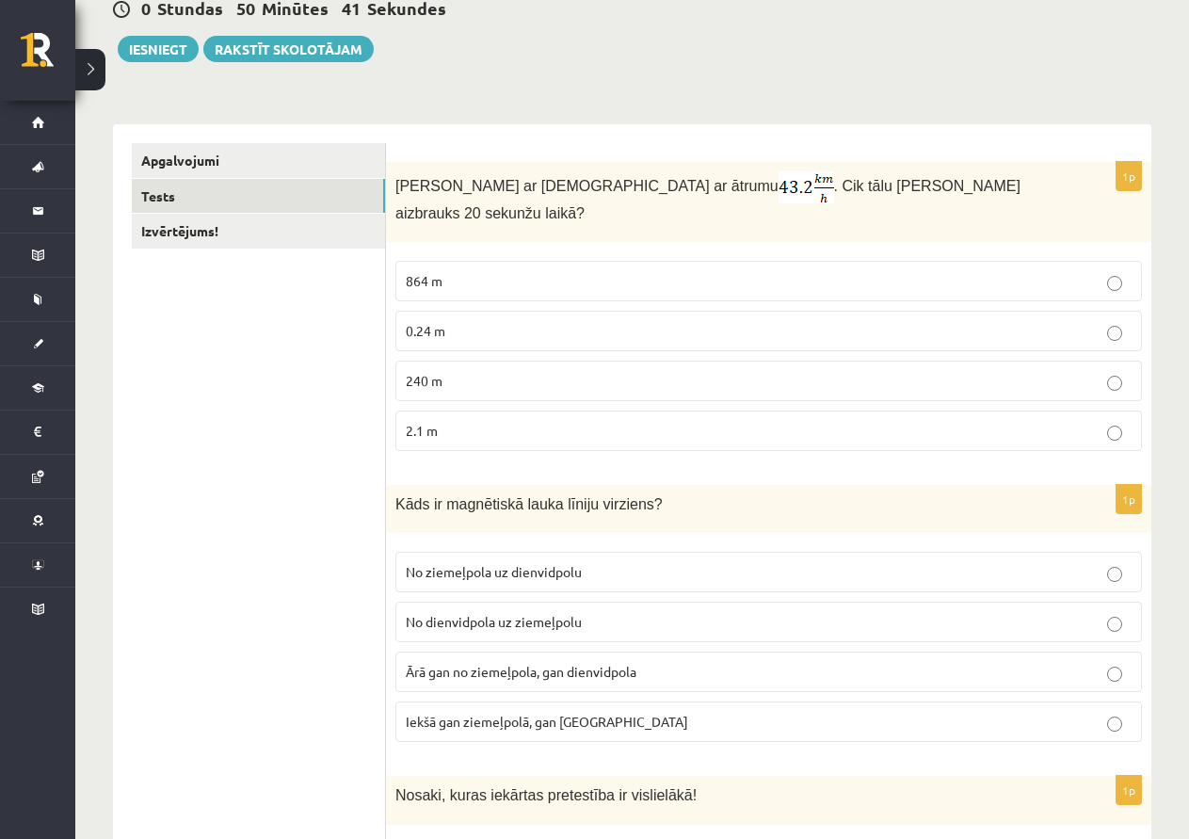
scroll to position [0, 0]
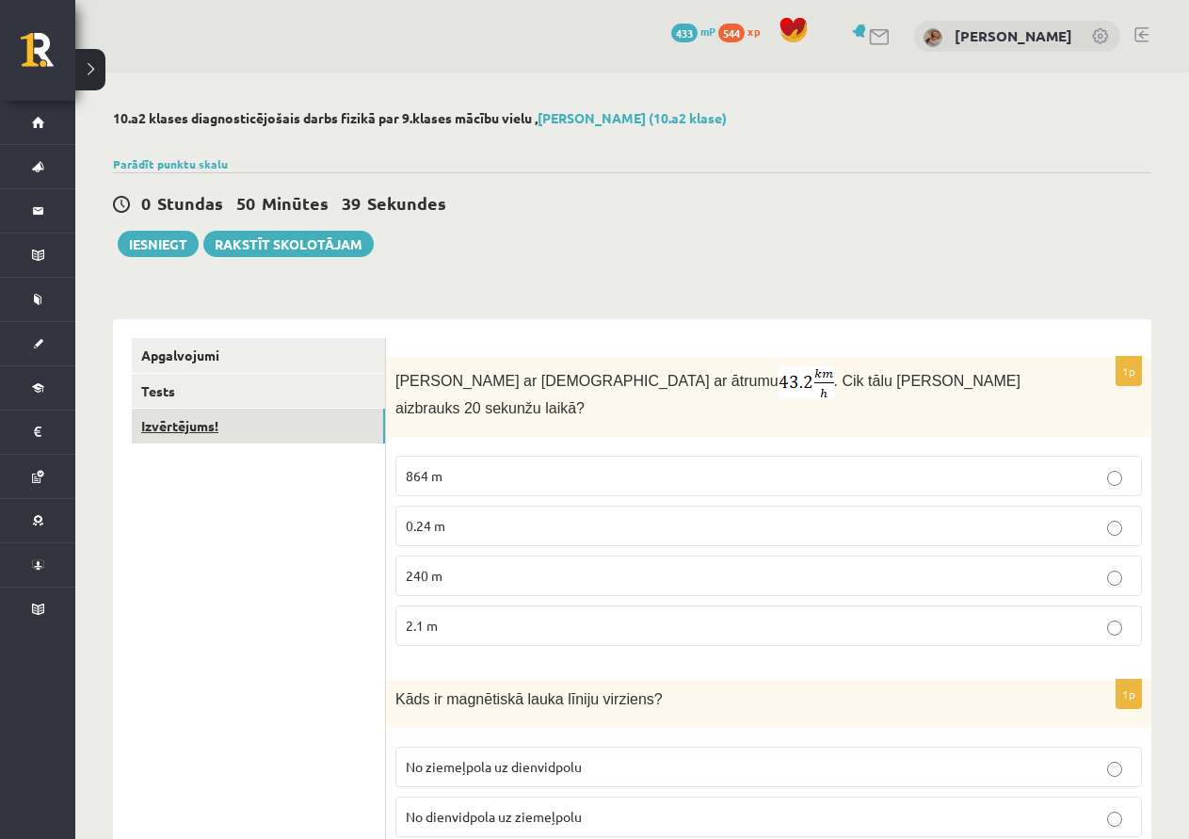
click at [204, 416] on link "Izvērtējums!" at bounding box center [258, 426] width 253 height 35
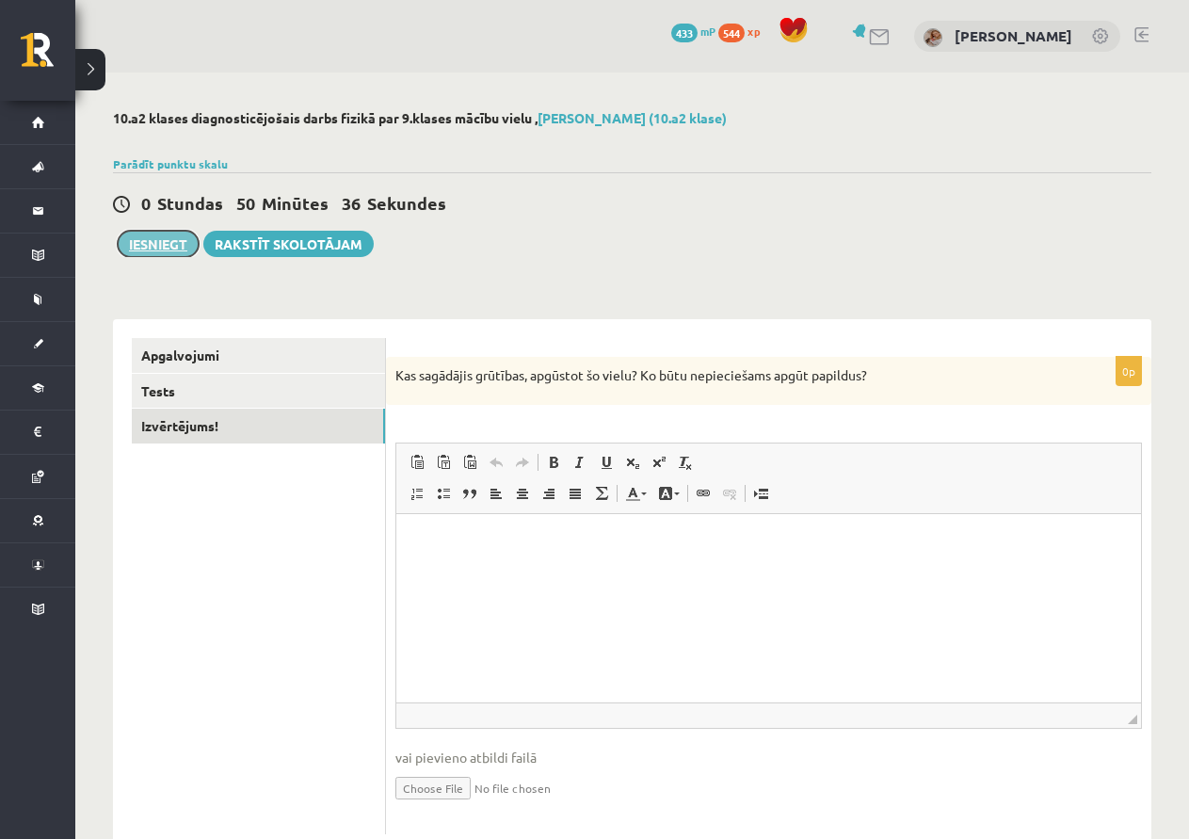
click at [143, 244] on button "Iesniegt" at bounding box center [158, 244] width 81 height 26
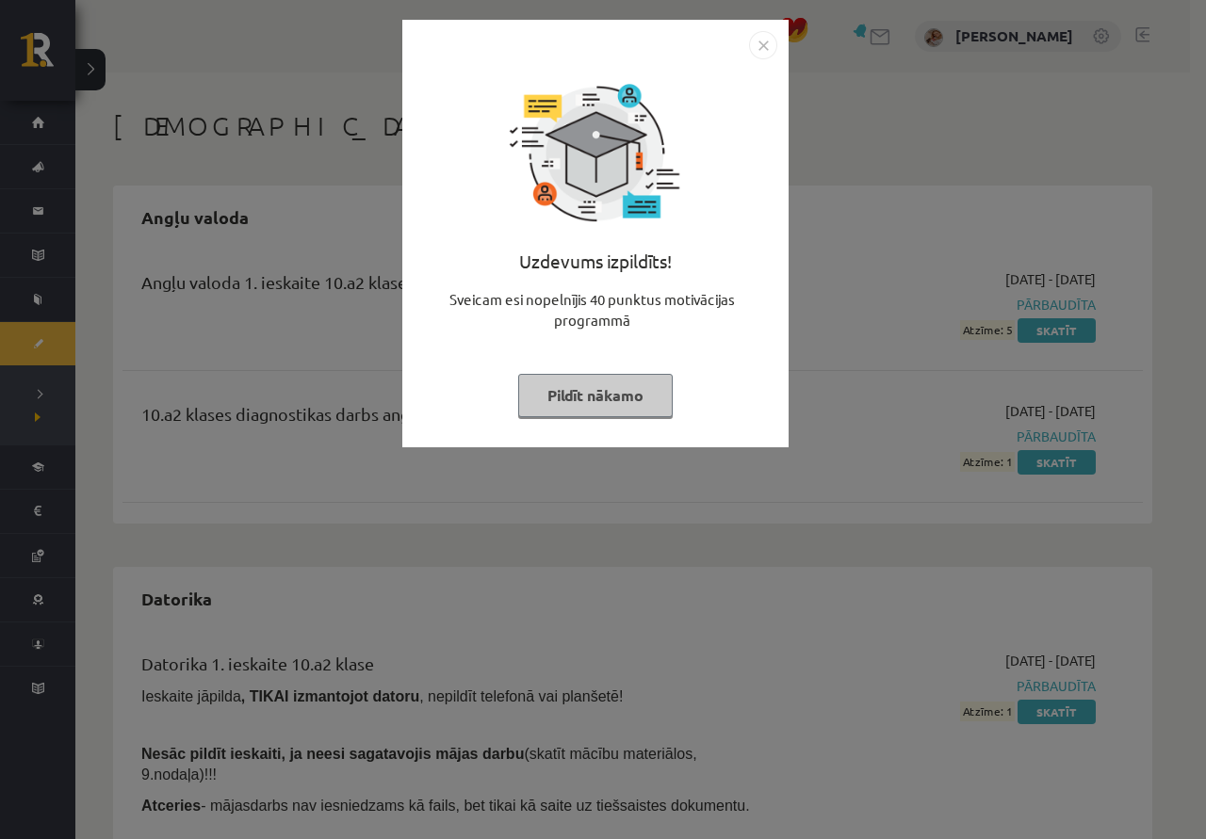
click at [599, 402] on button "Pildīt nākamo" at bounding box center [595, 395] width 154 height 43
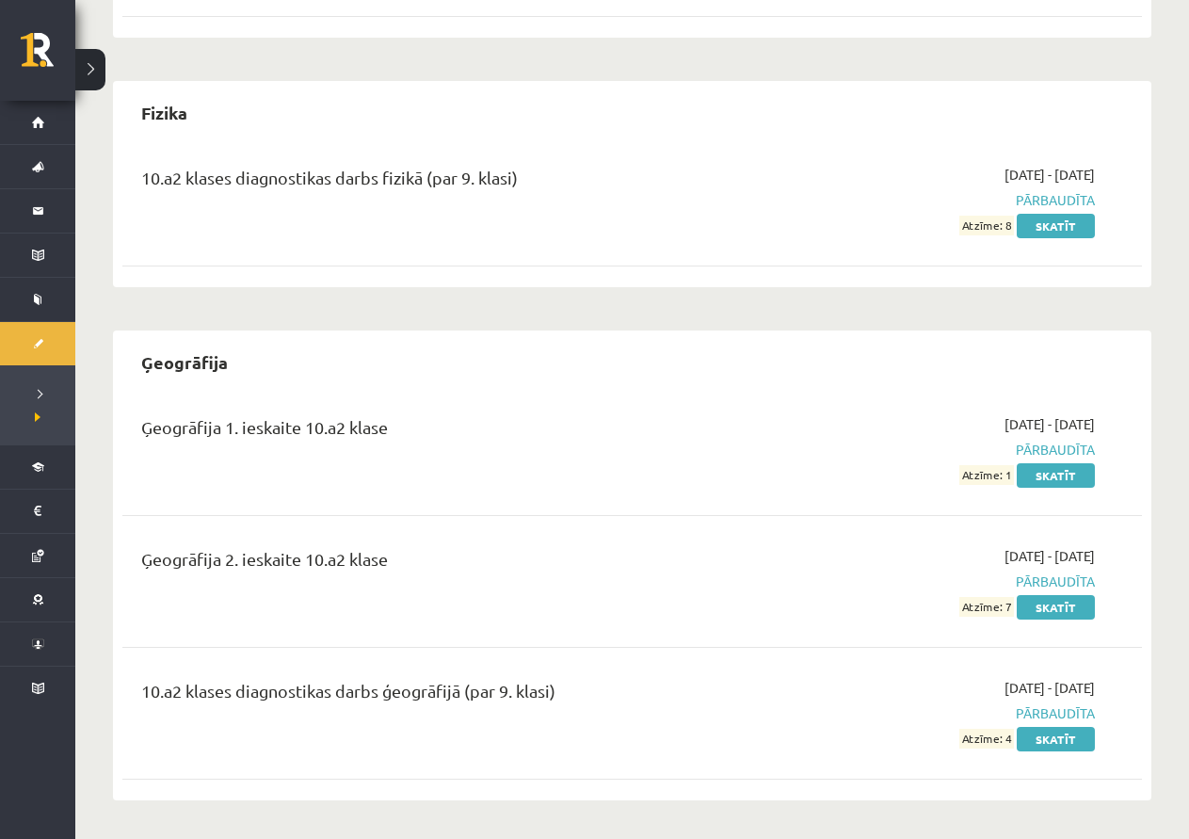
scroll to position [918, 0]
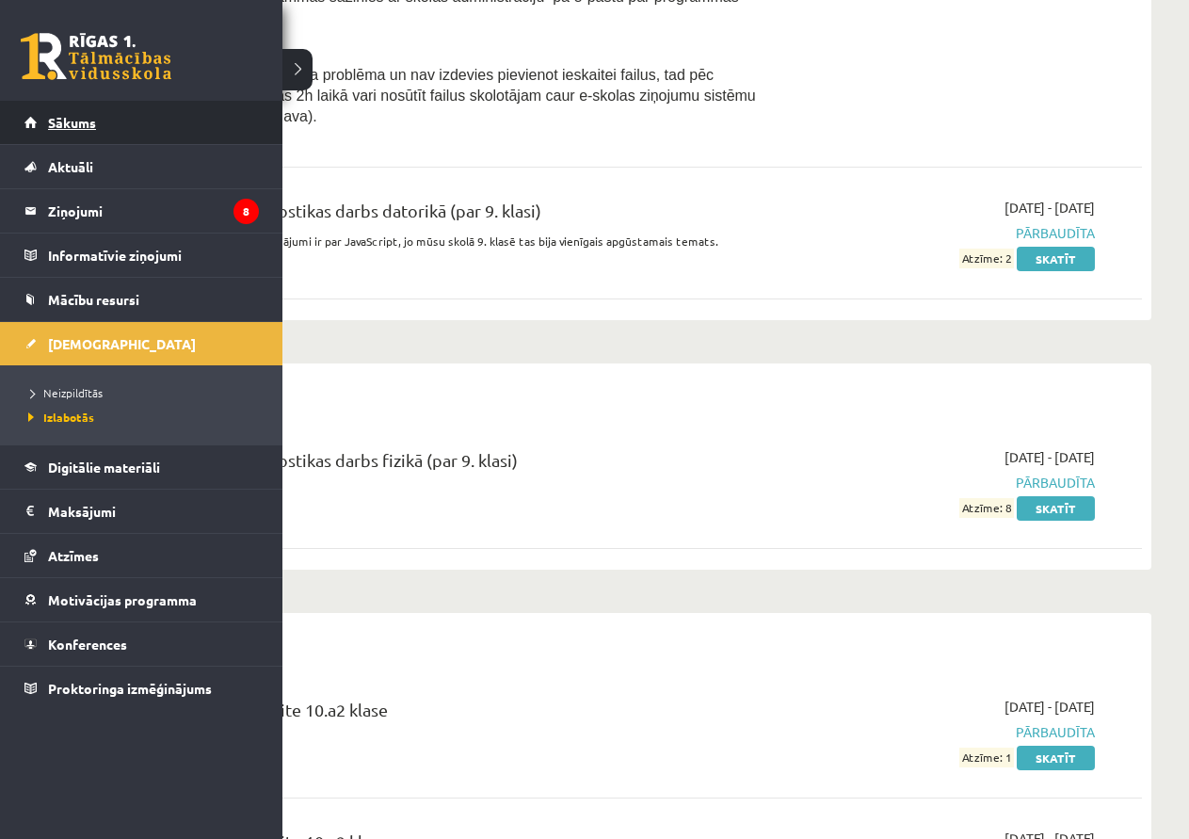
click at [92, 111] on link "Sākums" at bounding box center [141, 122] width 235 height 43
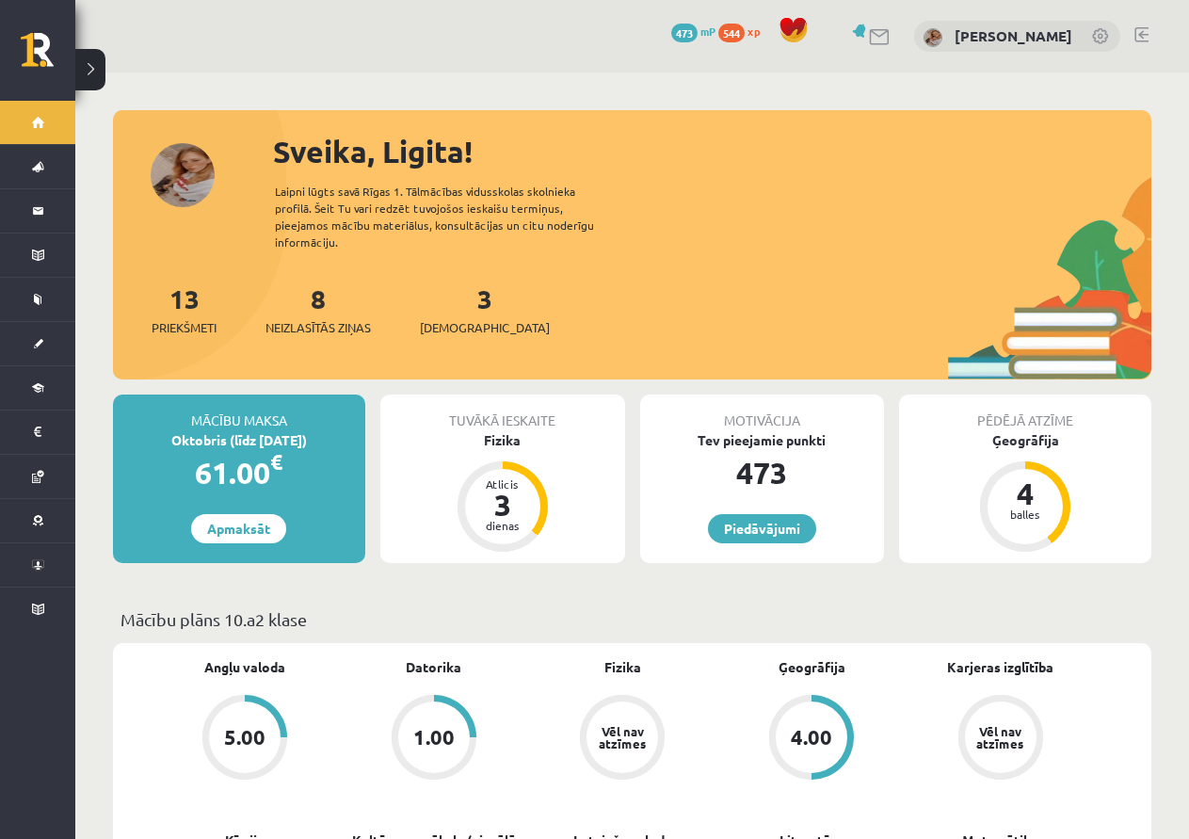
click at [468, 292] on div "3 Ieskaites" at bounding box center [485, 308] width 130 height 58
click at [469, 318] on span "[DEMOGRAPHIC_DATA]" at bounding box center [485, 327] width 130 height 19
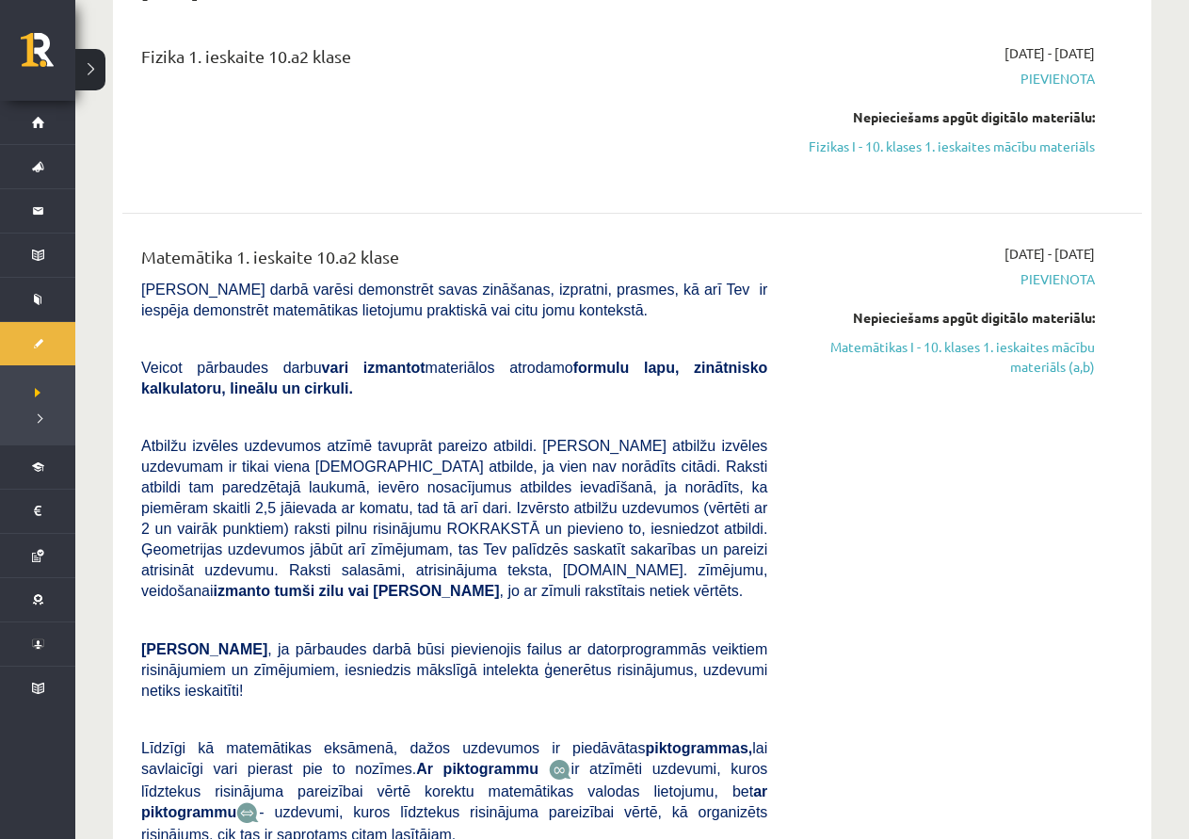
scroll to position [94, 0]
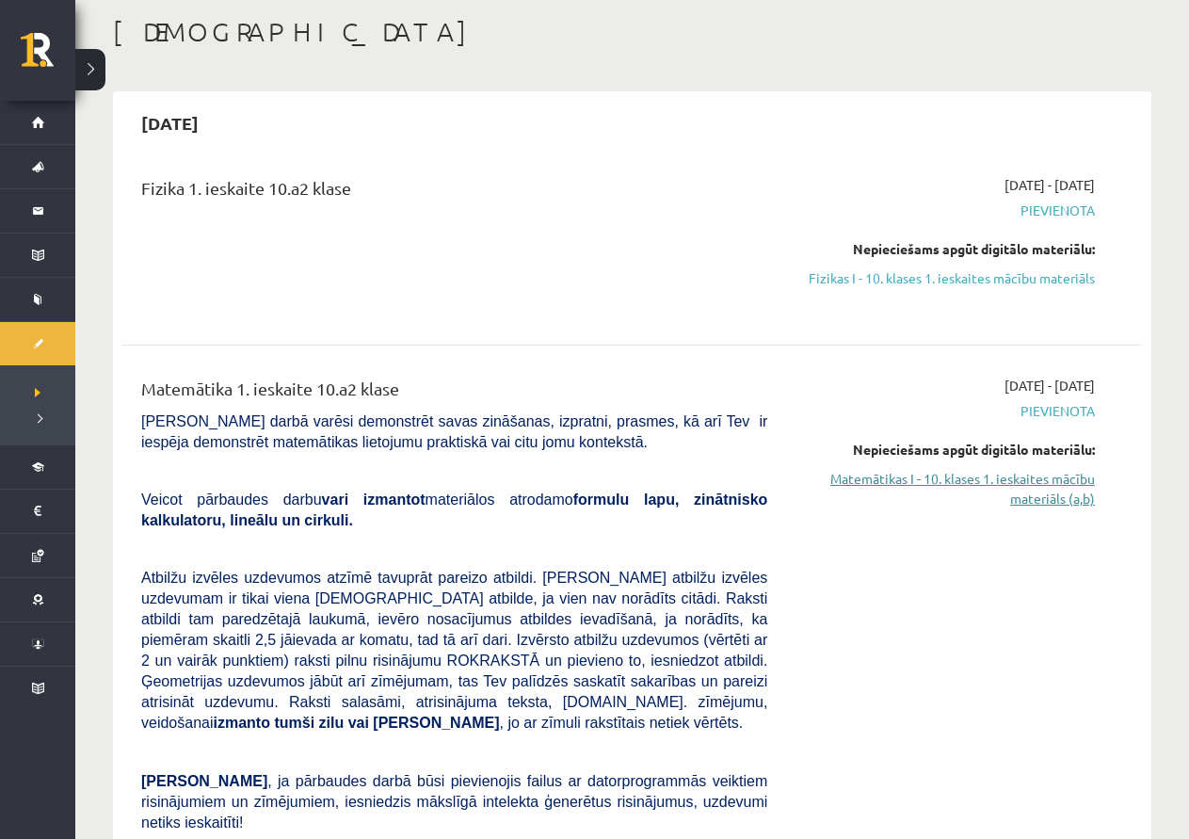
click at [1056, 494] on link "Matemātikas I - 10. klases 1. ieskaites mācību materiāls (a,b)" at bounding box center [945, 489] width 299 height 40
drag, startPoint x: 958, startPoint y: 474, endPoint x: 706, endPoint y: 84, distance: 464.0
click at [958, 473] on link "Matemātikas I - 10. klases 1. ieskaites mācību materiāls (a,b)" at bounding box center [945, 489] width 299 height 40
click at [1053, 485] on link "Matemātikas I - 10. klases 1. ieskaites mācību materiāls (a,b)" at bounding box center [945, 489] width 299 height 40
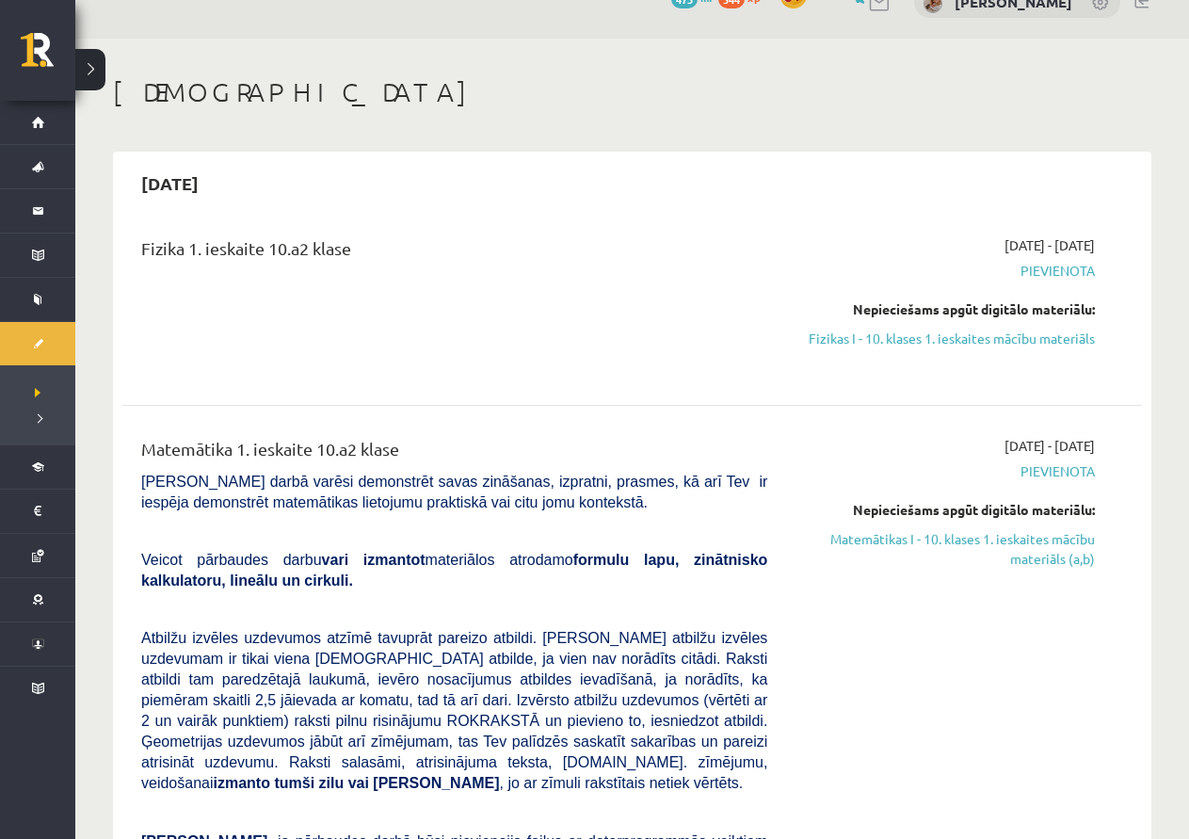
scroll to position [0, 0]
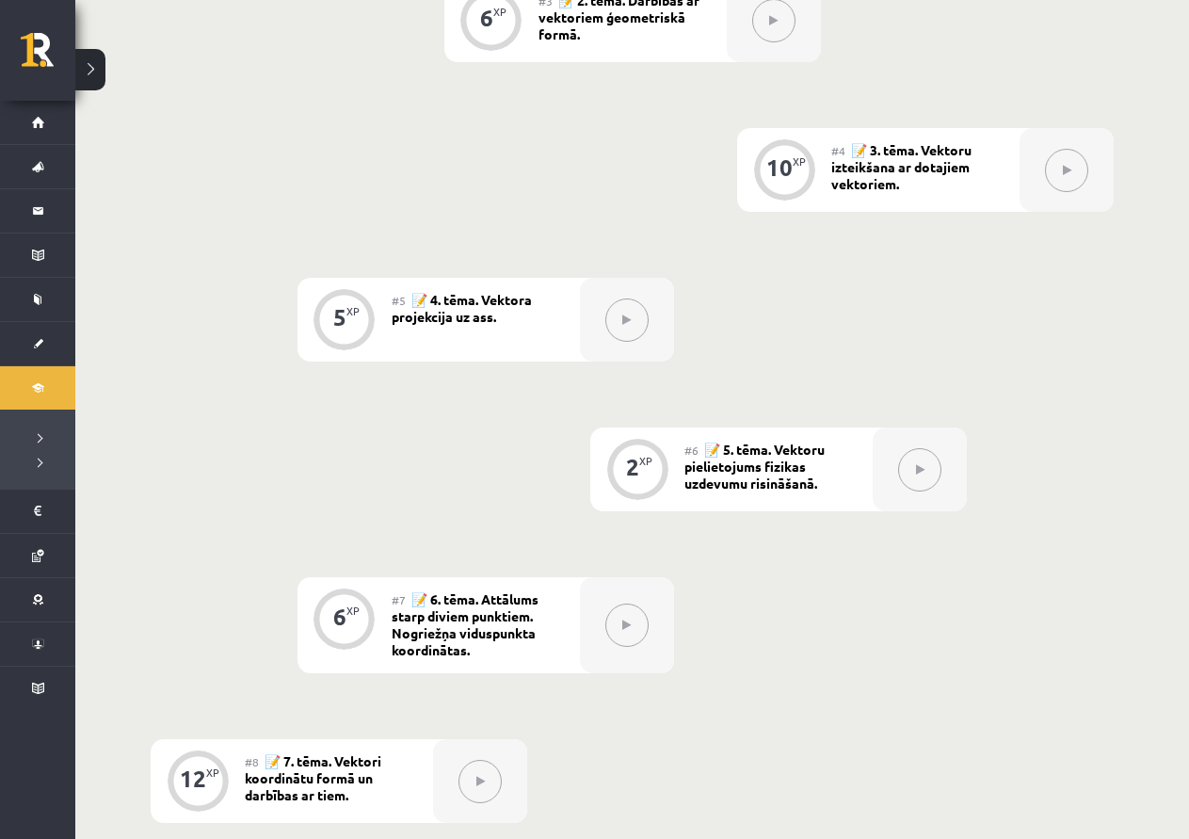
scroll to position [688, 0]
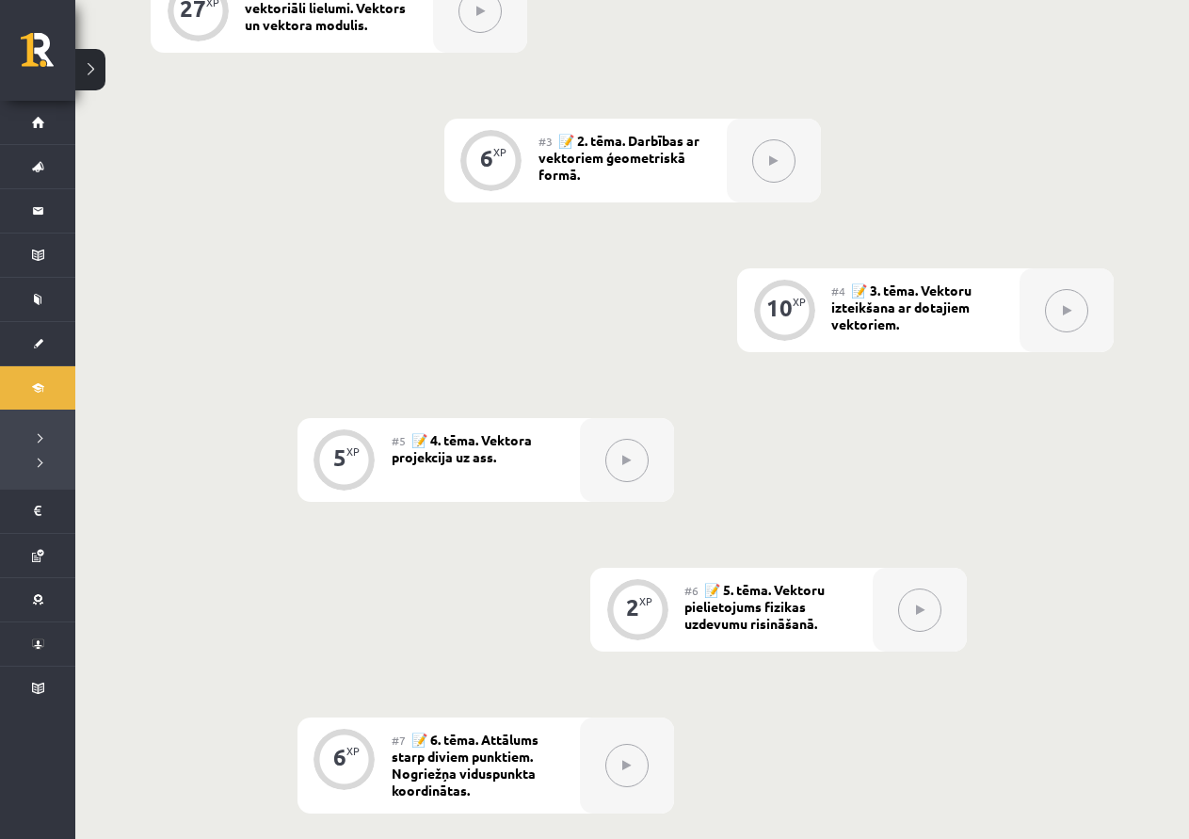
drag, startPoint x: 704, startPoint y: 590, endPoint x: 975, endPoint y: 194, distance: 479.1
click at [975, 194] on div "0 XP #1 💡 Pirms sāc mācīties. Ievada daļa. 27 XP #2 📝 1. tēma. Skalāri un vekto…" at bounding box center [632, 541] width 963 height 1444
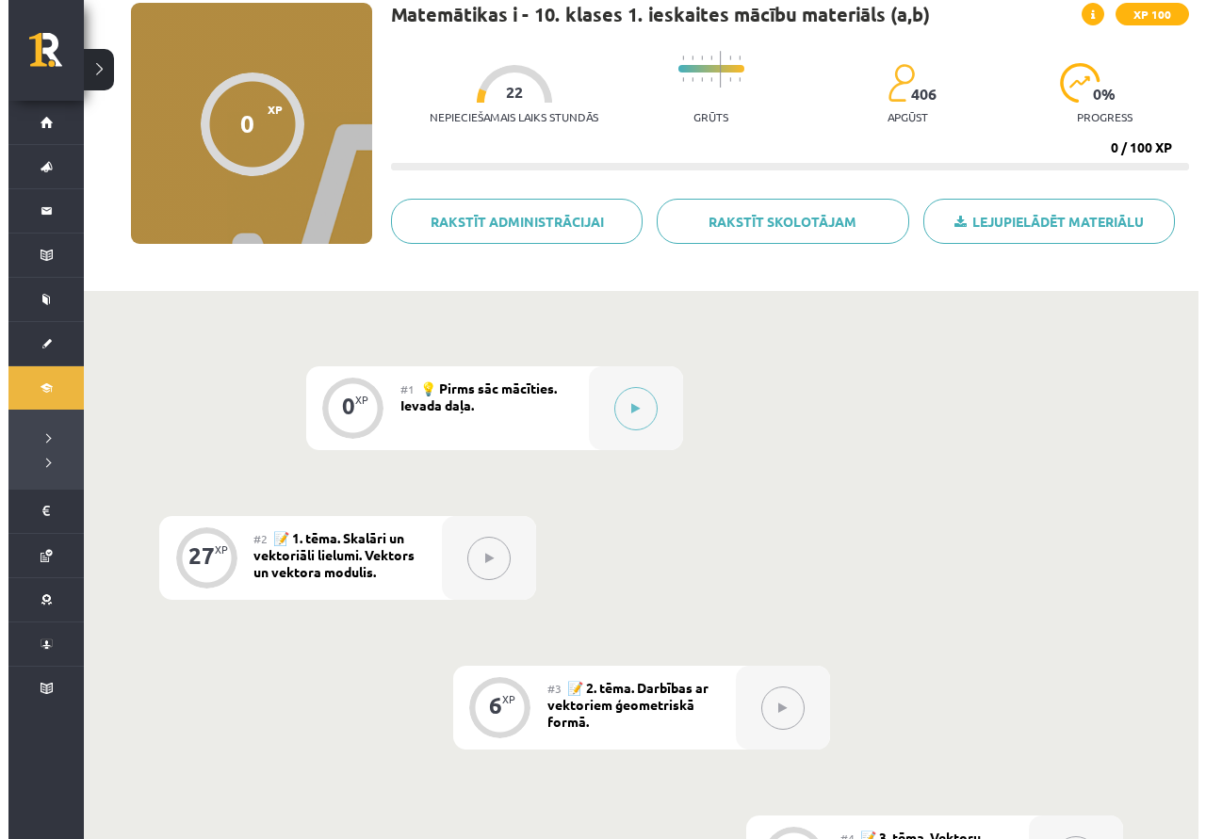
scroll to position [123, 0]
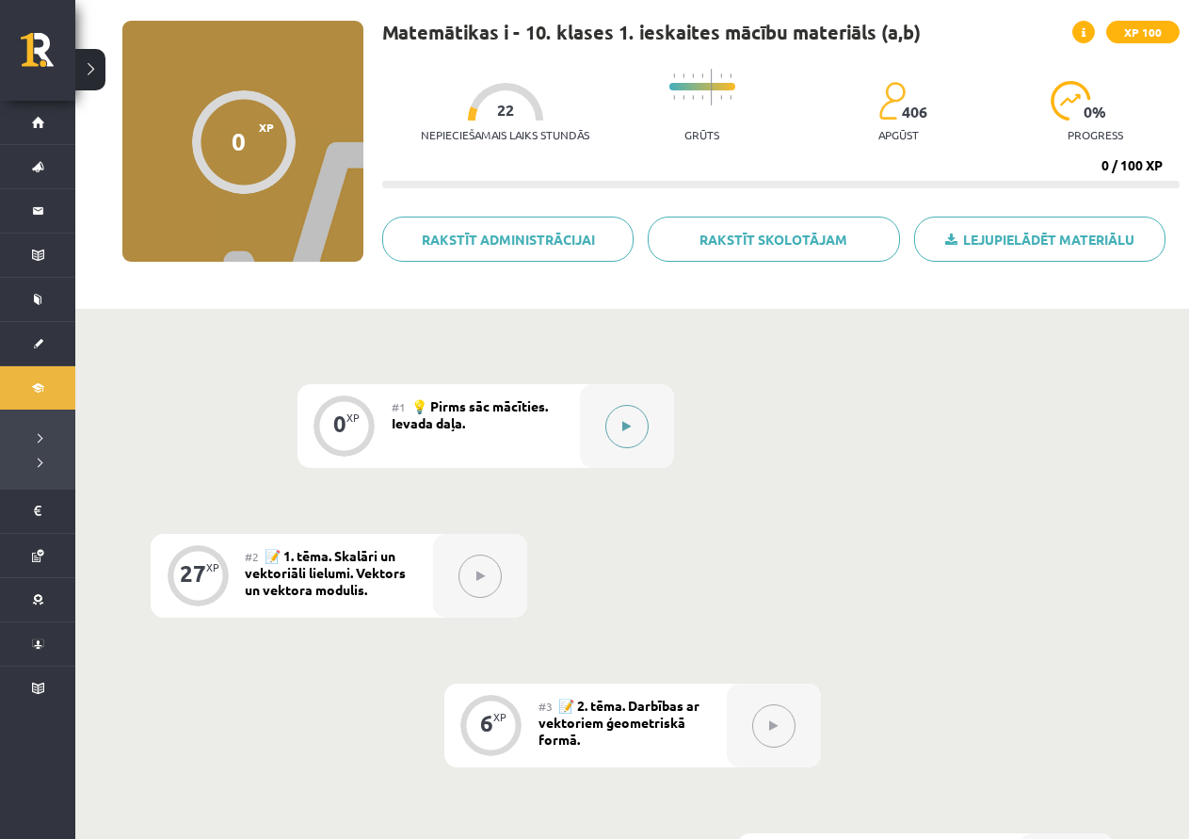
click at [636, 431] on button at bounding box center [627, 426] width 43 height 43
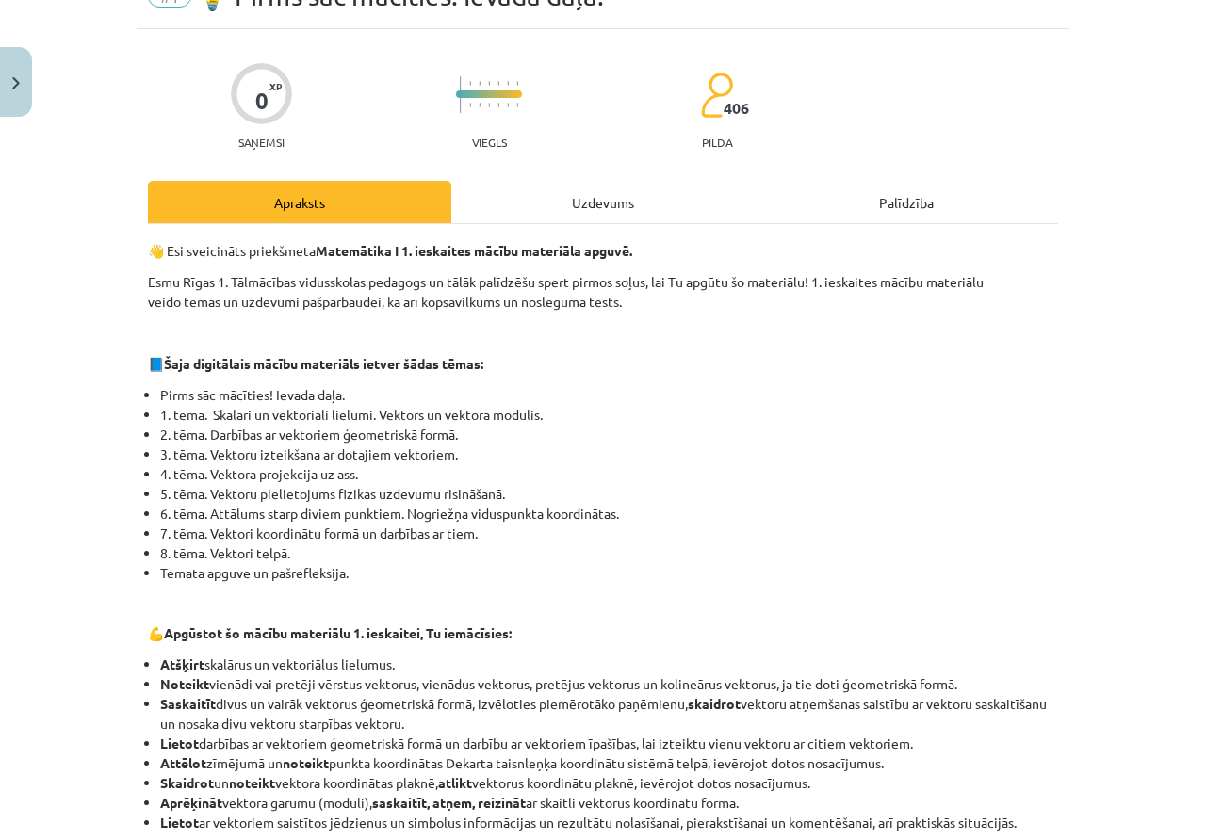
scroll to position [0, 0]
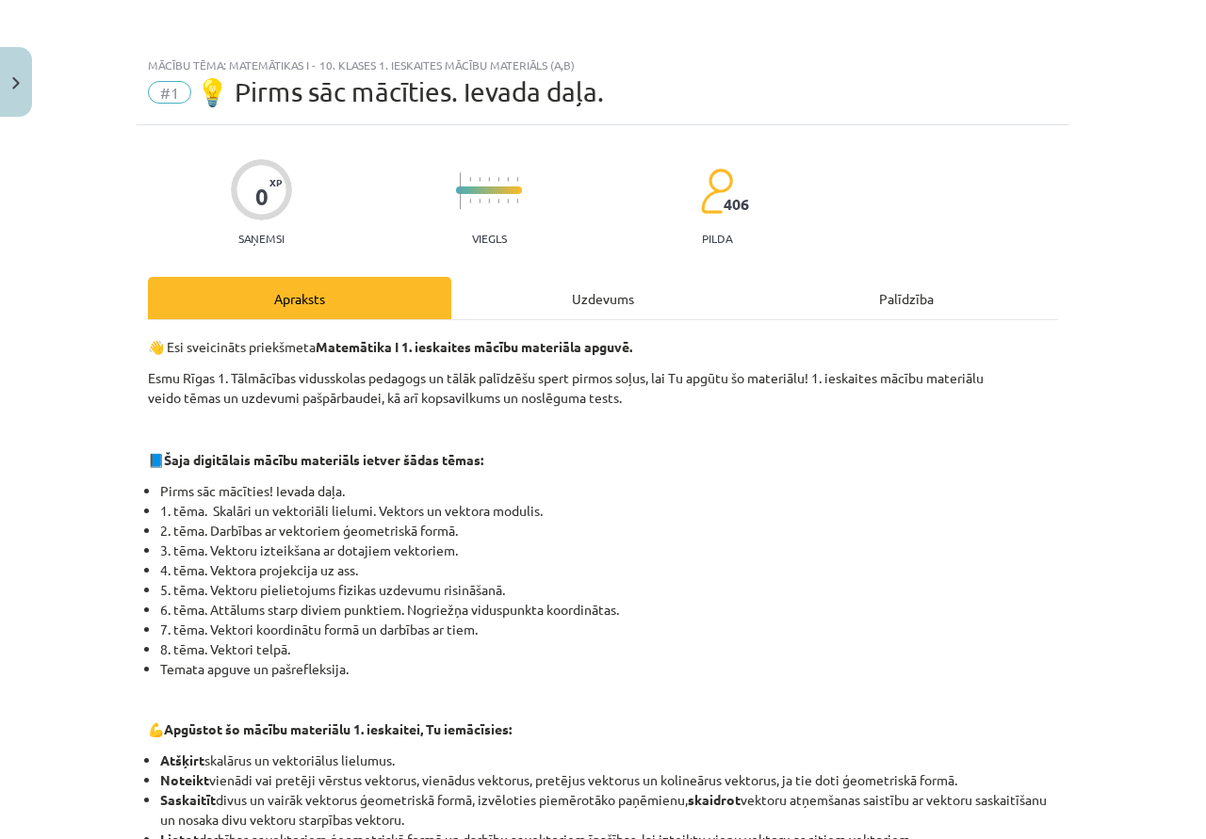
click at [580, 297] on div "Uzdevums" at bounding box center [602, 298] width 303 height 42
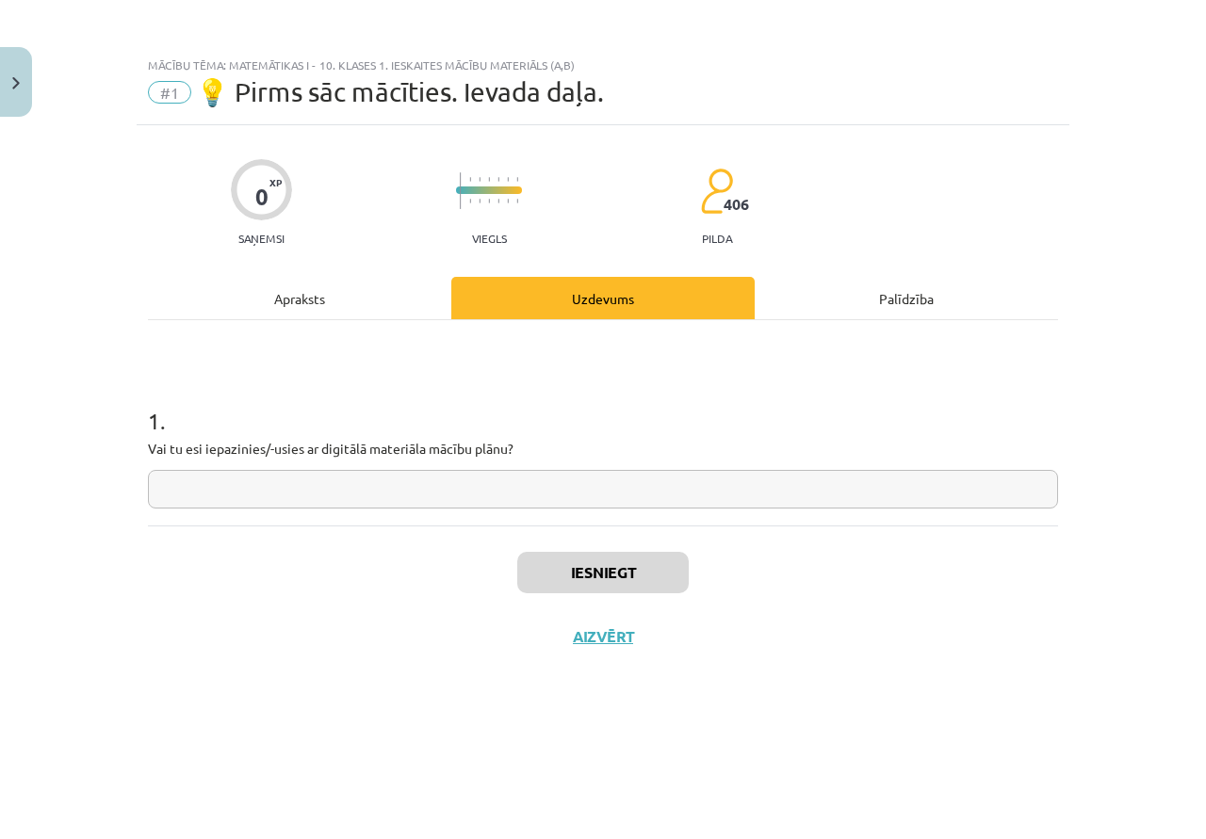
drag, startPoint x: 558, startPoint y: 489, endPoint x: 556, endPoint y: 531, distance: 42.4
click at [558, 493] on input "text" at bounding box center [603, 489] width 910 height 39
click at [672, 576] on button "Iesniegt" at bounding box center [602, 572] width 171 height 41
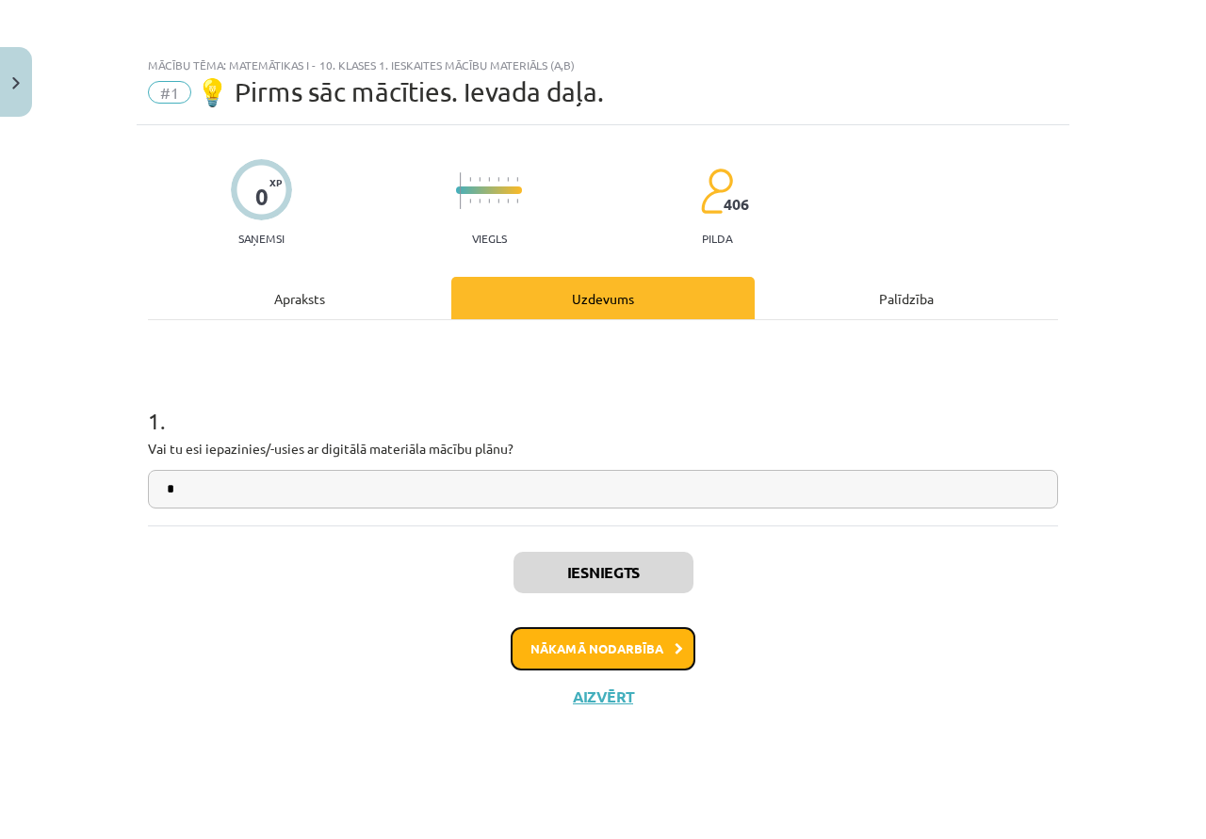
click at [622, 655] on button "Nākamā nodarbība" at bounding box center [602, 648] width 185 height 43
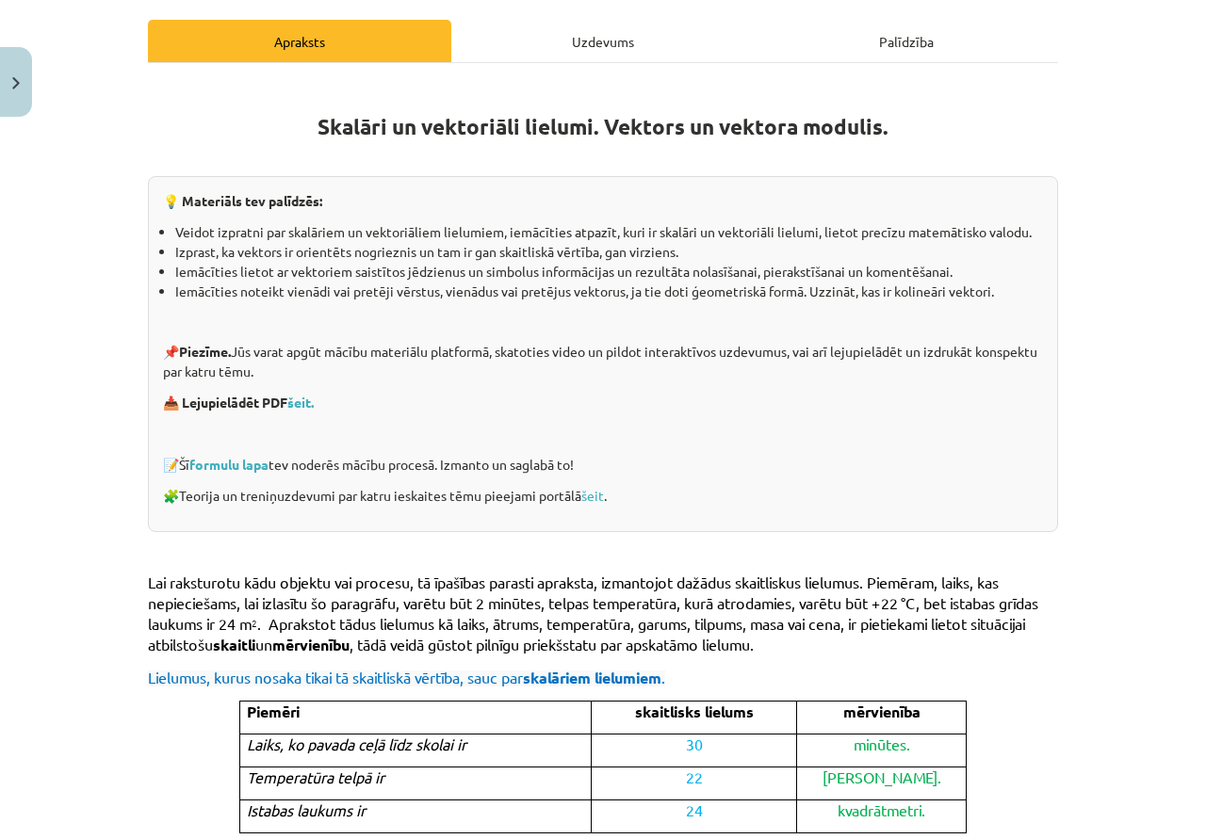
scroll to position [251, 0]
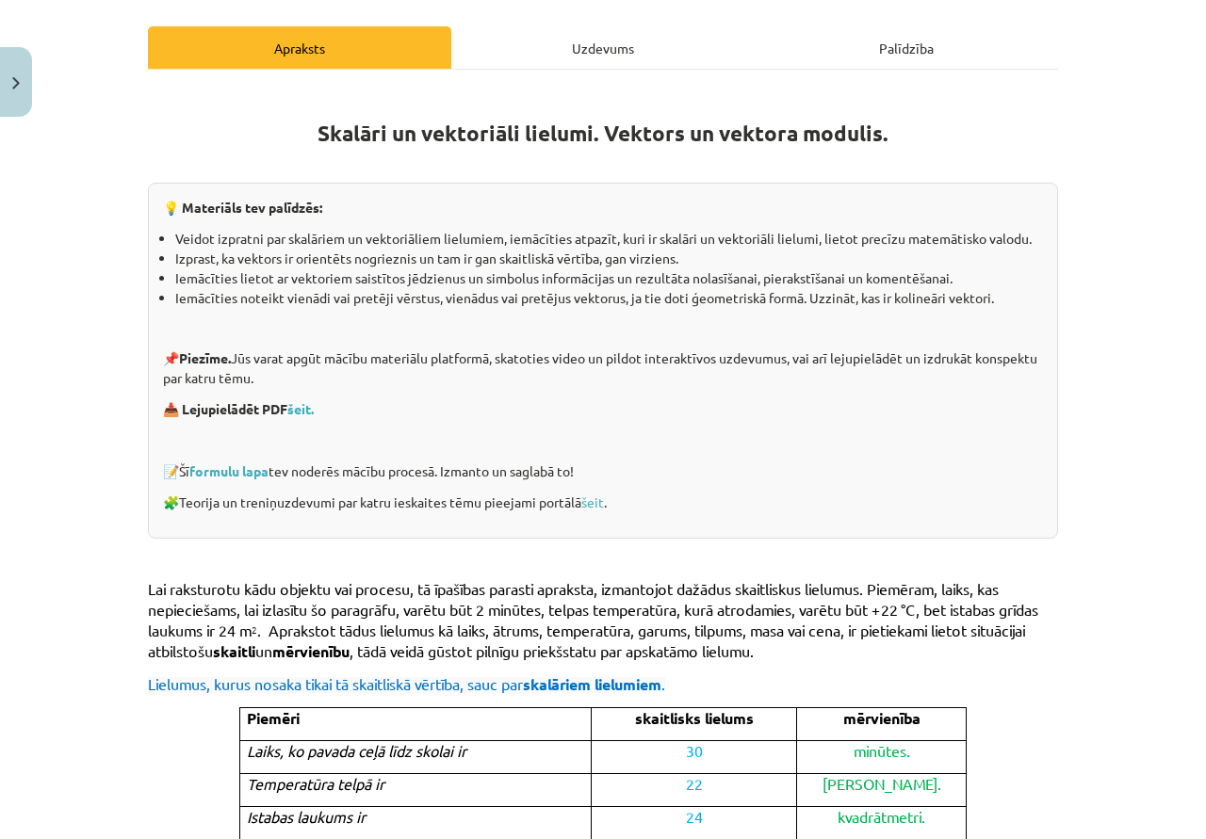
click at [567, 51] on div "Uzdevums" at bounding box center [602, 47] width 303 height 42
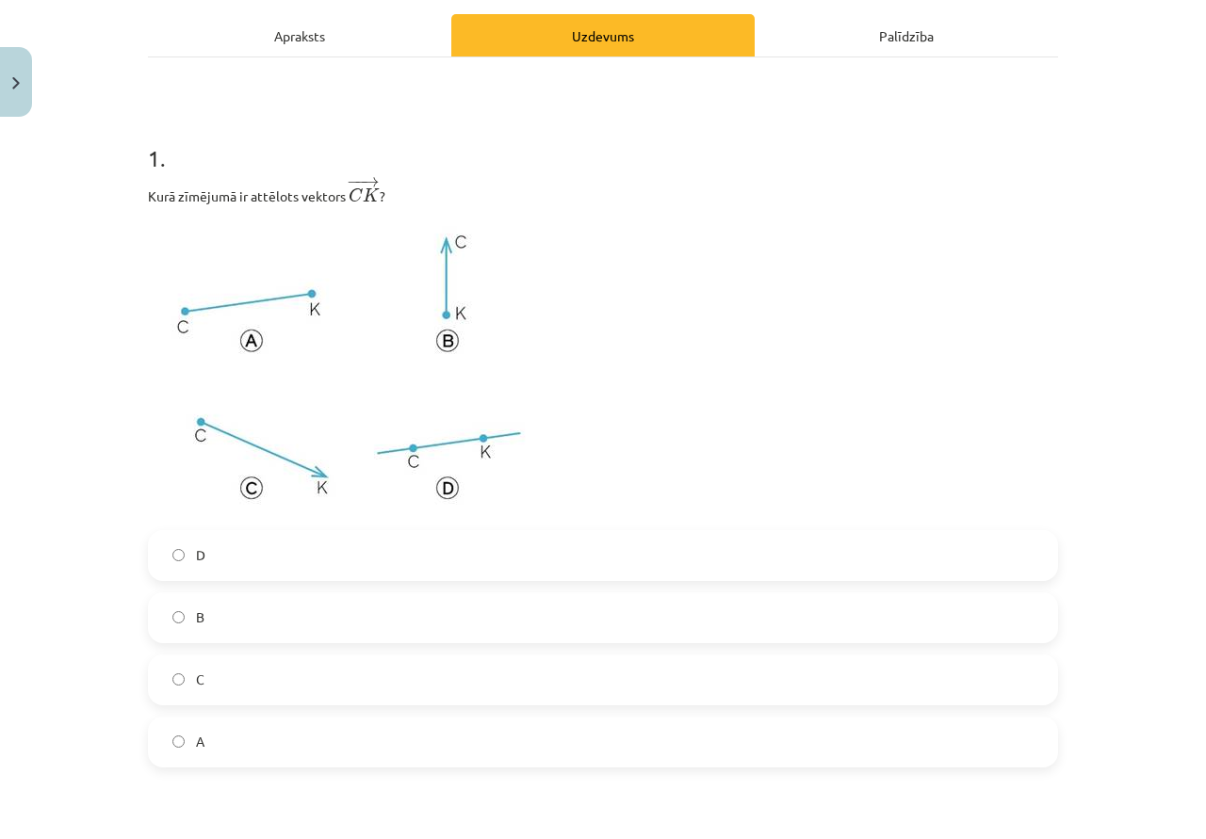
scroll to position [235, 0]
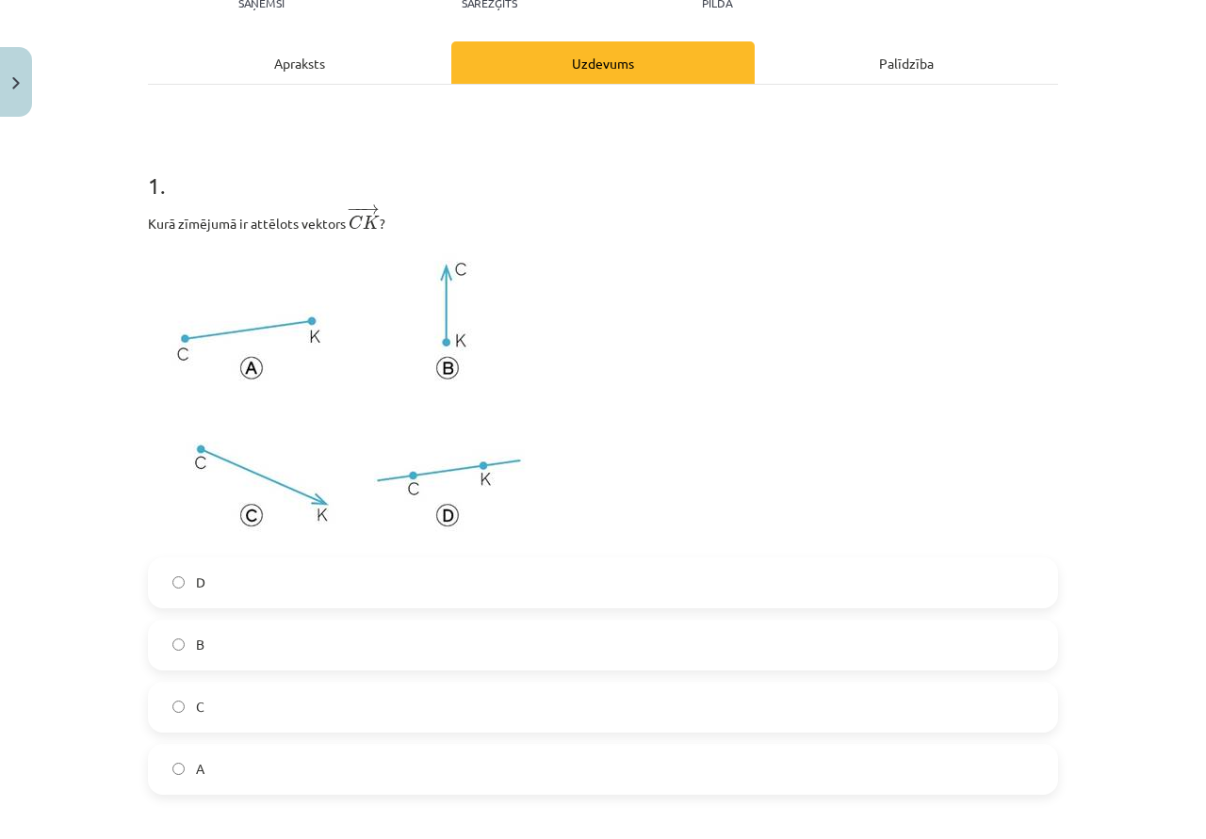
click at [242, 692] on label "C" at bounding box center [603, 707] width 906 height 47
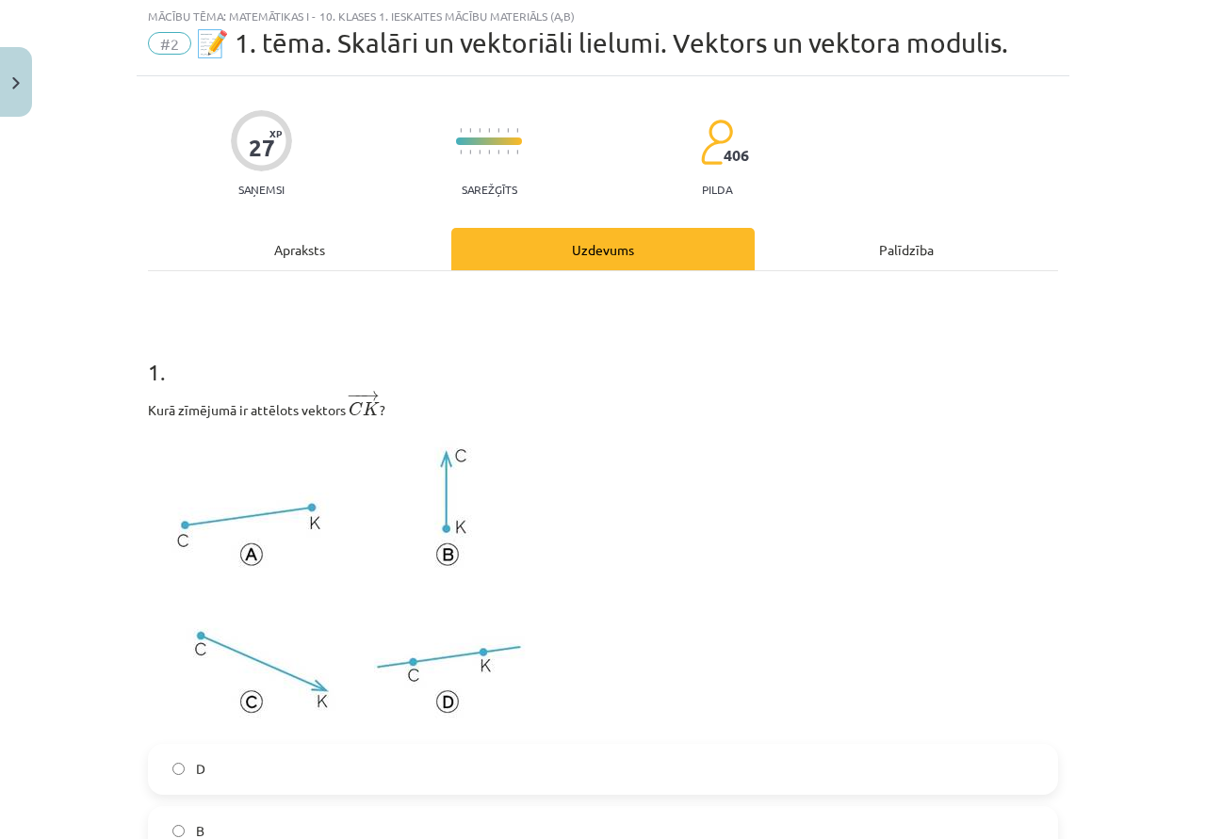
scroll to position [0, 0]
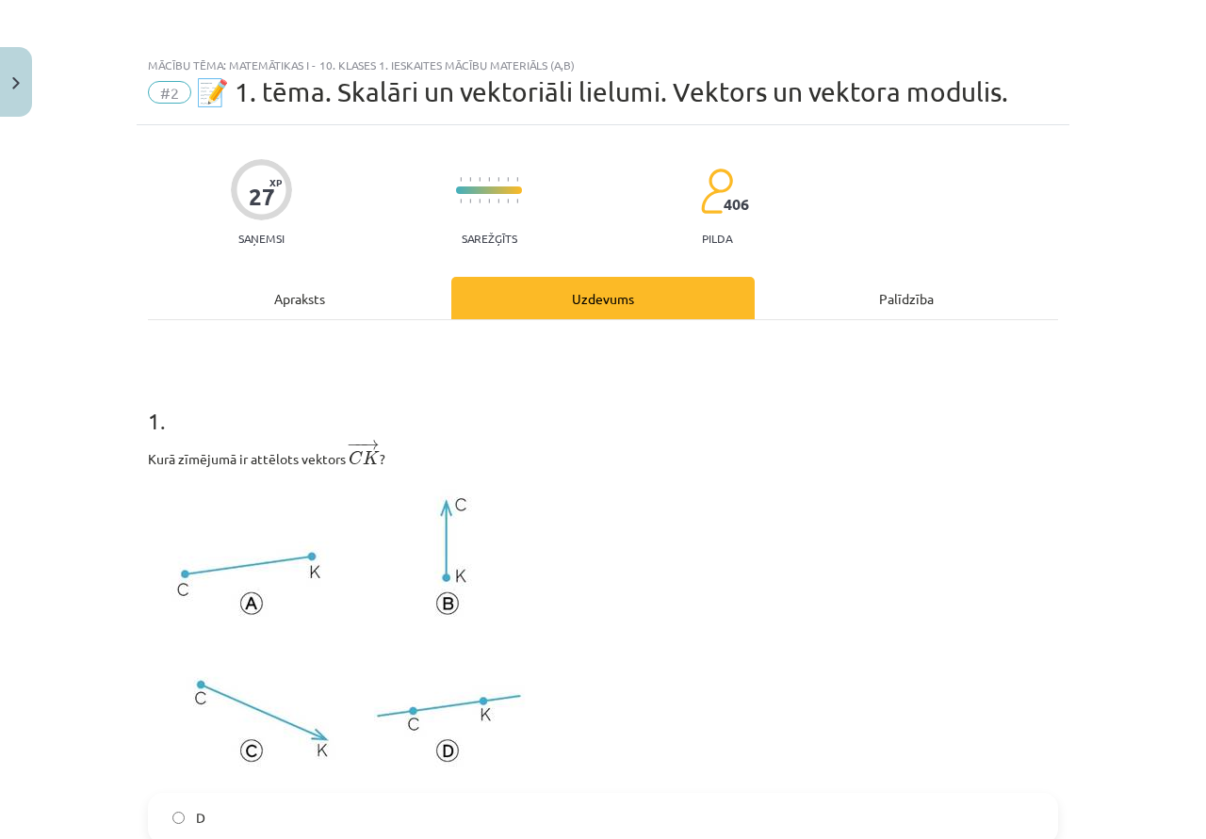
drag, startPoint x: 402, startPoint y: 546, endPoint x: 375, endPoint y: 524, distance: 35.5
click at [375, 526] on img at bounding box center [348, 631] width 400 height 300
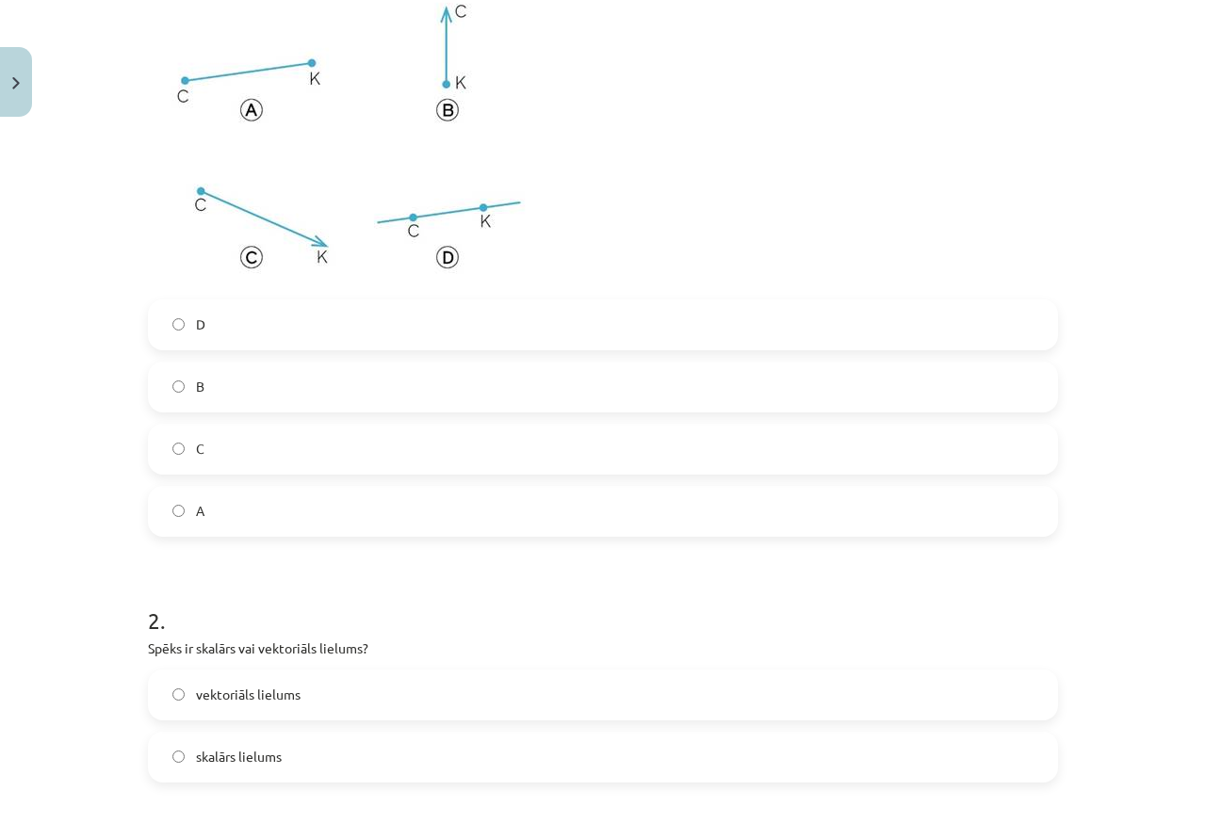
scroll to position [565, 0]
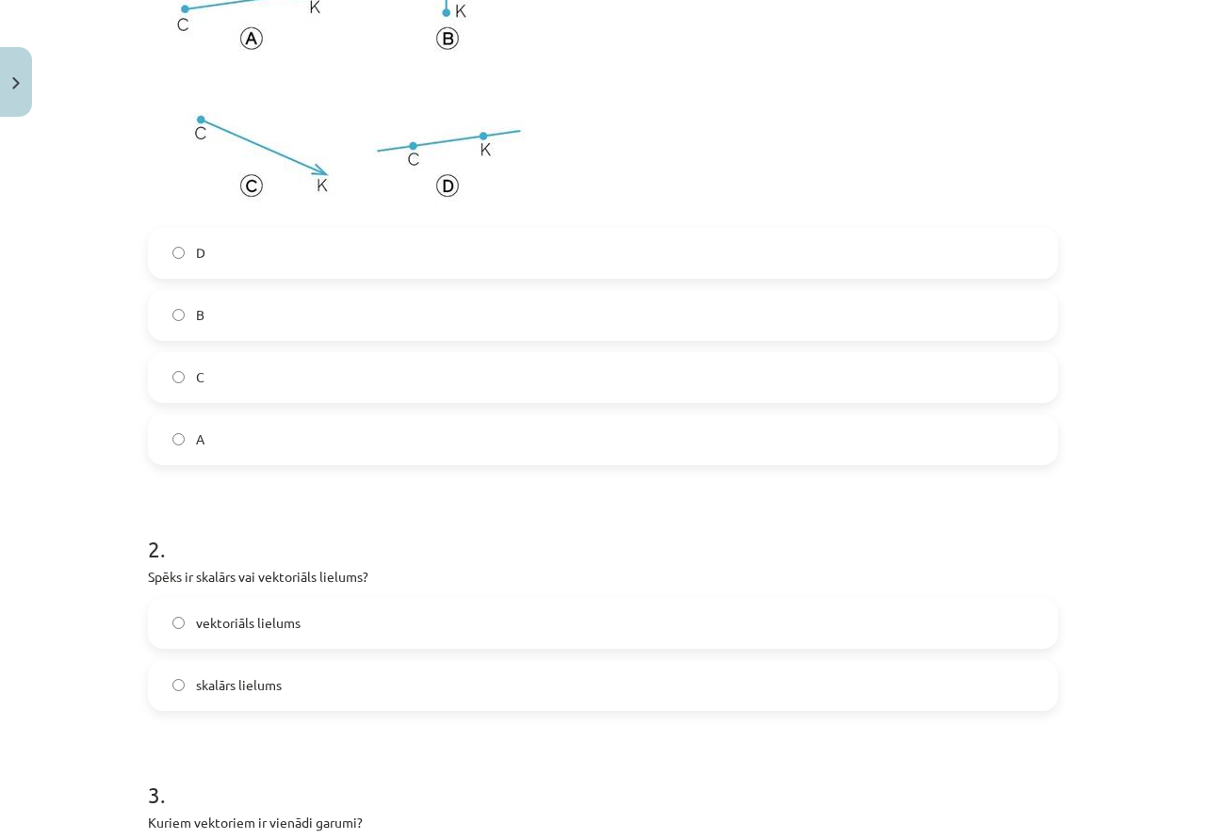
click at [271, 672] on label "skalārs lielums" at bounding box center [603, 685] width 906 height 47
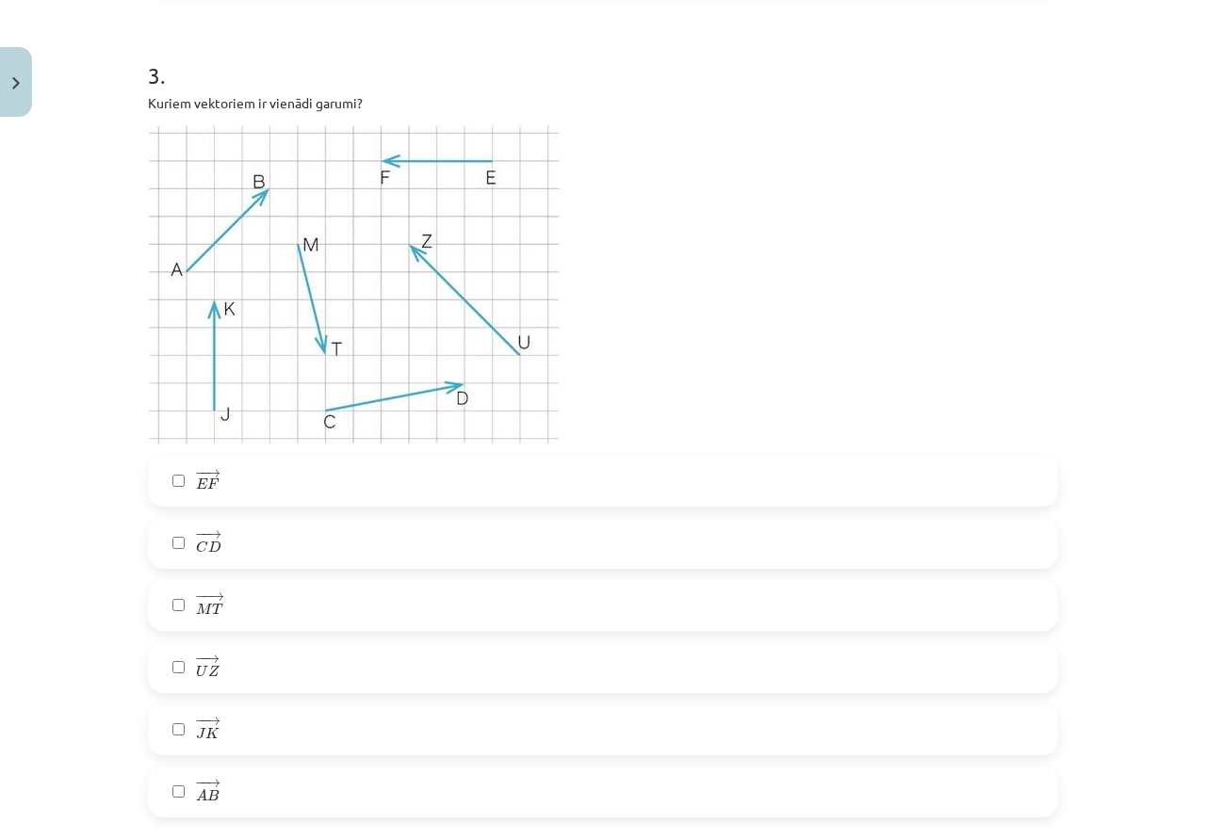
scroll to position [1319, 0]
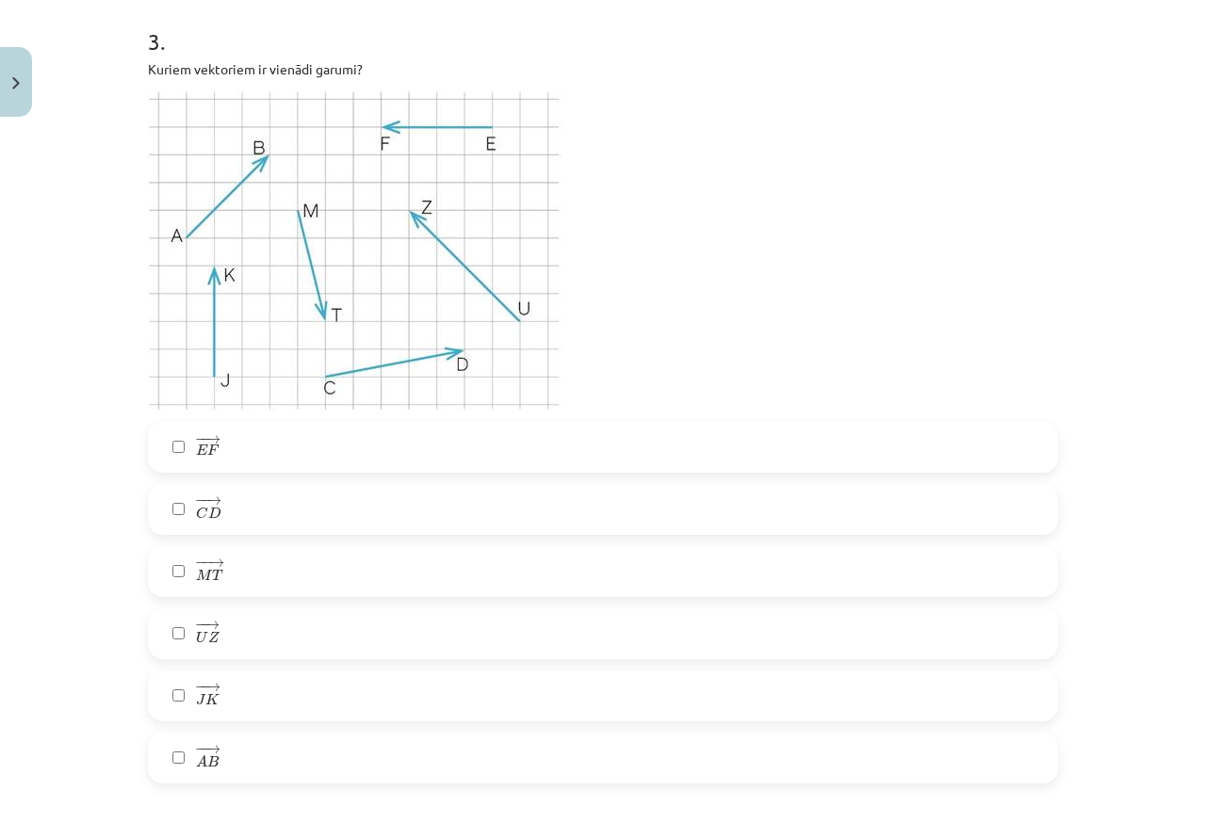
click at [231, 439] on label "− − → E F E F →" at bounding box center [603, 447] width 906 height 47
click at [234, 689] on label "− − → J K J K →" at bounding box center [603, 695] width 906 height 47
click at [260, 505] on label "− − → C D C D →" at bounding box center [603, 509] width 906 height 47
click at [244, 571] on label "− − → M T M T →" at bounding box center [603, 571] width 906 height 47
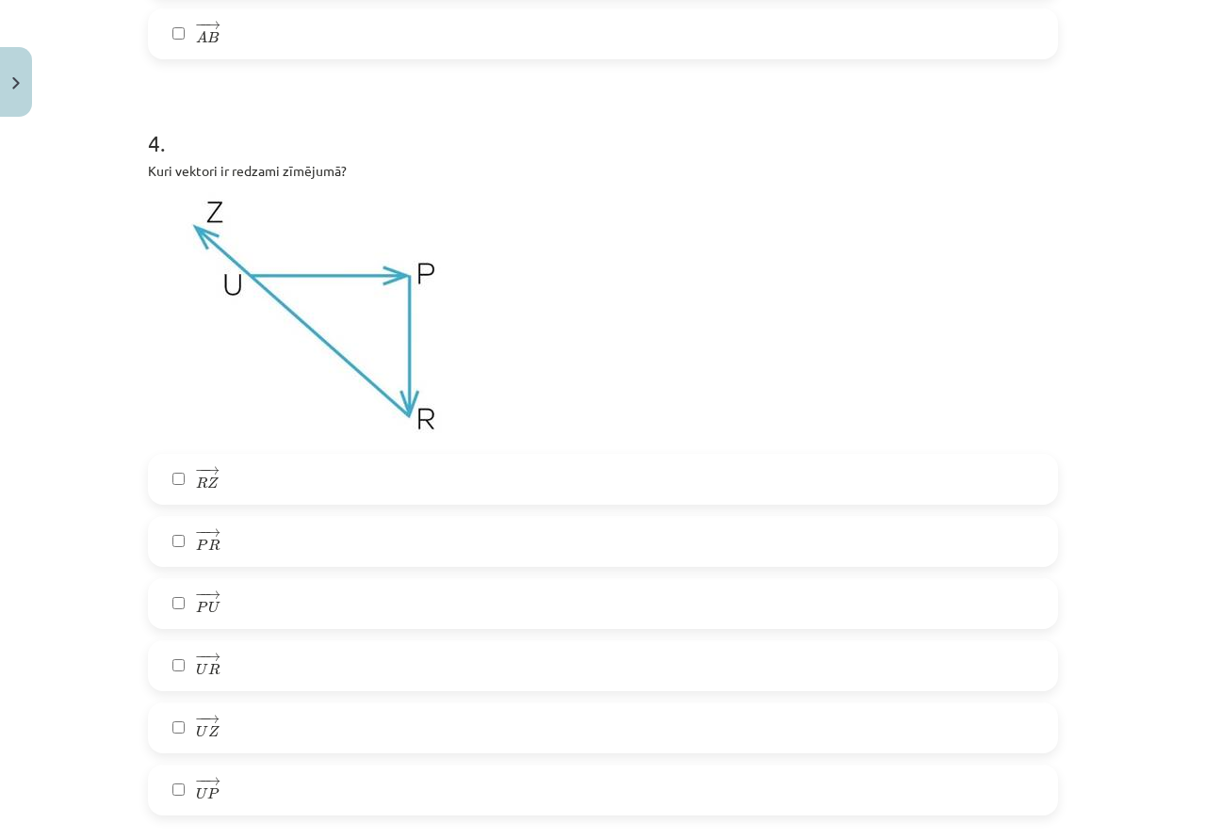
scroll to position [2072, 0]
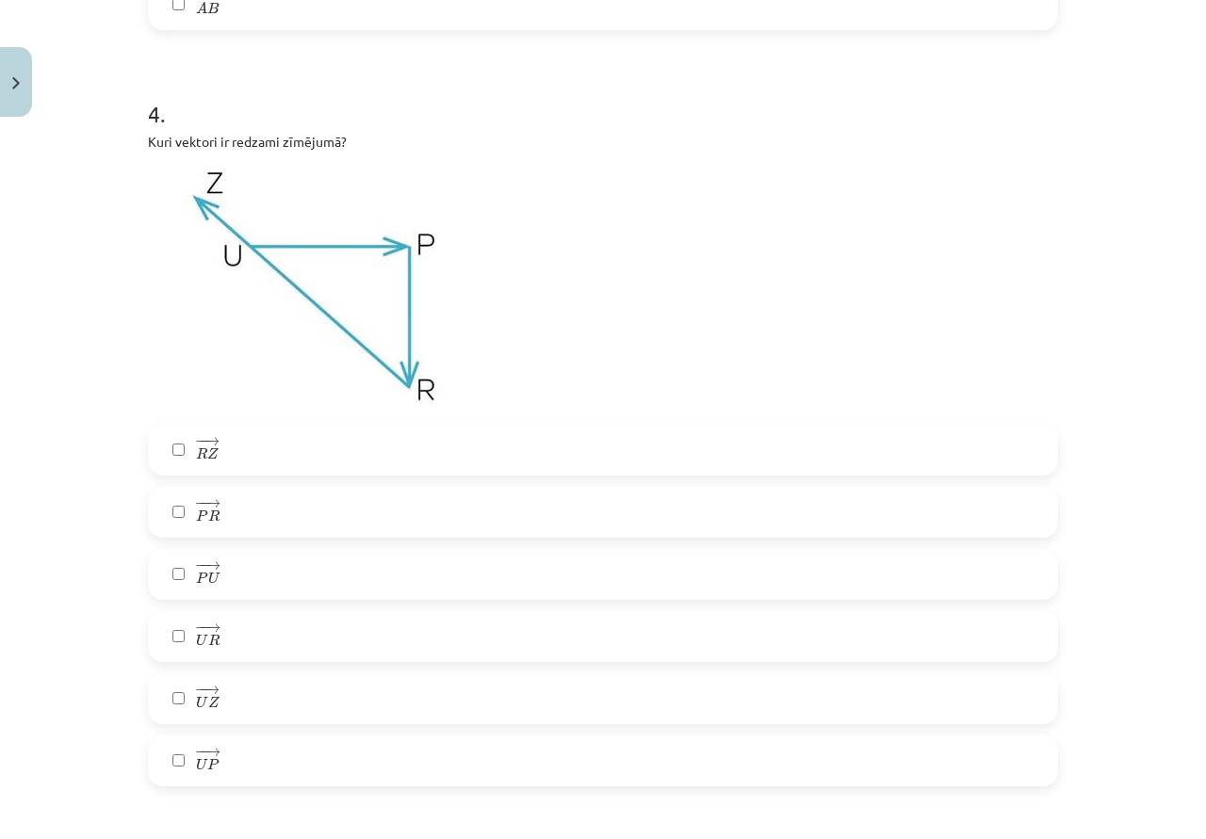
click at [246, 450] on label "− − → R Z R Z →" at bounding box center [603, 450] width 906 height 47
click at [306, 752] on label "− − → U P U P →" at bounding box center [603, 760] width 906 height 47
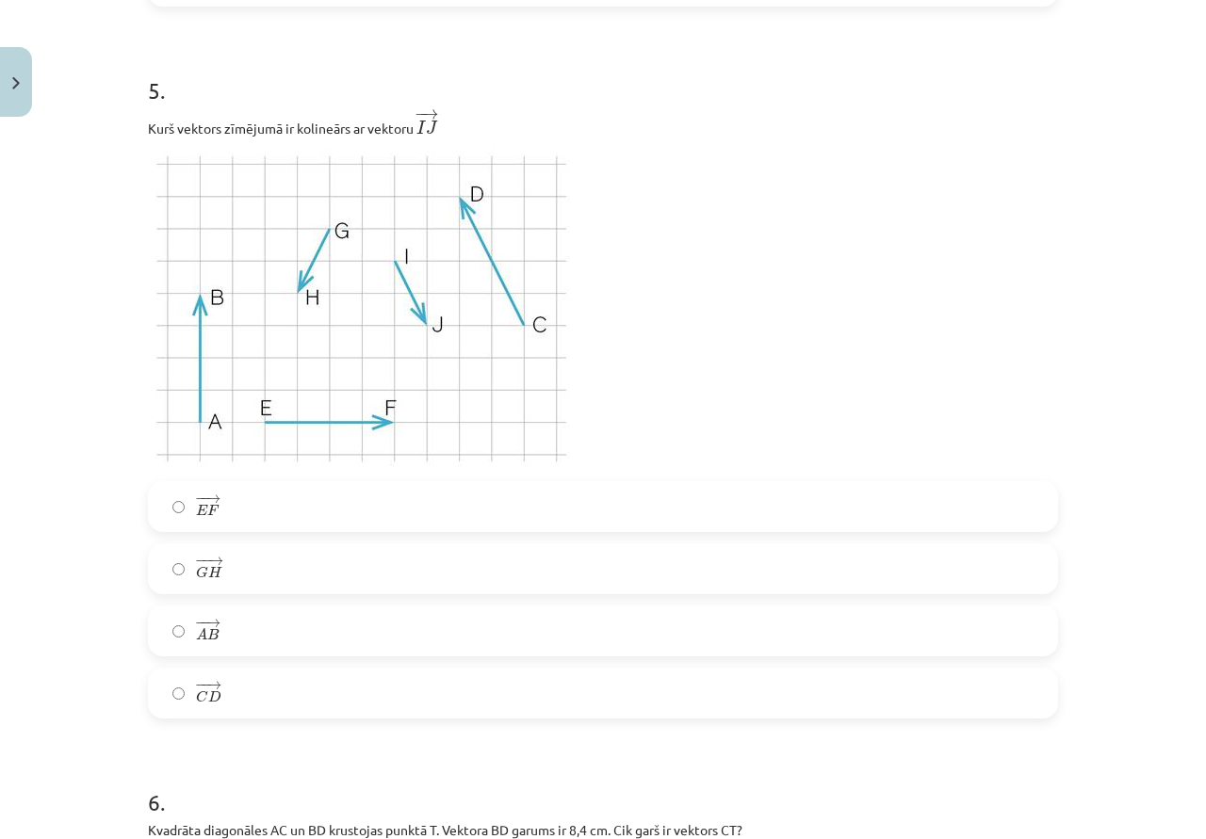
scroll to position [2920, 0]
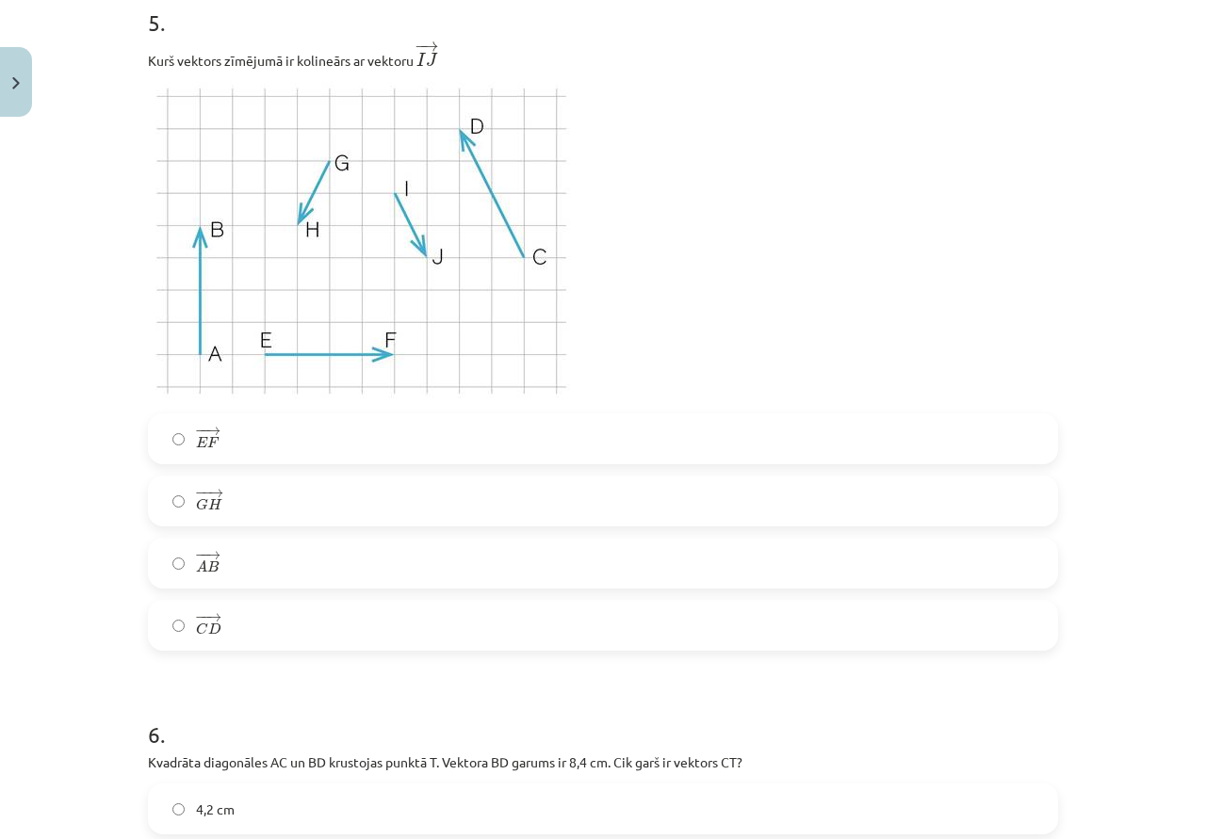
click at [251, 495] on label "− − → G H G H →" at bounding box center [603, 500] width 906 height 47
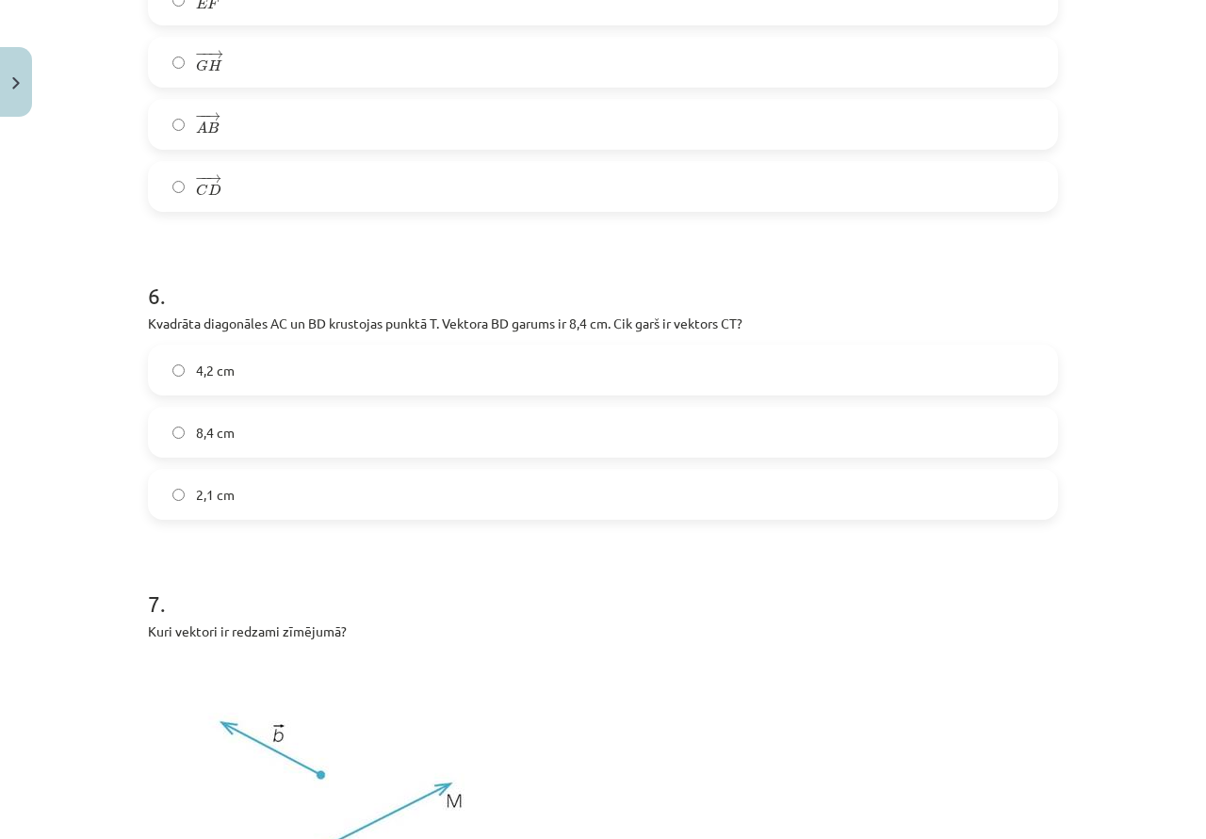
scroll to position [3390, 0]
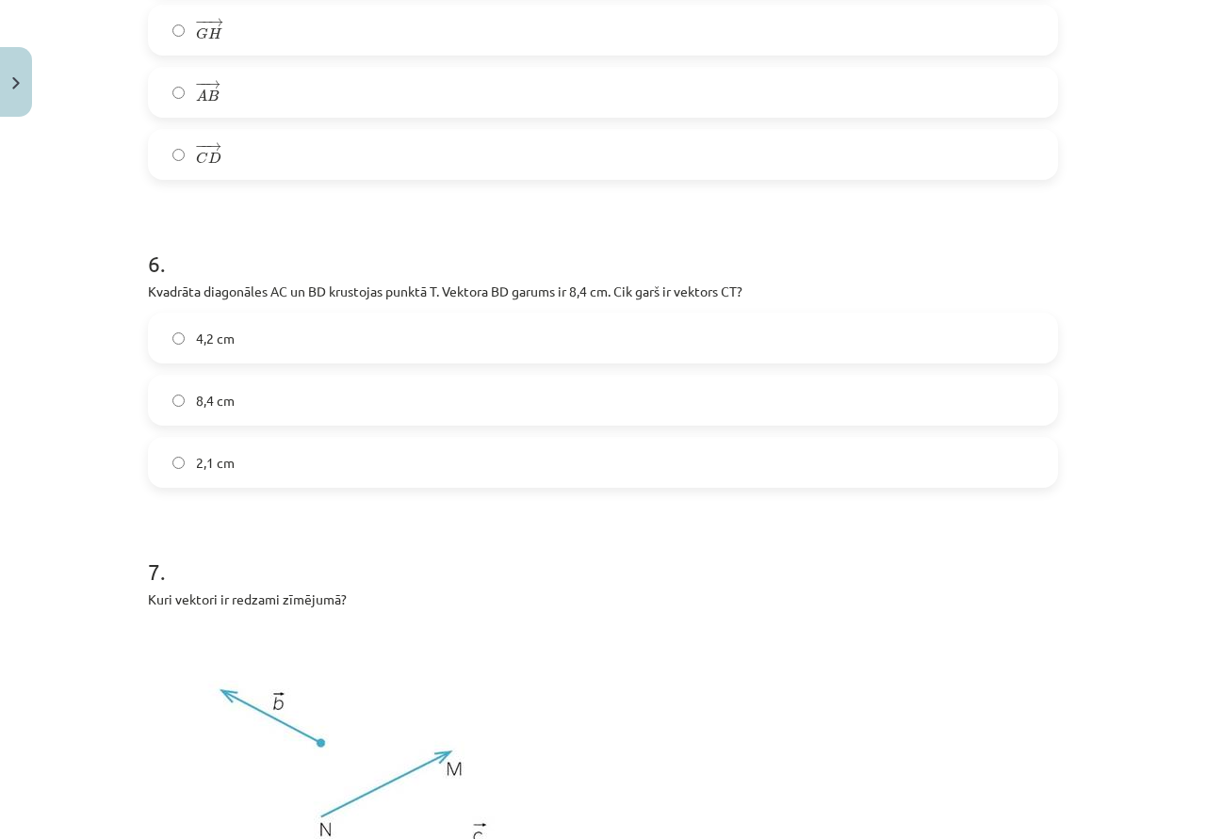
drag, startPoint x: 849, startPoint y: 402, endPoint x: 593, endPoint y: 335, distance: 263.8
click at [830, 392] on label "8,4 cm" at bounding box center [603, 400] width 906 height 47
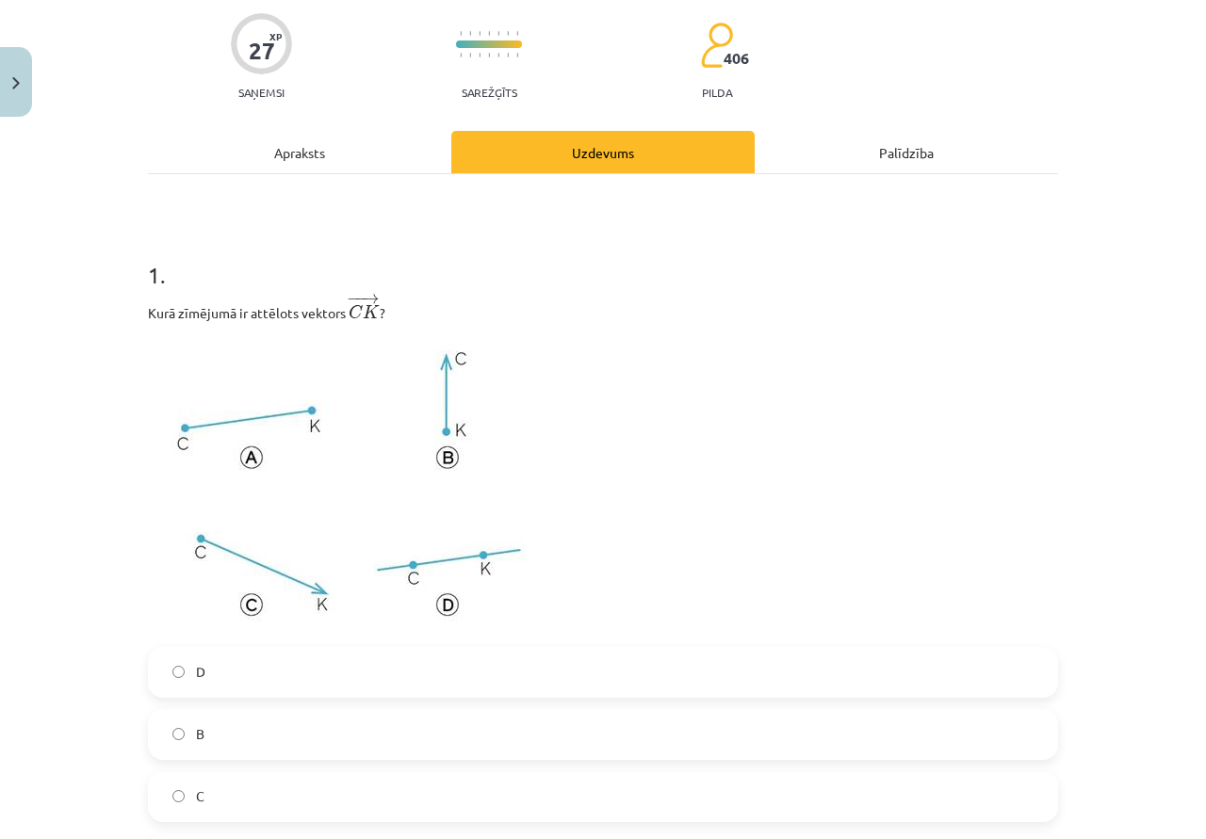
scroll to position [0, 0]
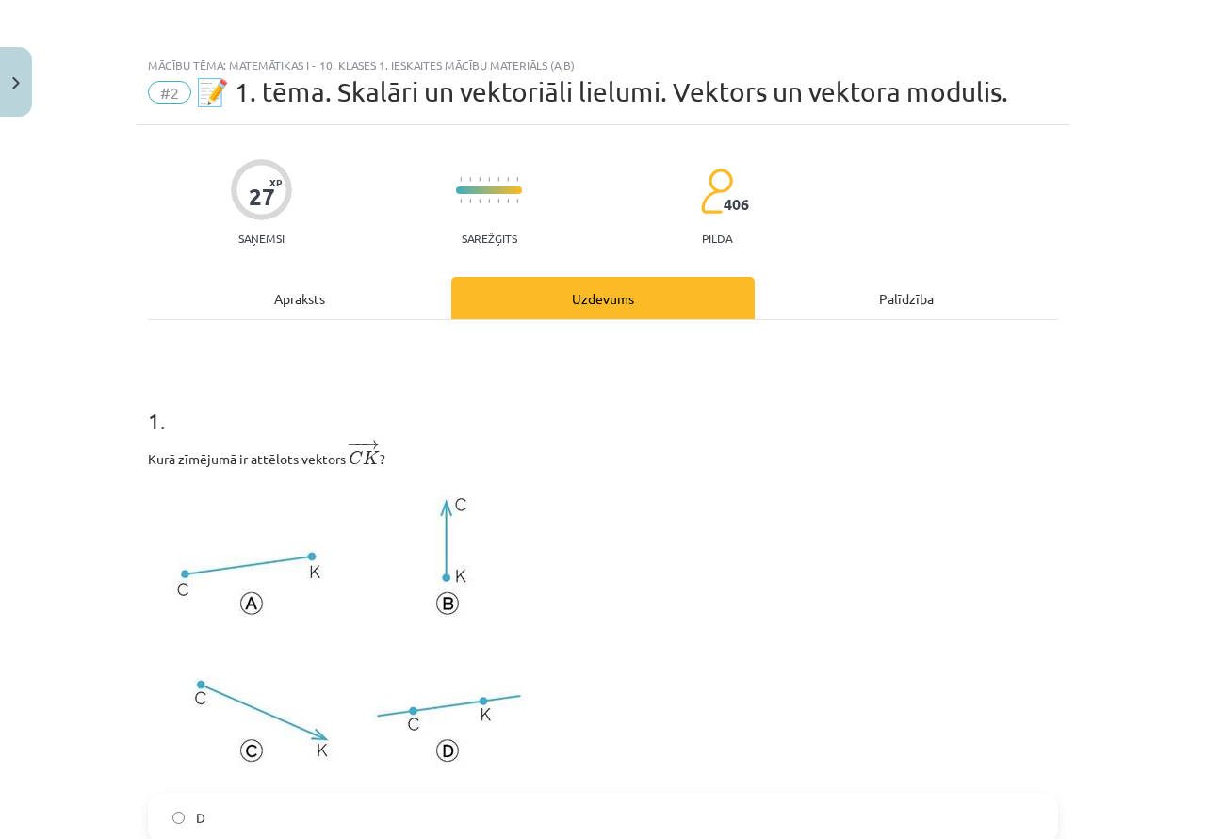
click at [332, 290] on div "Apraksts" at bounding box center [299, 298] width 303 height 42
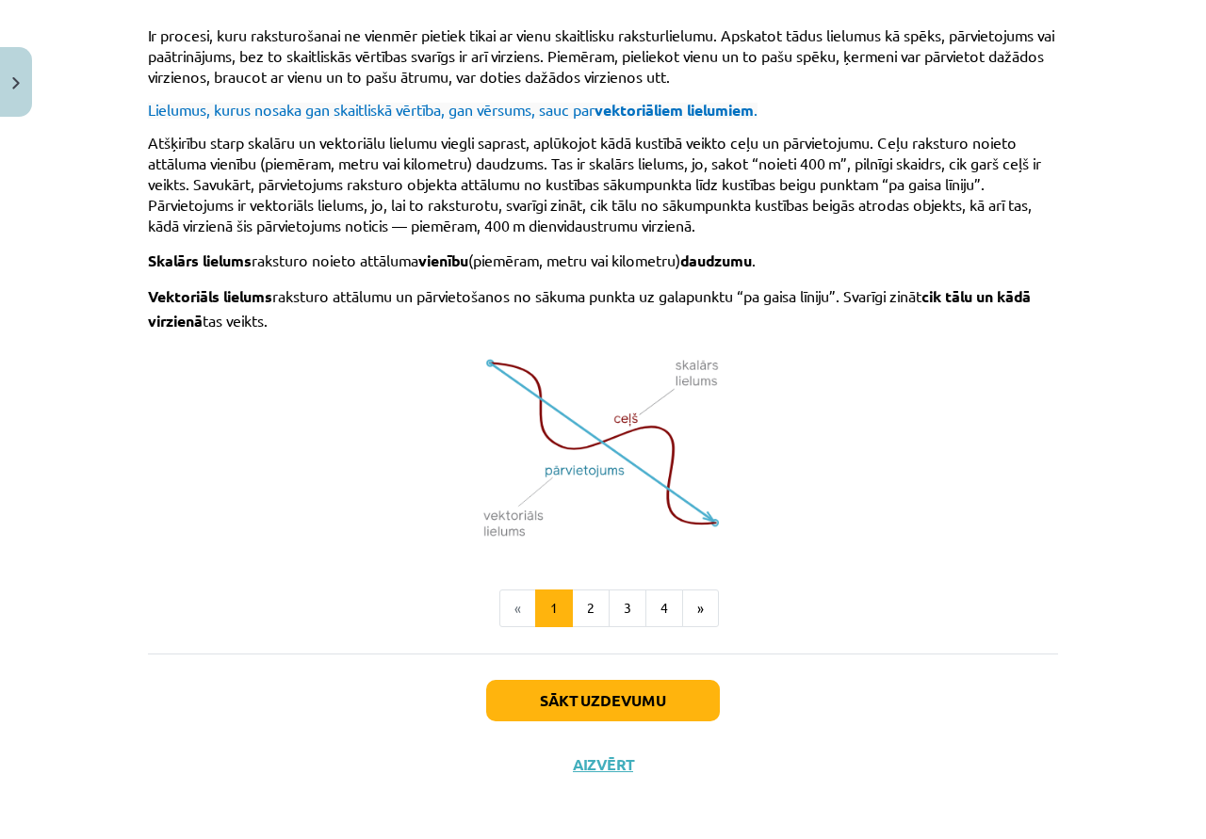
scroll to position [1098, 0]
click at [633, 702] on button "Sākt uzdevumu" at bounding box center [603, 699] width 234 height 41
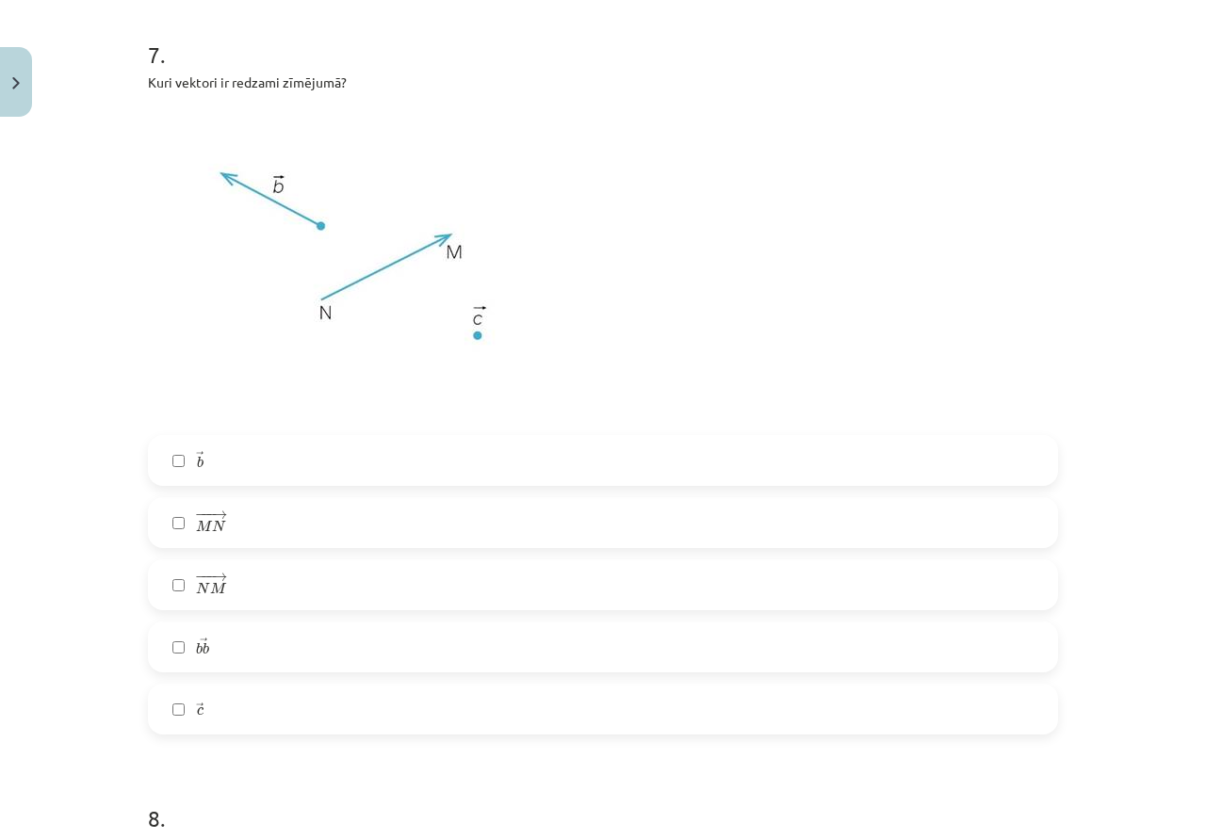
scroll to position [3908, 0]
click at [377, 507] on label "− −− → M N M N →" at bounding box center [603, 521] width 906 height 47
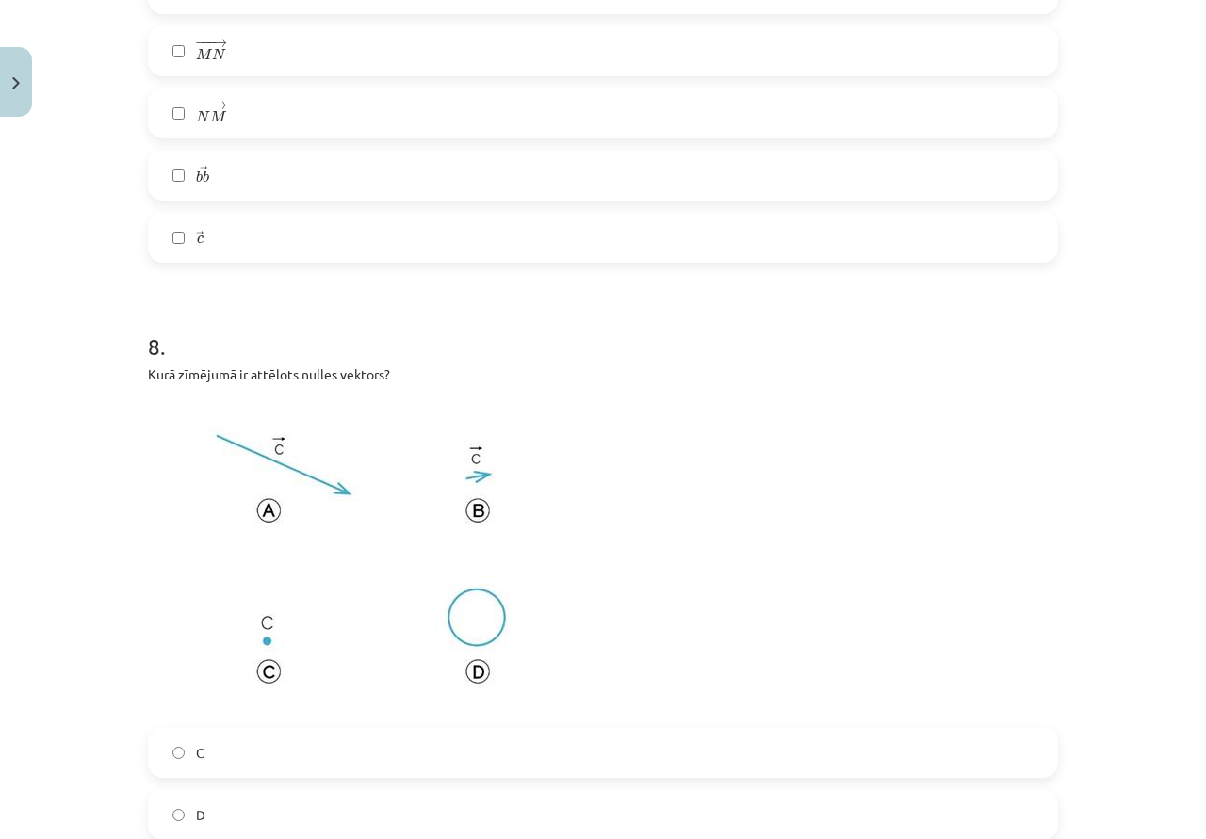
scroll to position [4474, 0]
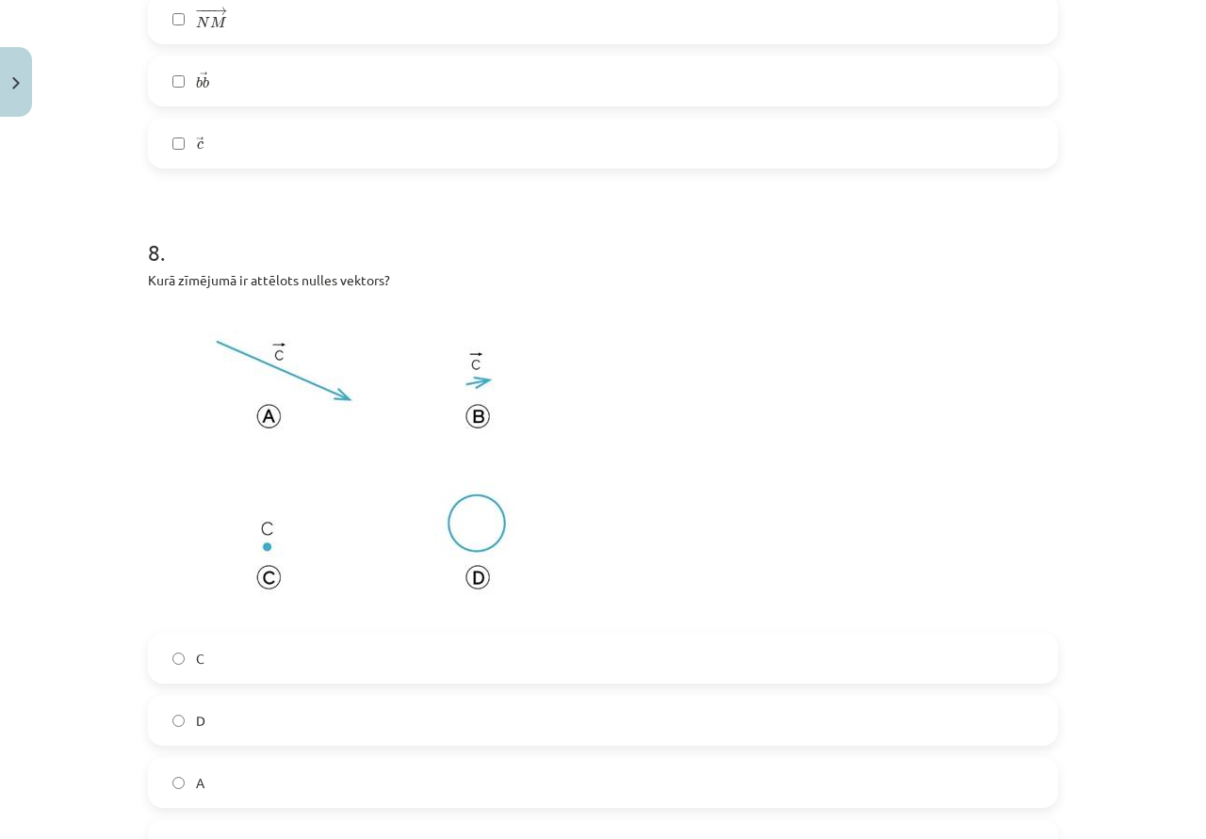
click at [270, 649] on label "C" at bounding box center [603, 658] width 906 height 47
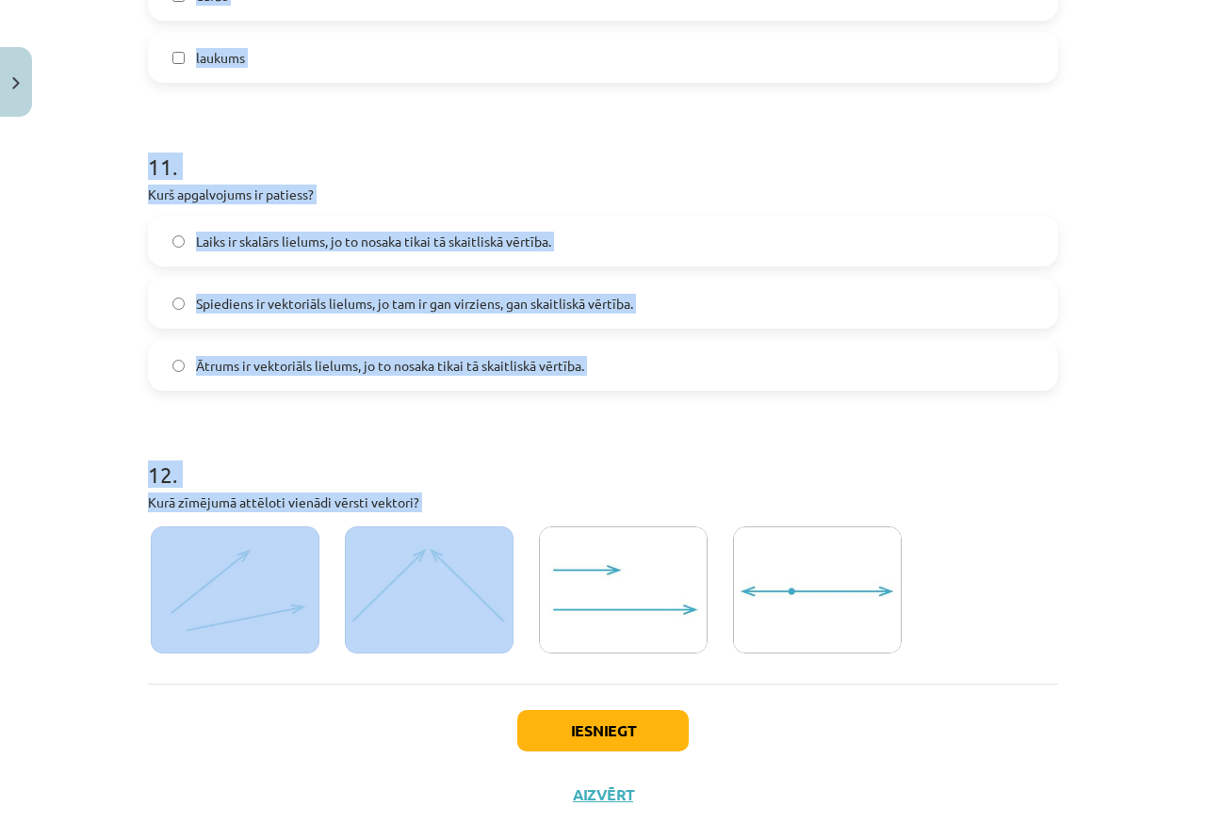
scroll to position [5977, 0]
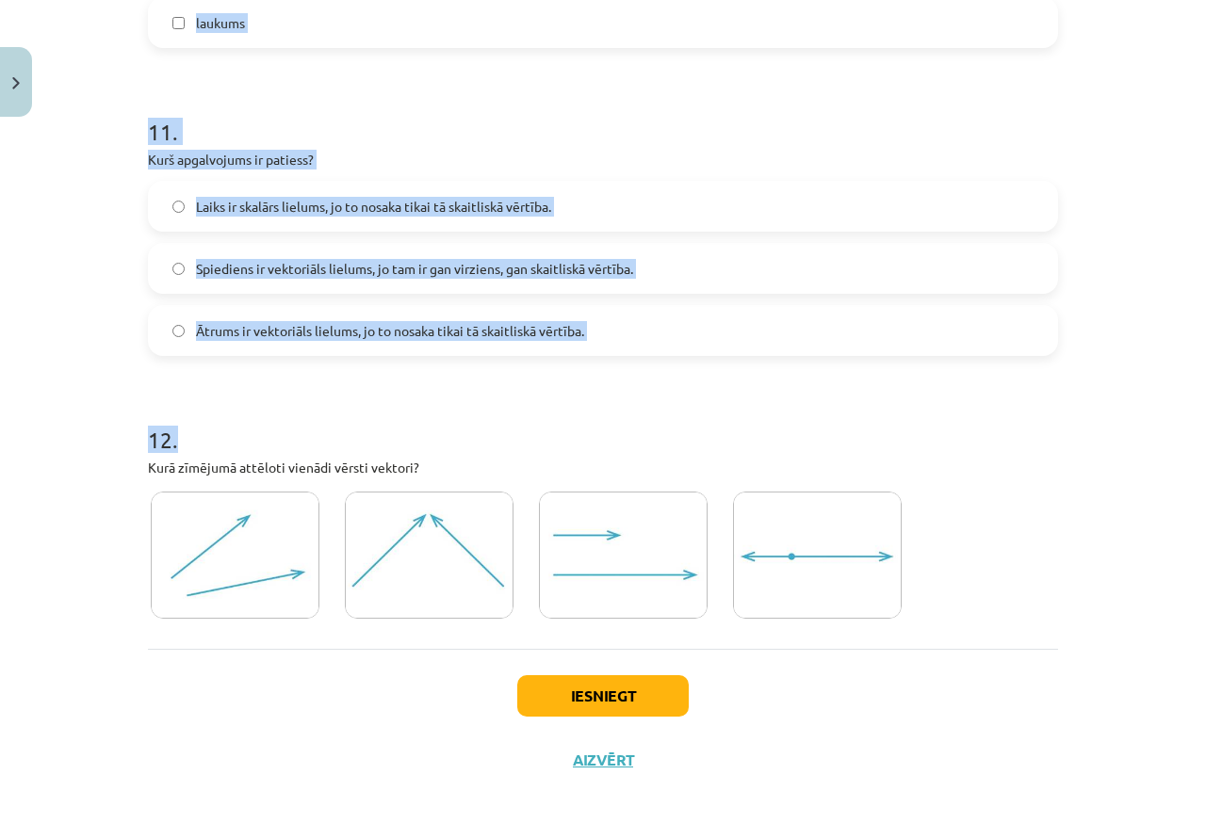
drag, startPoint x: 141, startPoint y: 420, endPoint x: 619, endPoint y: 356, distance: 481.8
copy form "Pārvietojums ir skalārs vai vektoriāls lielums? vektoriāls lielums skalārs liel…"
click at [382, 344] on label "Ātrums ir vektoriāls lielums, jo to nosaka tikai tā skaitliskā vērtība." at bounding box center [603, 330] width 906 height 47
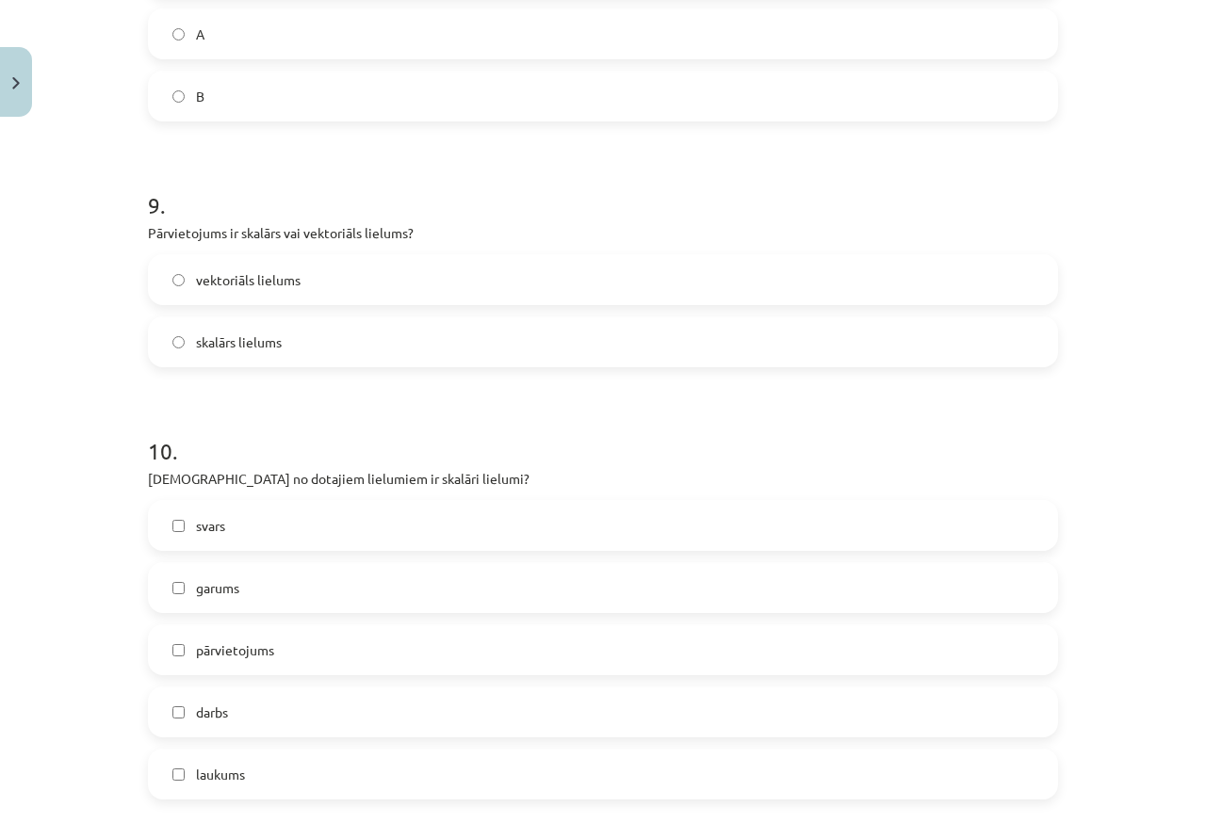
scroll to position [5223, 0]
click at [338, 278] on label "vektoriāls lielums" at bounding box center [603, 278] width 906 height 47
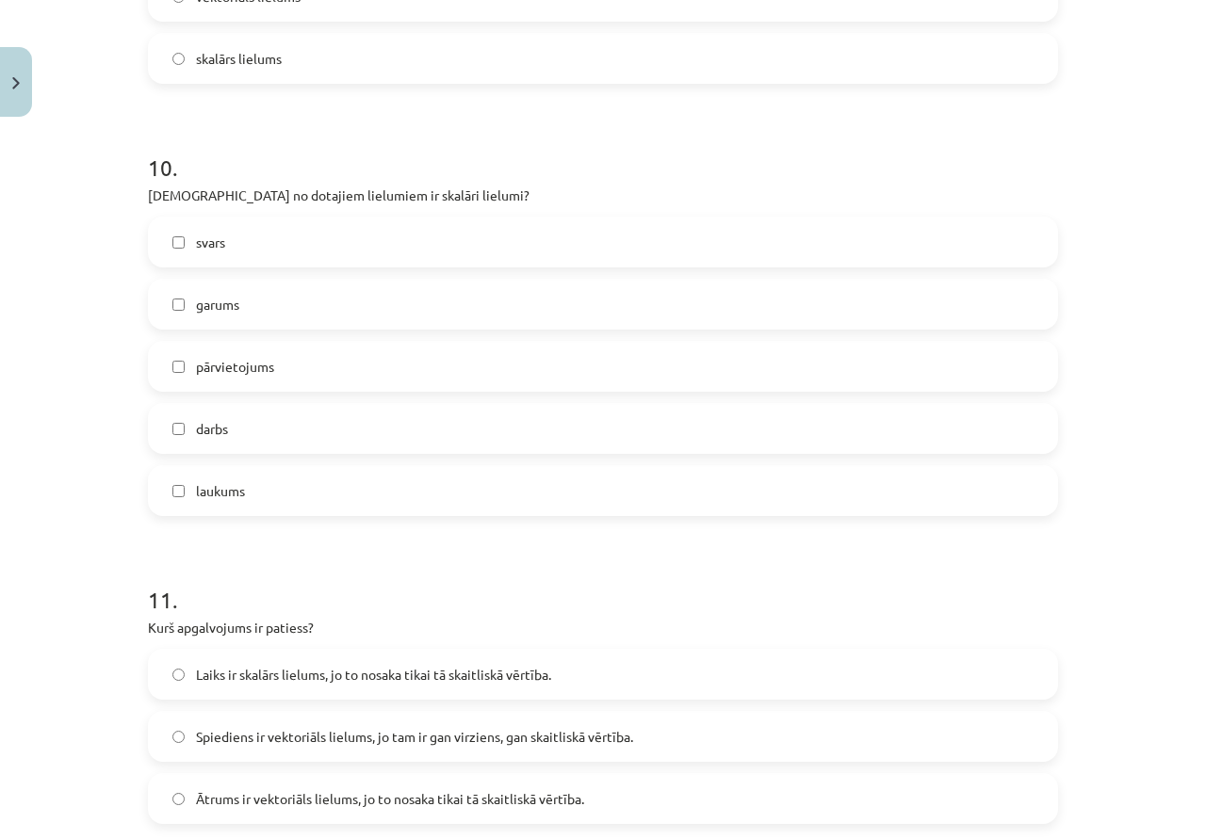
click at [264, 283] on label "garums" at bounding box center [603, 304] width 906 height 47
click at [237, 421] on label "darbs" at bounding box center [603, 428] width 906 height 47
click at [240, 504] on label "laukums" at bounding box center [603, 490] width 906 height 47
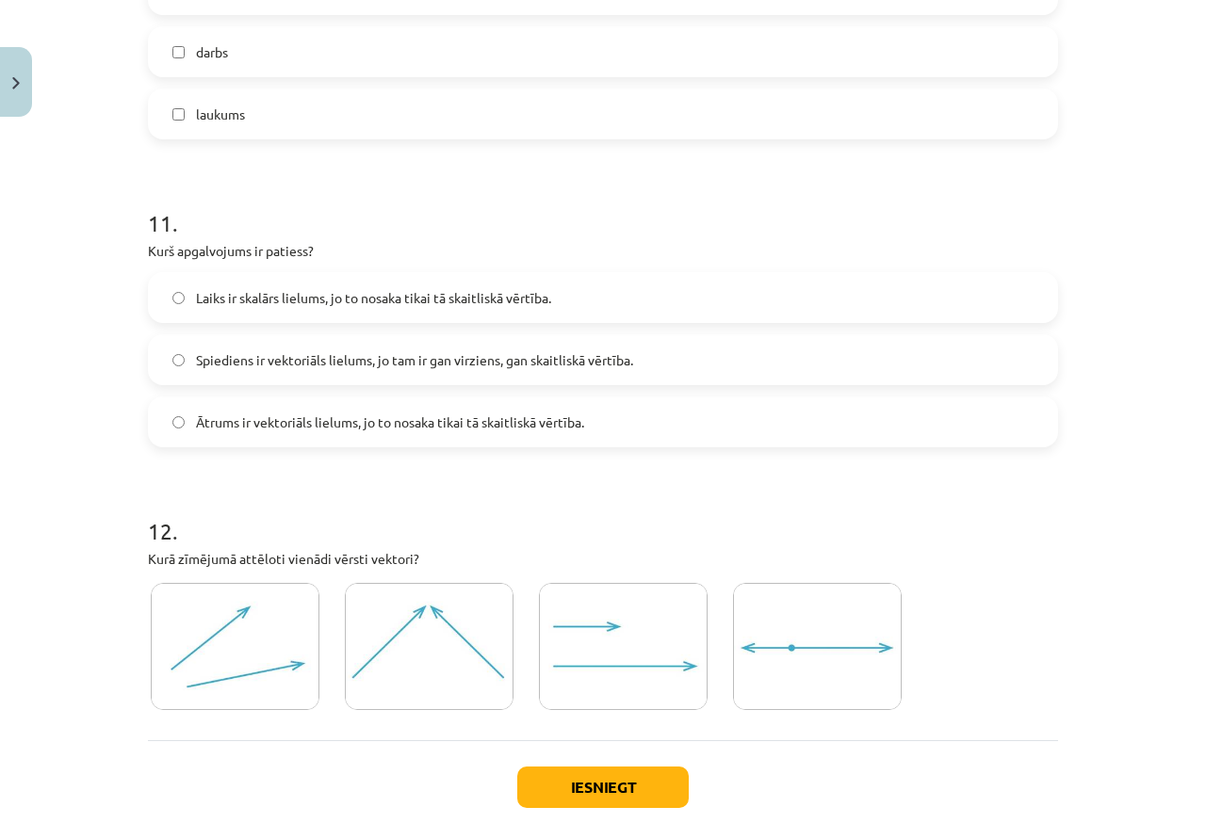
click at [305, 287] on label "Laiks ir skalārs lielums, jo to nosaka tikai tā skaitliskā vērtība." at bounding box center [603, 297] width 906 height 47
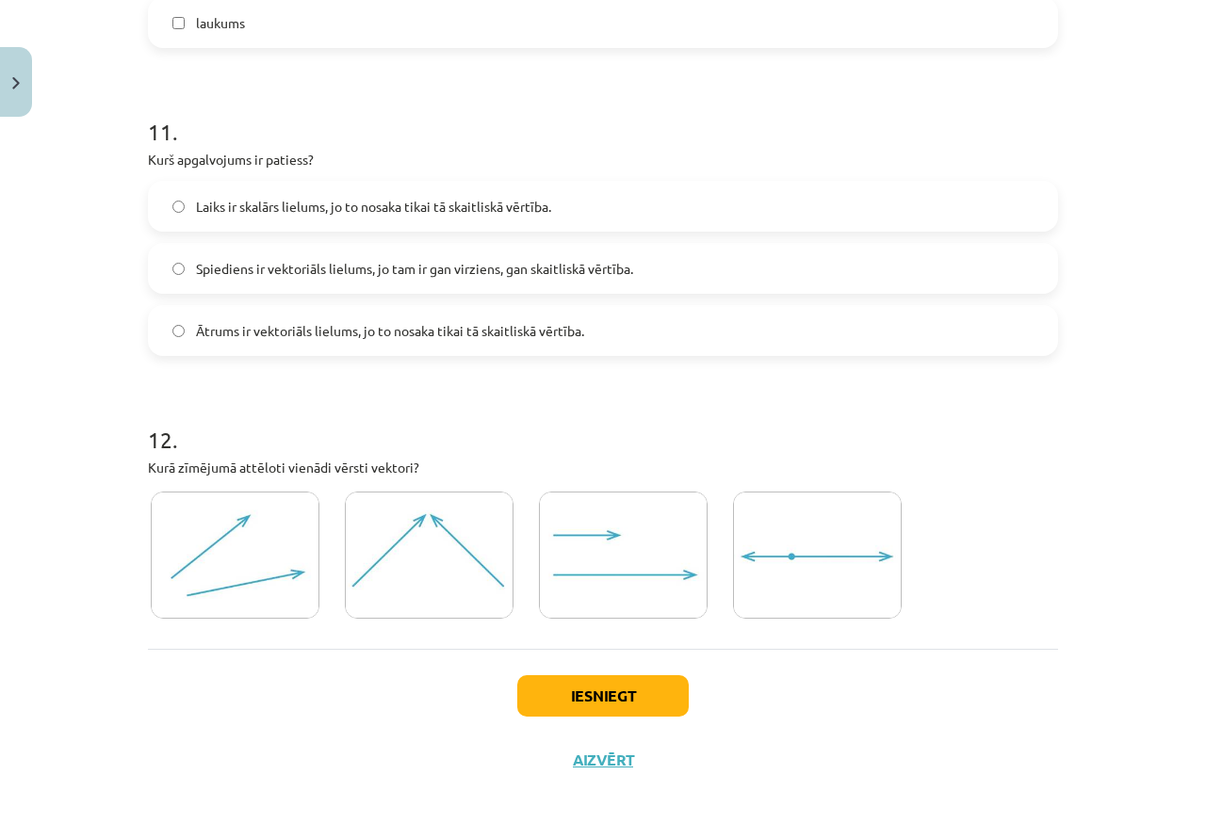
scroll to position [5977, 0]
click at [485, 588] on img at bounding box center [429, 555] width 169 height 127
click at [374, 526] on img at bounding box center [429, 555] width 169 height 127
click at [401, 568] on img at bounding box center [429, 555] width 169 height 127
click at [588, 688] on button "Iesniegt" at bounding box center [602, 695] width 171 height 41
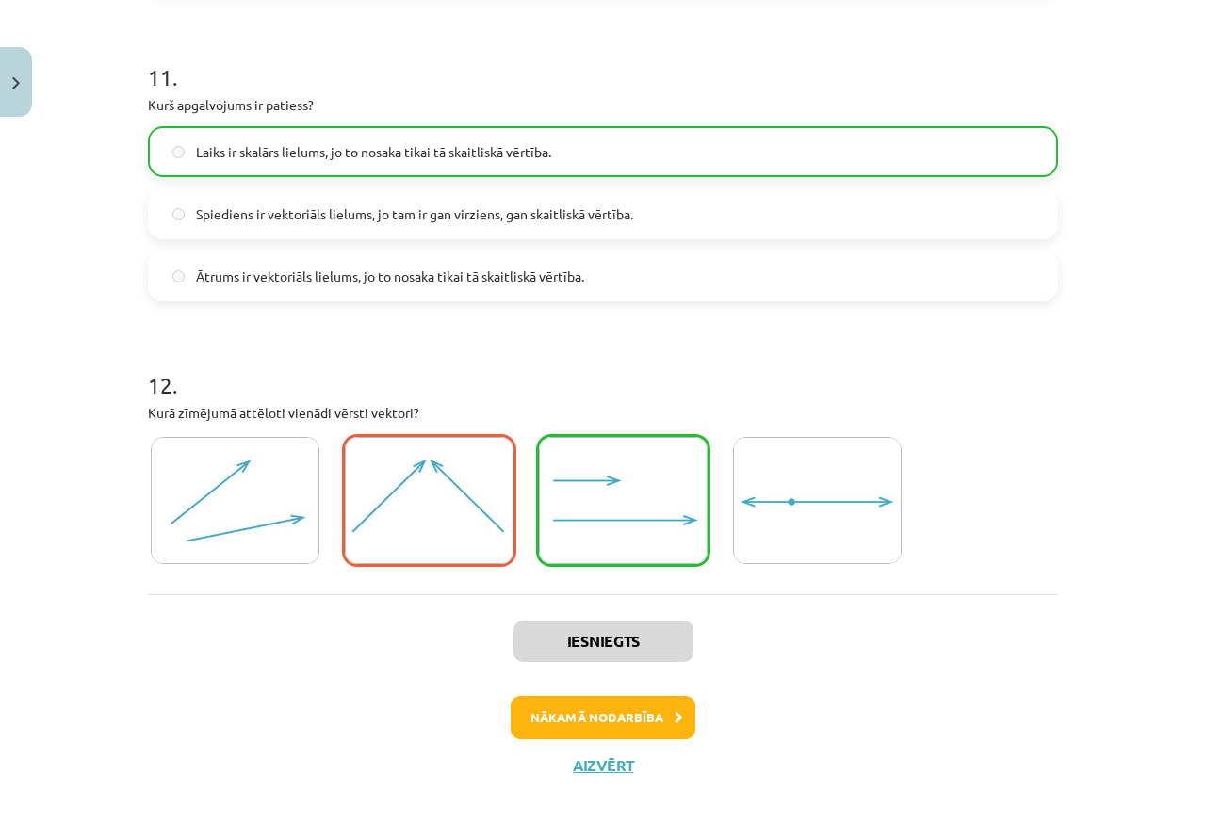
scroll to position [6037, 0]
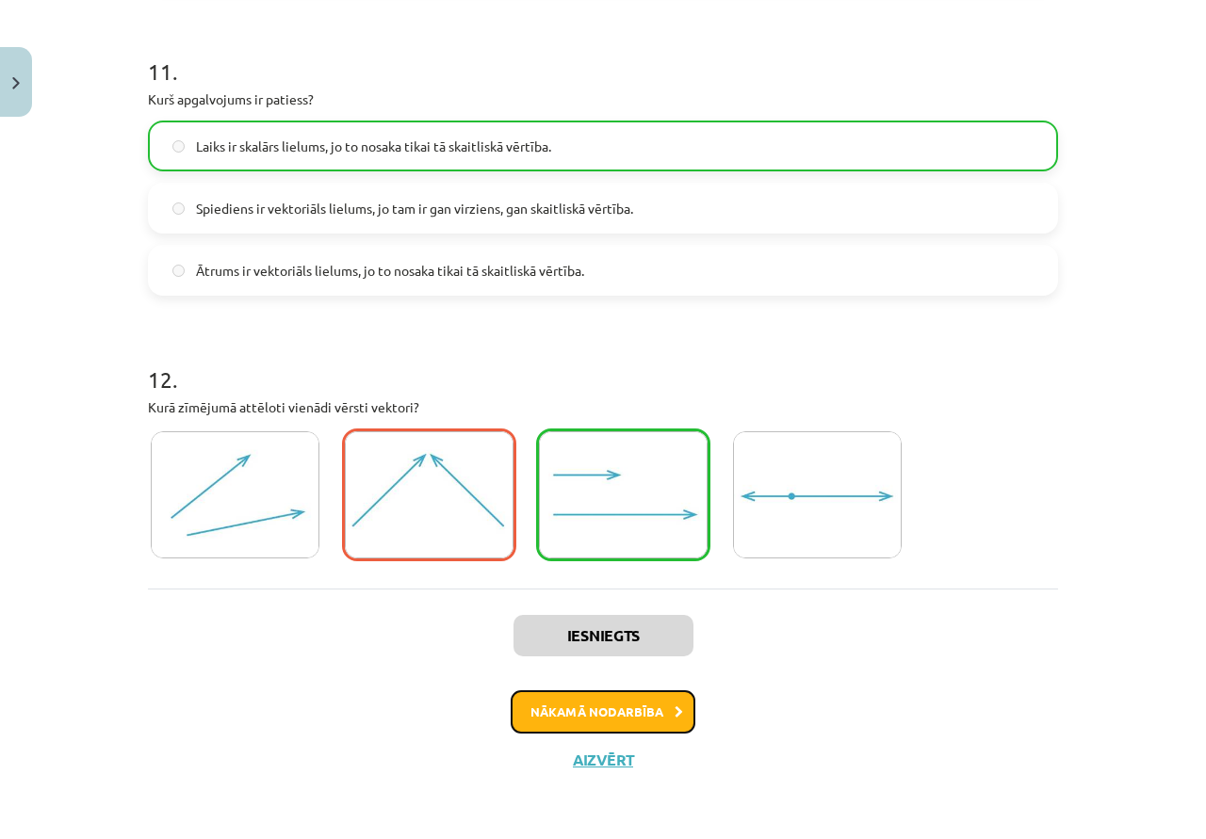
click at [677, 699] on button "Nākamā nodarbība" at bounding box center [602, 711] width 185 height 43
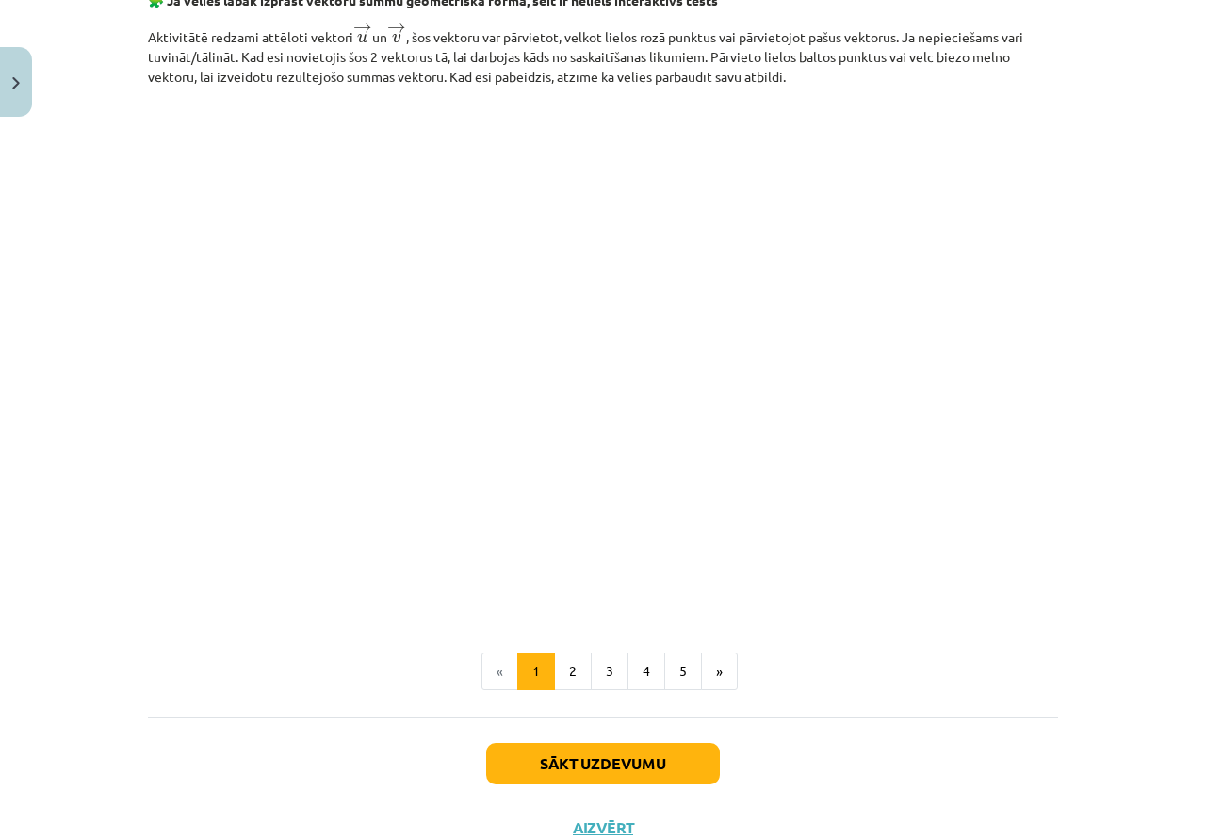
scroll to position [2741, 0]
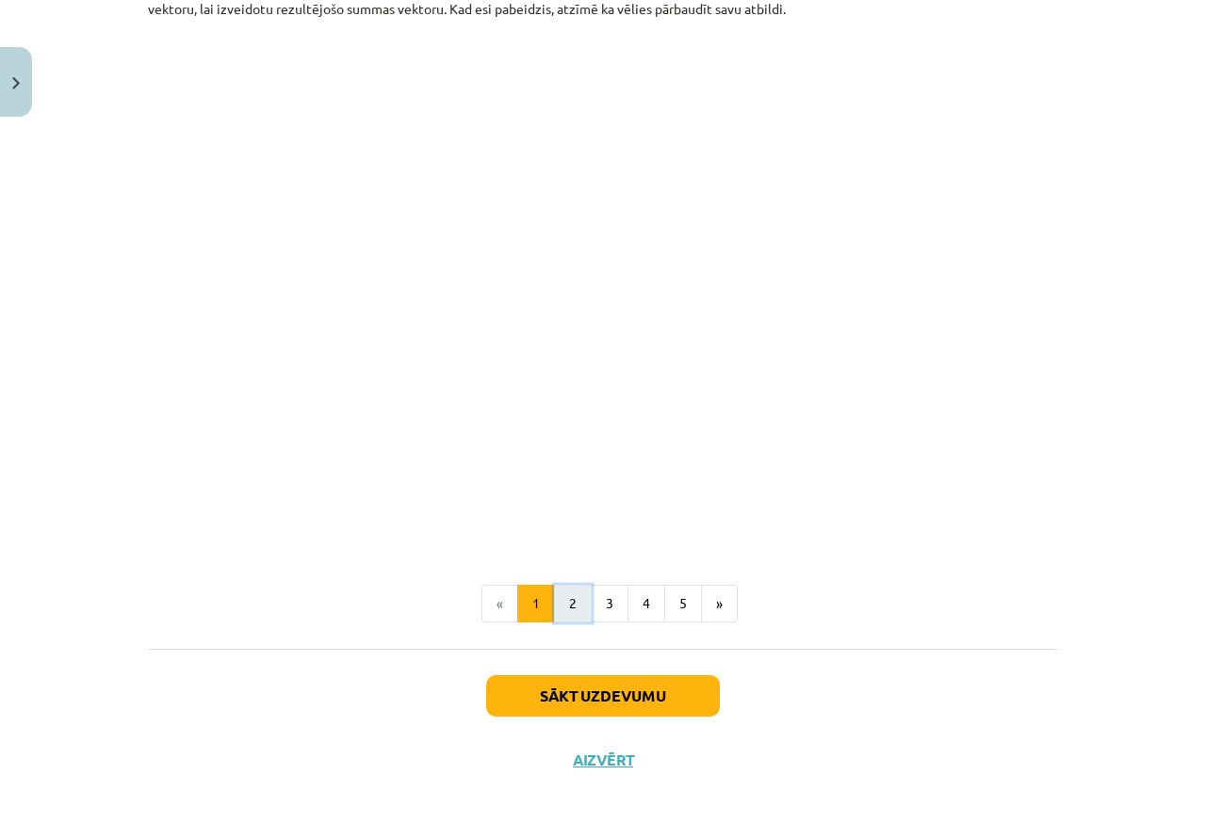
click at [572, 607] on button "2" at bounding box center [573, 604] width 38 height 38
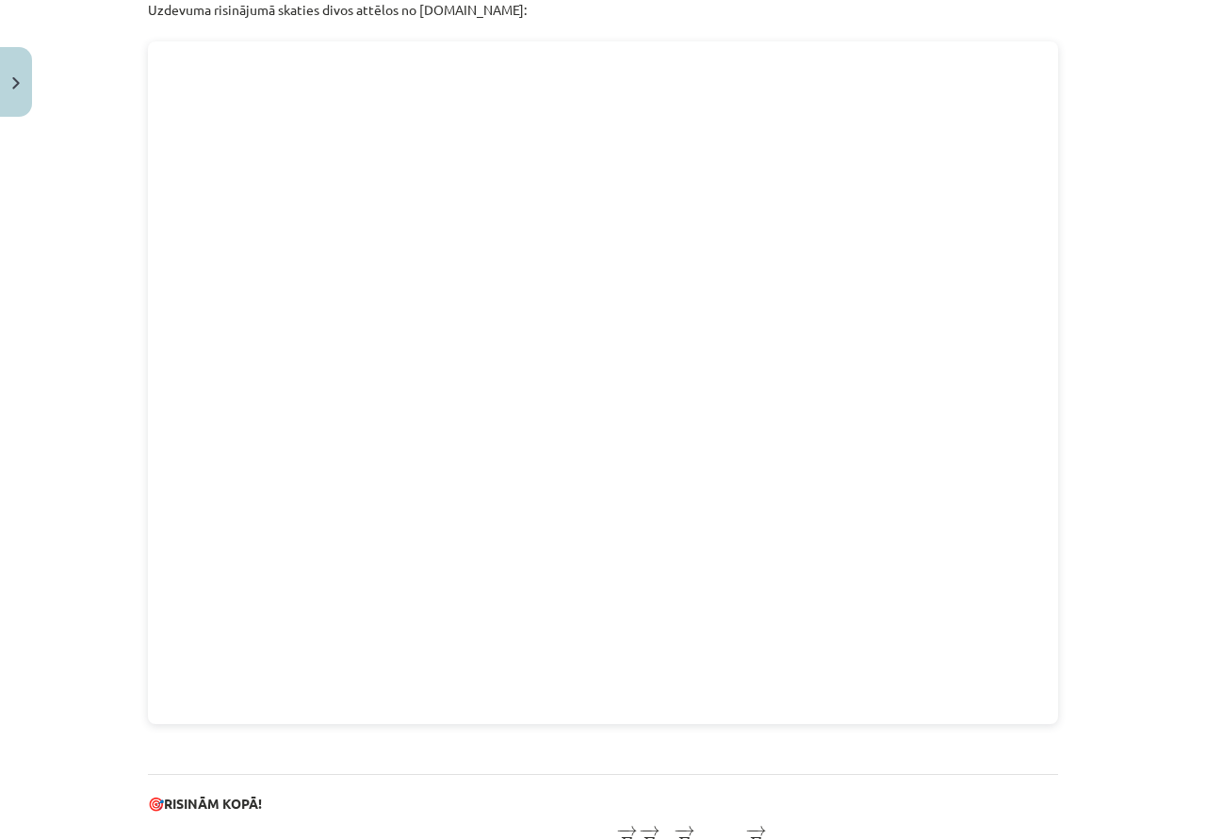
scroll to position [492, 0]
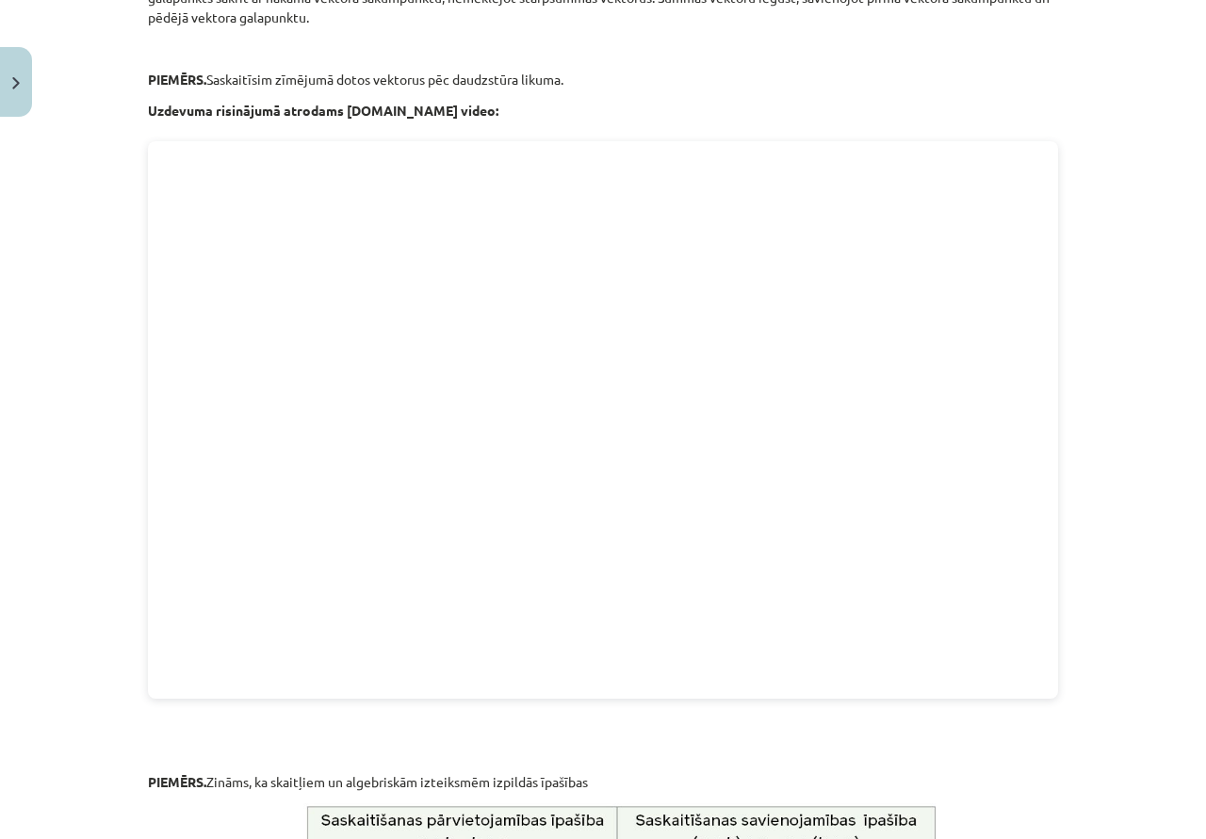
drag, startPoint x: 1067, startPoint y: 98, endPoint x: 1109, endPoint y: 44, distance: 68.4
click at [1109, 44] on div "Mācību tēma: Matemātikas i - 10. klases 1. ieskaites mācību materiāls (a,b) #3 …" at bounding box center [603, 419] width 1206 height 839
click at [1116, 31] on div "Mācību tēma: Matemātikas i - 10. klases 1. ieskaites mācību materiāls (a,b) #3 …" at bounding box center [603, 419] width 1206 height 839
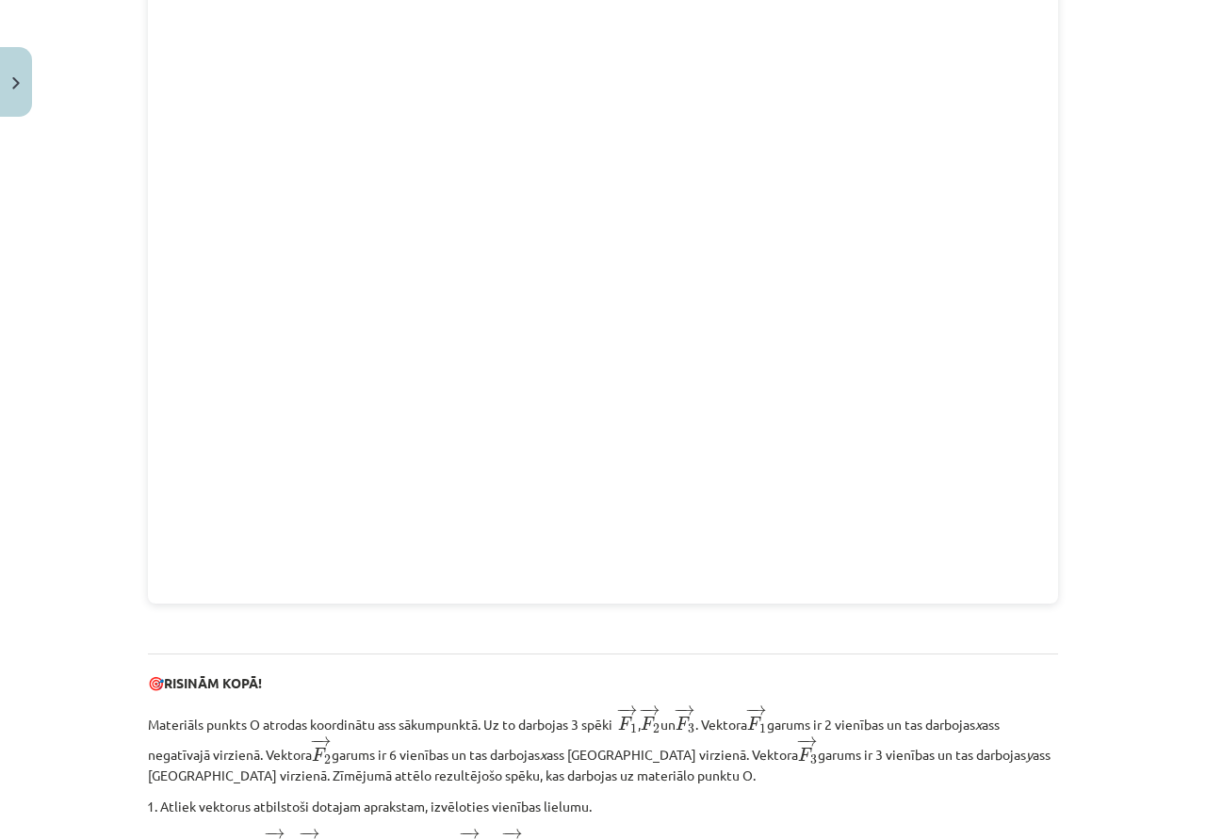
scroll to position [1630, 0]
